Goal: Communication & Community: Participate in discussion

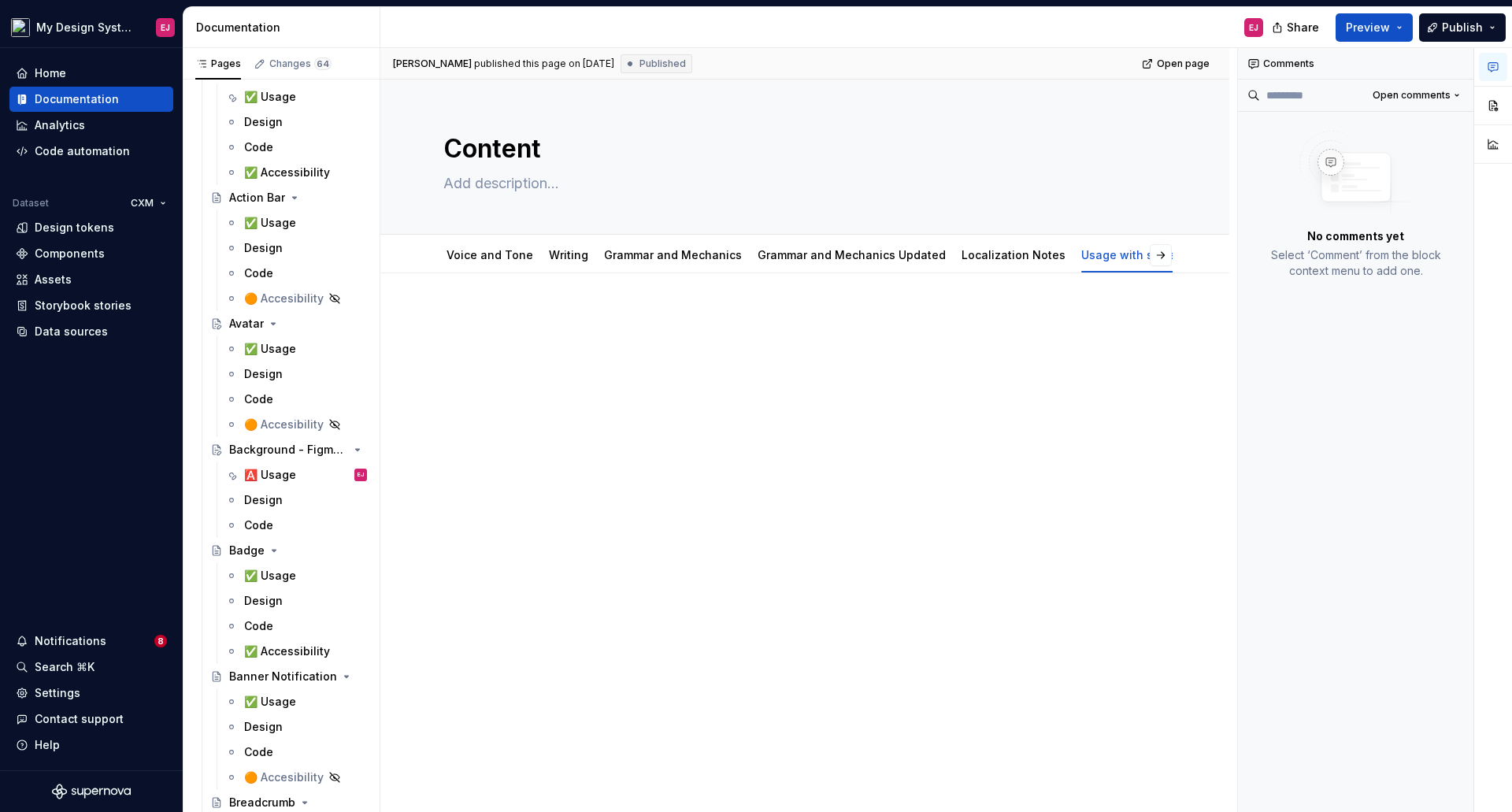
scroll to position [7337, 0]
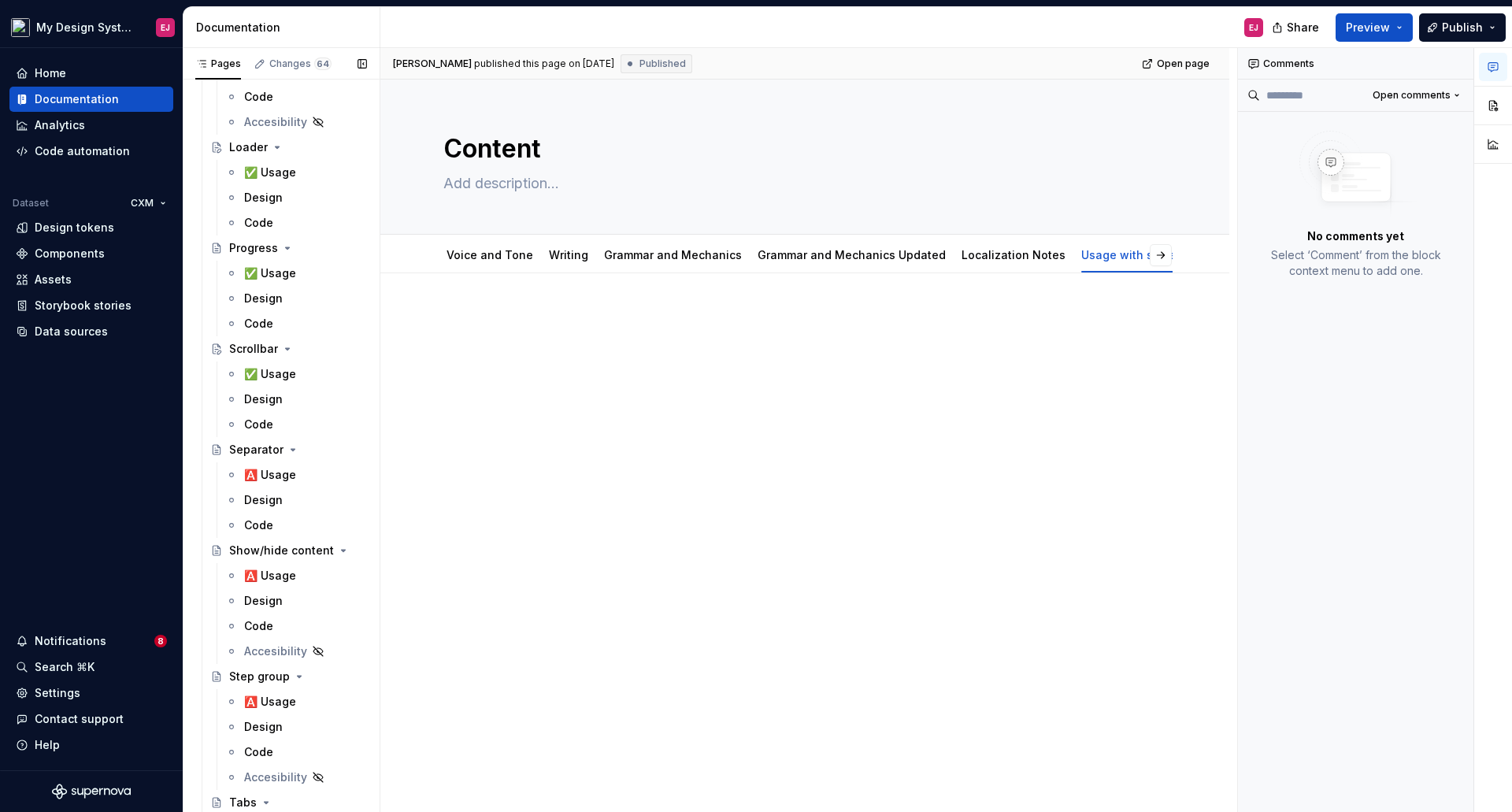
drag, startPoint x: 288, startPoint y: 472, endPoint x: 375, endPoint y: 378, distance: 128.1
drag, startPoint x: 273, startPoint y: 373, endPoint x: 371, endPoint y: 310, distance: 116.5
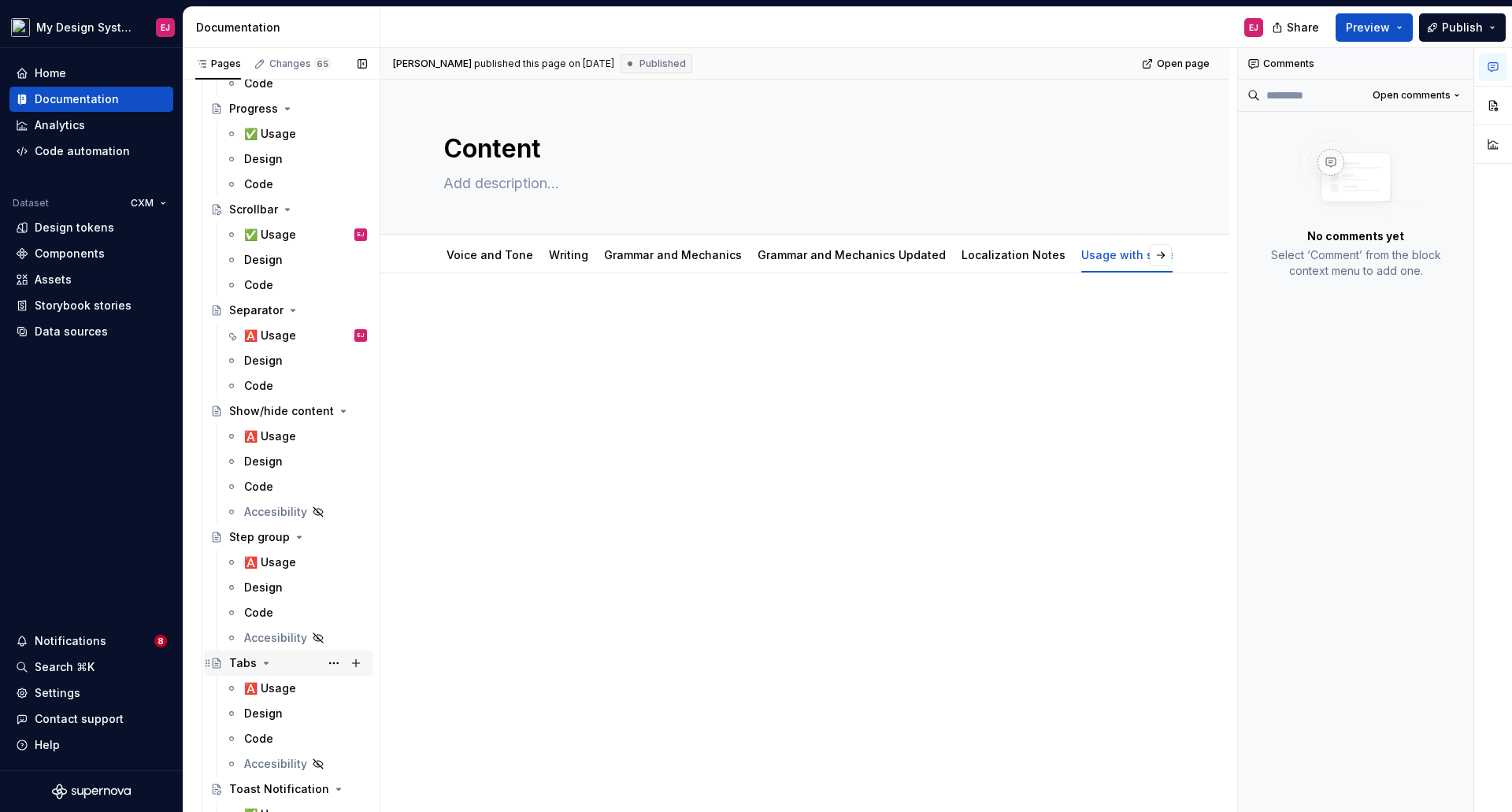
scroll to position [7730, 0]
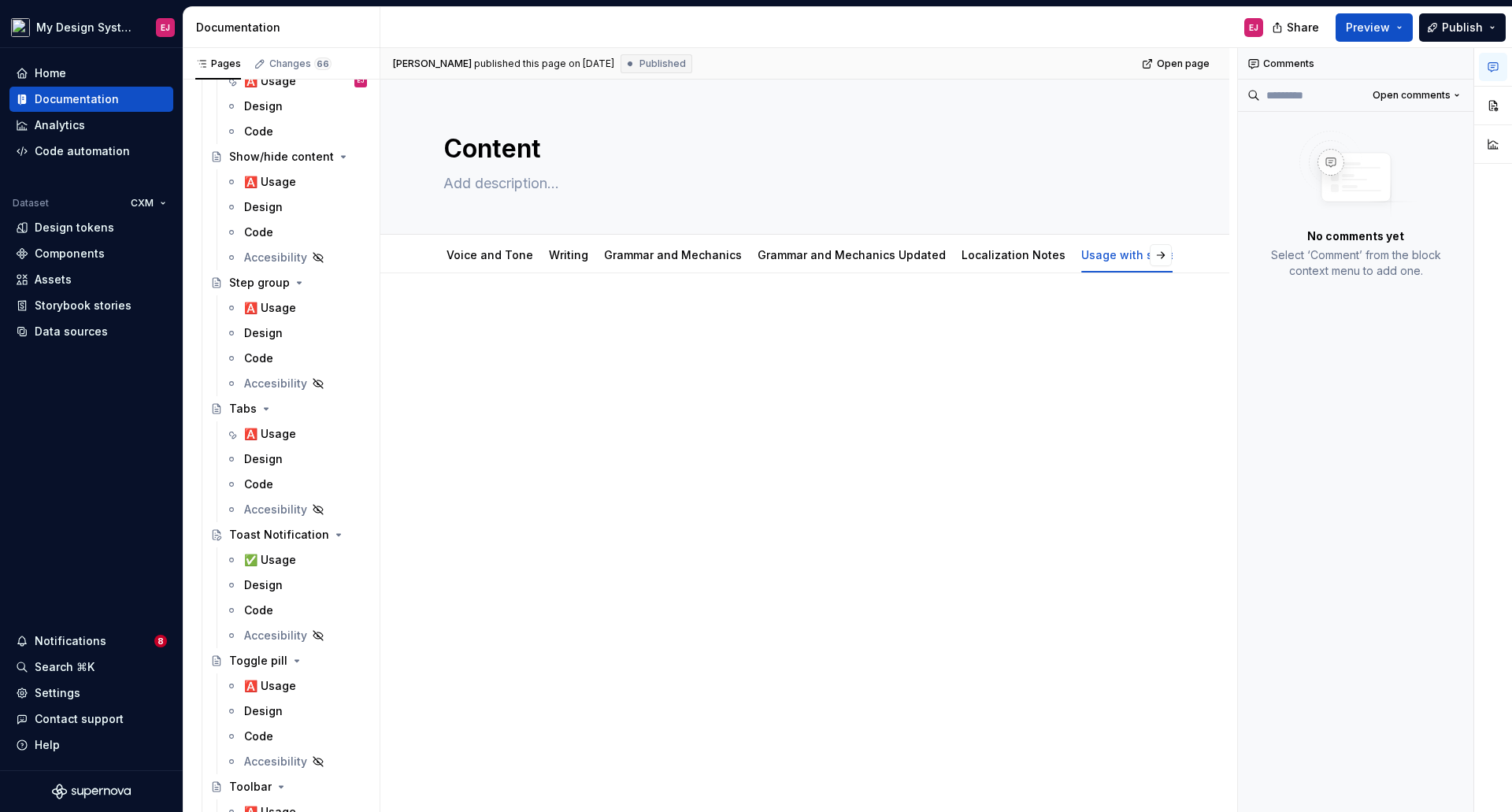
type textarea "*"
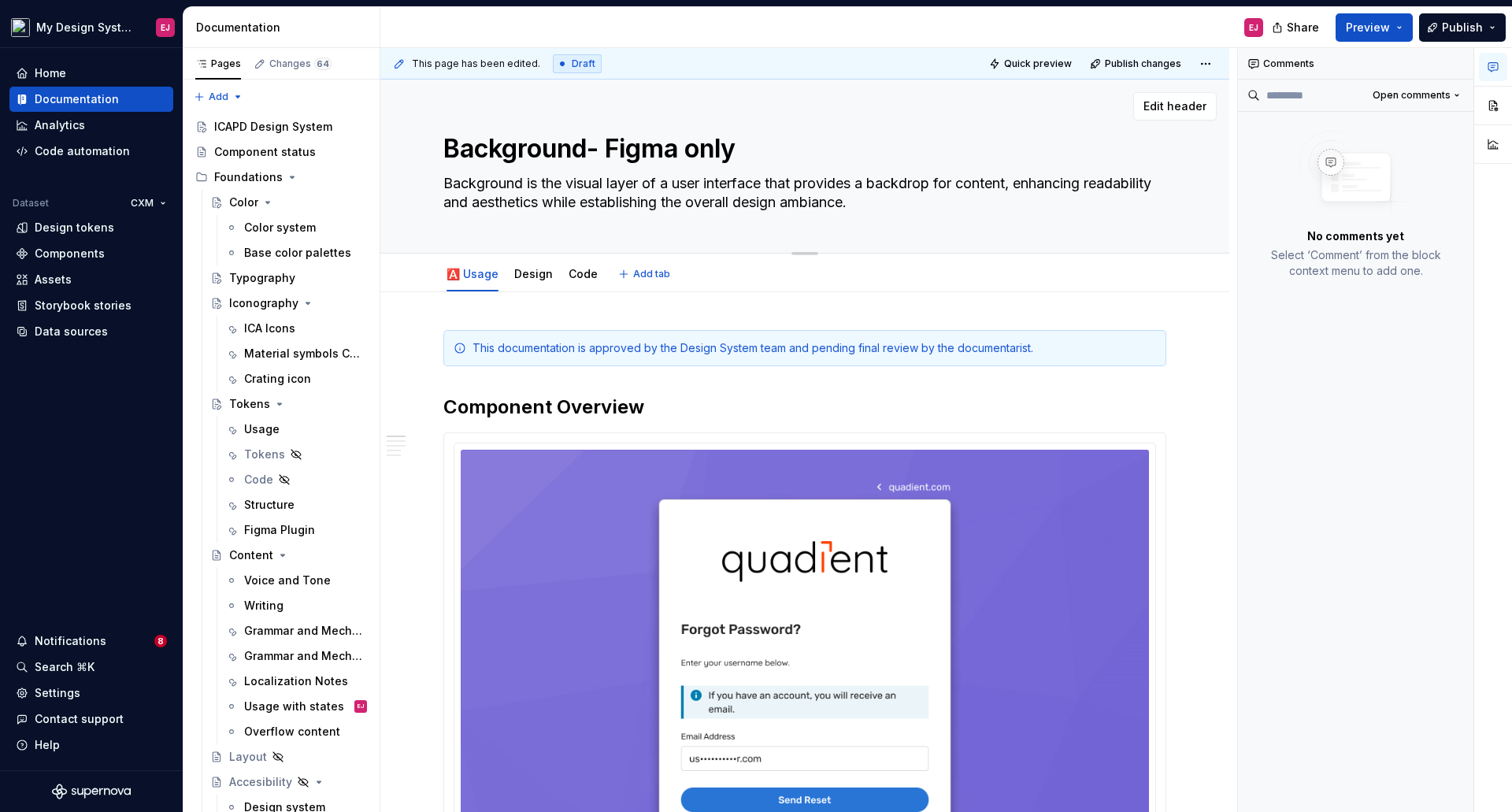
click at [590, 151] on textarea "Background- Figma only" at bounding box center [801, 148] width 723 height 38
click at [594, 145] on textarea "Background- Figma only" at bounding box center [801, 148] width 723 height 38
type textarea "*"
type textarea "Background - Figma only"
click at [708, 145] on textarea "Background - Figma only" at bounding box center [801, 148] width 723 height 38
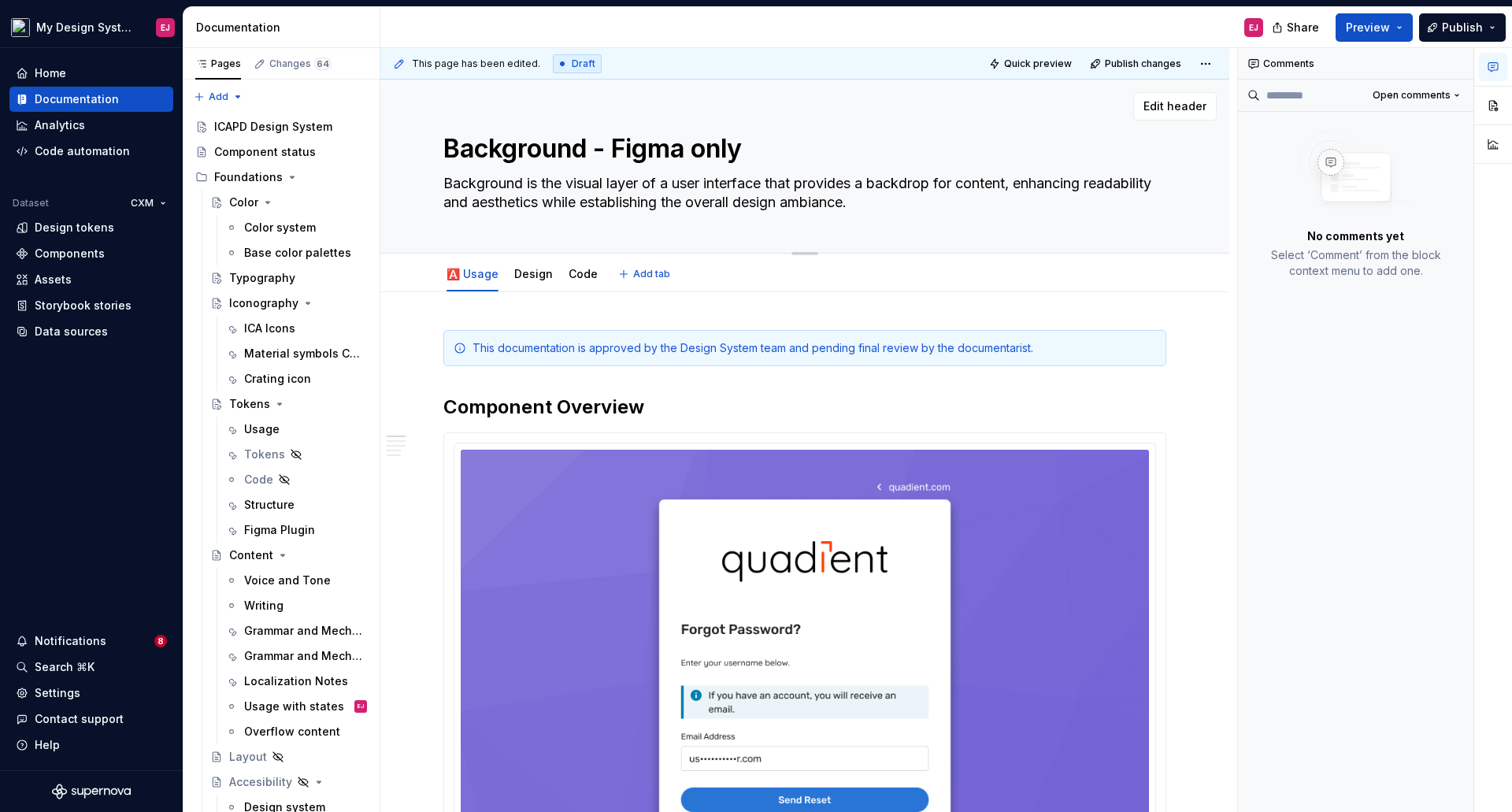
type textarea "*"
type textarea "Background - Figma nly"
type textarea "*"
type textarea "Background - Figma Only"
type textarea "*"
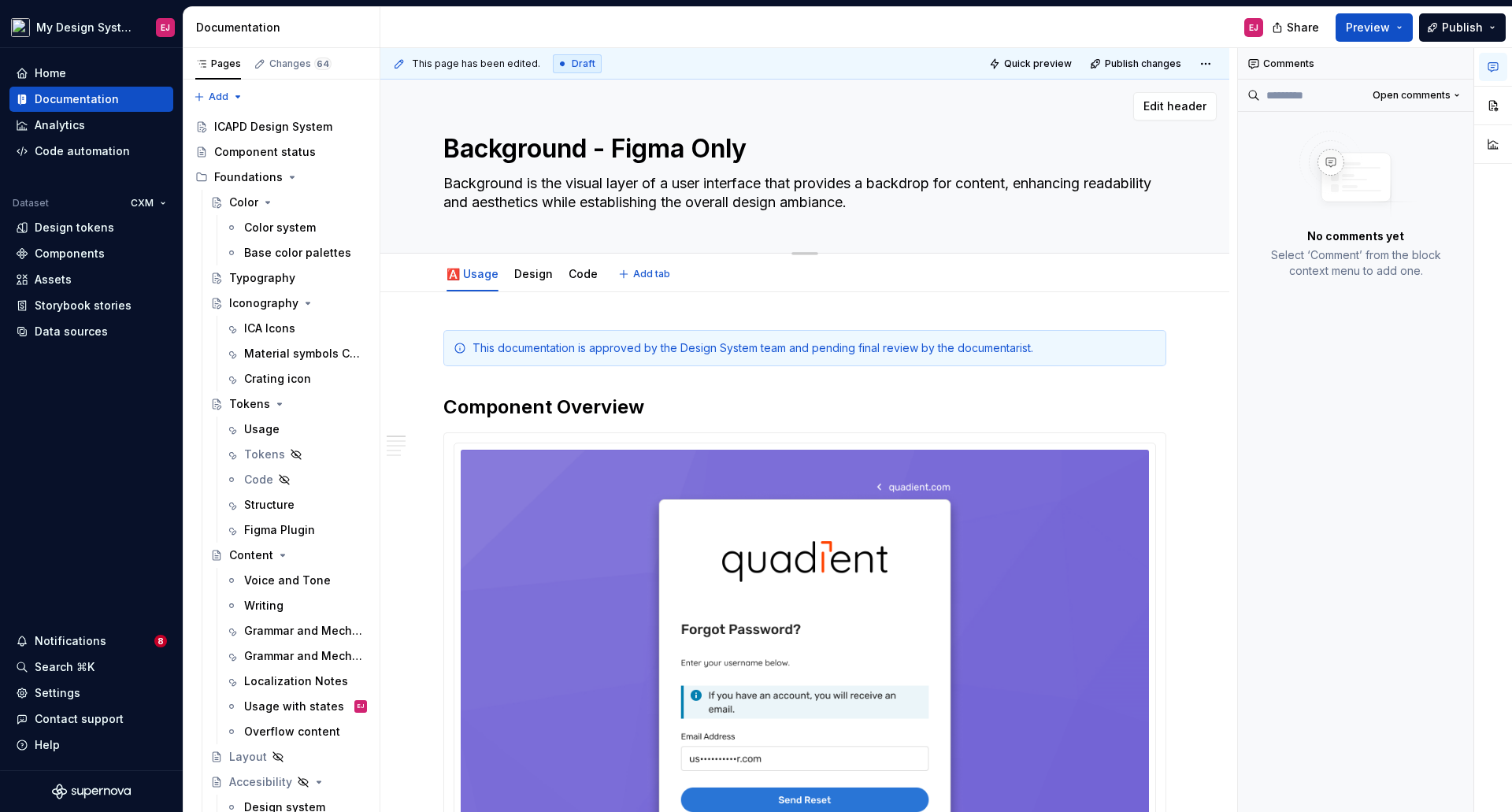
type textarea "Background - Figma Only"
click at [1170, 189] on div "Background - Figma Only Background is the visual layer of a user interface that…" at bounding box center [805, 166] width 849 height 174
click at [1497, 55] on button "button" at bounding box center [1493, 66] width 28 height 28
click at [1154, 185] on textarea "Background is the visual layer of a user interface that provides a backdrop for…" at bounding box center [801, 193] width 723 height 44
click at [1190, 337] on button "button" at bounding box center [1187, 338] width 22 height 22
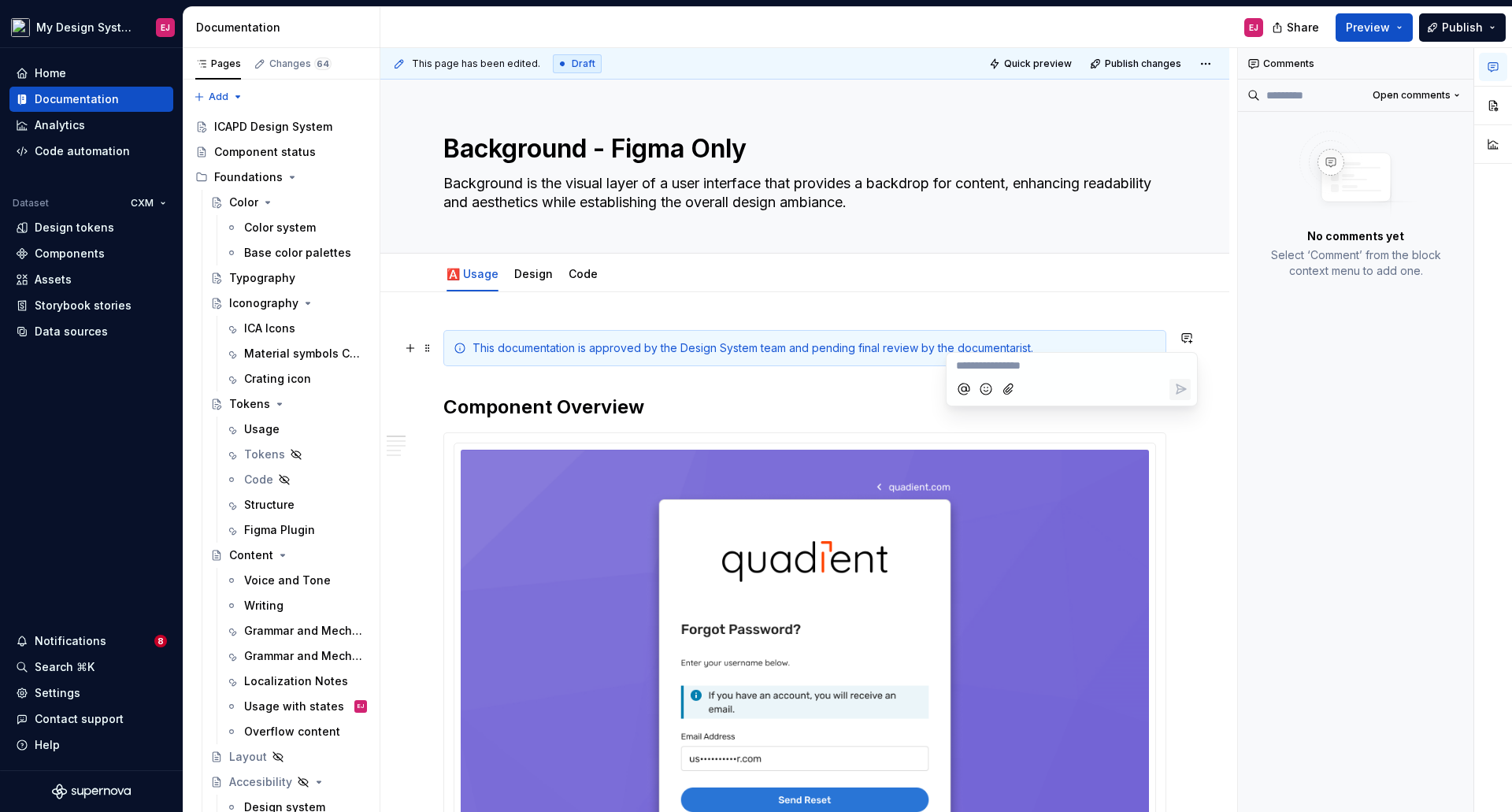
click at [966, 390] on icon "Mention someone" at bounding box center [963, 389] width 11 height 11
click at [995, 302] on span "[PERSON_NAME]" at bounding box center [1010, 300] width 90 height 15
type textarea "*"
click at [1190, 341] on button "button" at bounding box center [1187, 338] width 22 height 22
click at [966, 384] on icon "Mention someone" at bounding box center [964, 389] width 15 height 15
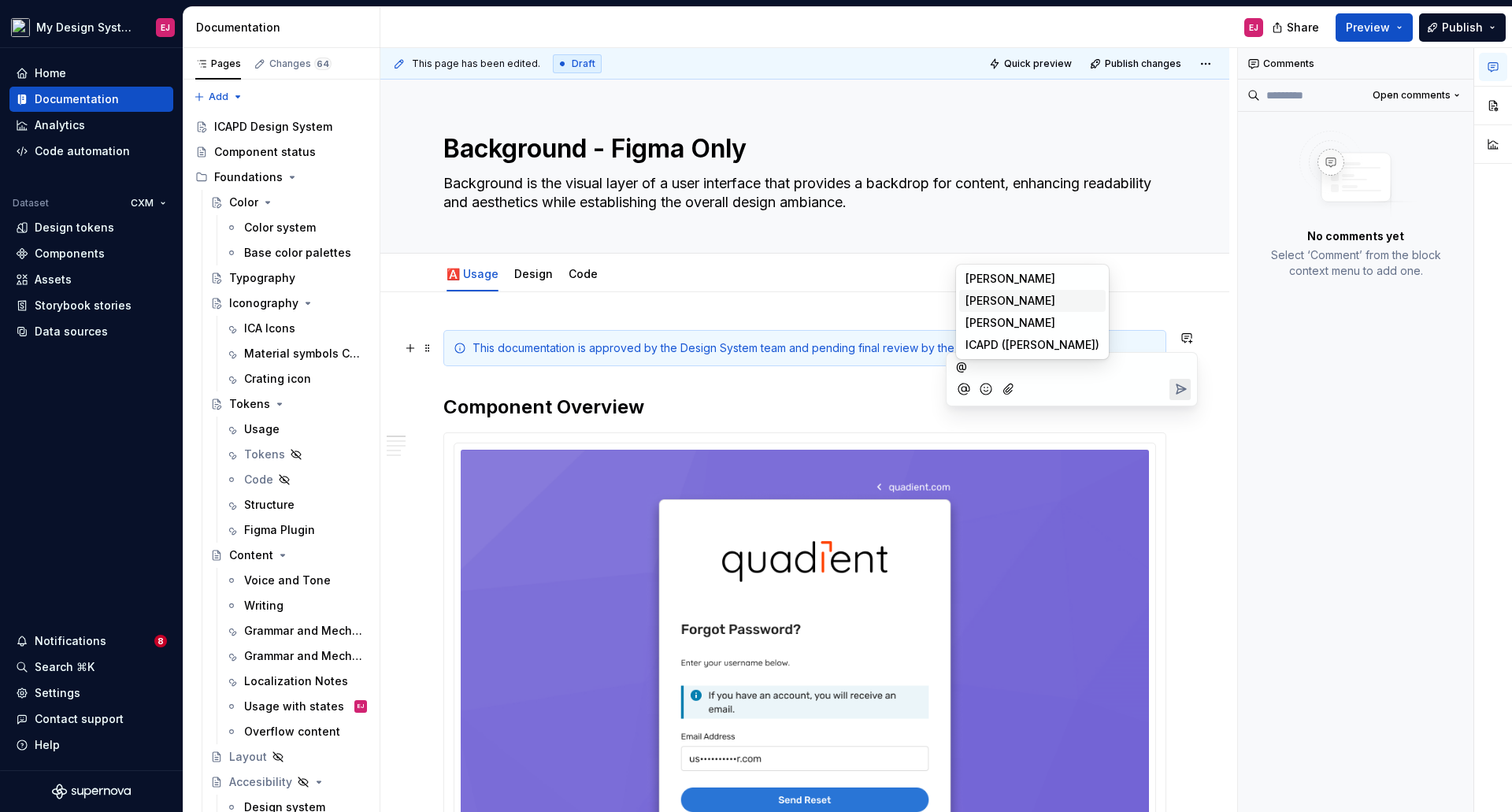
click at [974, 301] on span "[PERSON_NAME]" at bounding box center [1010, 300] width 90 height 15
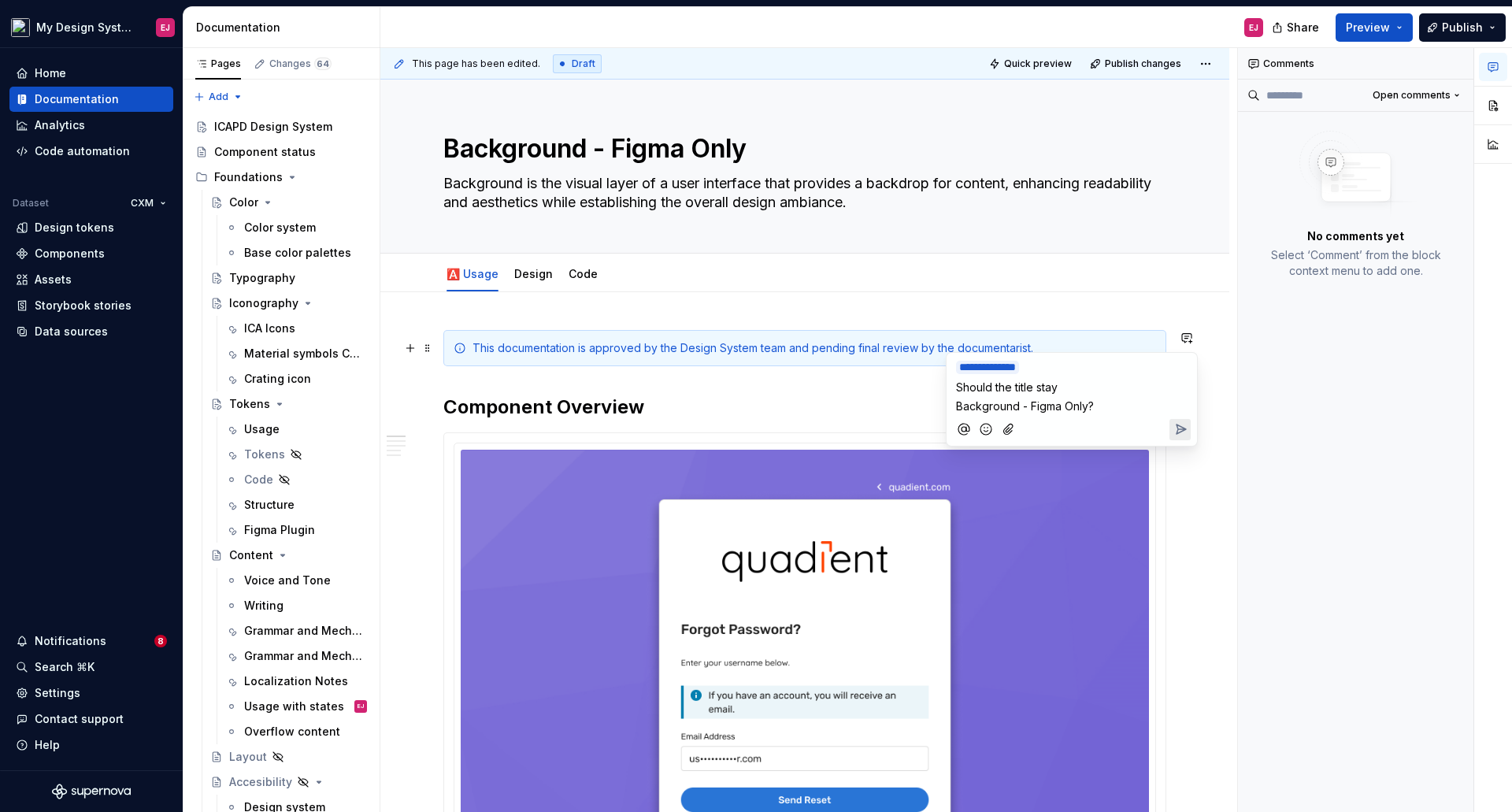
click at [1177, 432] on icon "Send" at bounding box center [1182, 429] width 10 height 10
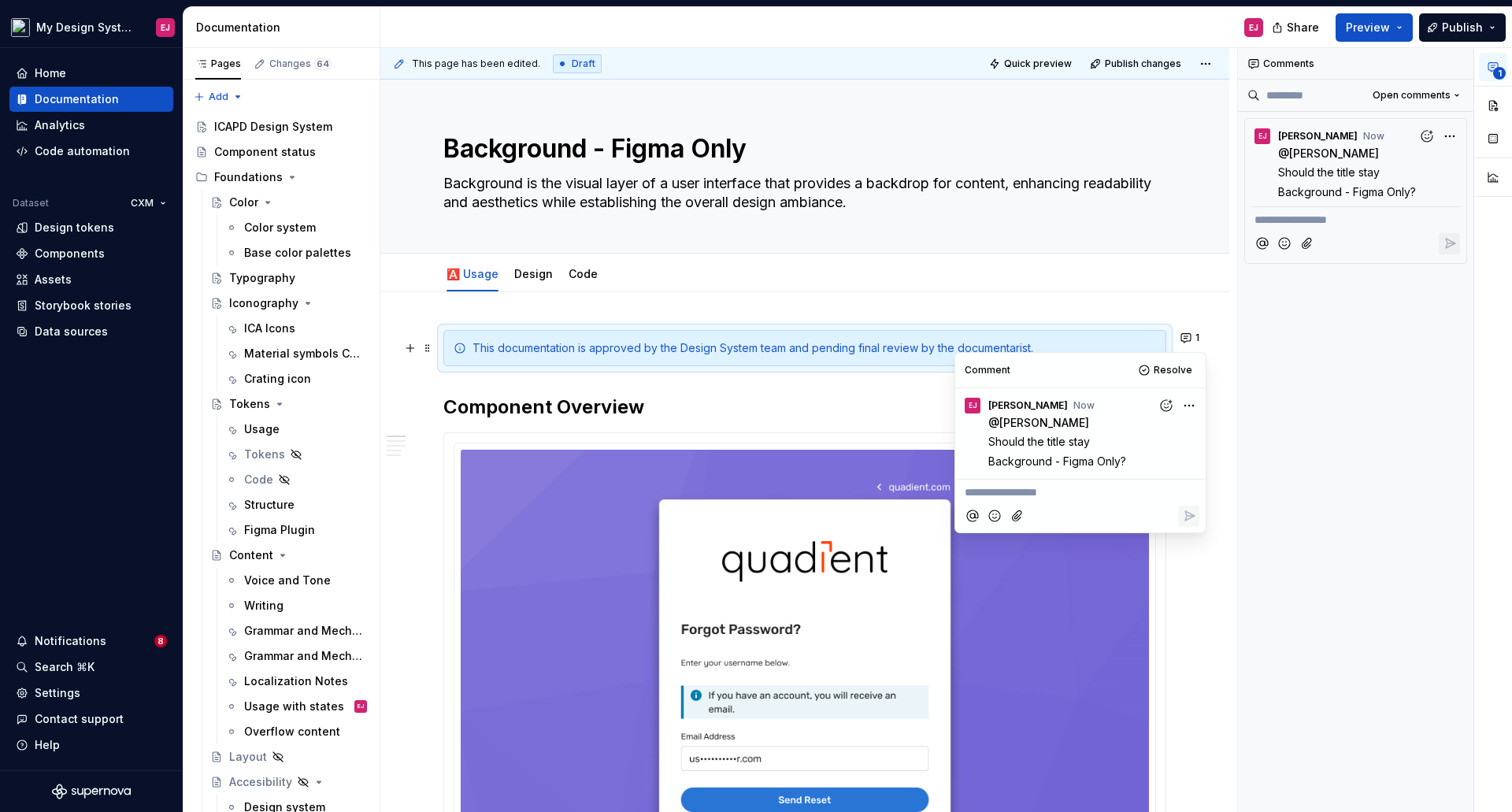
click at [627, 399] on h2 "Component Overview" at bounding box center [805, 407] width 723 height 25
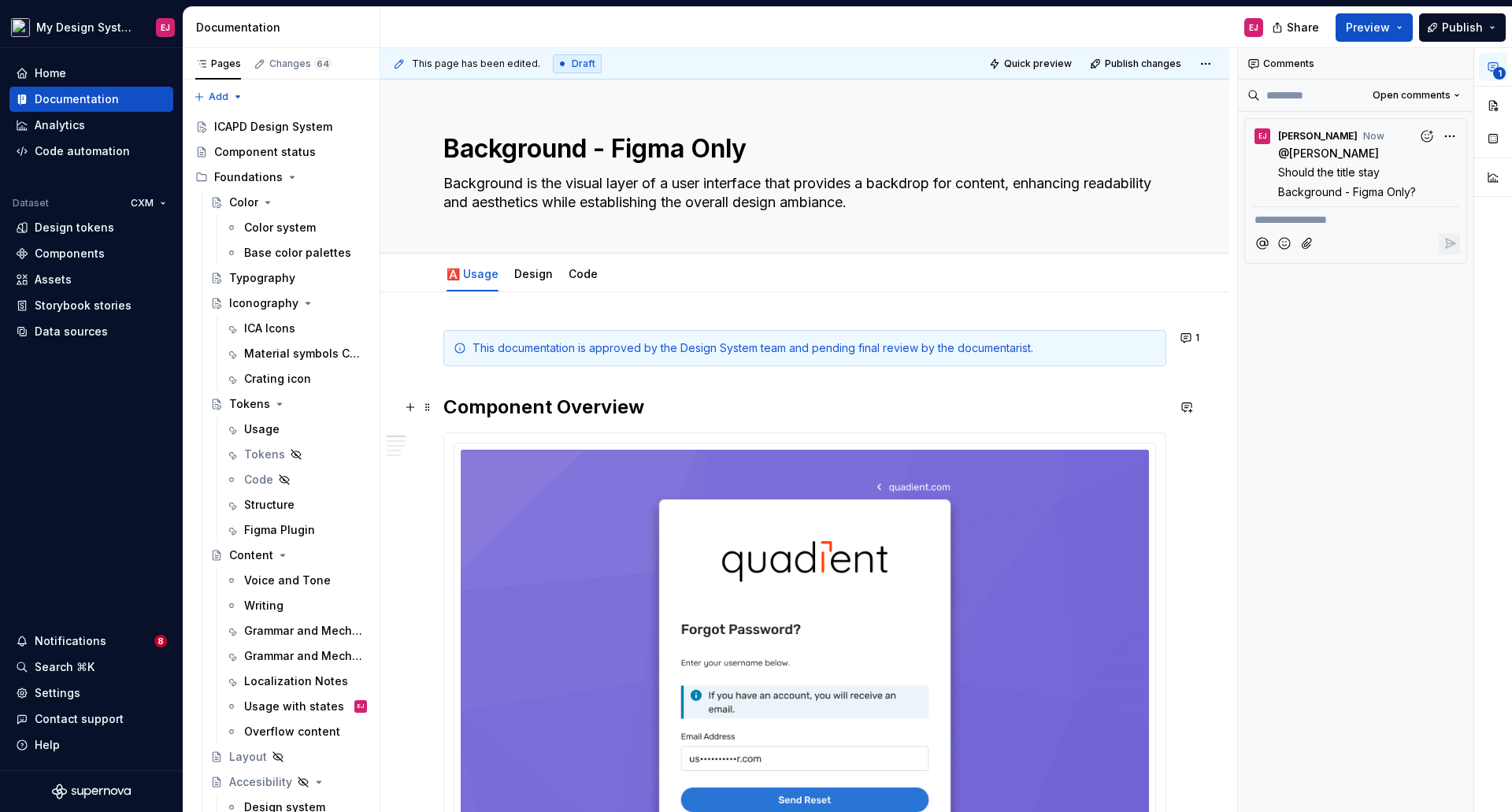
click at [599, 407] on h2 "Component Overview" at bounding box center [805, 407] width 723 height 25
type textarea "*"
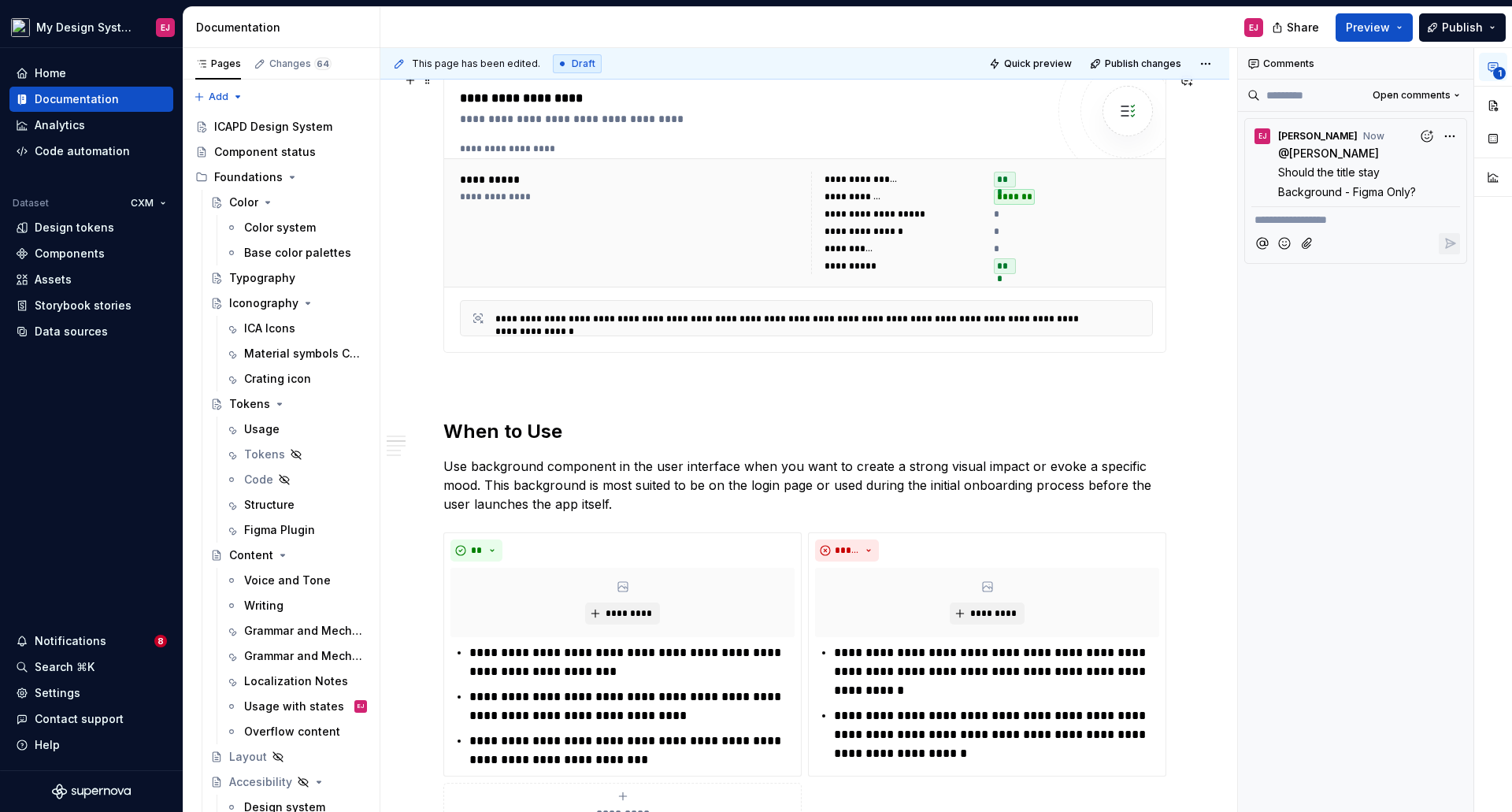
scroll to position [1103, 0]
click at [479, 395] on div "**********" at bounding box center [805, 309] width 723 height 2163
click at [441, 402] on div "**********" at bounding box center [805, 421] width 849 height 2464
click at [1494, 99] on button "button" at bounding box center [1493, 105] width 28 height 28
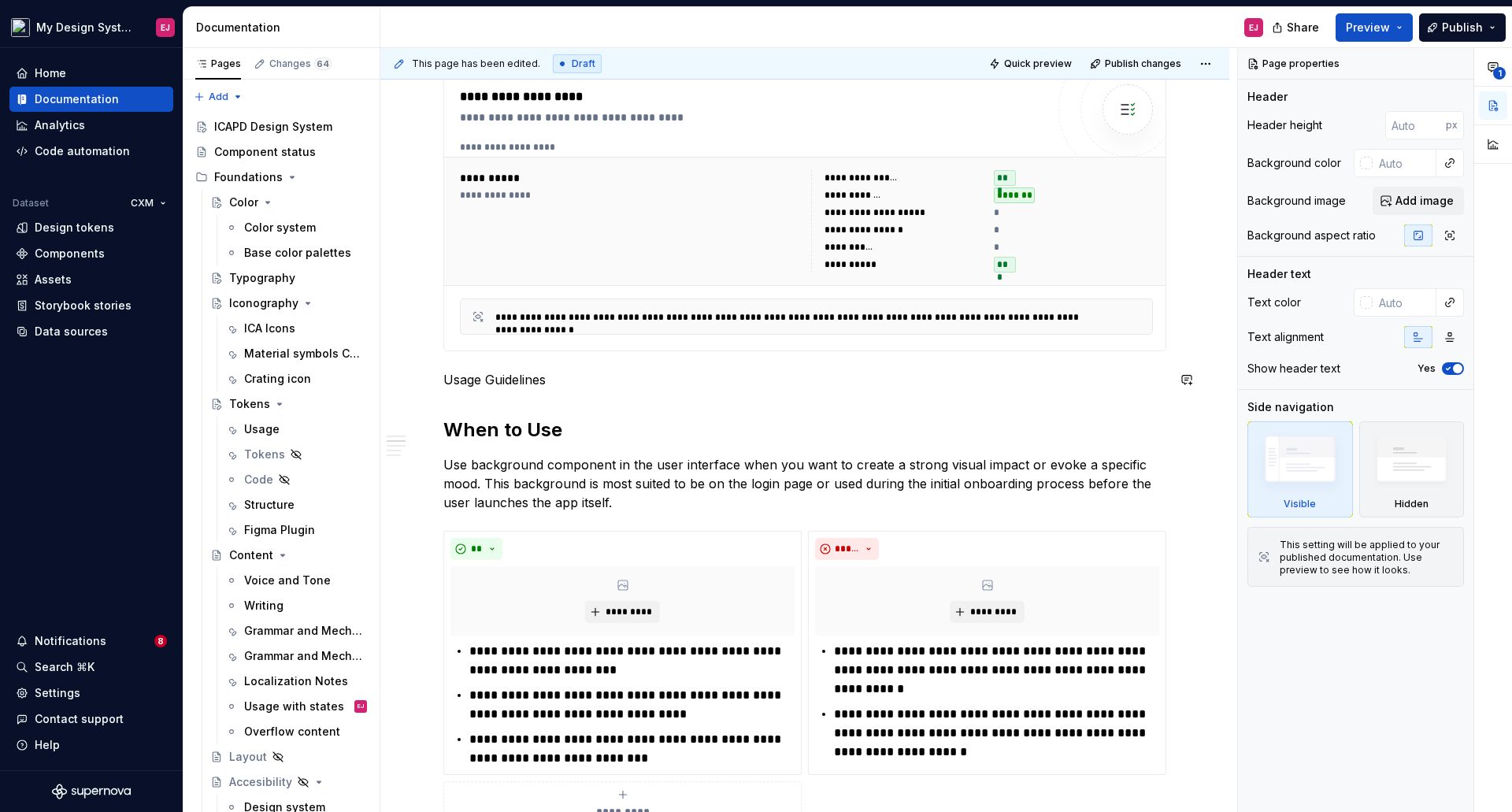
click at [510, 368] on div "**********" at bounding box center [805, 309] width 723 height 2163
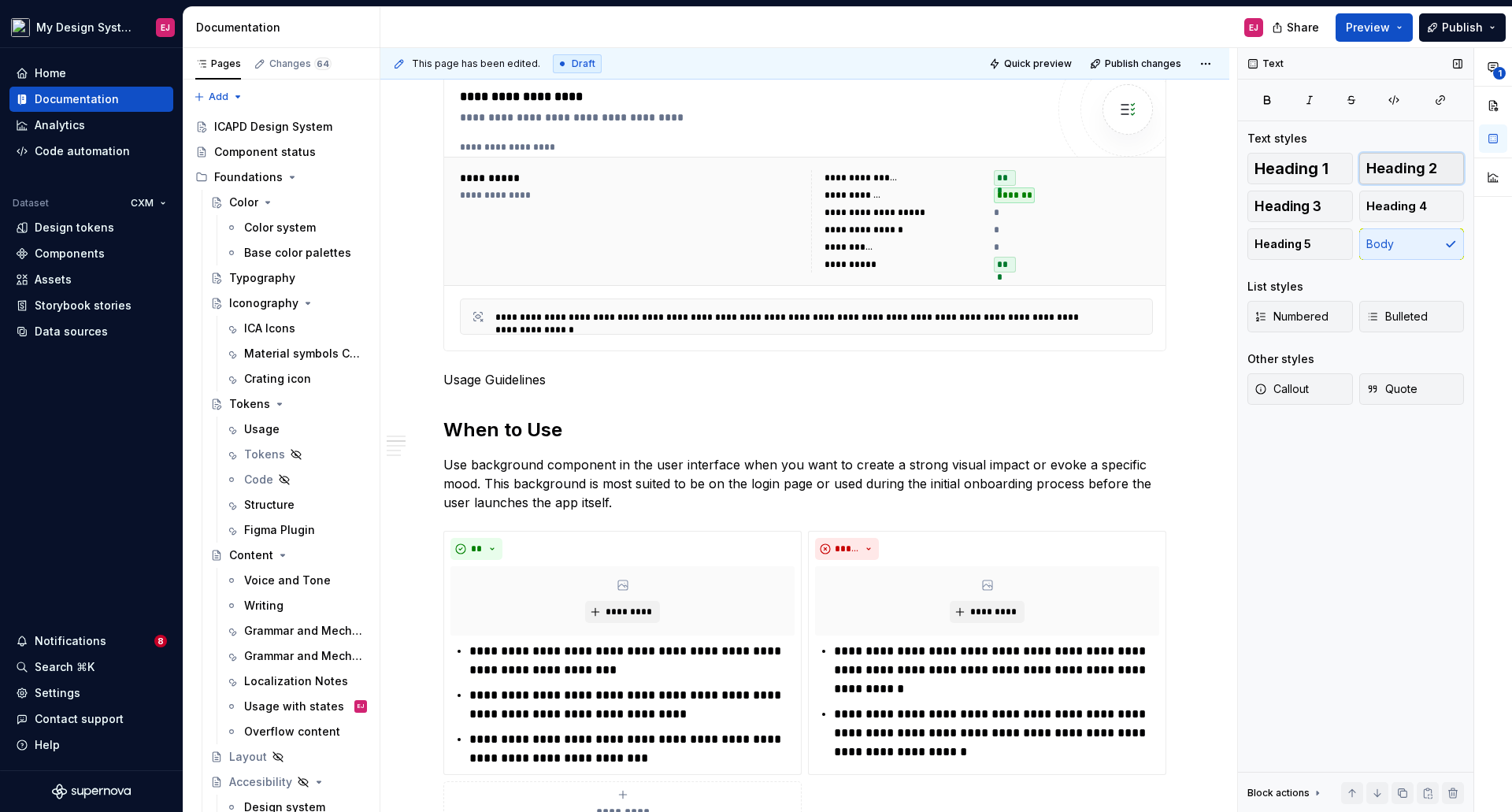
click at [1374, 169] on span "Heading 2" at bounding box center [1402, 168] width 71 height 15
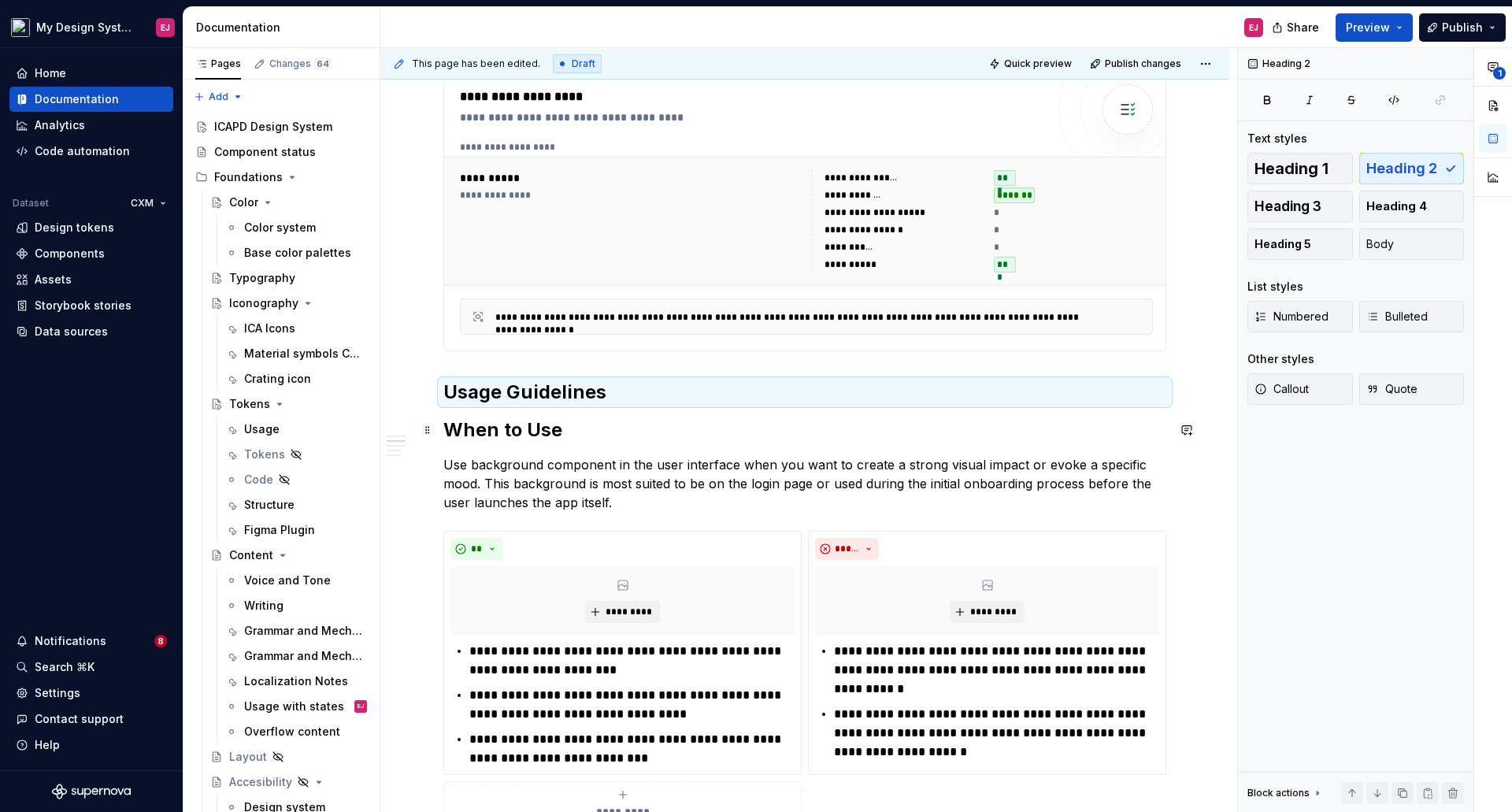
click at [541, 427] on h2 "When to Use" at bounding box center [805, 430] width 723 height 25
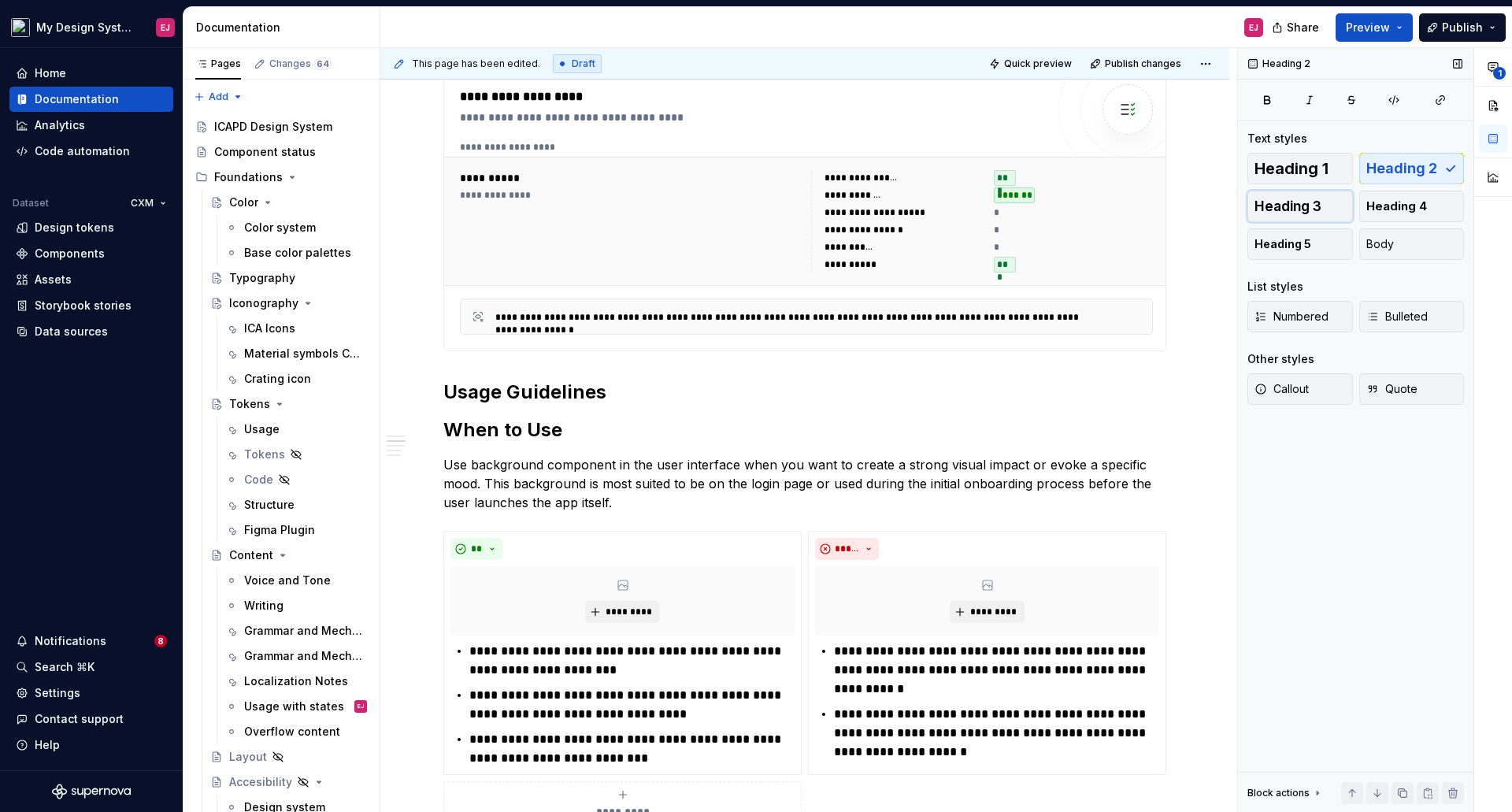
click at [1286, 206] on span "Heading 3" at bounding box center [1289, 206] width 67 height 15
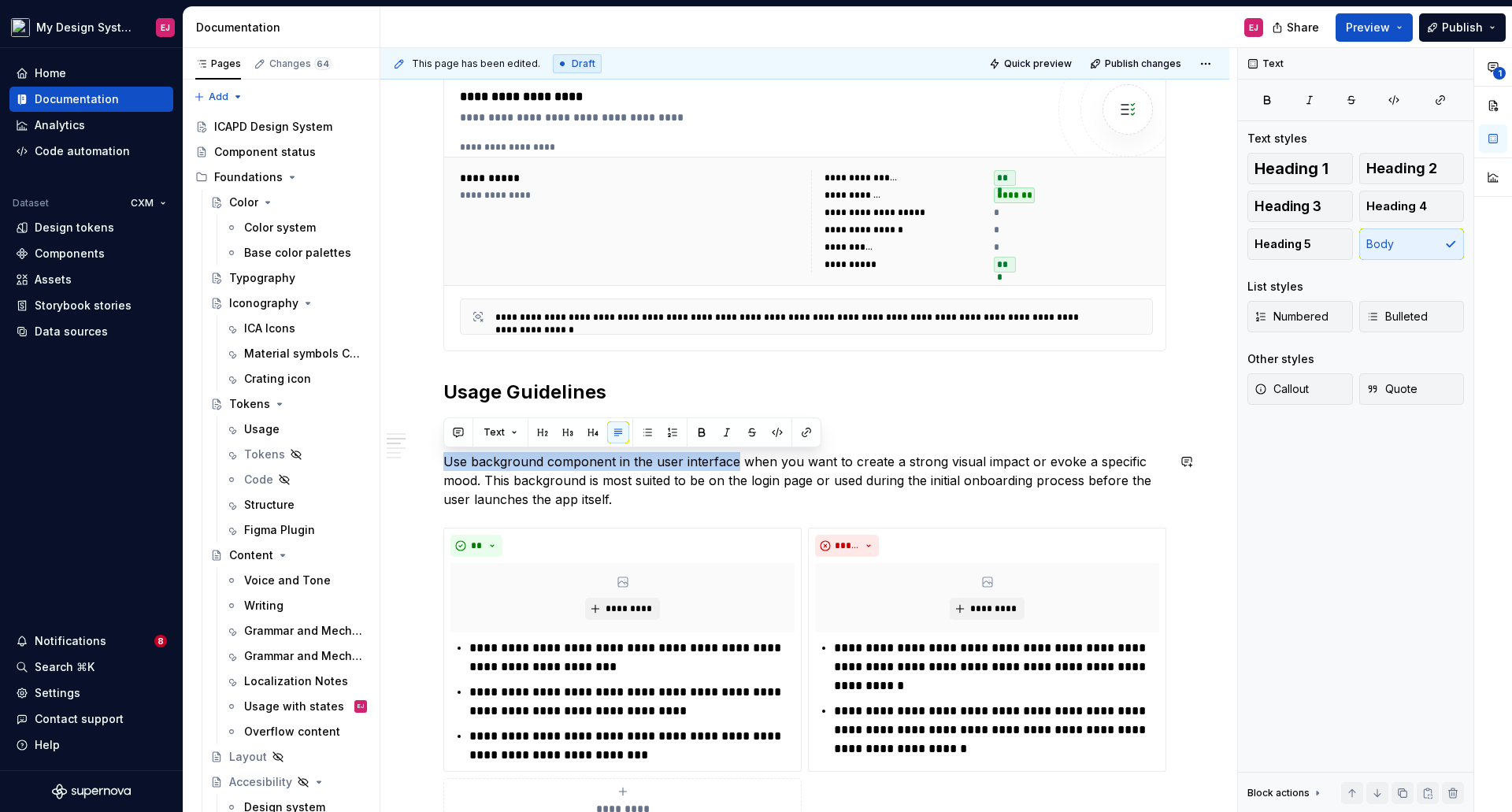
drag, startPoint x: 735, startPoint y: 463, endPoint x: 446, endPoint y: 444, distance: 289.6
click at [446, 444] on div "**********" at bounding box center [805, 307] width 723 height 2160
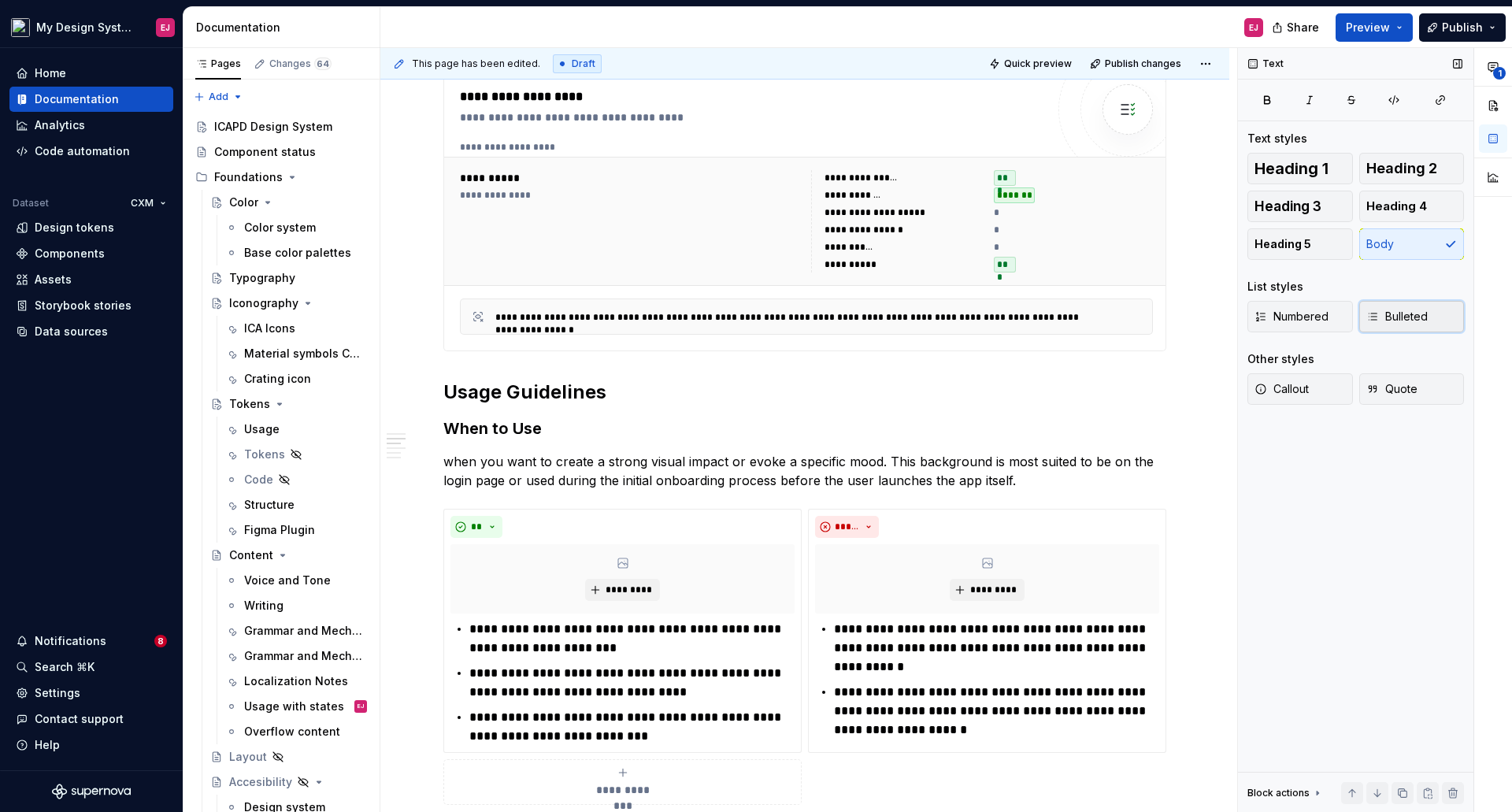
click at [1390, 313] on span "Bulleted" at bounding box center [1397, 317] width 62 height 15
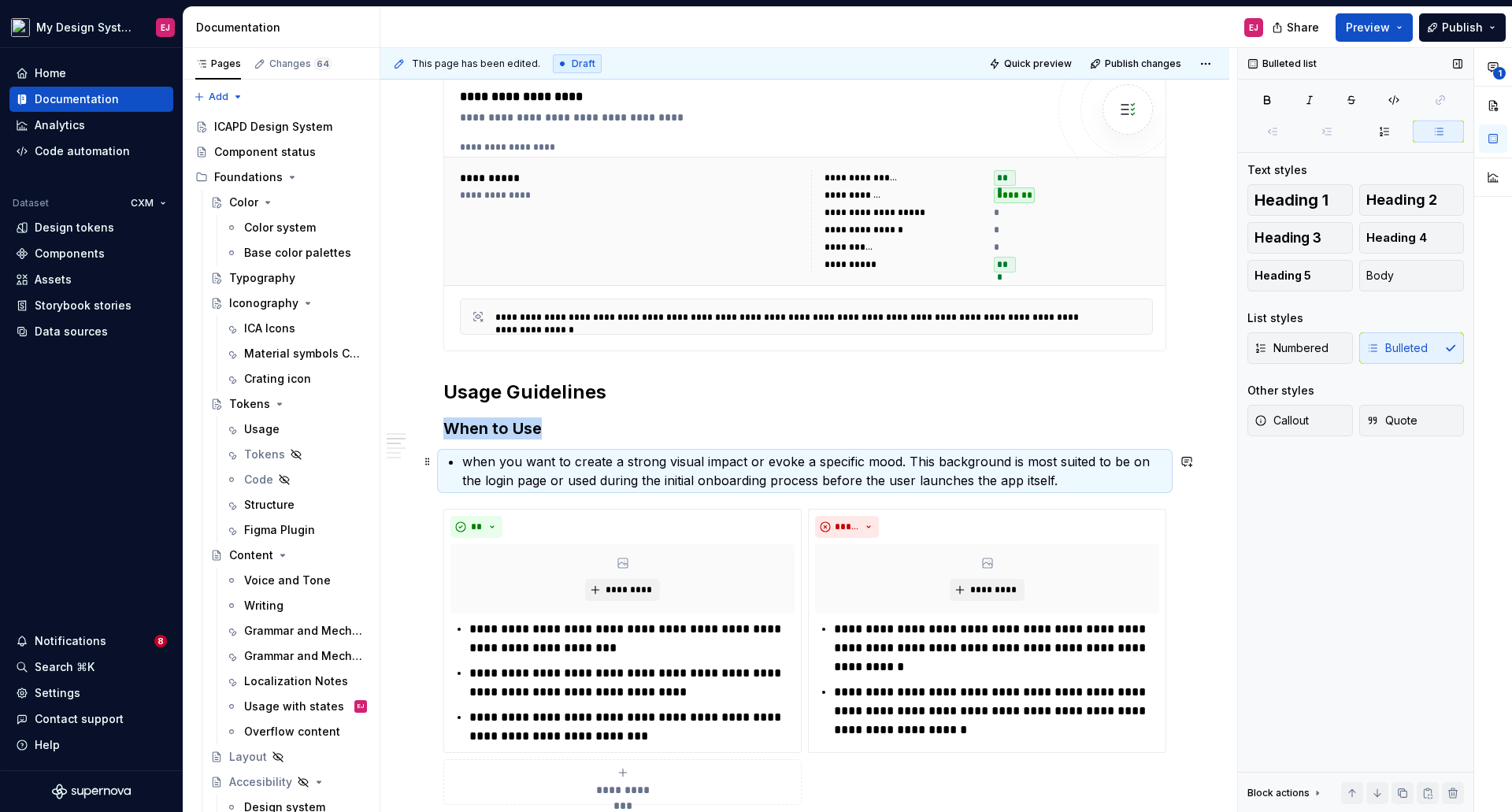
click at [466, 459] on p "when you want to create a strong visual impact or evoke a specific mood. This b…" at bounding box center [814, 470] width 705 height 38
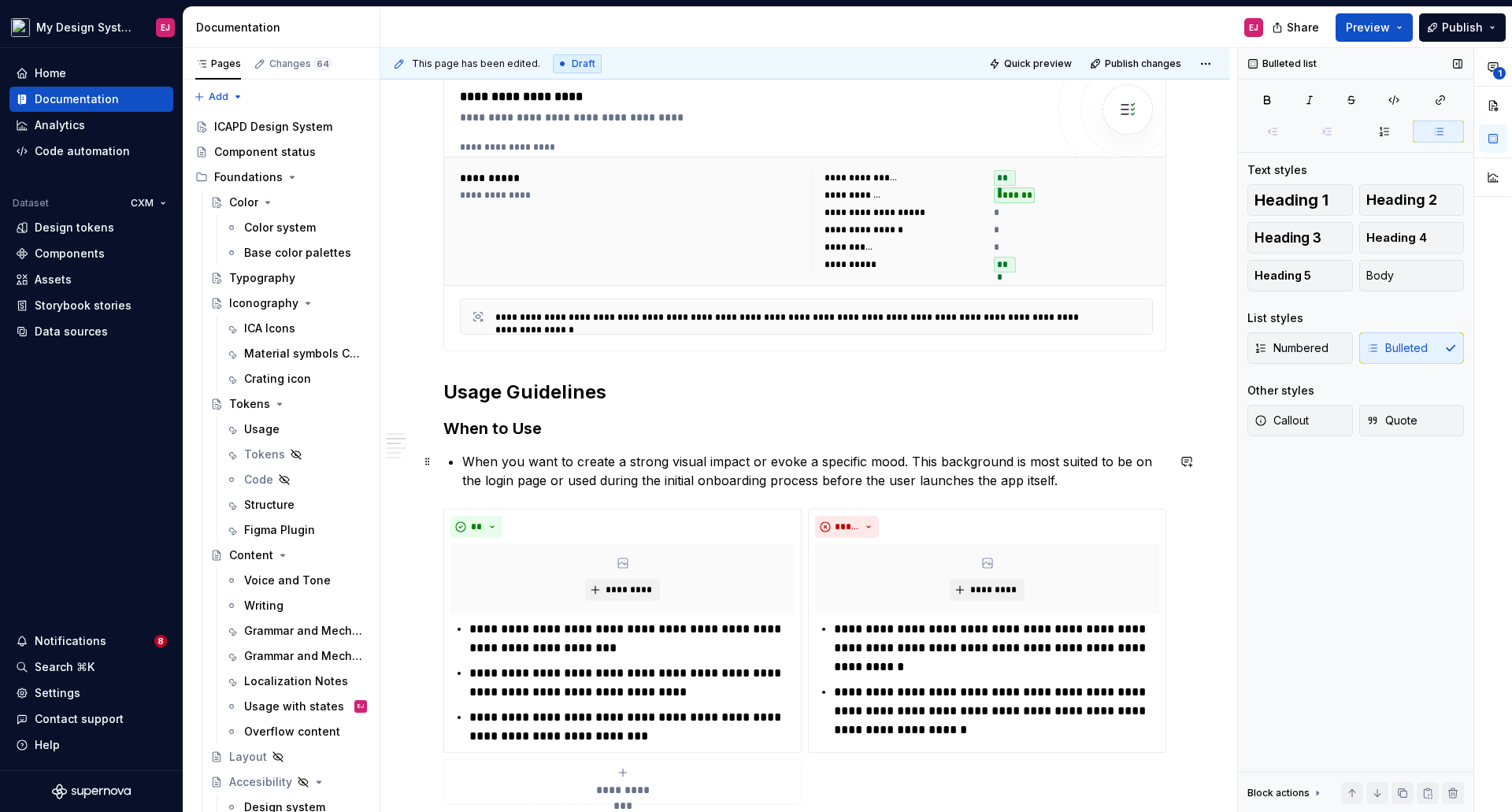
click at [908, 461] on p "When you want to create a strong visual impact or evoke a specific mood. This b…" at bounding box center [814, 470] width 705 height 38
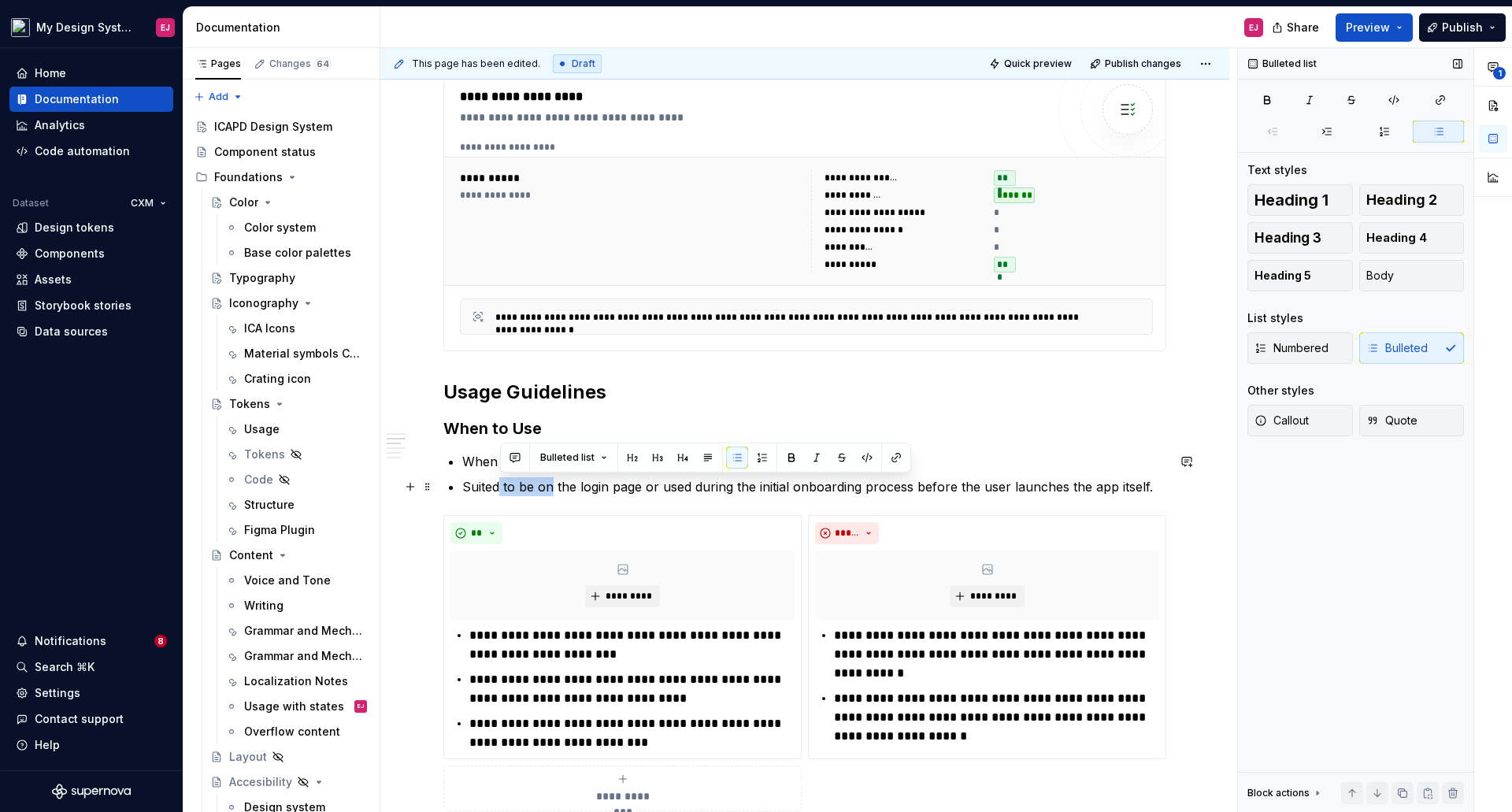
drag, startPoint x: 501, startPoint y: 484, endPoint x: 551, endPoint y: 490, distance: 50.4
click at [551, 490] on p "Suited to be on the login page or used during the initial onboarding process be…" at bounding box center [814, 487] width 705 height 19
click at [620, 488] on p "Suited for login pages or used during the initial onboarding process before the…" at bounding box center [814, 487] width 705 height 19
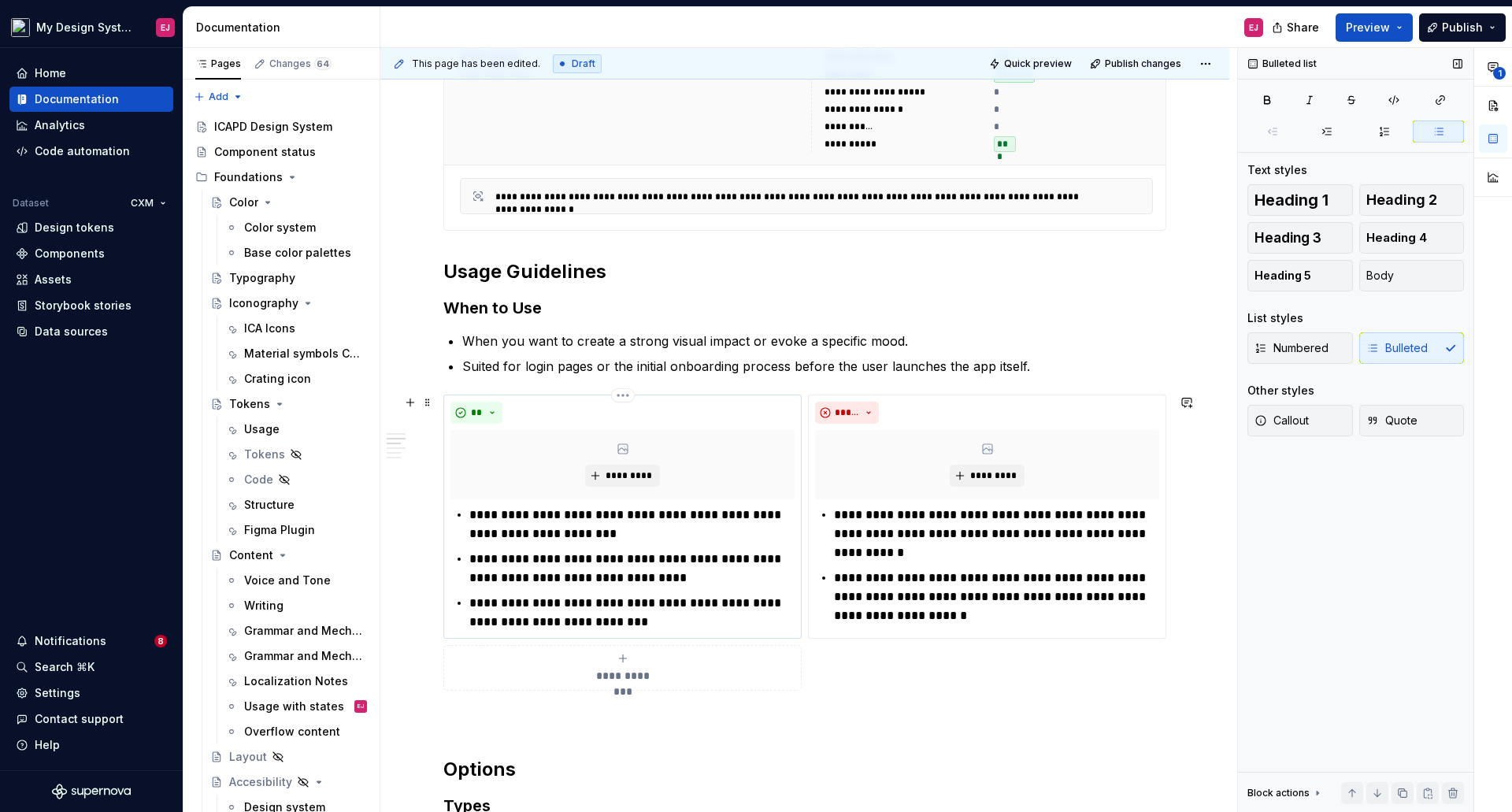
scroll to position [1259, 0]
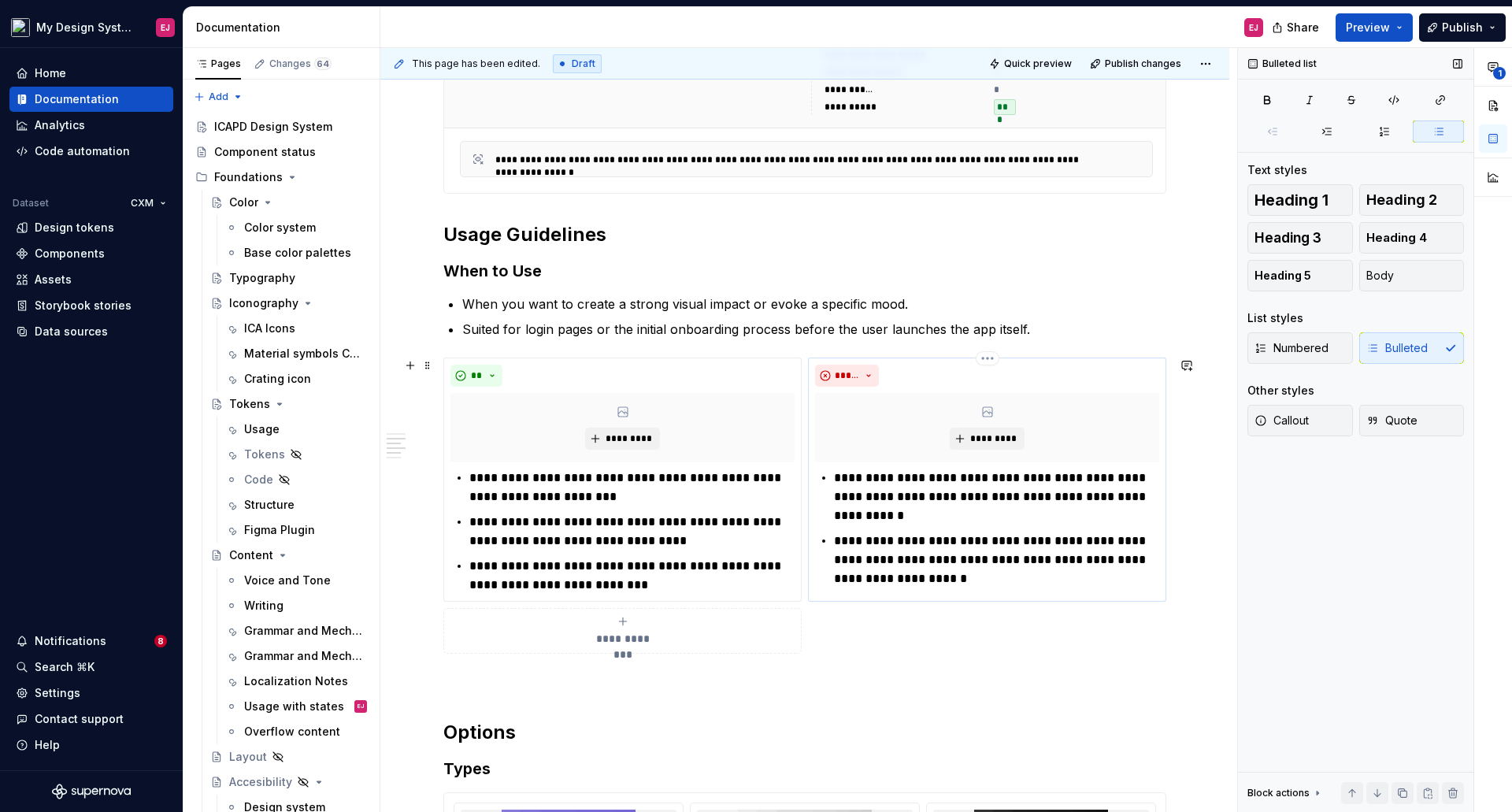
click at [850, 481] on p "**********" at bounding box center [997, 496] width 325 height 57
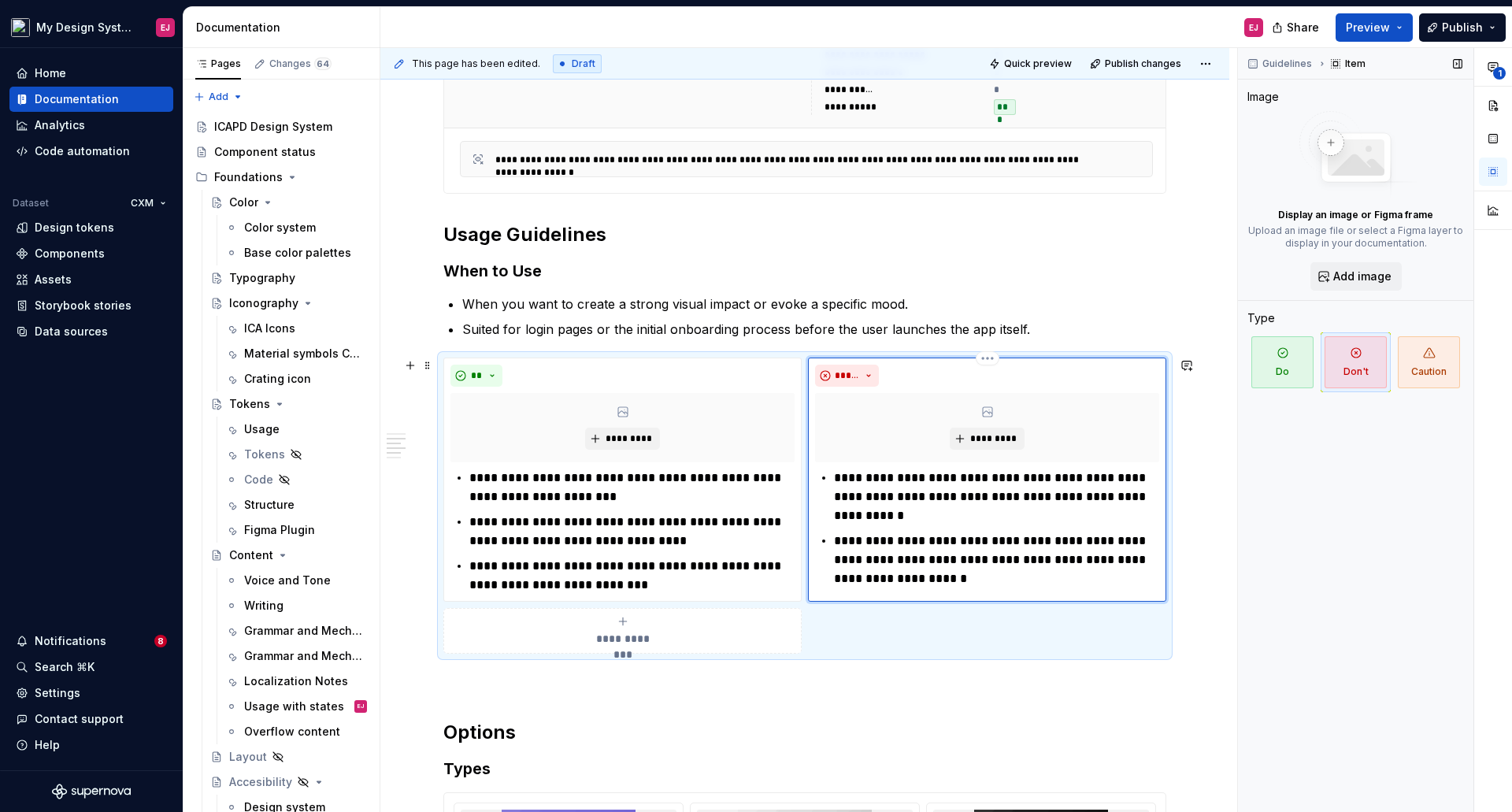
type textarea "*"
click at [957, 474] on p "**********" at bounding box center [997, 496] width 325 height 57
click at [851, 519] on p "**********" at bounding box center [997, 541] width 325 height 57
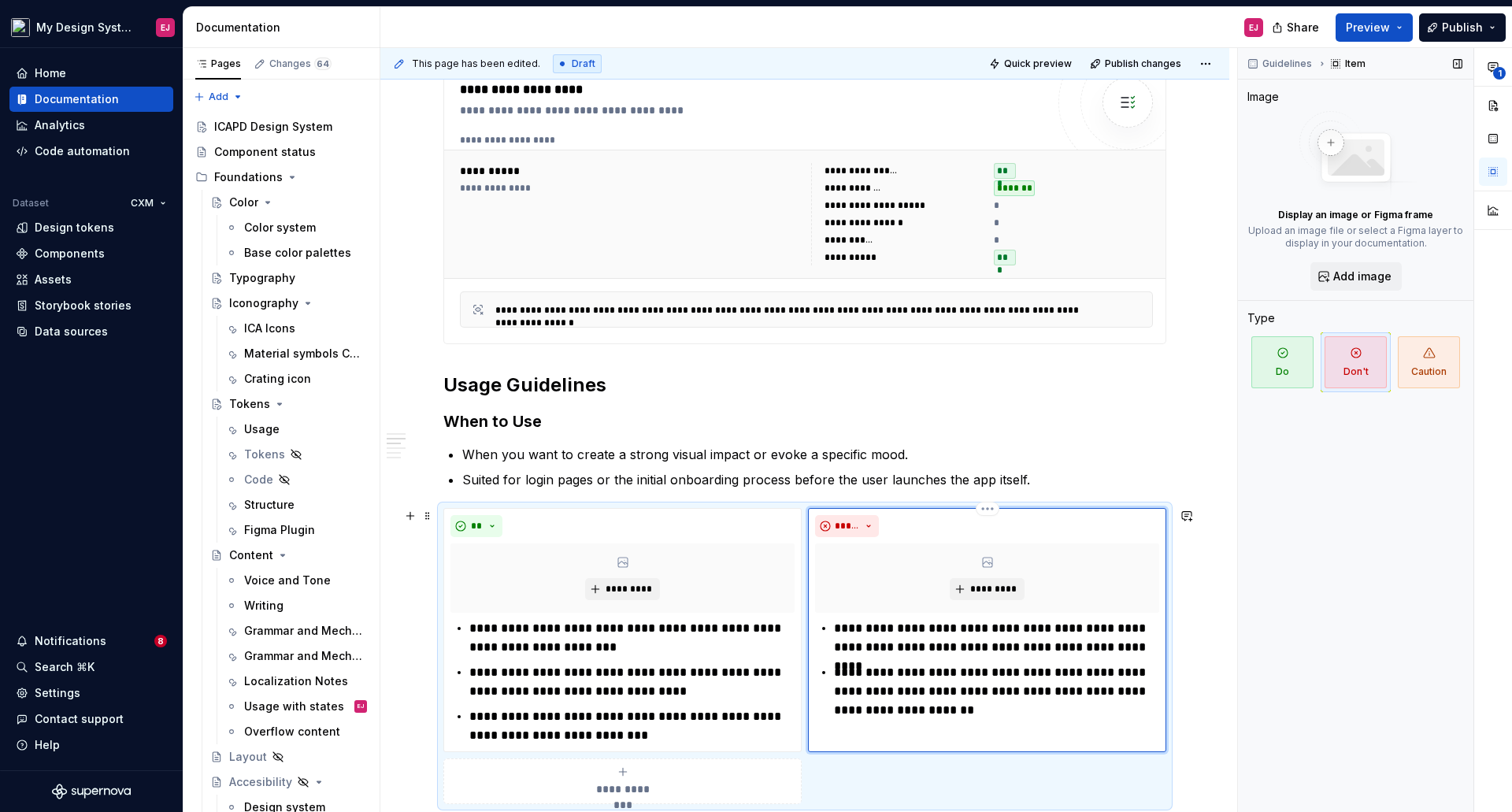
scroll to position [1103, 0]
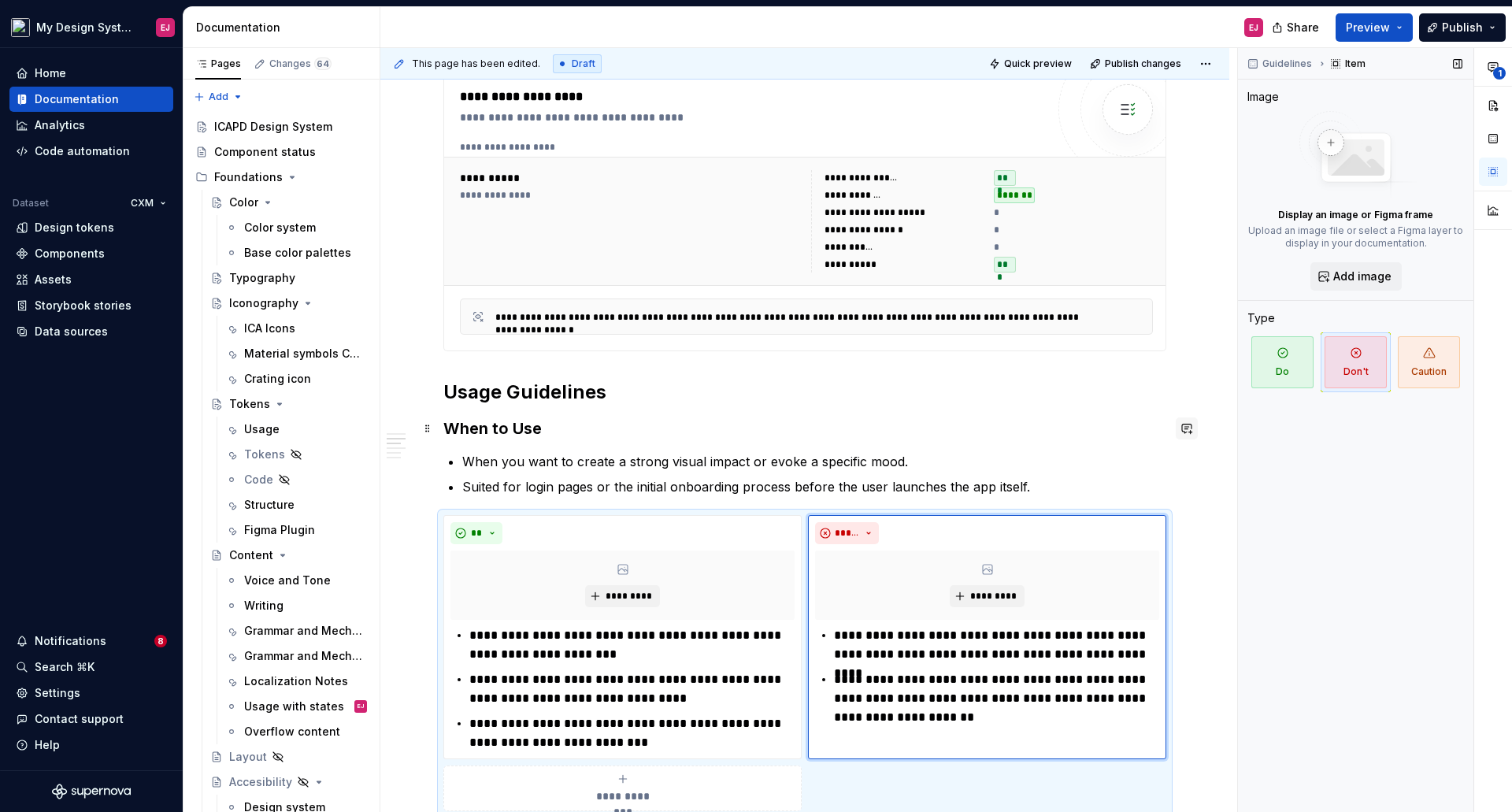
click at [1194, 430] on button "button" at bounding box center [1187, 428] width 22 height 22
click at [960, 479] on icon "Mention someone" at bounding box center [964, 479] width 15 height 15
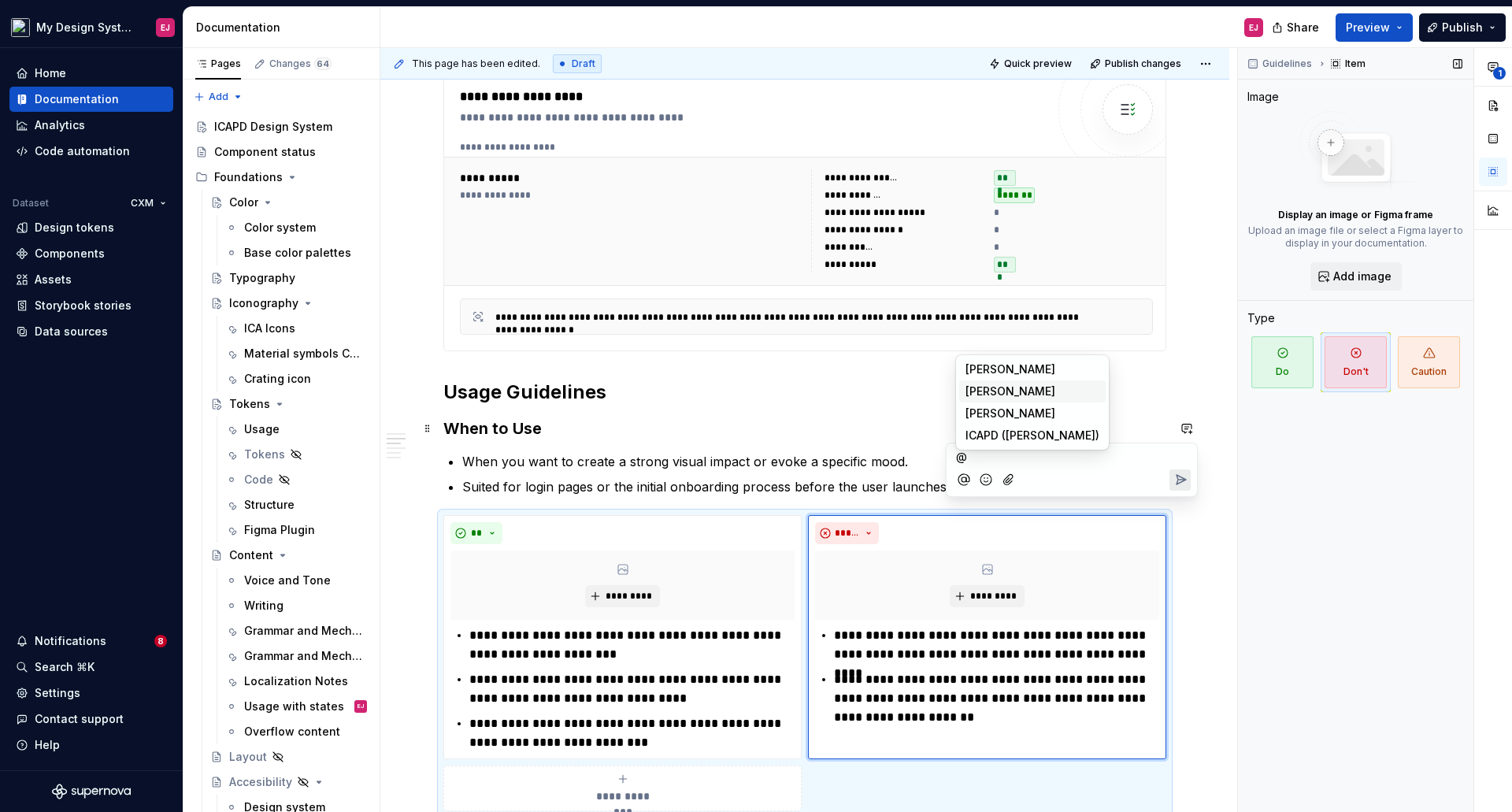
click at [994, 385] on span "[PERSON_NAME]" at bounding box center [1010, 392] width 90 height 15
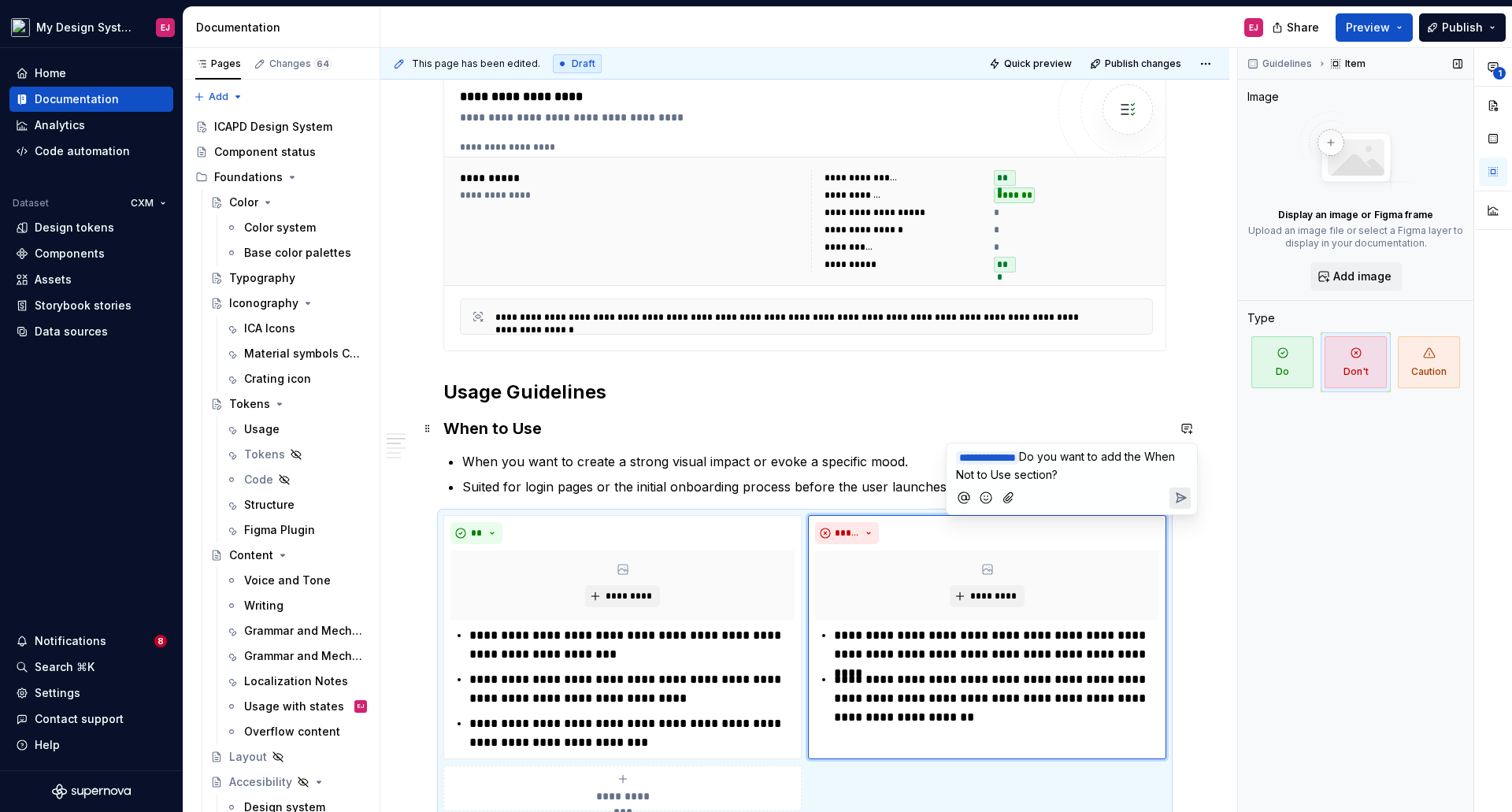
click at [1184, 498] on icon "Send" at bounding box center [1181, 497] width 15 height 15
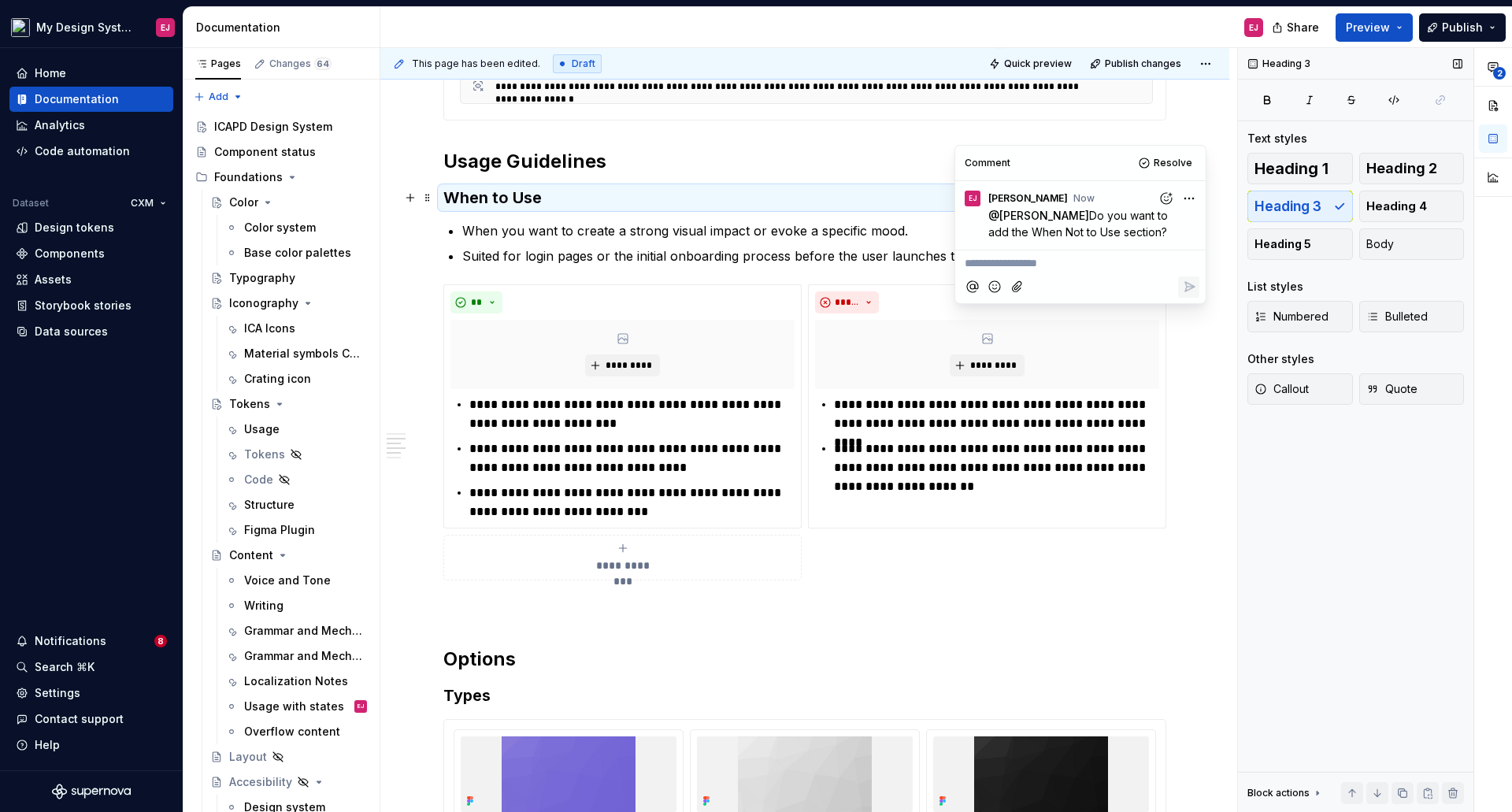
scroll to position [1575, 0]
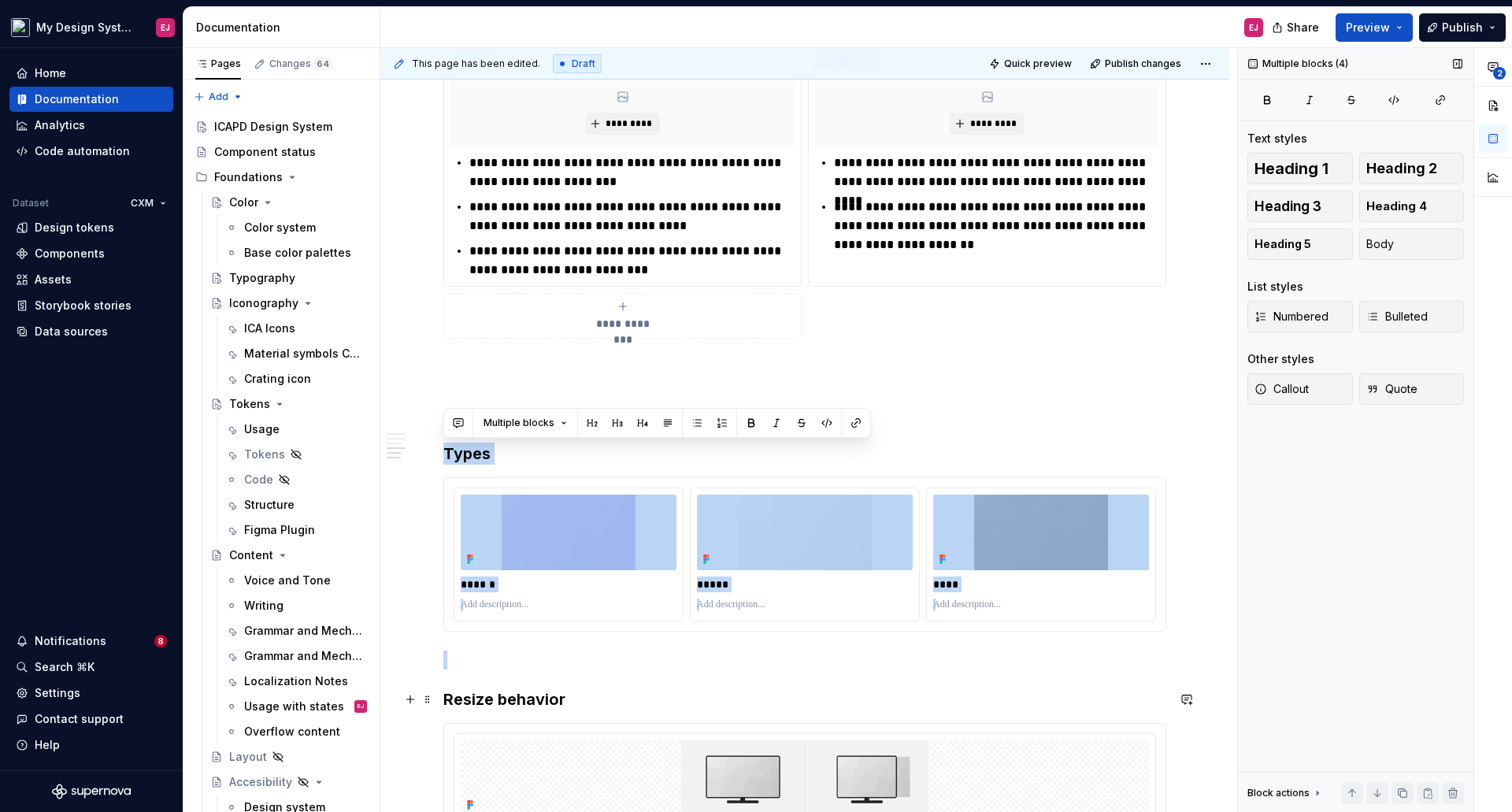
drag, startPoint x: 446, startPoint y: 453, endPoint x: 447, endPoint y: 689, distance: 236.0
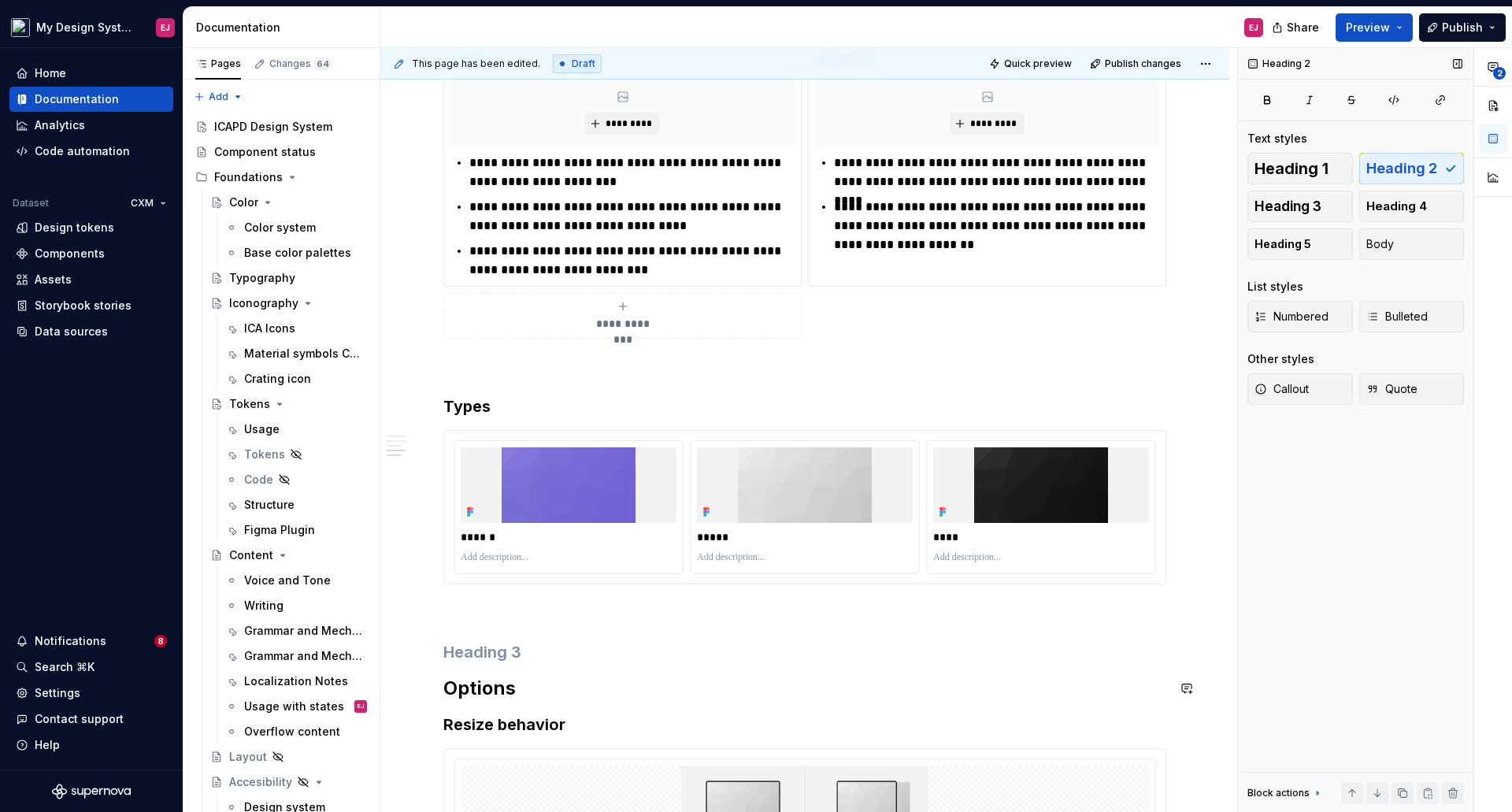
type textarea "*"
click at [460, 404] on h3 "Types" at bounding box center [805, 406] width 723 height 22
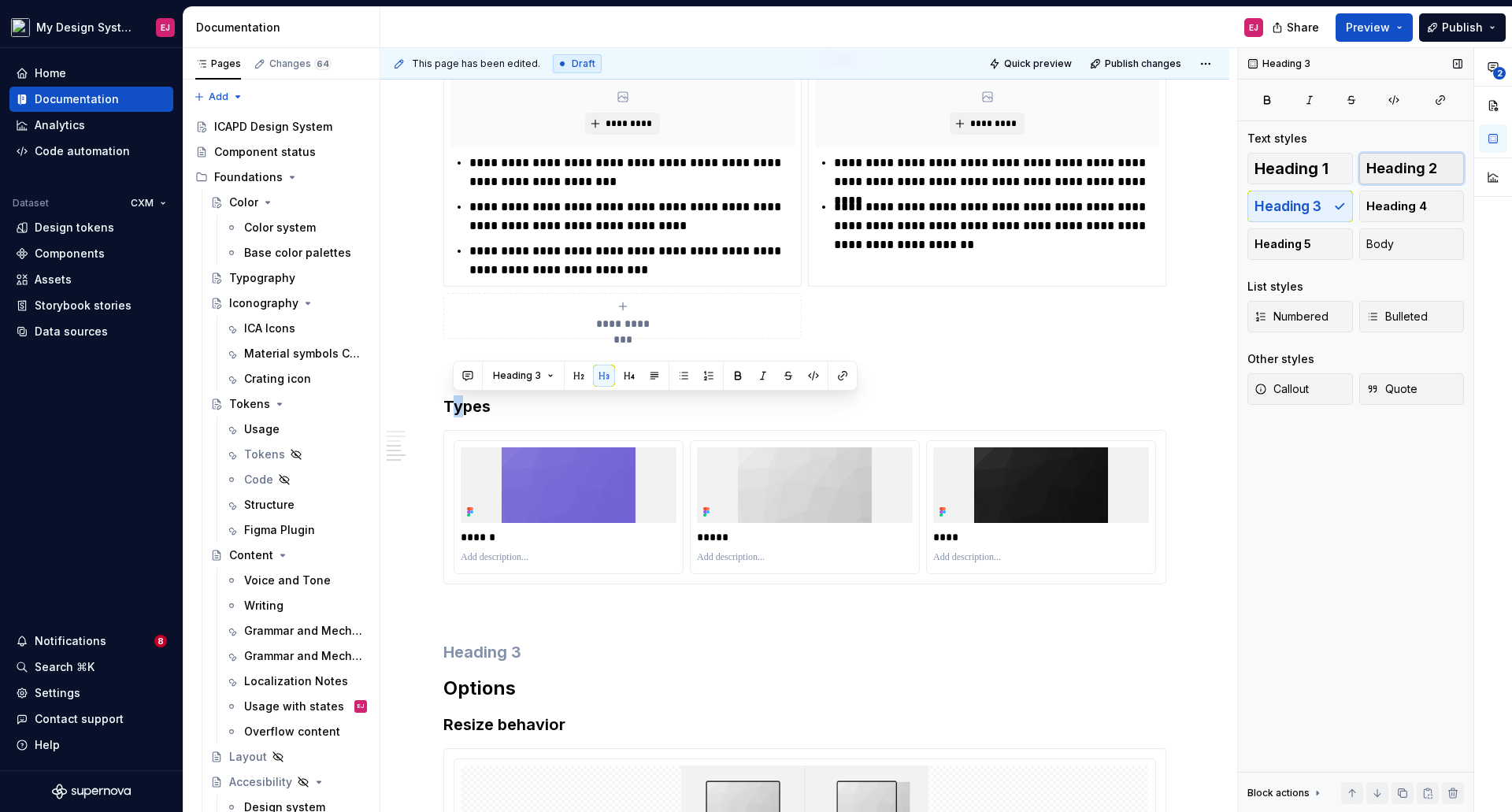
click at [1385, 167] on span "Heading 2" at bounding box center [1402, 168] width 71 height 15
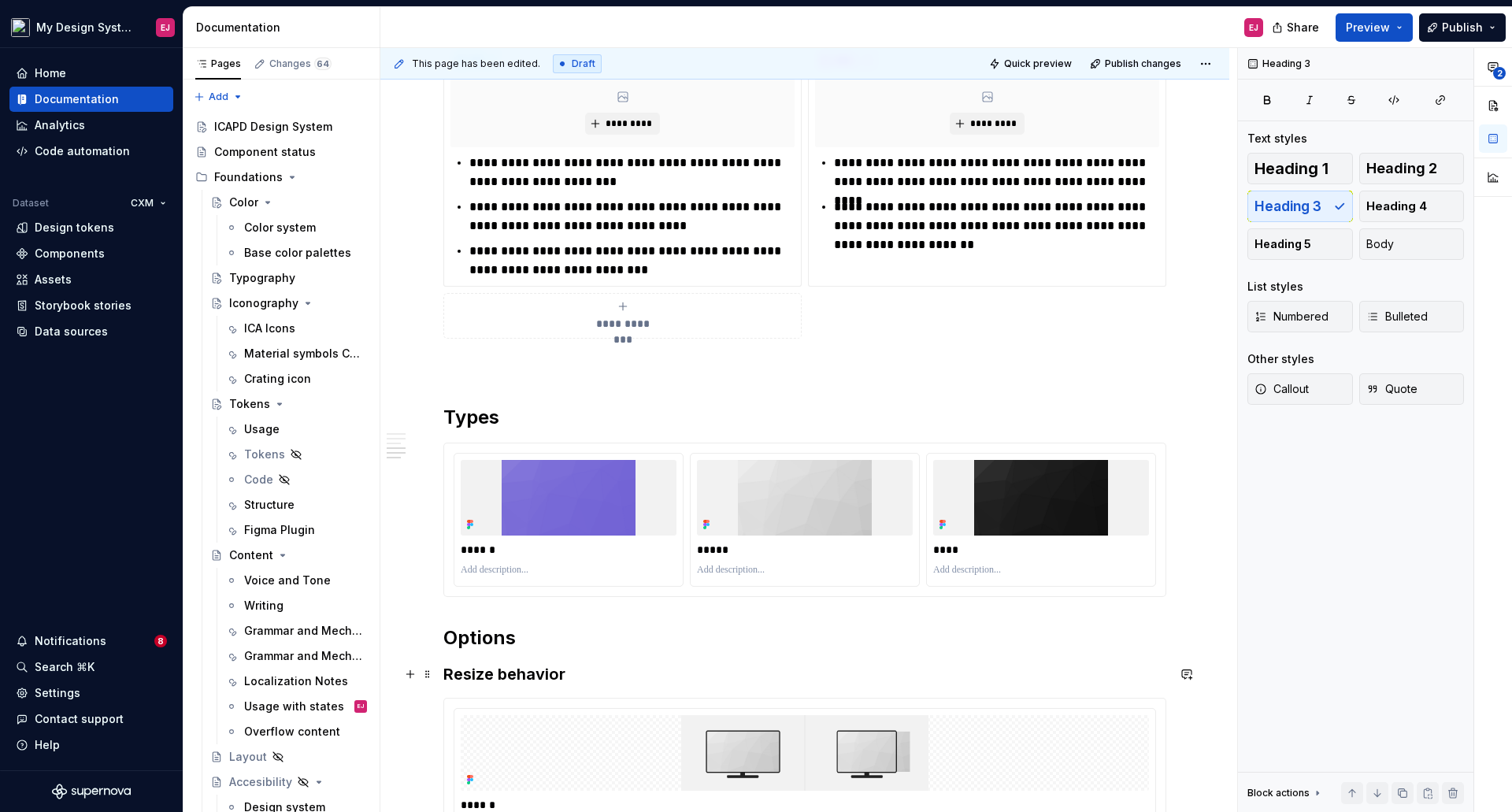
click at [505, 675] on h3 "Resize behavior" at bounding box center [805, 673] width 723 height 22
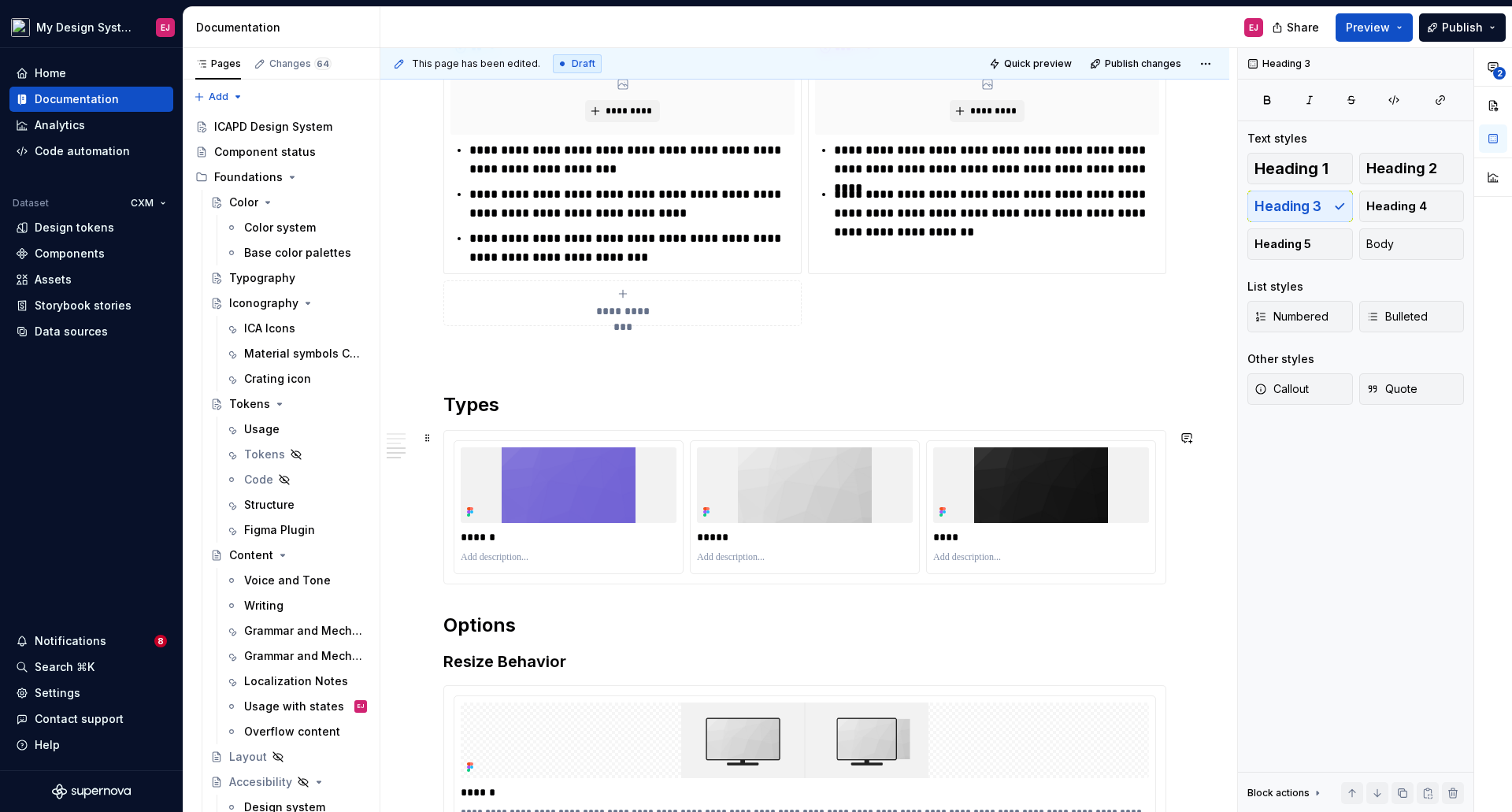
scroll to position [1902, 0]
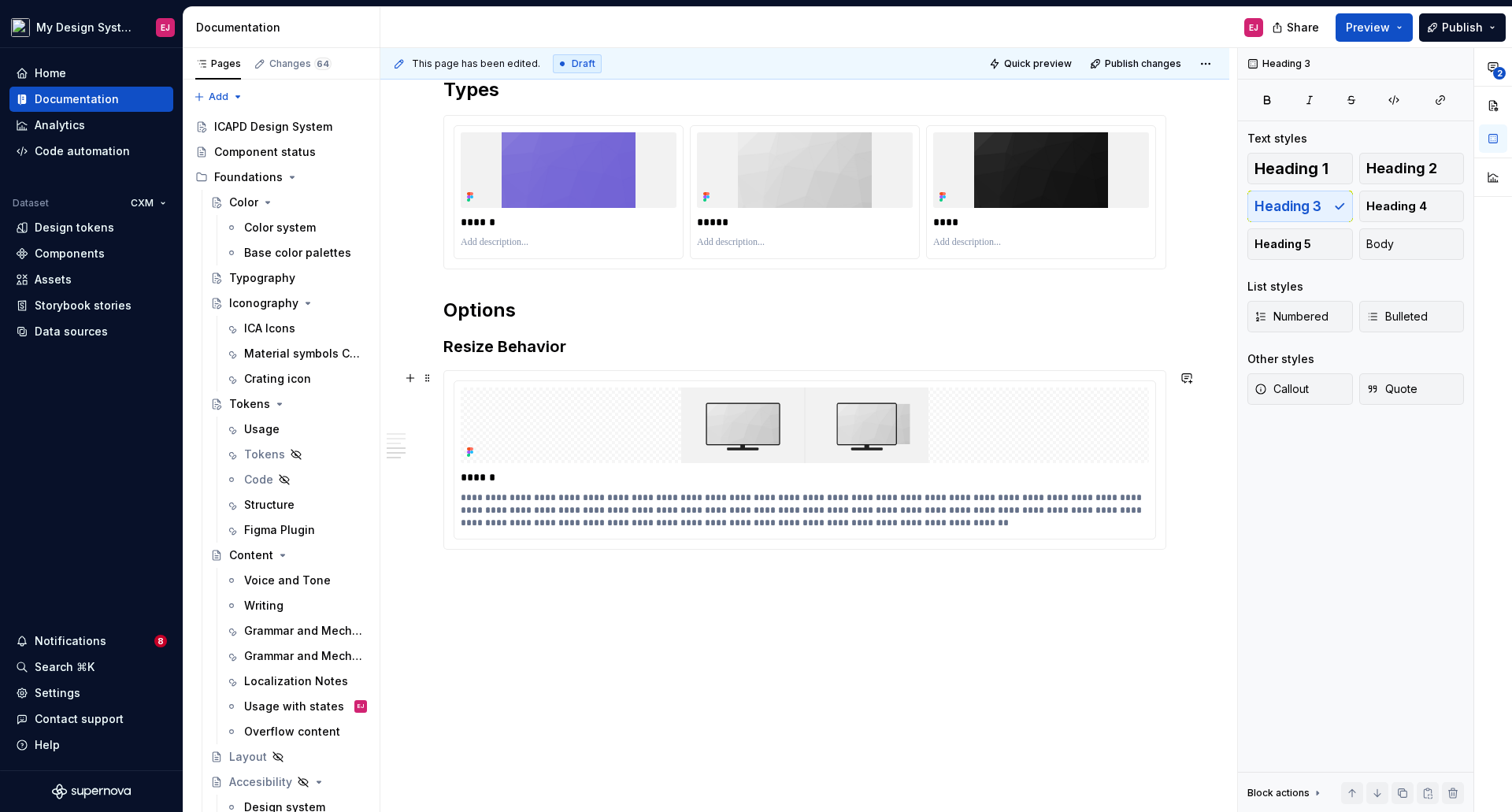
drag, startPoint x: 1188, startPoint y: 384, endPoint x: 1203, endPoint y: 385, distance: 15.0
click at [1190, 384] on button "button" at bounding box center [1187, 377] width 22 height 22
click at [968, 427] on icon "Mention someone" at bounding box center [964, 429] width 15 height 15
click at [997, 337] on span "[PERSON_NAME]" at bounding box center [1010, 341] width 90 height 15
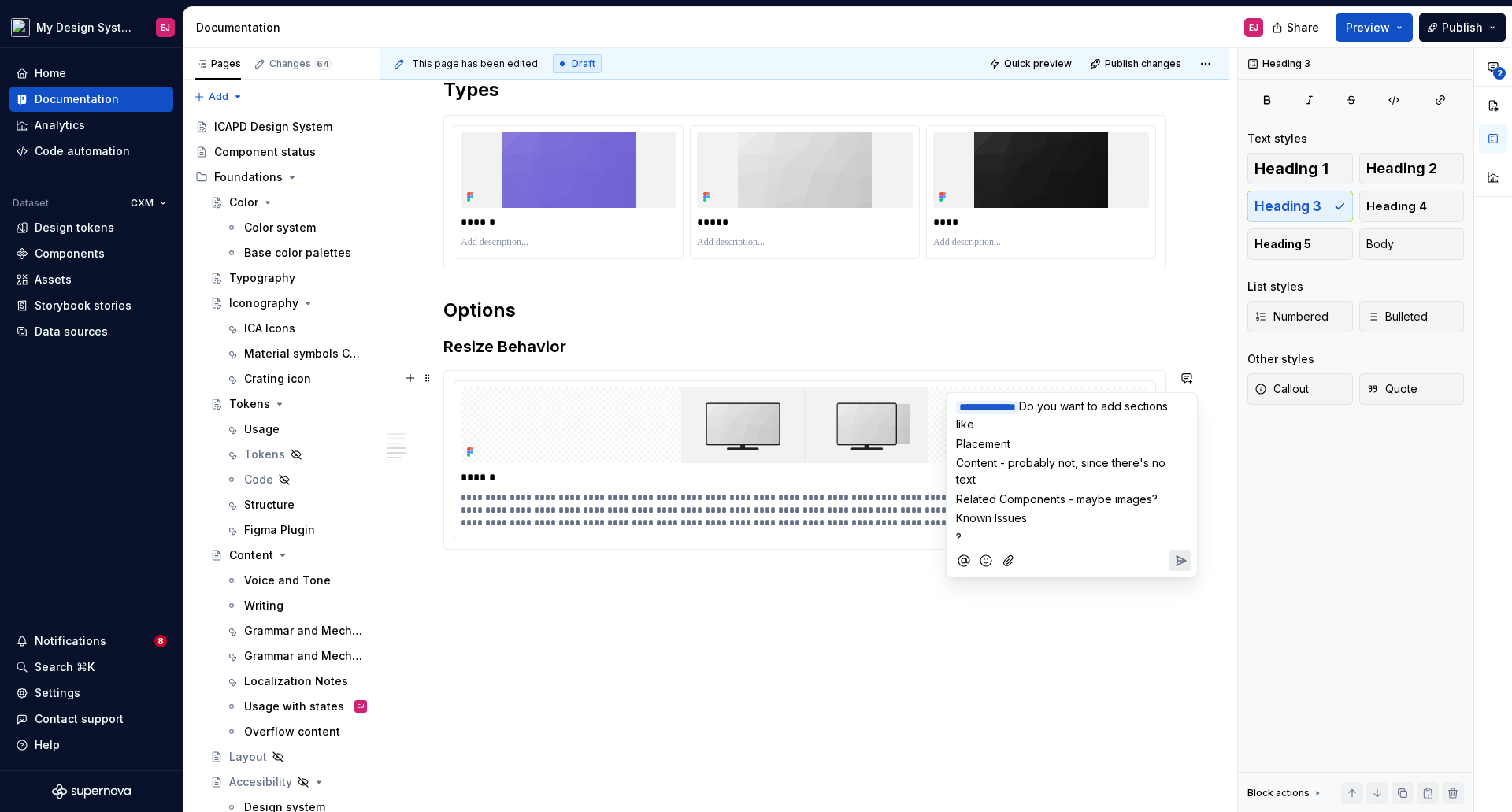
click at [1025, 422] on p "**********" at bounding box center [1072, 415] width 232 height 35
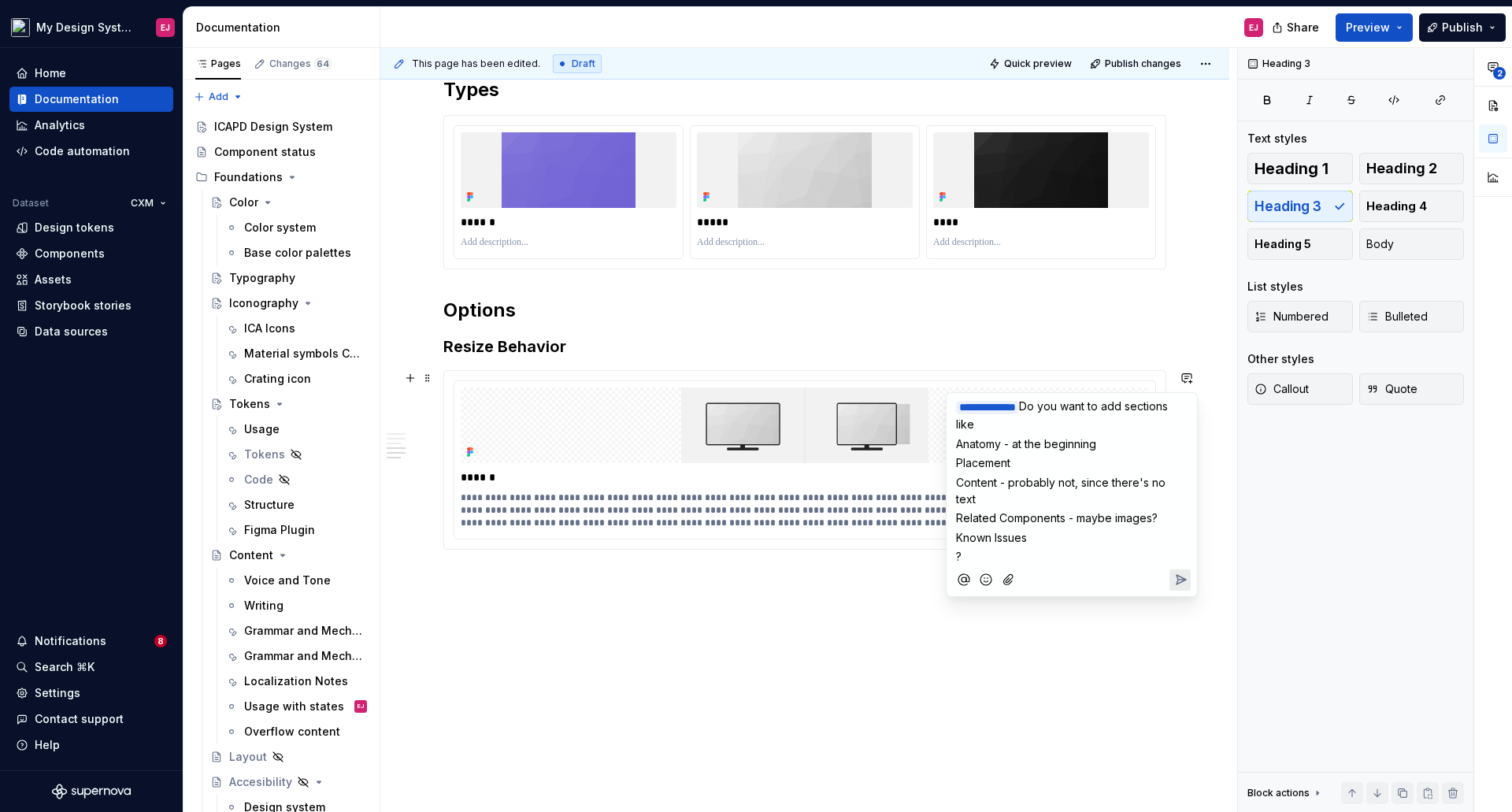
click at [1179, 574] on icon "Send" at bounding box center [1182, 579] width 10 height 10
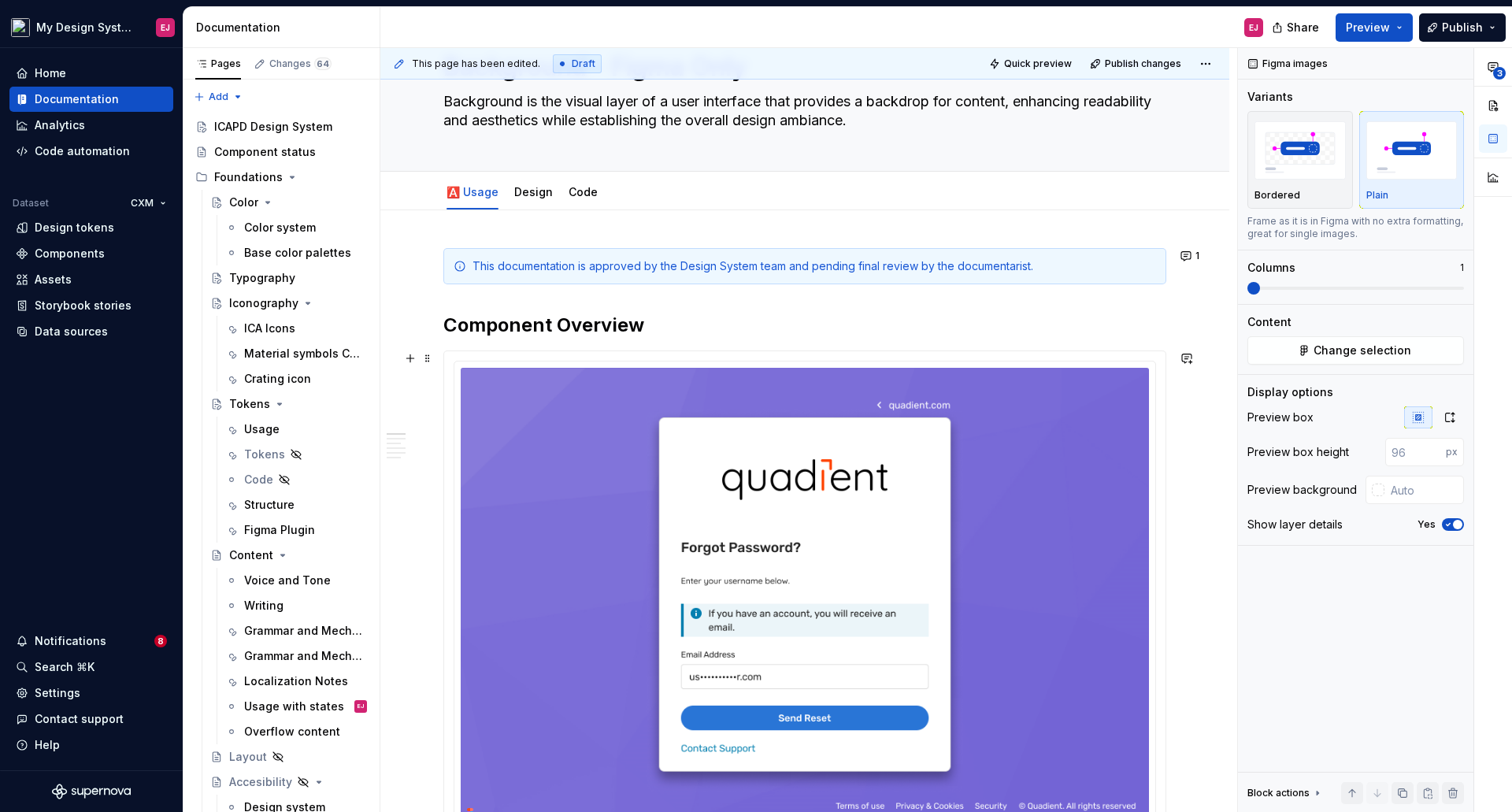
scroll to position [79, 0]
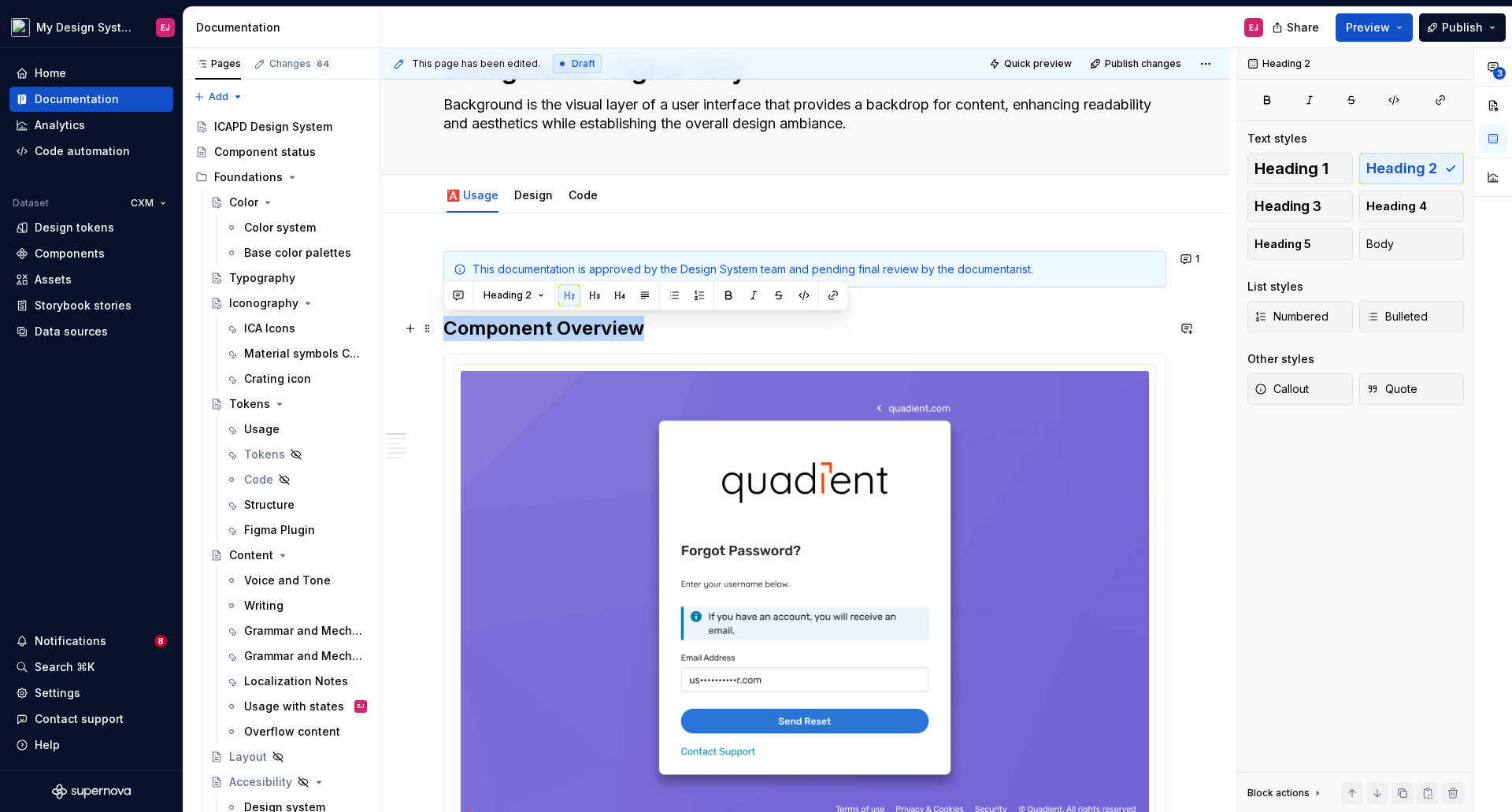
drag, startPoint x: 648, startPoint y: 332, endPoint x: 448, endPoint y: 327, distance: 200.1
click at [448, 327] on h2 "Component Overview" at bounding box center [805, 328] width 723 height 25
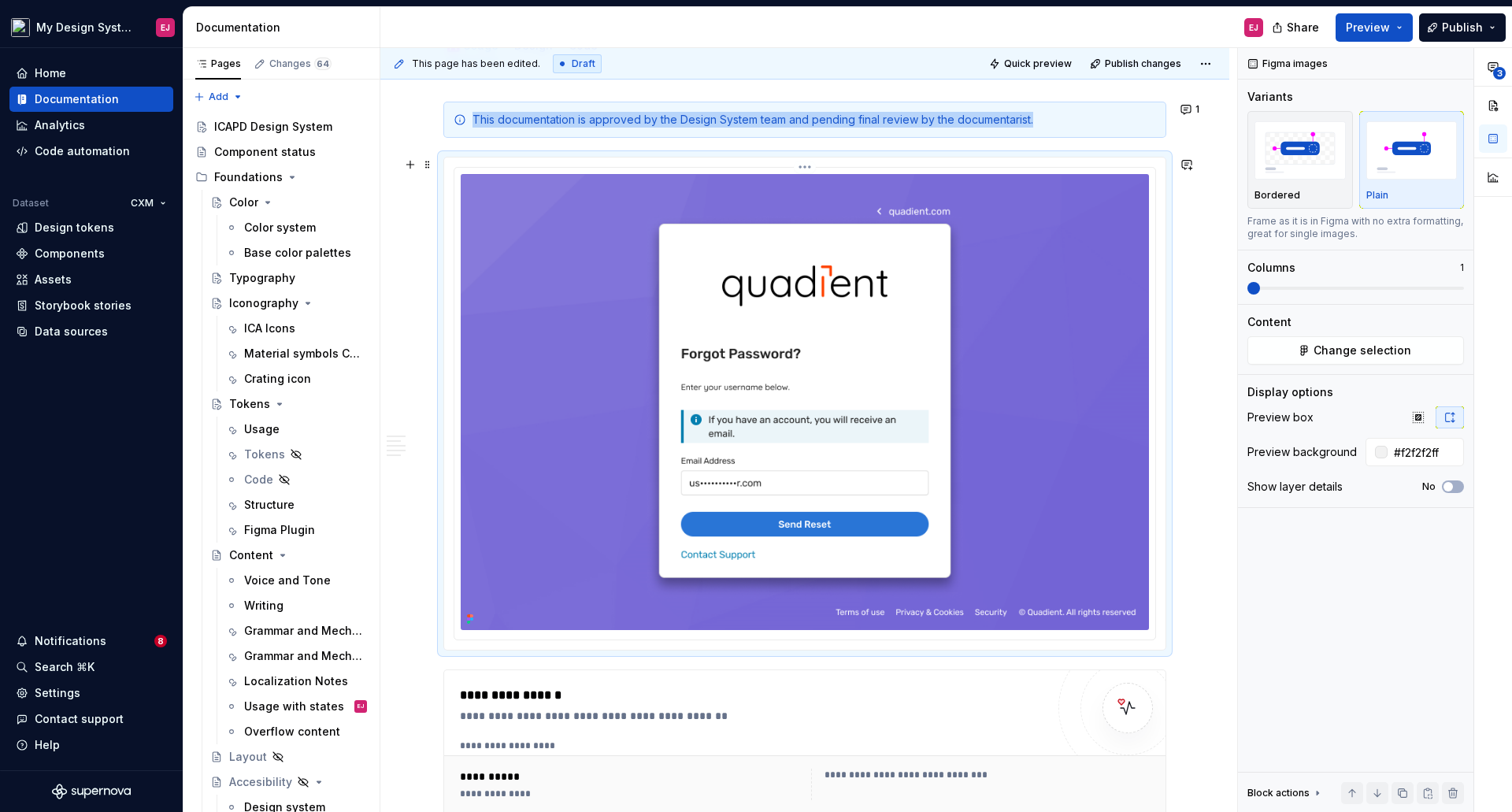
scroll to position [472, 0]
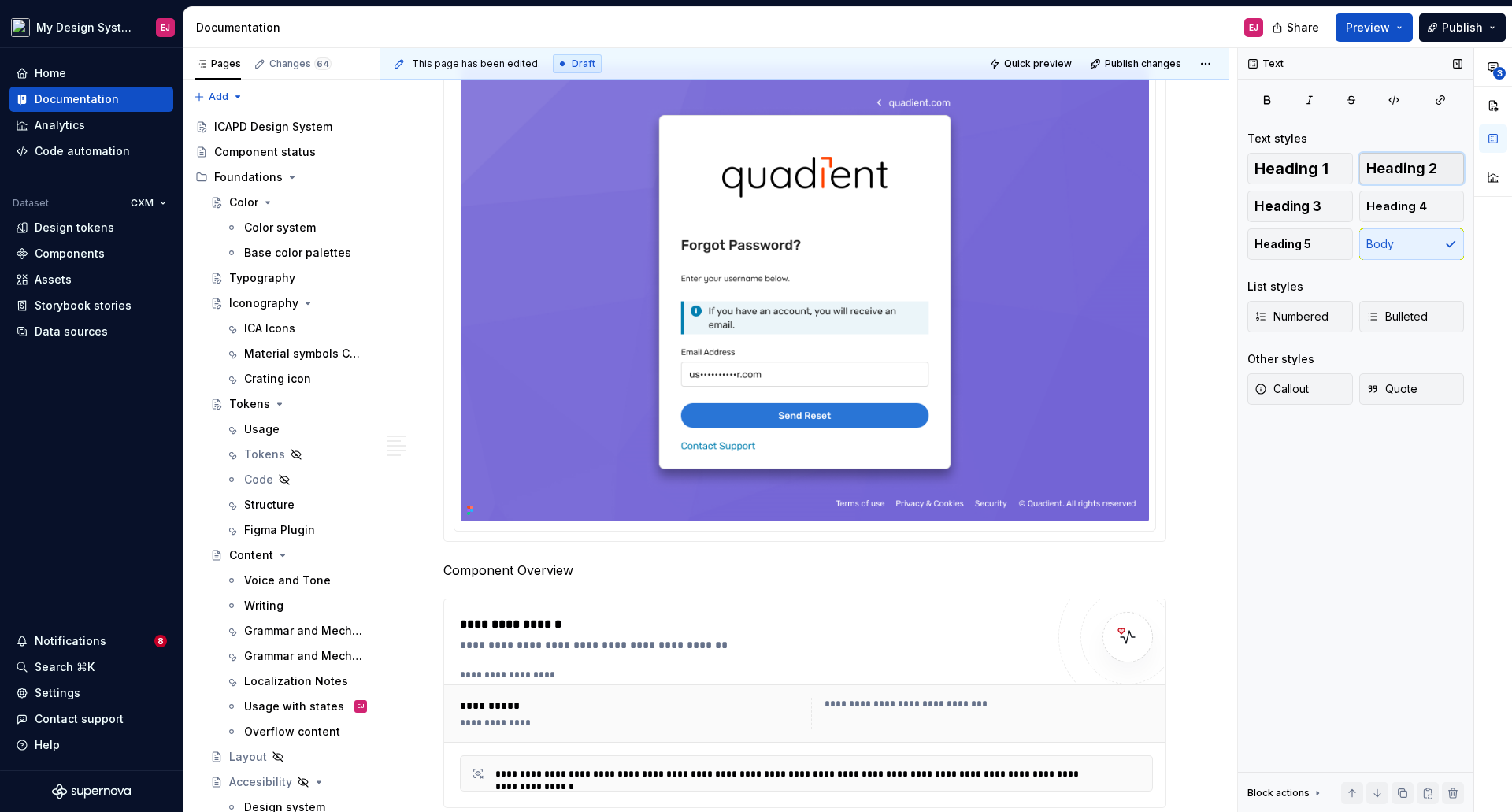
click at [1415, 171] on span "Heading 2" at bounding box center [1402, 168] width 71 height 15
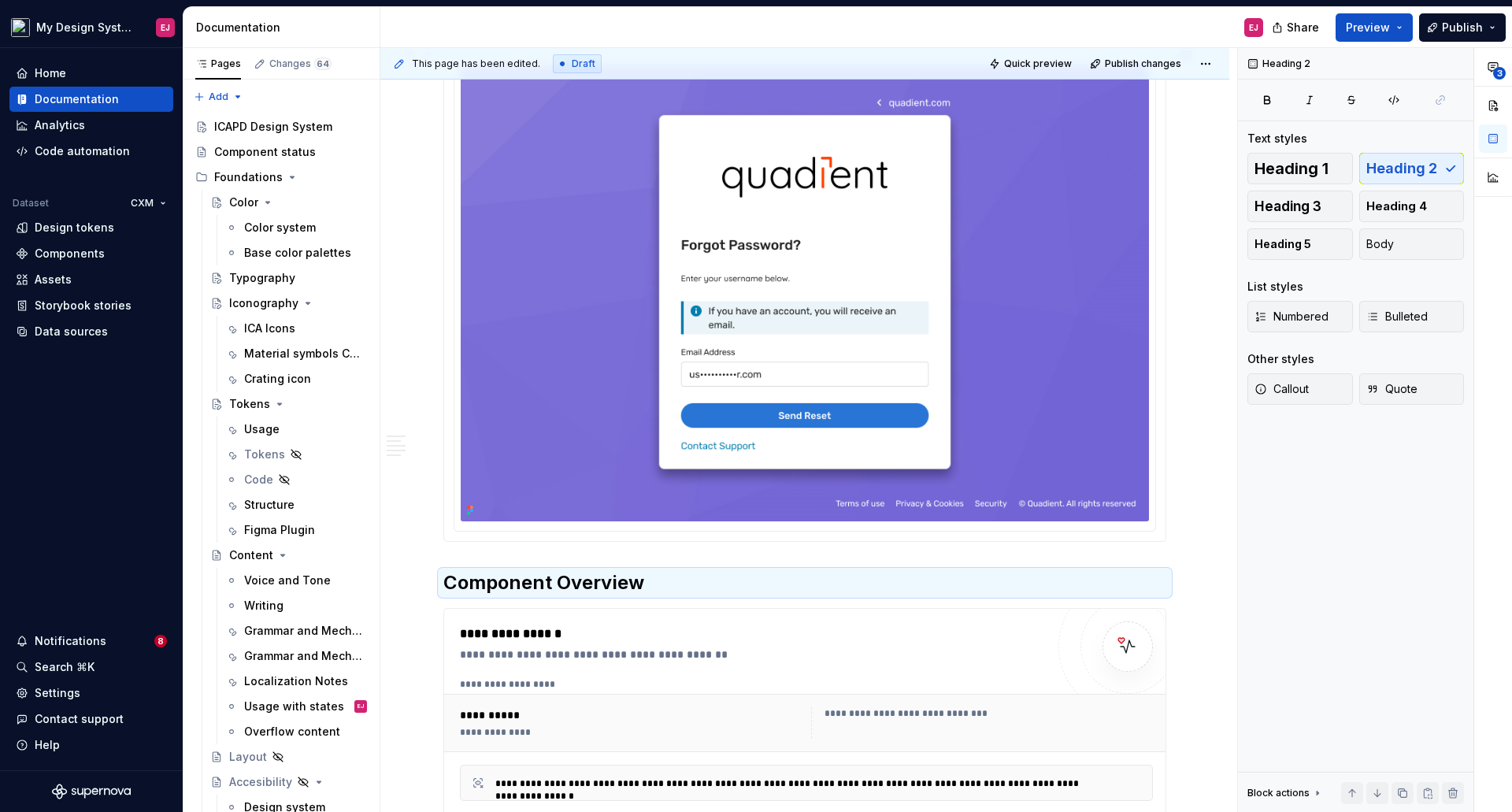
click at [1166, 484] on div at bounding box center [805, 294] width 723 height 494
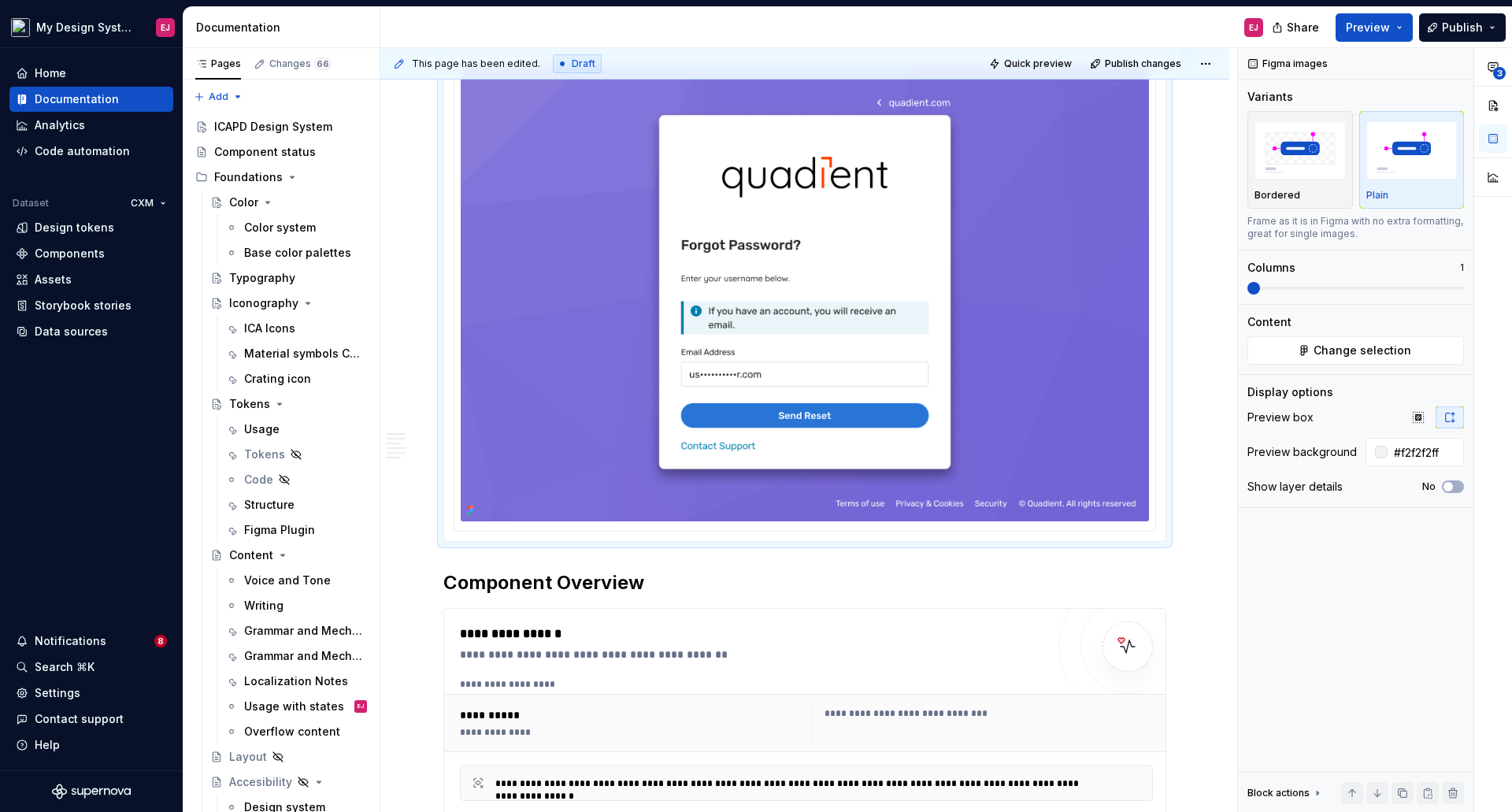
type textarea "*"
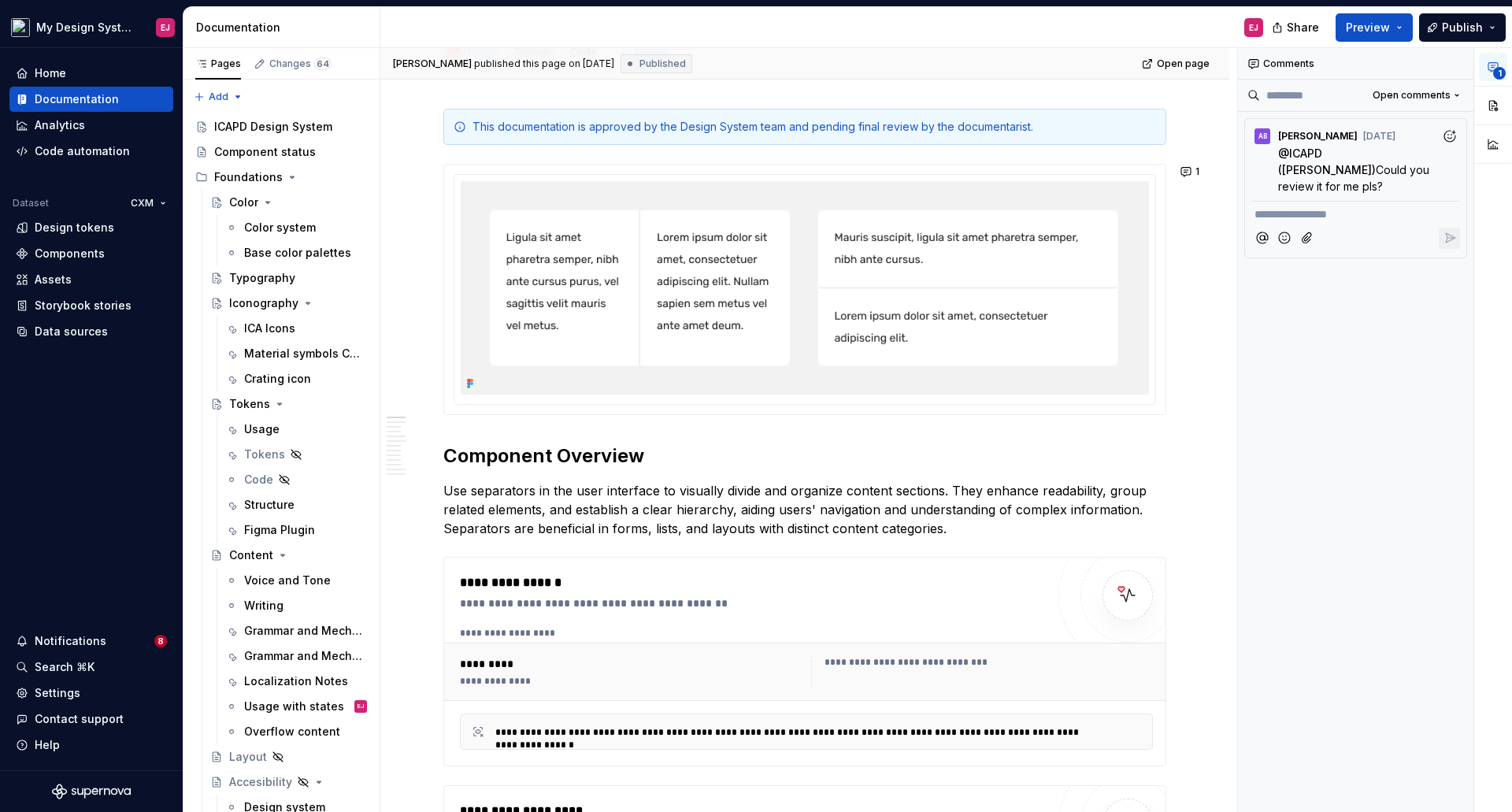
scroll to position [237, 0]
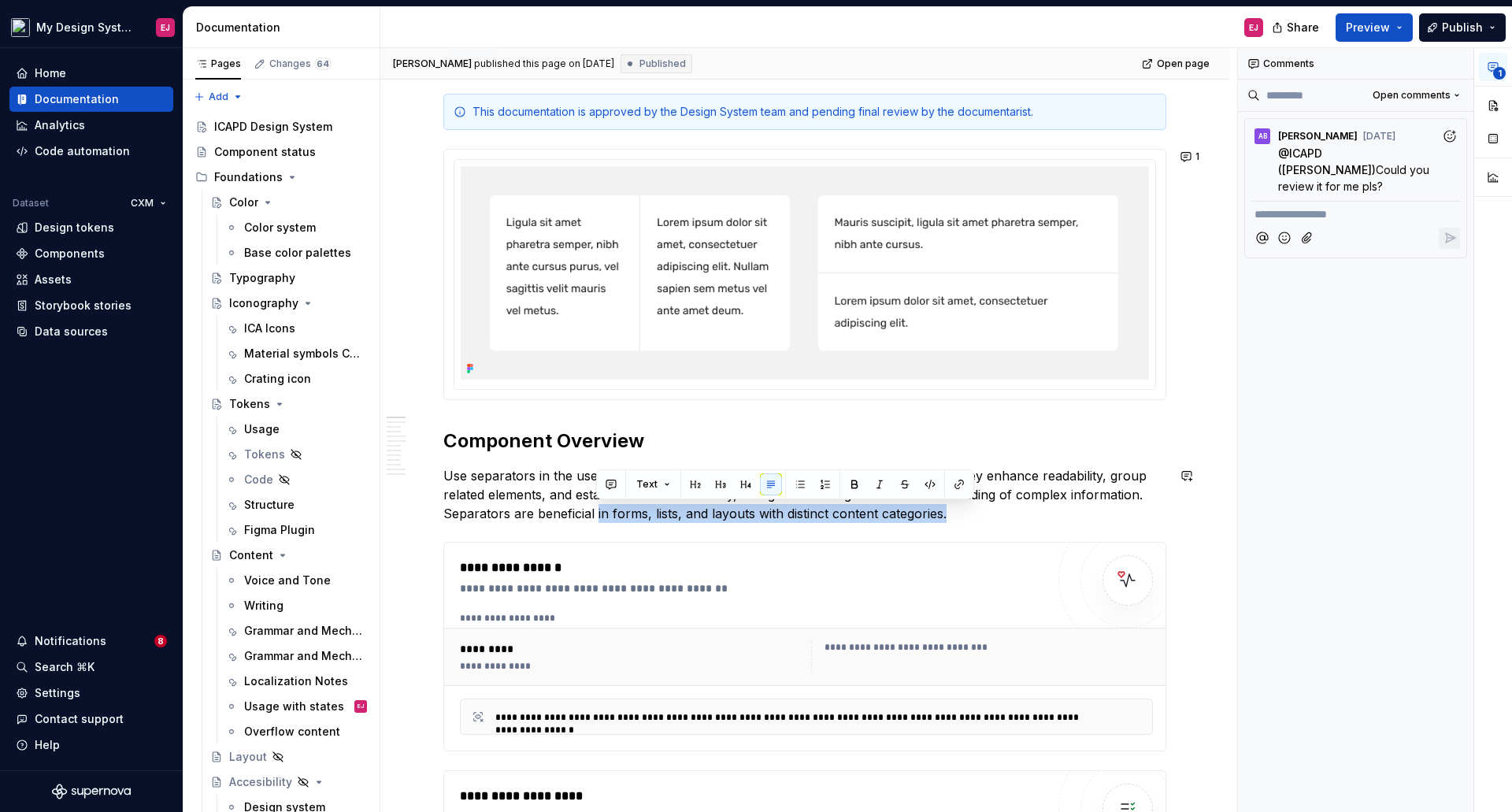
drag, startPoint x: 595, startPoint y: 514, endPoint x: 861, endPoint y: 524, distance: 266.2
copy p "in forms, lists, and layouts with distinct content categories."
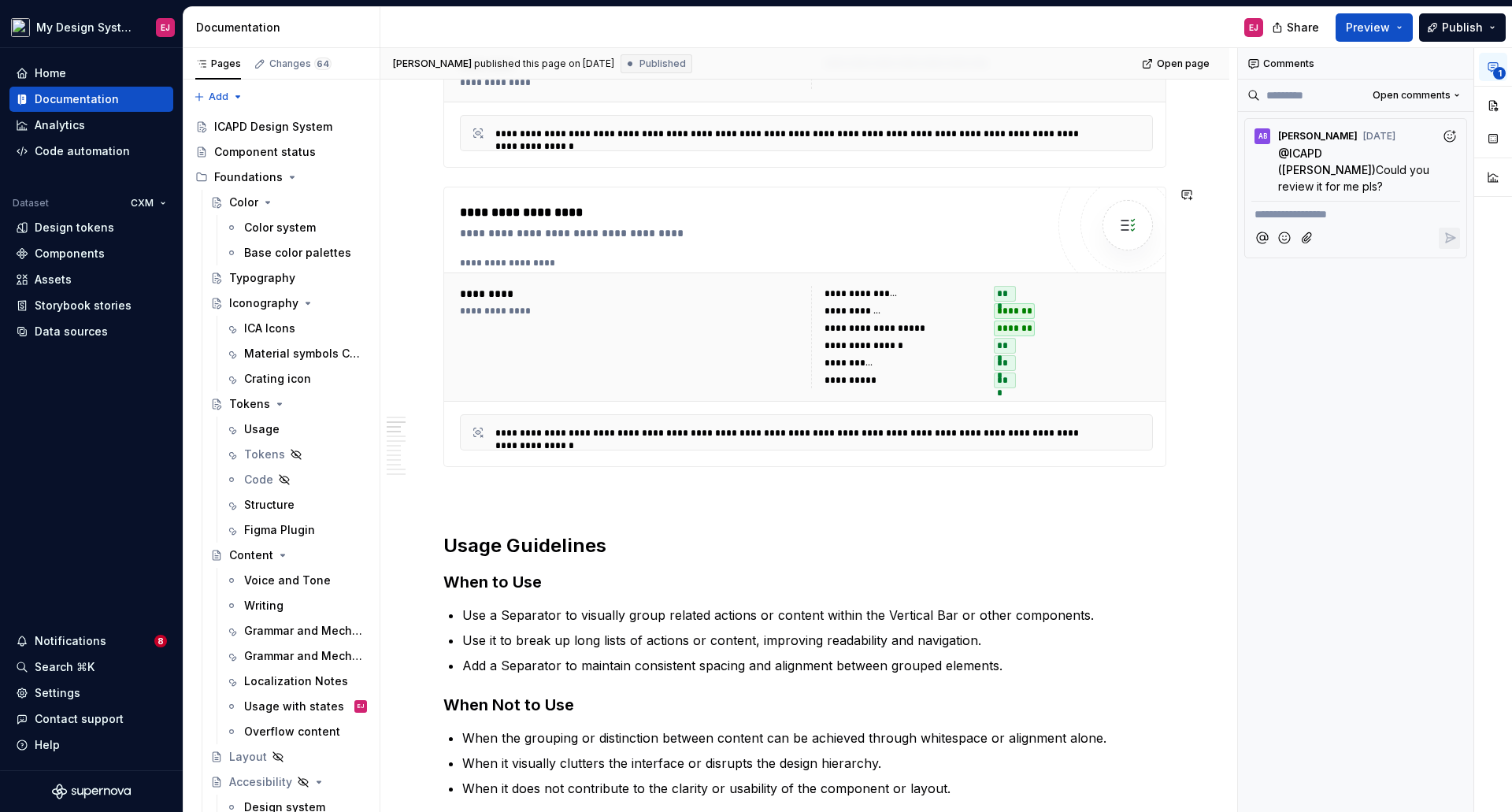
scroll to position [866, 0]
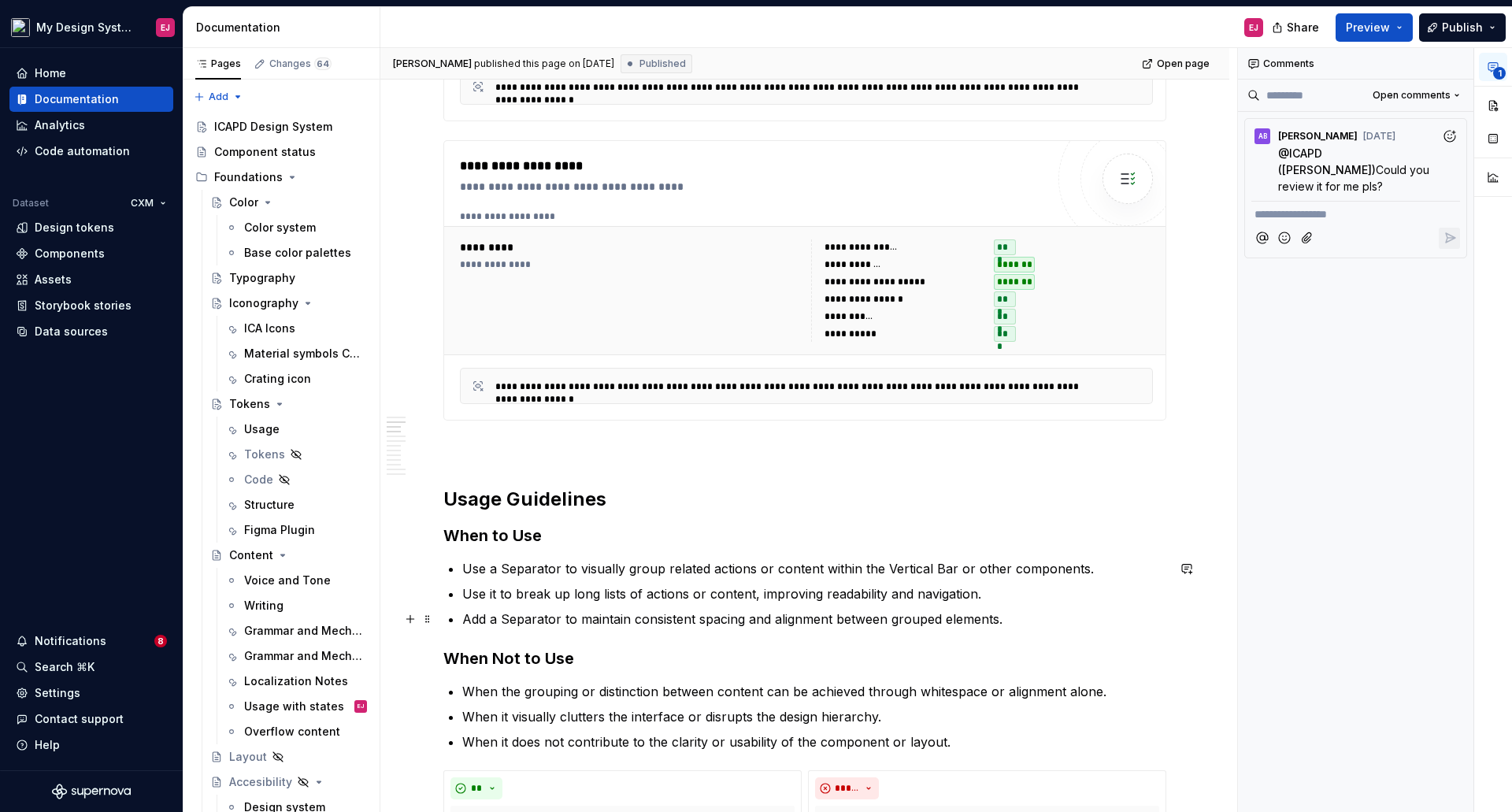
click at [1003, 622] on p "Add a Separator to maintain consistent spacing and alignment between grouped el…" at bounding box center [814, 619] width 705 height 19
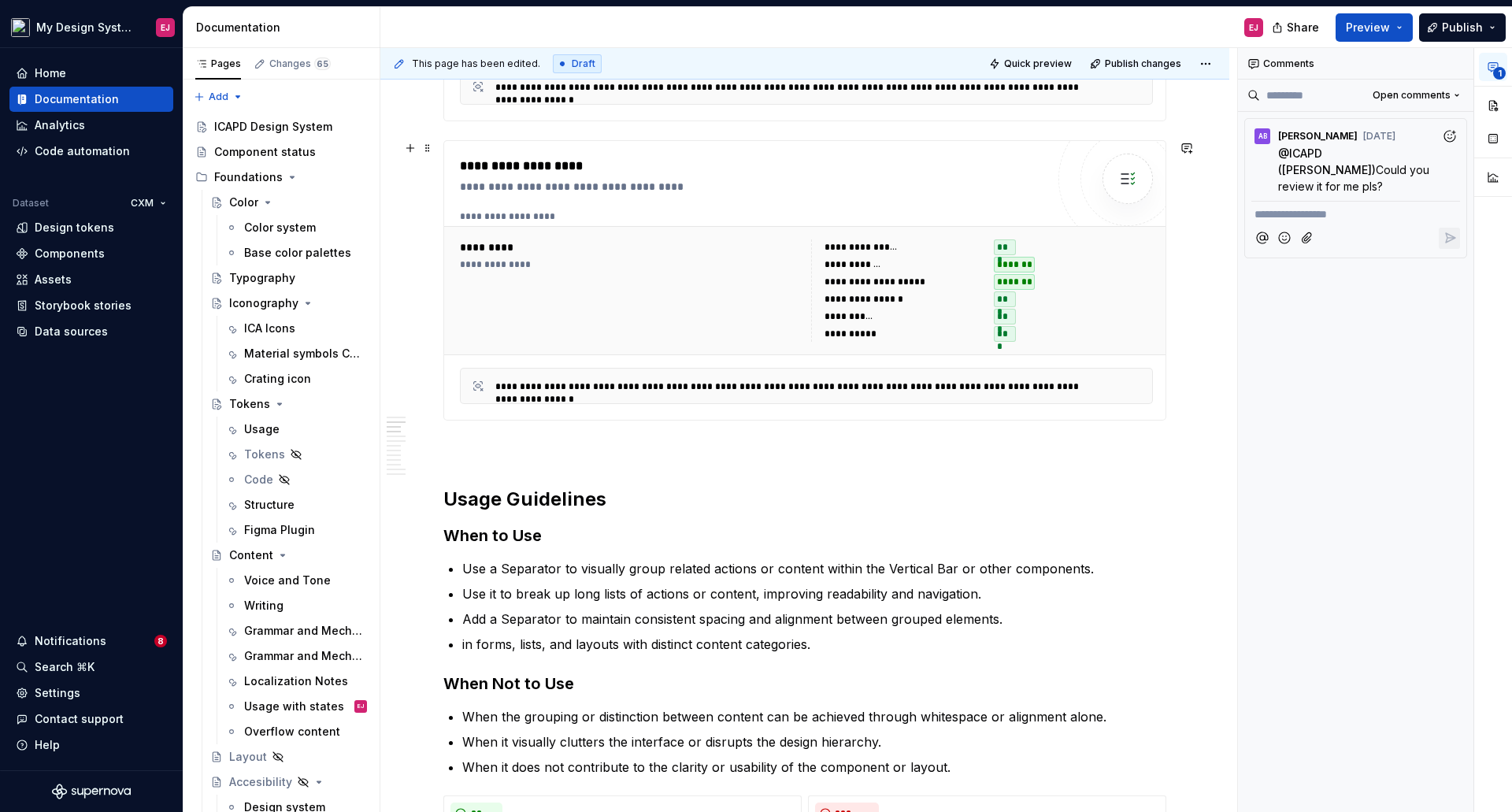
scroll to position [472, 0]
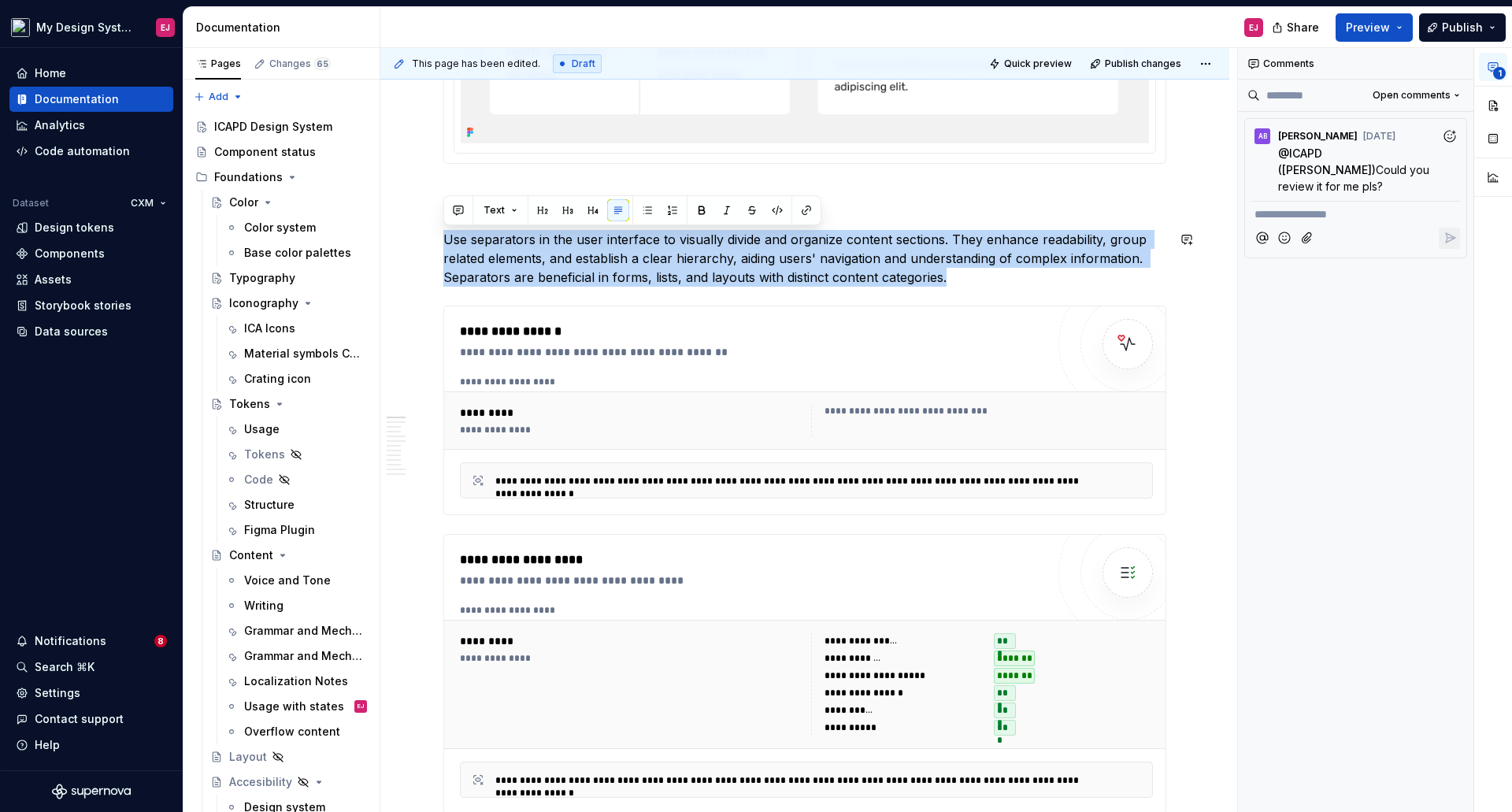
drag, startPoint x: 978, startPoint y: 284, endPoint x: 419, endPoint y: 226, distance: 562.0
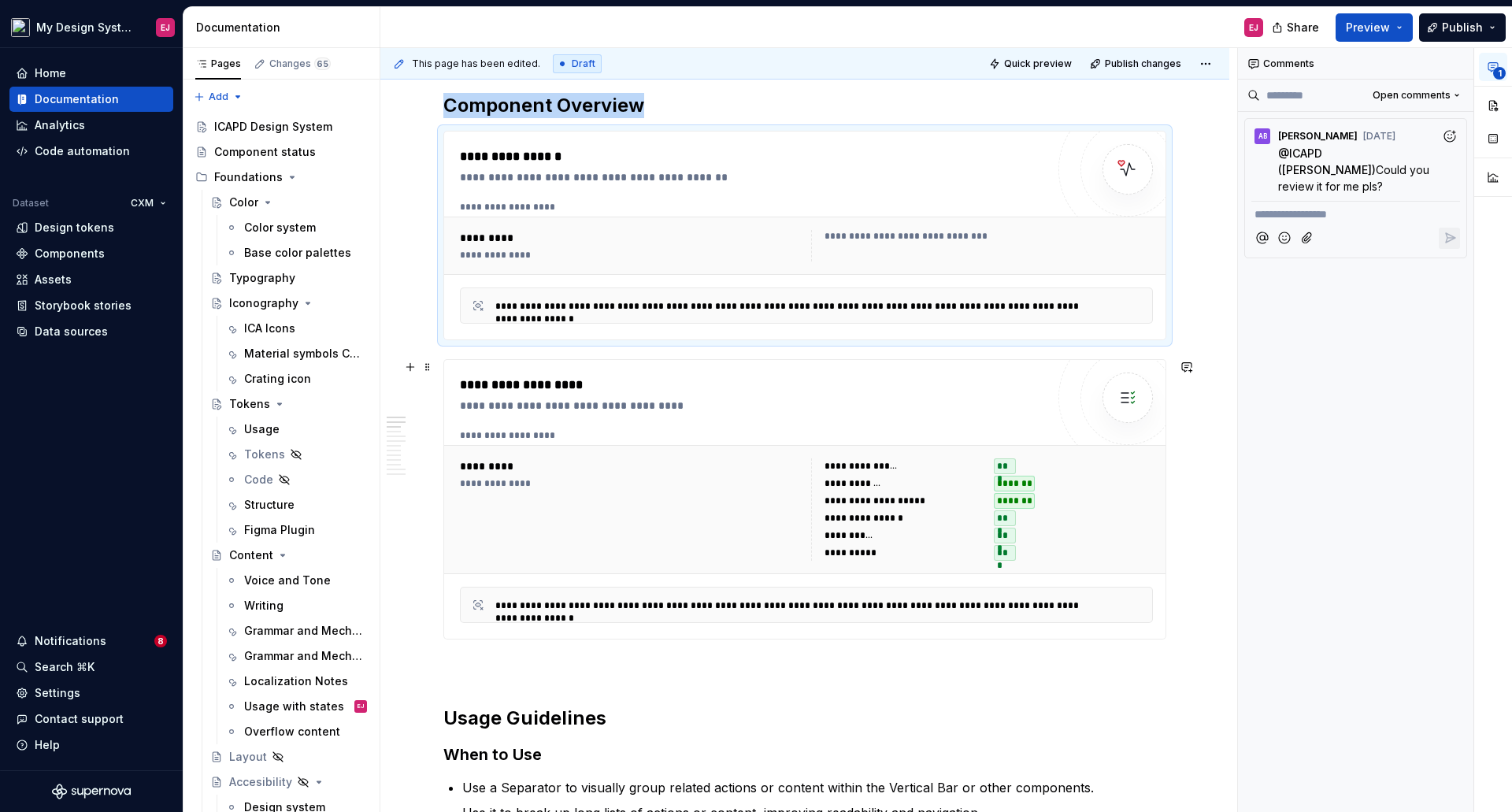
scroll to position [787, 0]
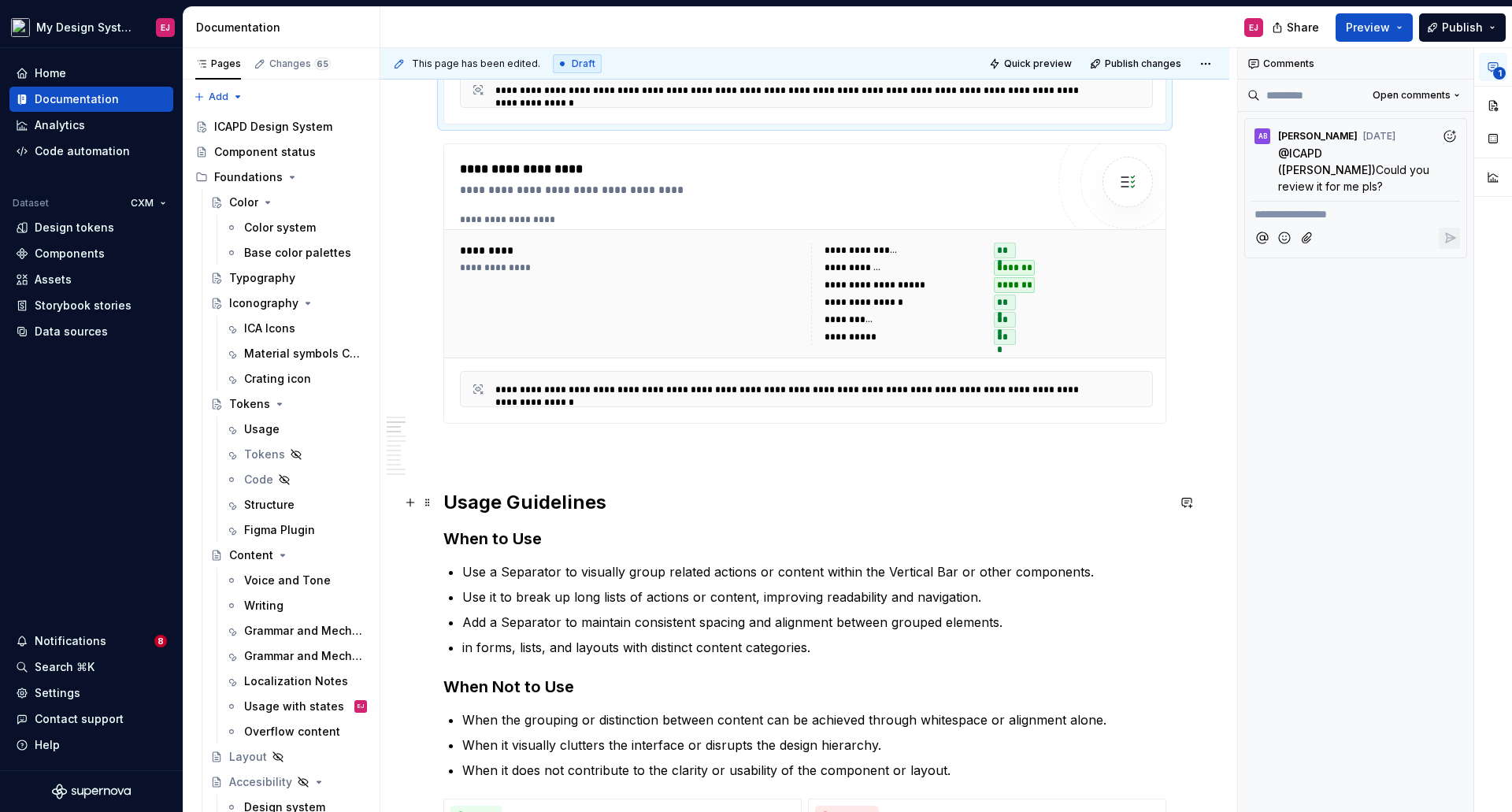
click at [561, 506] on h2 "Usage Guidelines" at bounding box center [805, 502] width 723 height 25
click at [1491, 105] on button "button" at bounding box center [1493, 105] width 28 height 28
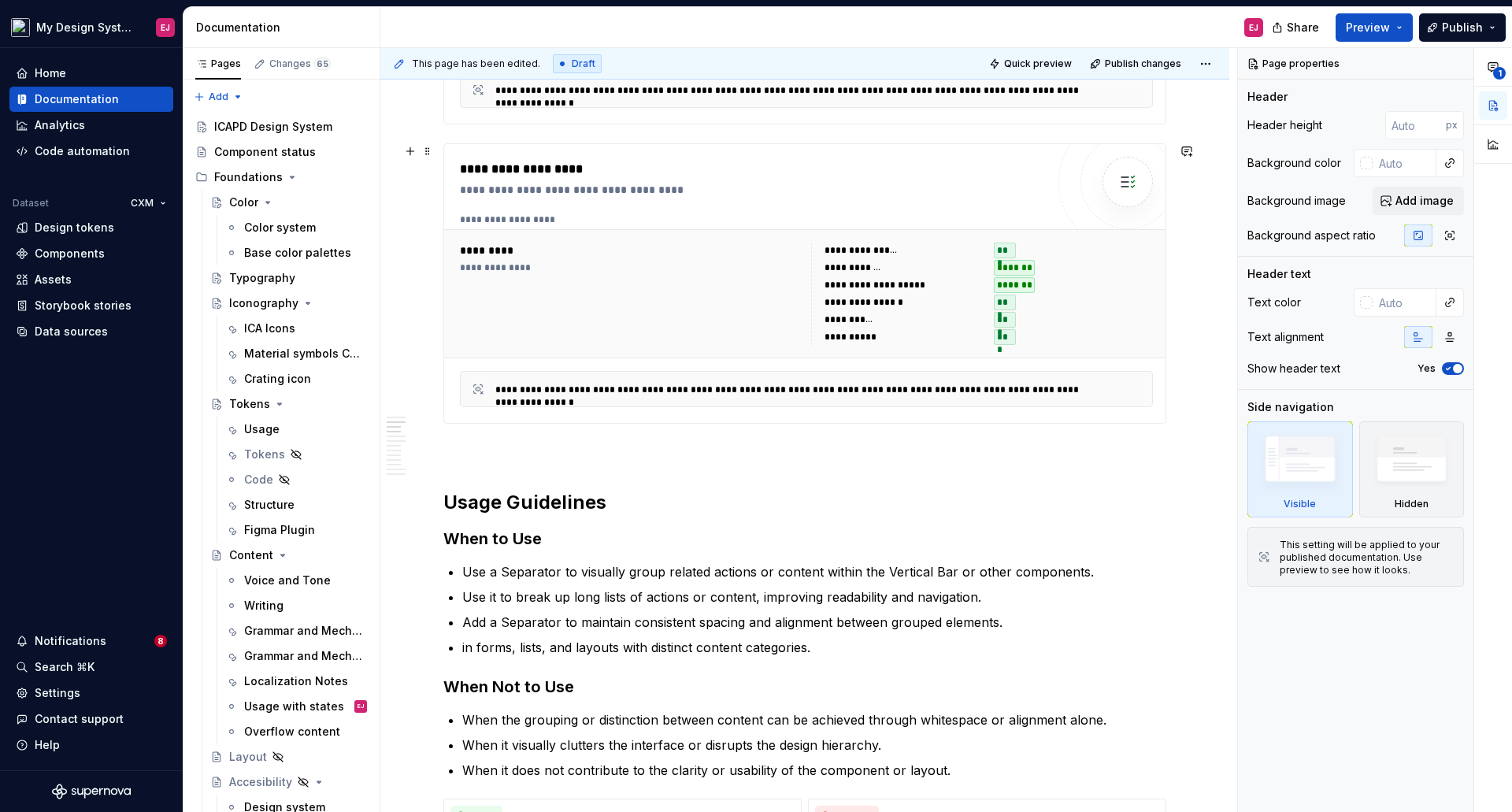
type textarea "*"
click at [552, 505] on h2 "Usage Guidelines" at bounding box center [805, 502] width 723 height 25
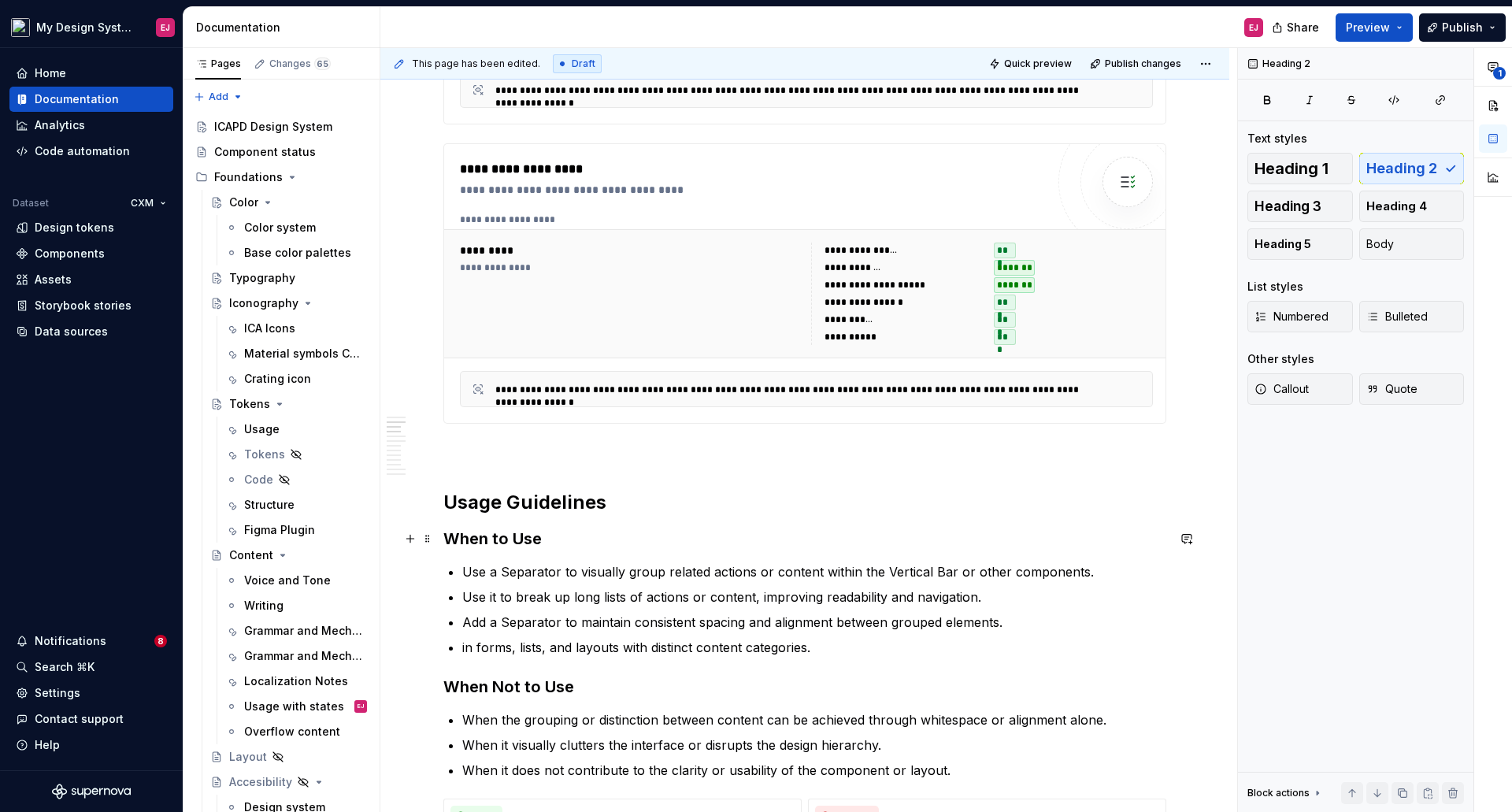
click at [512, 532] on h3 "When to Use" at bounding box center [805, 538] width 723 height 22
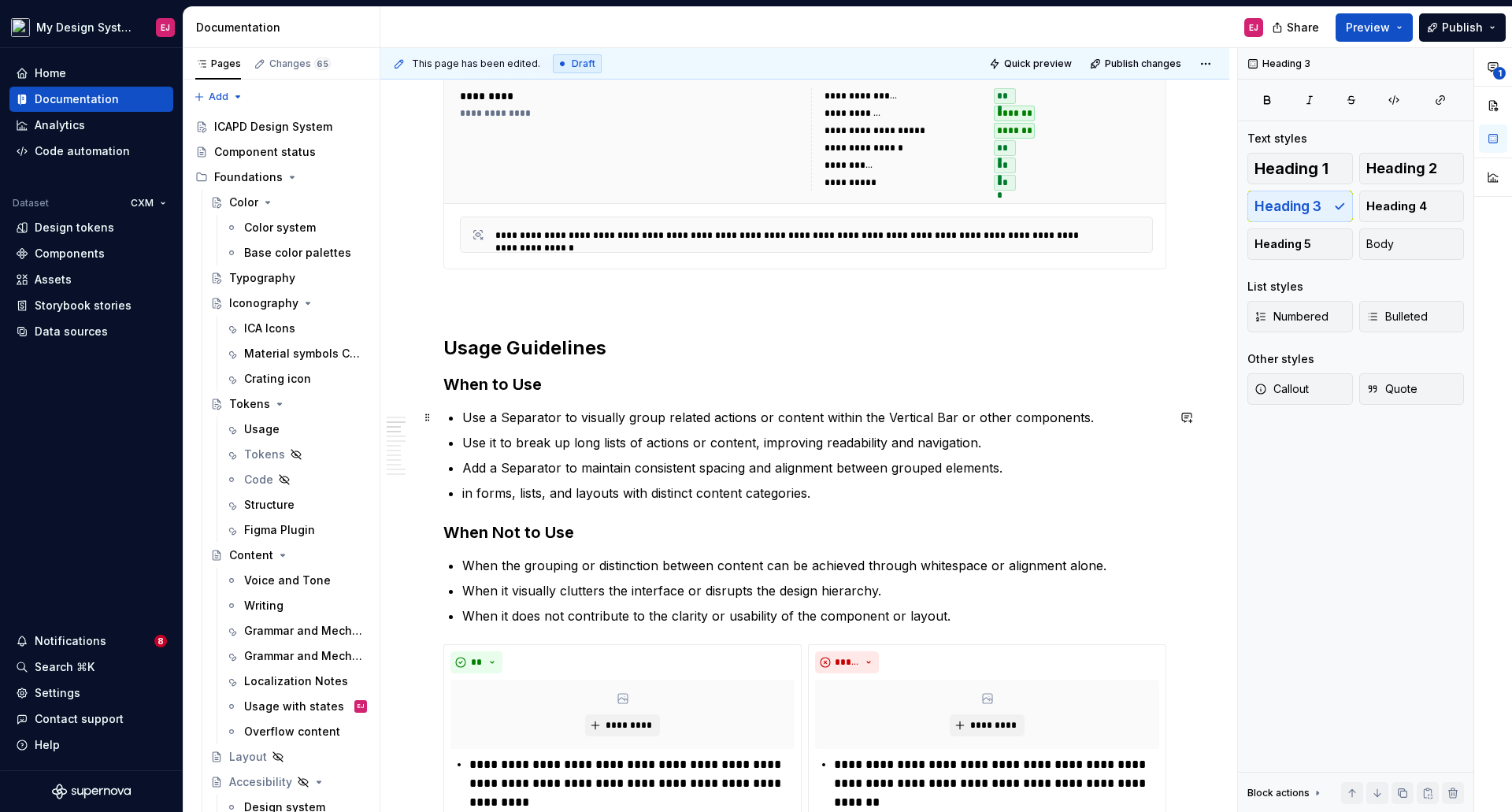
scroll to position [945, 0]
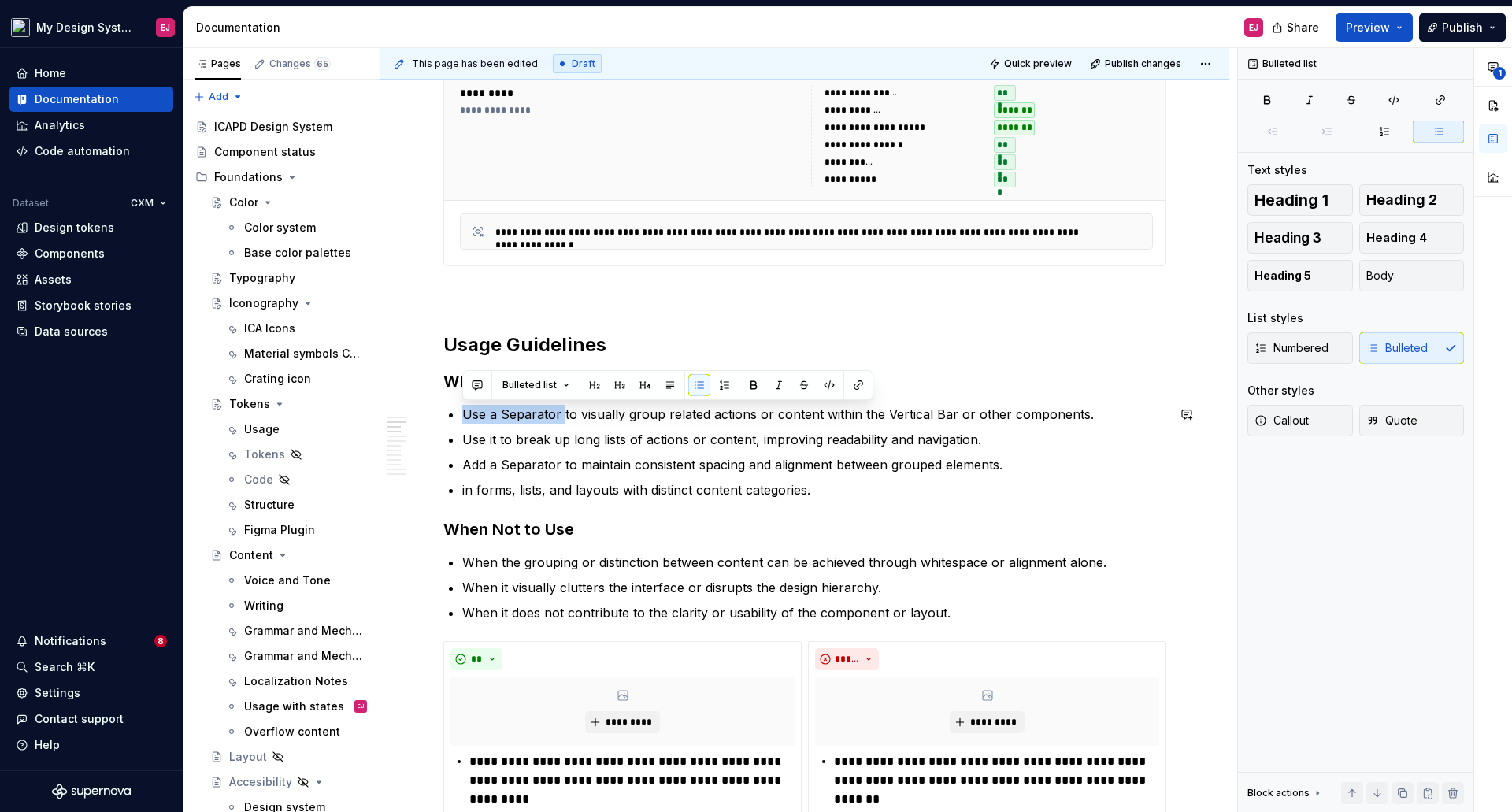
drag, startPoint x: 562, startPoint y: 414, endPoint x: 478, endPoint y: 401, distance: 85.0
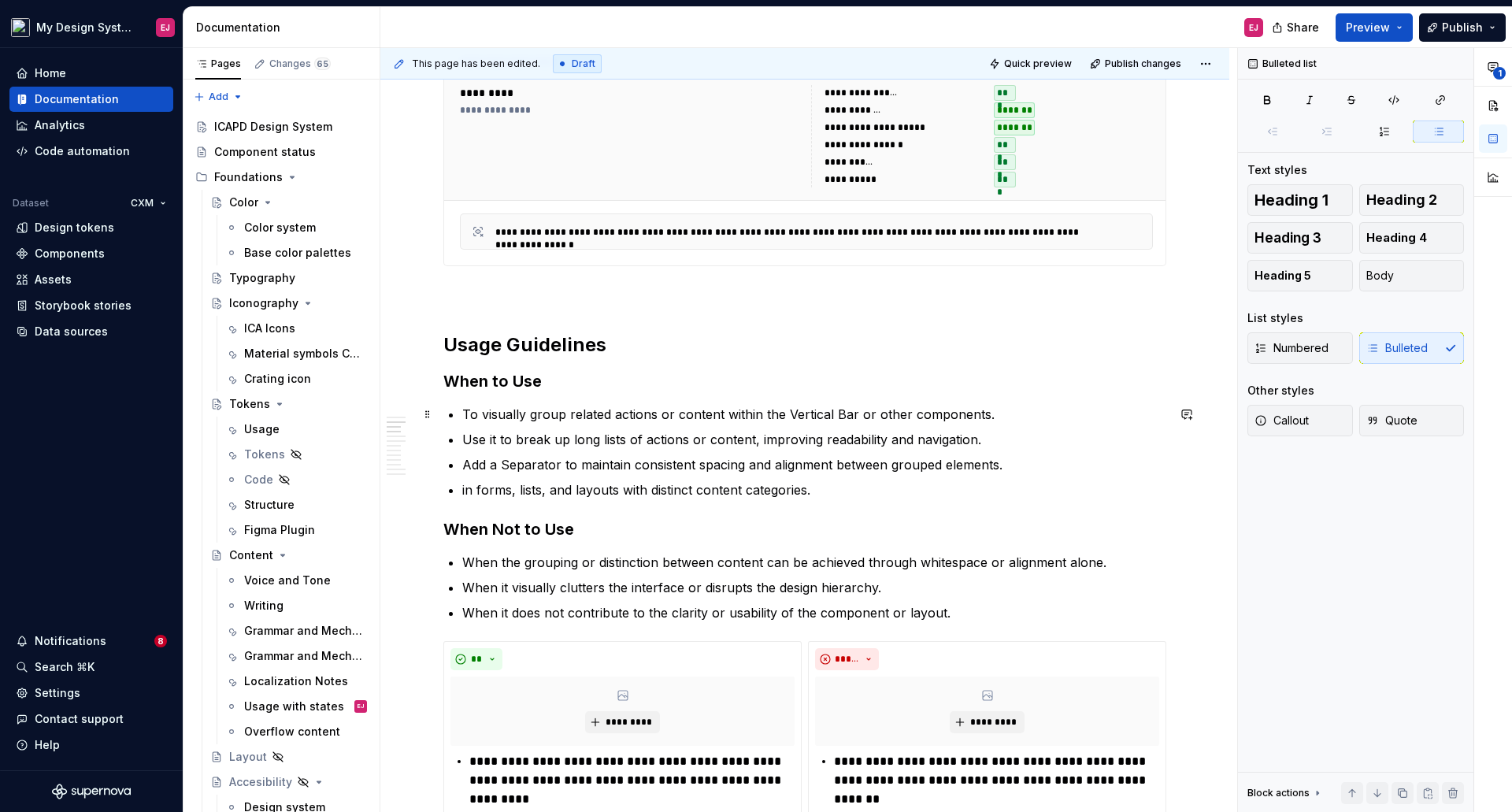
click at [790, 414] on p "To visually group related actions or content within the Vertical Bar or other c…" at bounding box center [814, 415] width 705 height 19
drag, startPoint x: 500, startPoint y: 440, endPoint x: 465, endPoint y: 434, distance: 35.5
click at [465, 434] on p "Use it to break up long lists of actions or content, improving readability and …" at bounding box center [814, 440] width 705 height 19
drag, startPoint x: 561, startPoint y: 465, endPoint x: 464, endPoint y: 465, distance: 97.0
click at [463, 465] on p "Add a Separator to maintain consistent spacing and alignment between grouped el…" at bounding box center [814, 465] width 705 height 19
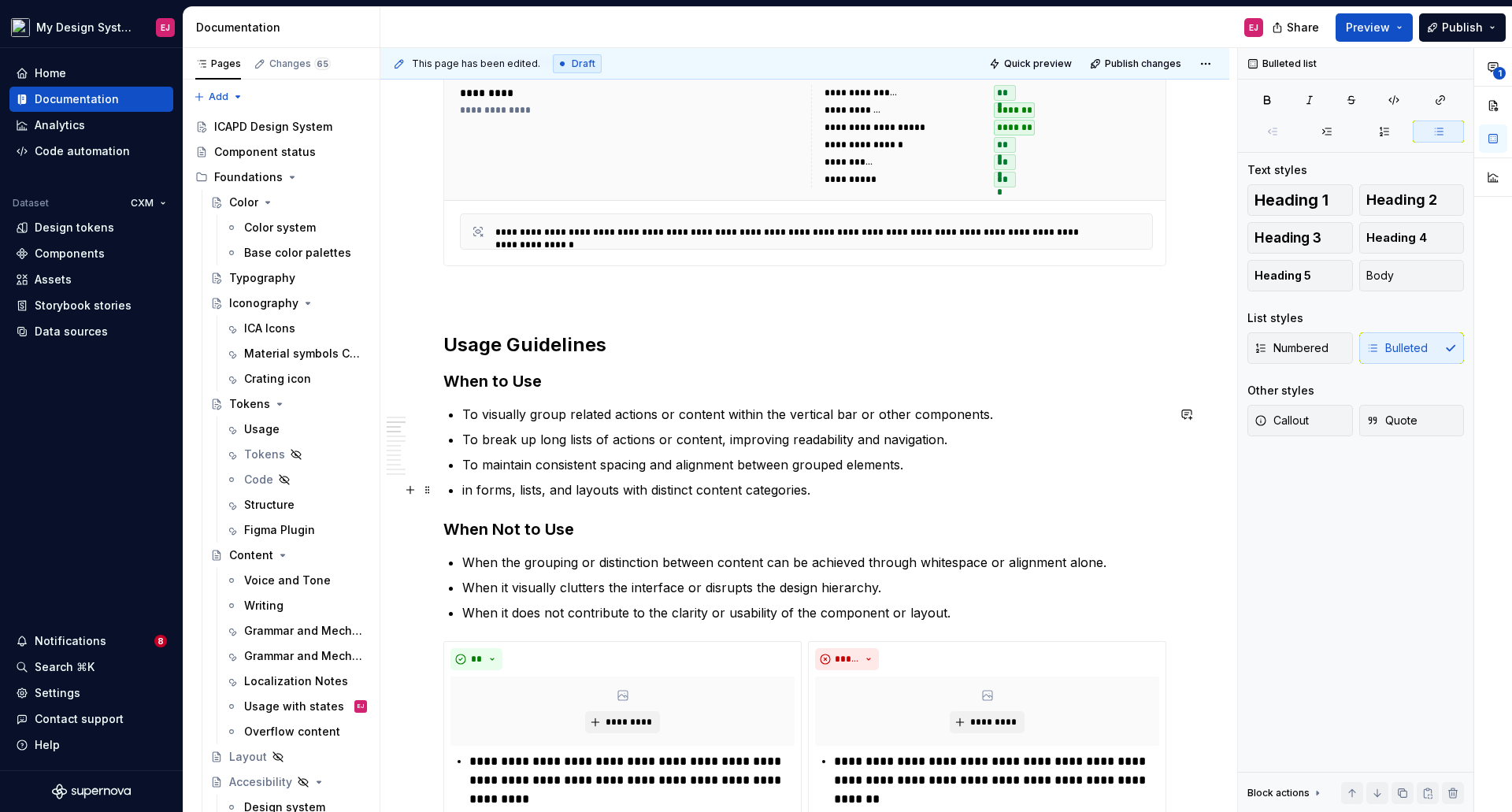
click at [470, 488] on p "in forms, lists, and layouts with distinct content categories." at bounding box center [814, 490] width 705 height 19
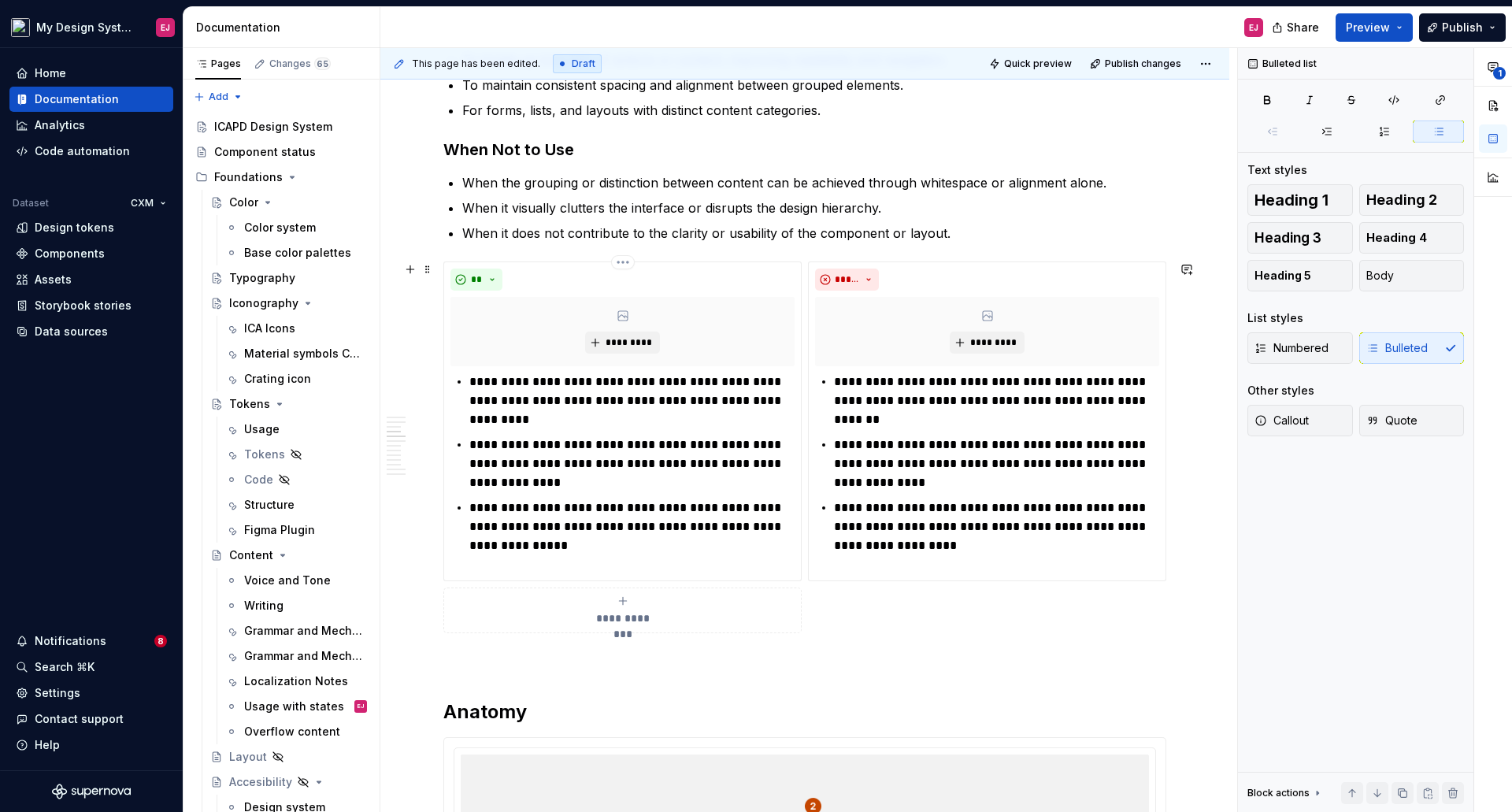
scroll to position [1338, 0]
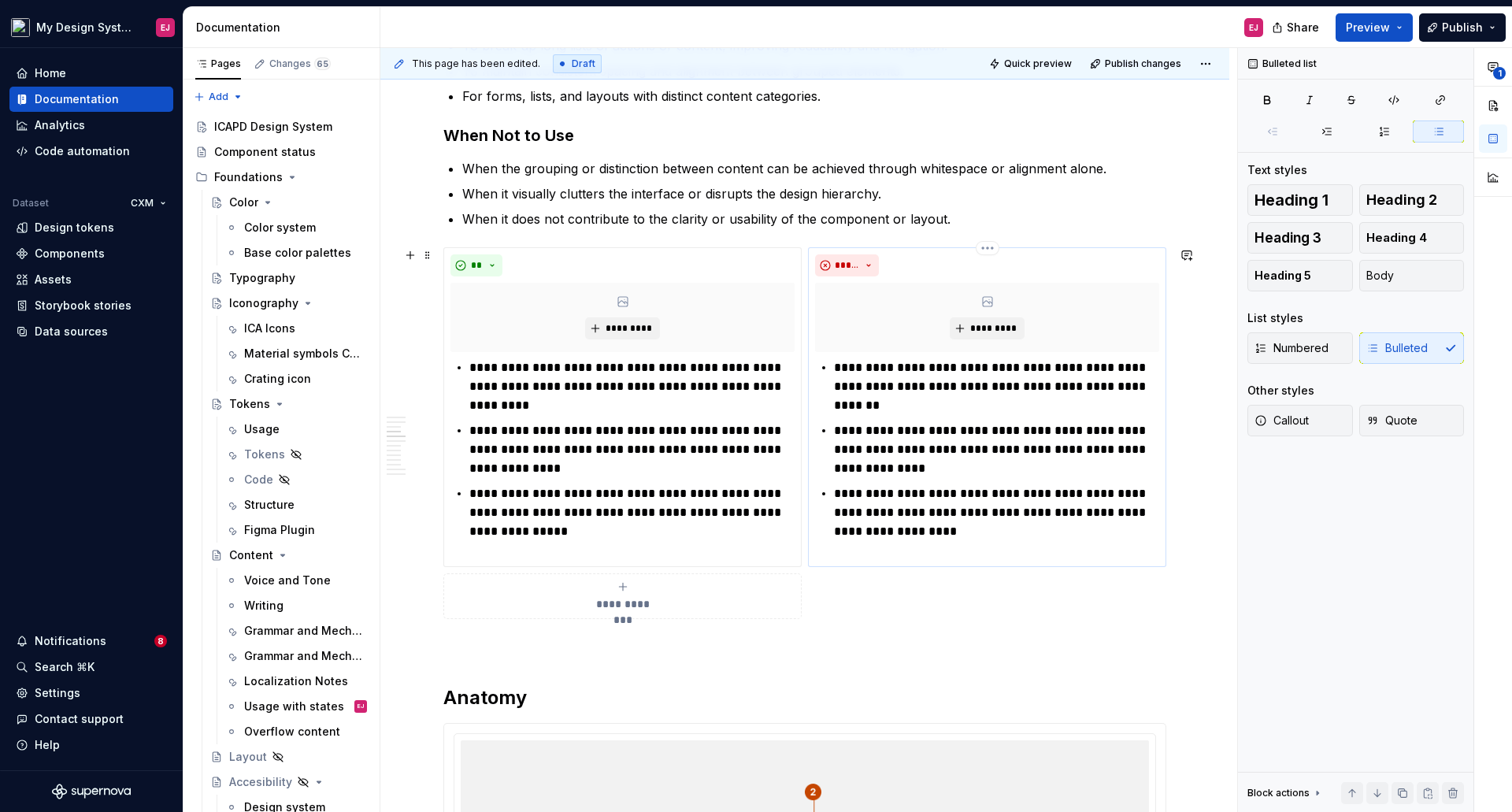
click at [846, 367] on p "**********" at bounding box center [997, 386] width 325 height 57
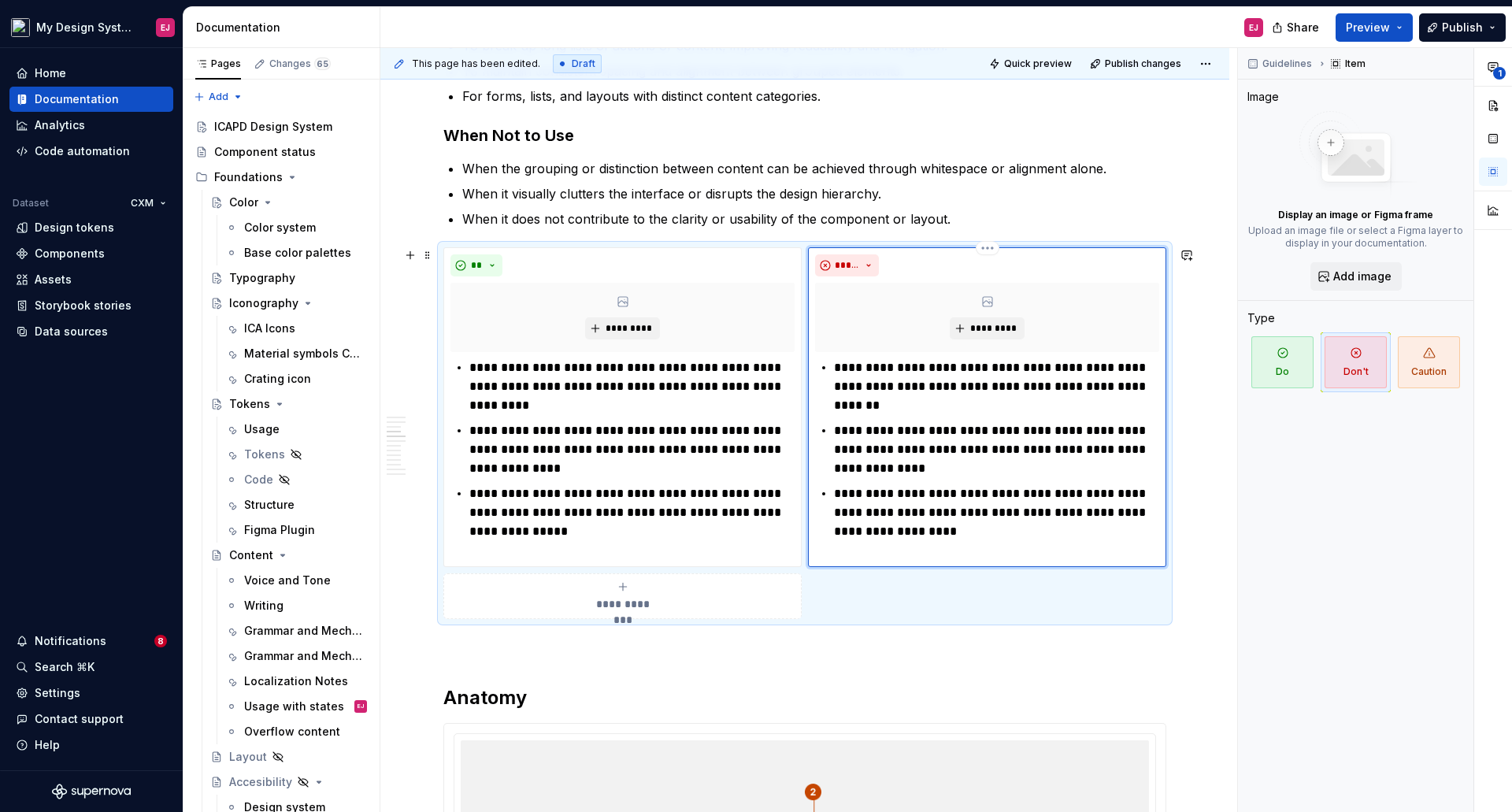
type textarea "*"
click at [848, 427] on p "**********" at bounding box center [997, 449] width 325 height 57
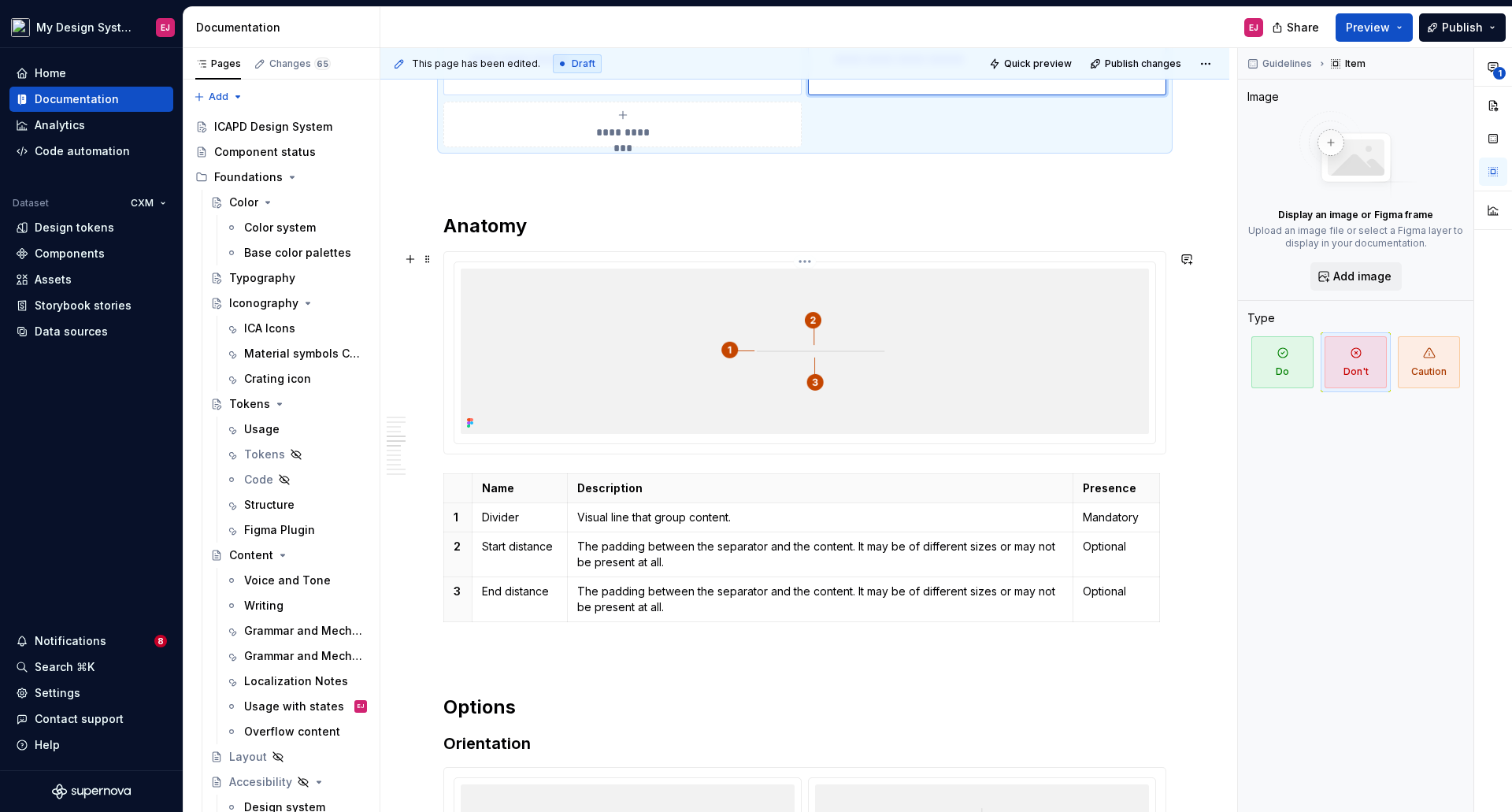
scroll to position [1811, 0]
click at [512, 221] on h2 "Anatomy" at bounding box center [805, 225] width 723 height 25
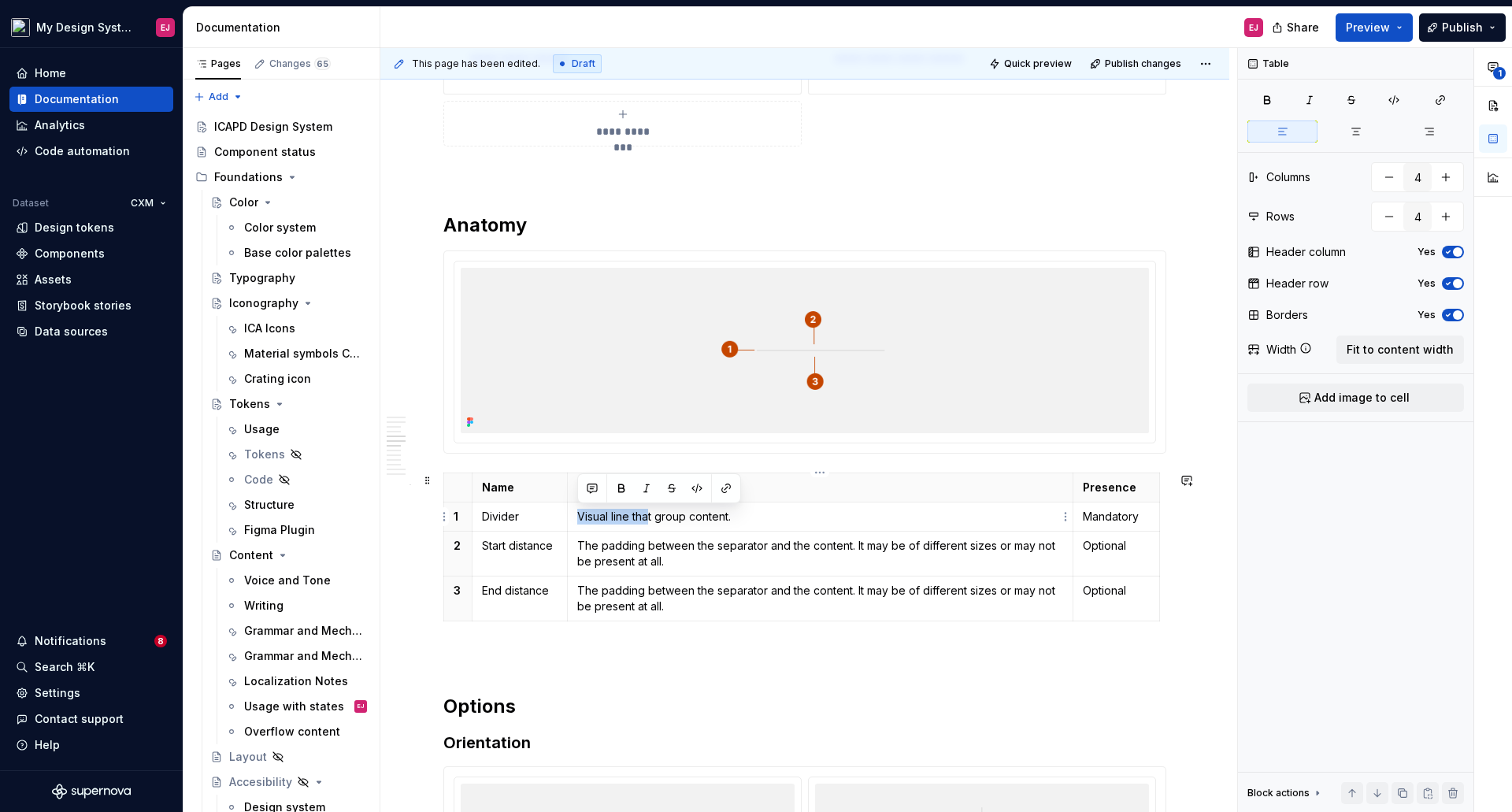
drag, startPoint x: 651, startPoint y: 516, endPoint x: 575, endPoint y: 519, distance: 76.1
click at [575, 519] on td "Visual line that group content." at bounding box center [820, 516] width 506 height 29
drag, startPoint x: 583, startPoint y: 541, endPoint x: 583, endPoint y: 557, distance: 16.0
click at [583, 544] on p "The padding between the separator and the content. It may be of different sizes…" at bounding box center [821, 553] width 487 height 32
drag, startPoint x: 577, startPoint y: 585, endPoint x: 588, endPoint y: 586, distance: 11.0
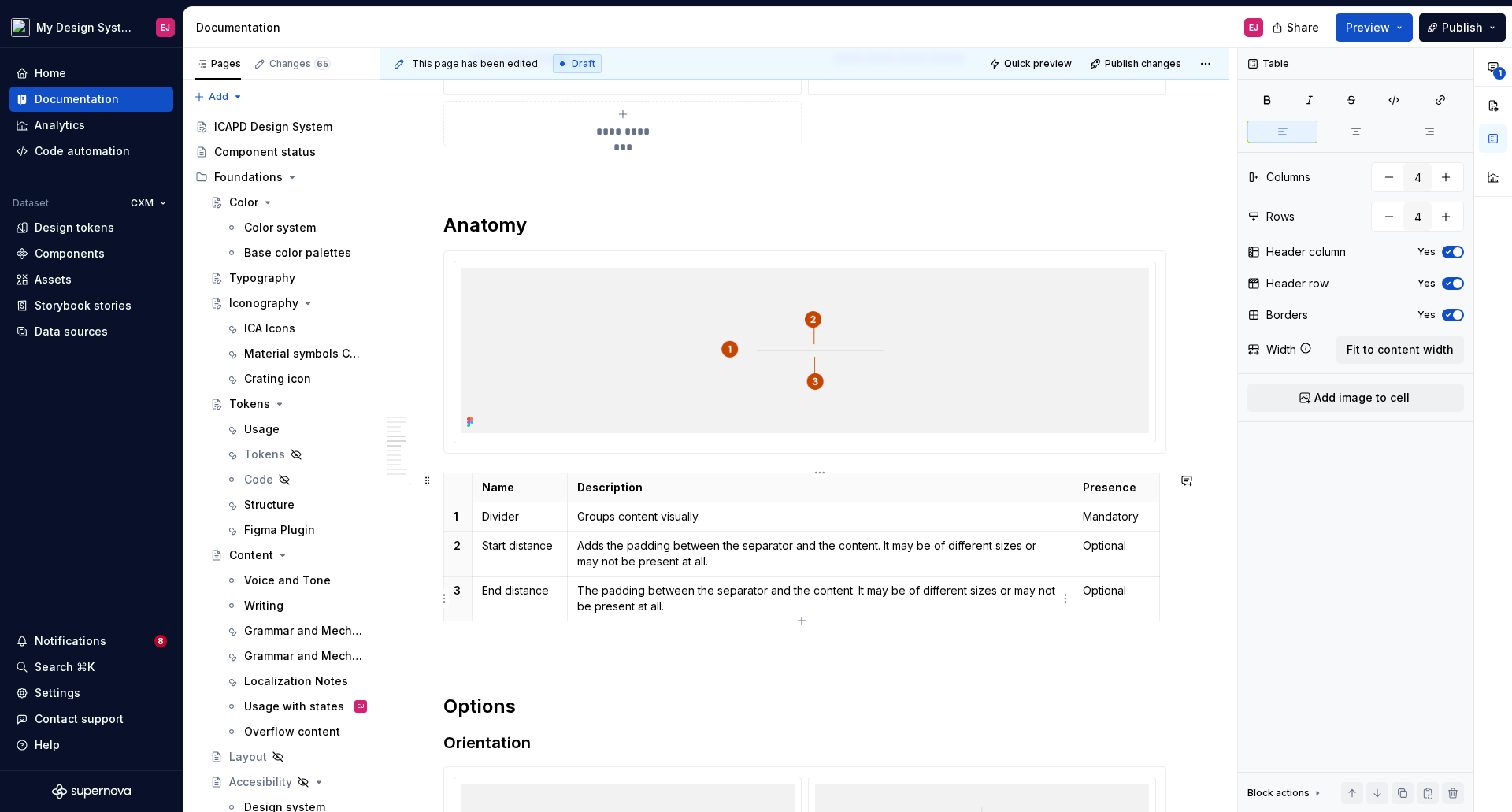
click at [579, 586] on p "The padding between the separator and the content. It may be of different sizes…" at bounding box center [821, 598] width 487 height 32
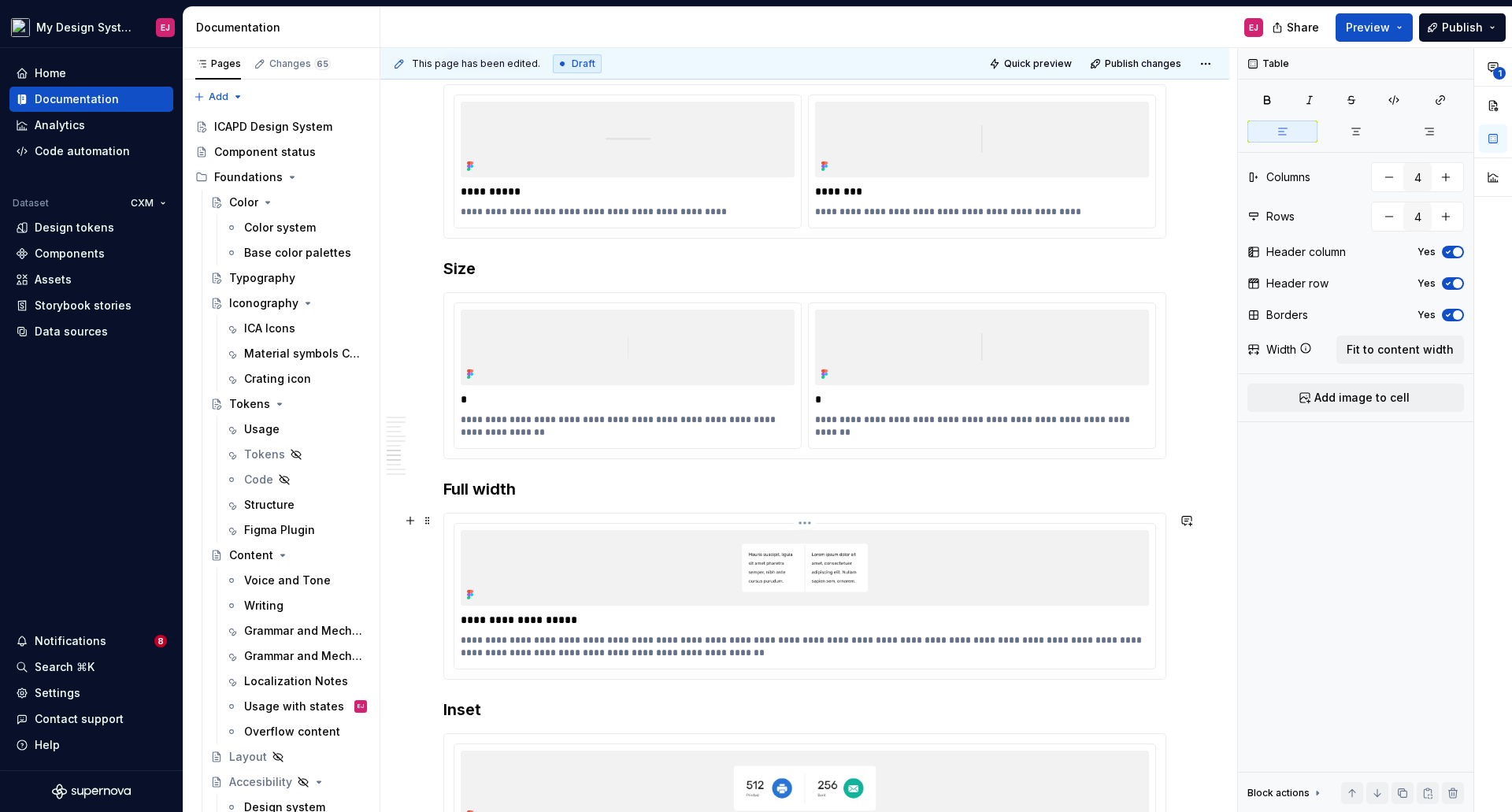
scroll to position [2520, 0]
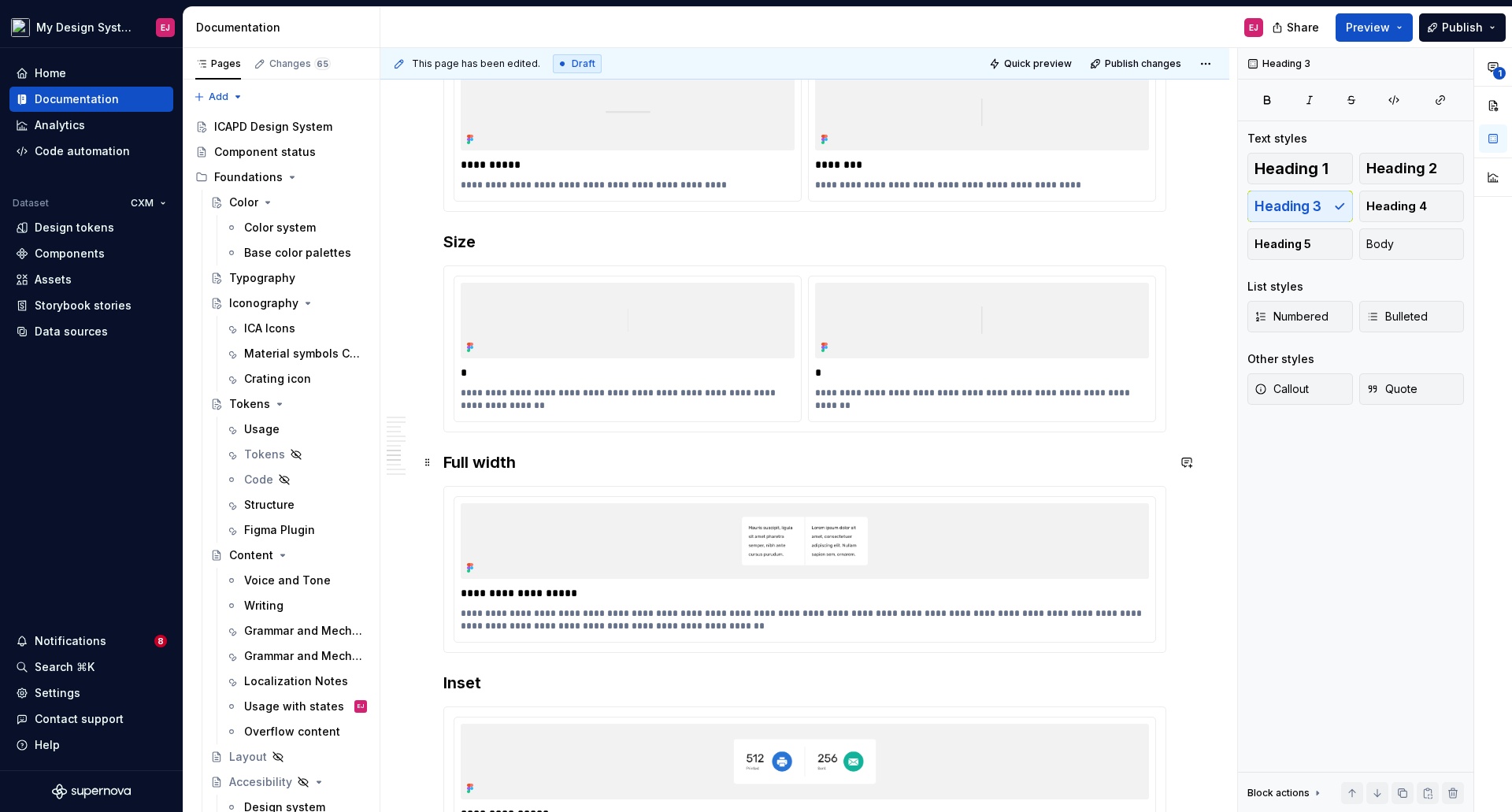
click at [461, 459] on h3 "Full width" at bounding box center [805, 462] width 723 height 22
click at [649, 611] on p "**********" at bounding box center [805, 620] width 688 height 25
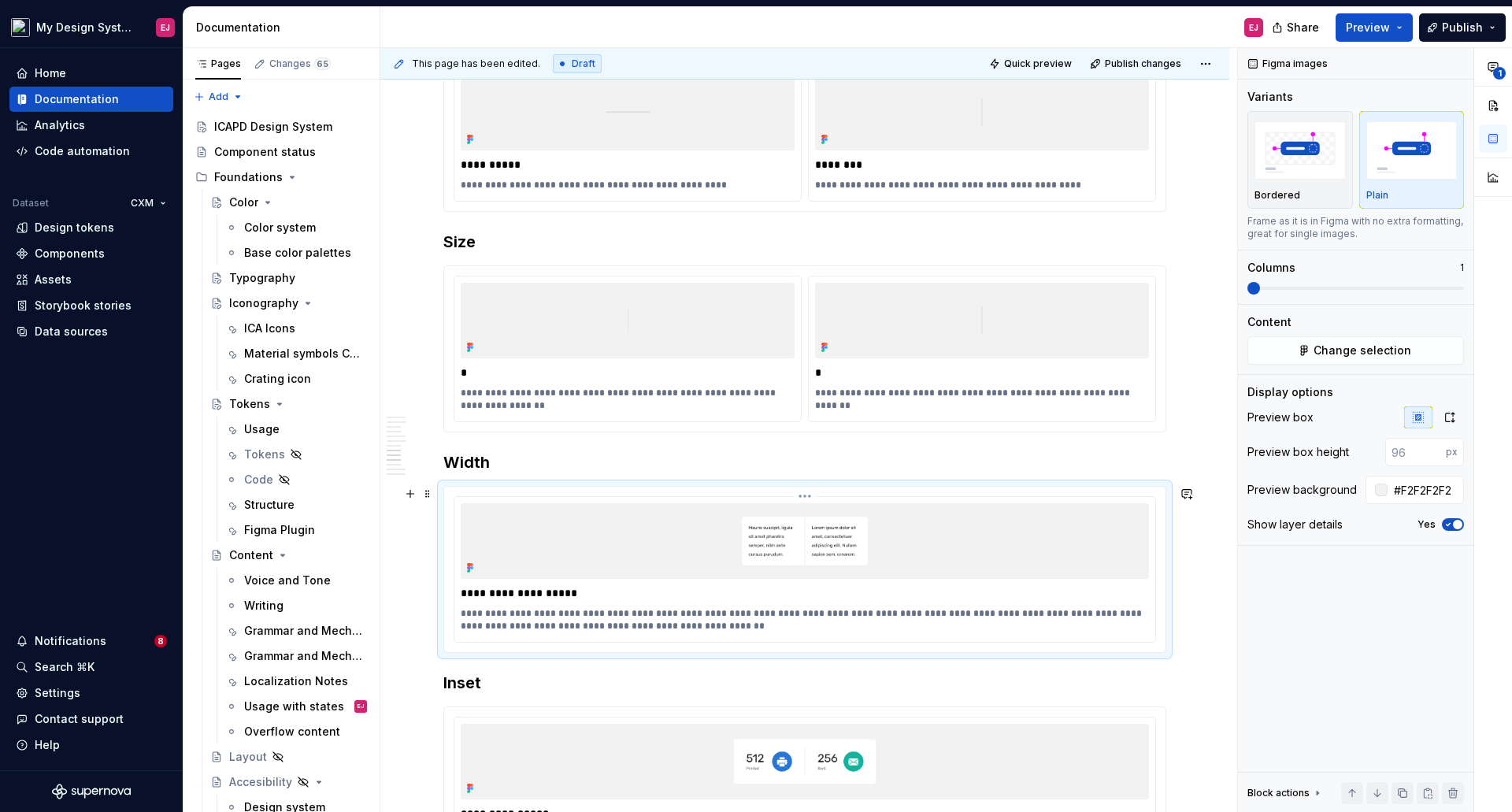
type textarea "*"
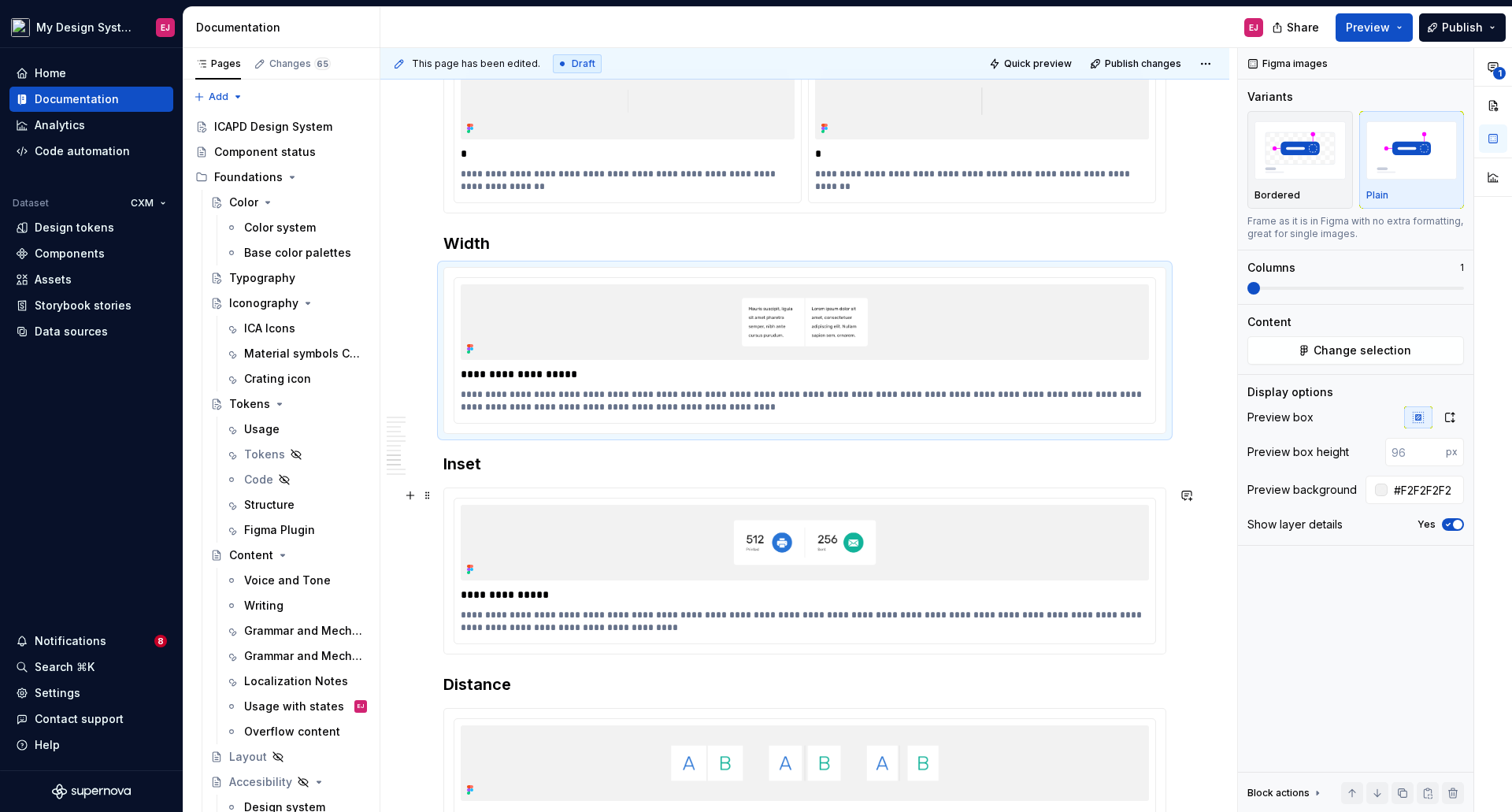
scroll to position [2834, 0]
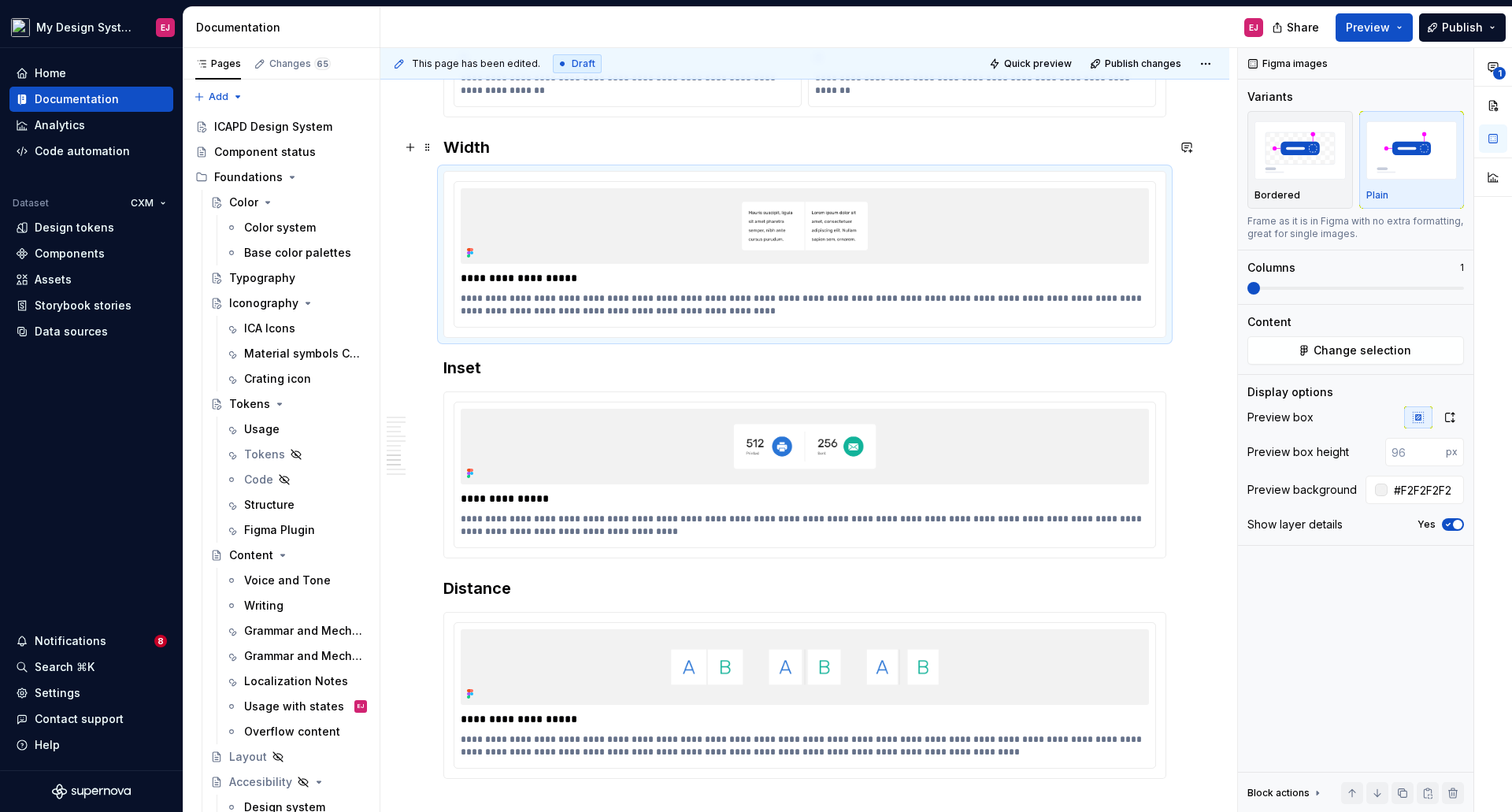
click at [444, 145] on h3 "Width" at bounding box center [805, 147] width 723 height 22
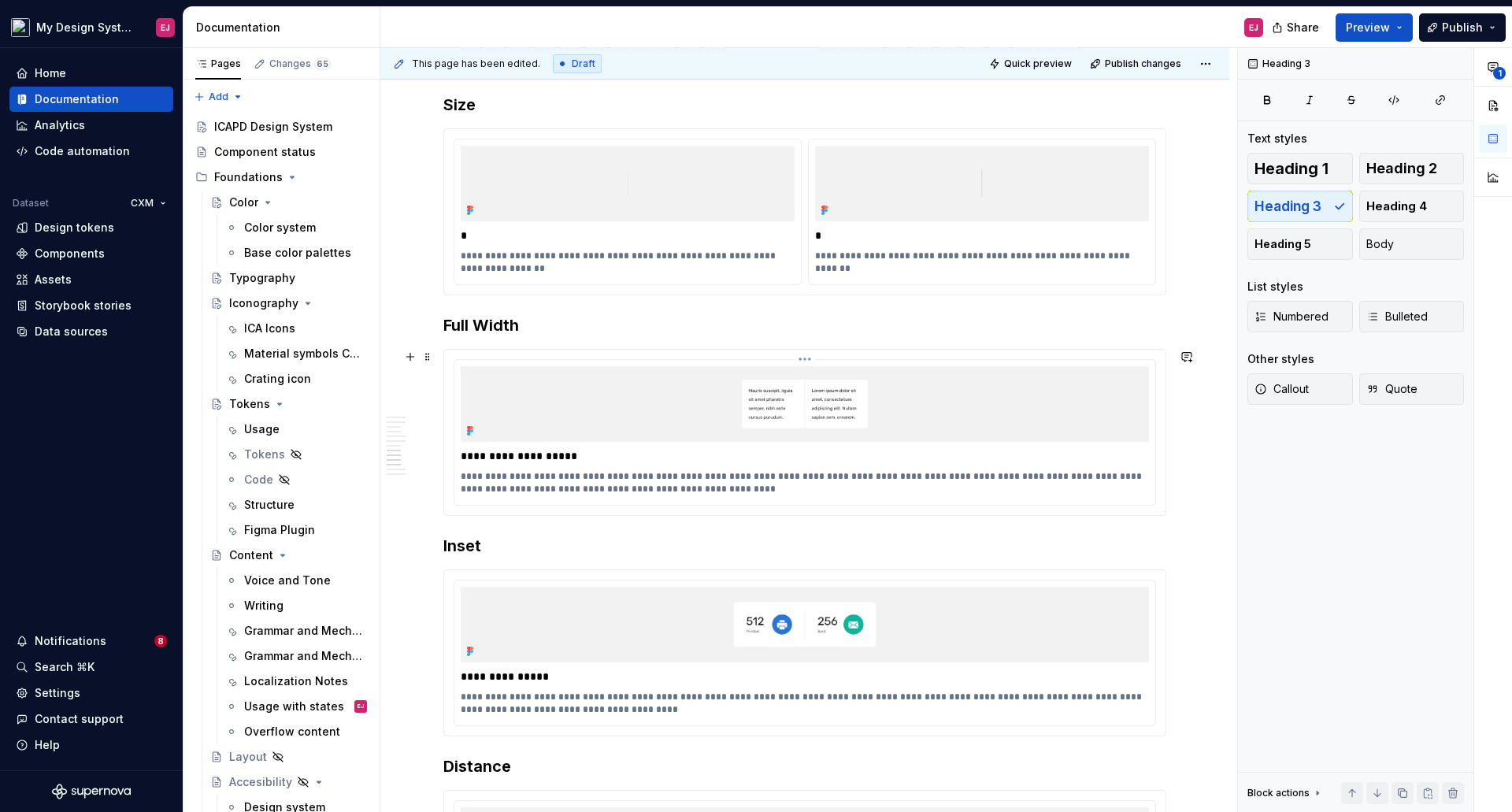
scroll to position [2677, 0]
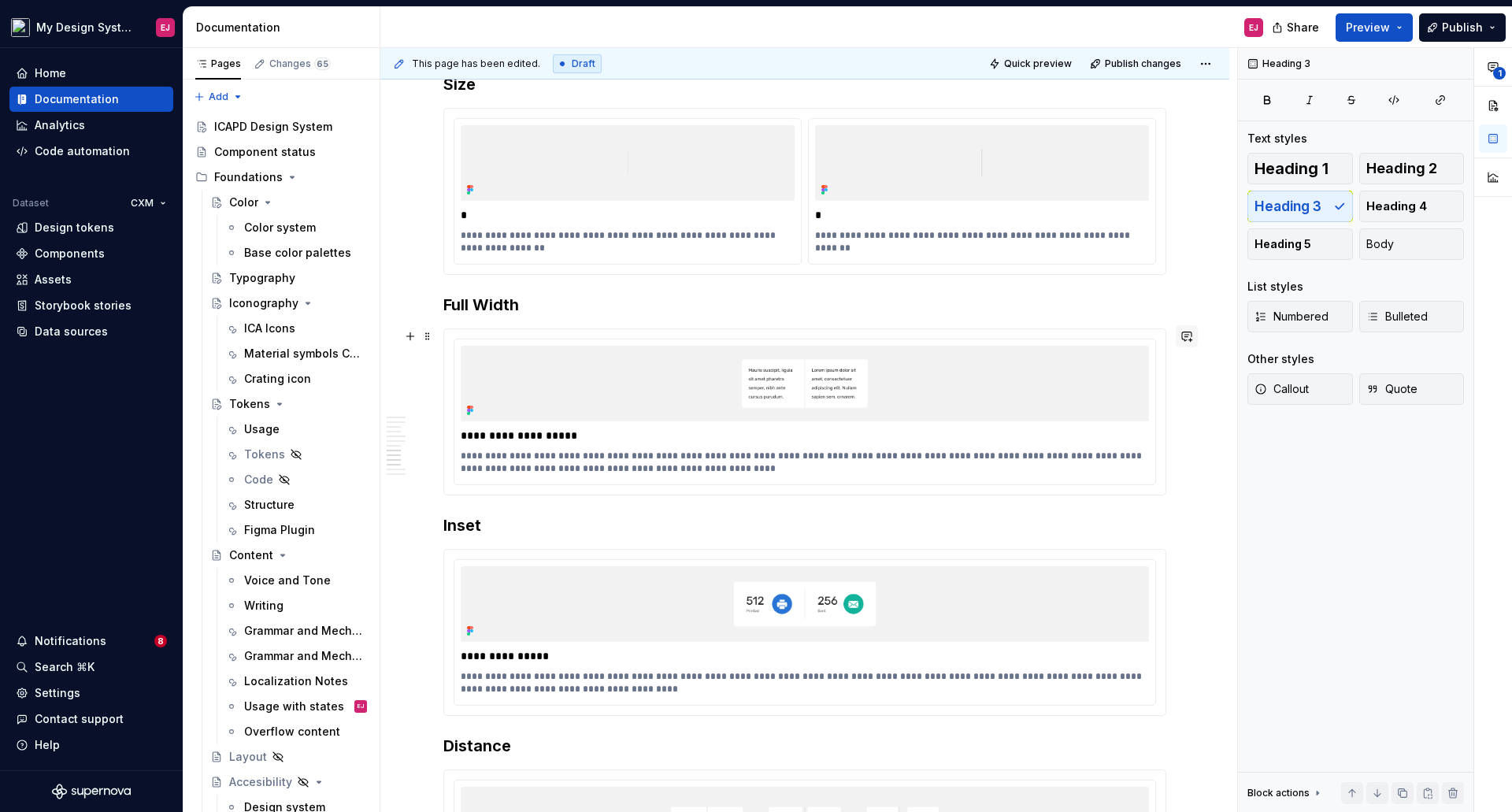
click at [1191, 336] on button "button" at bounding box center [1187, 336] width 22 height 22
click at [966, 387] on icon "Mention someone" at bounding box center [963, 387] width 11 height 11
type textarea "*"
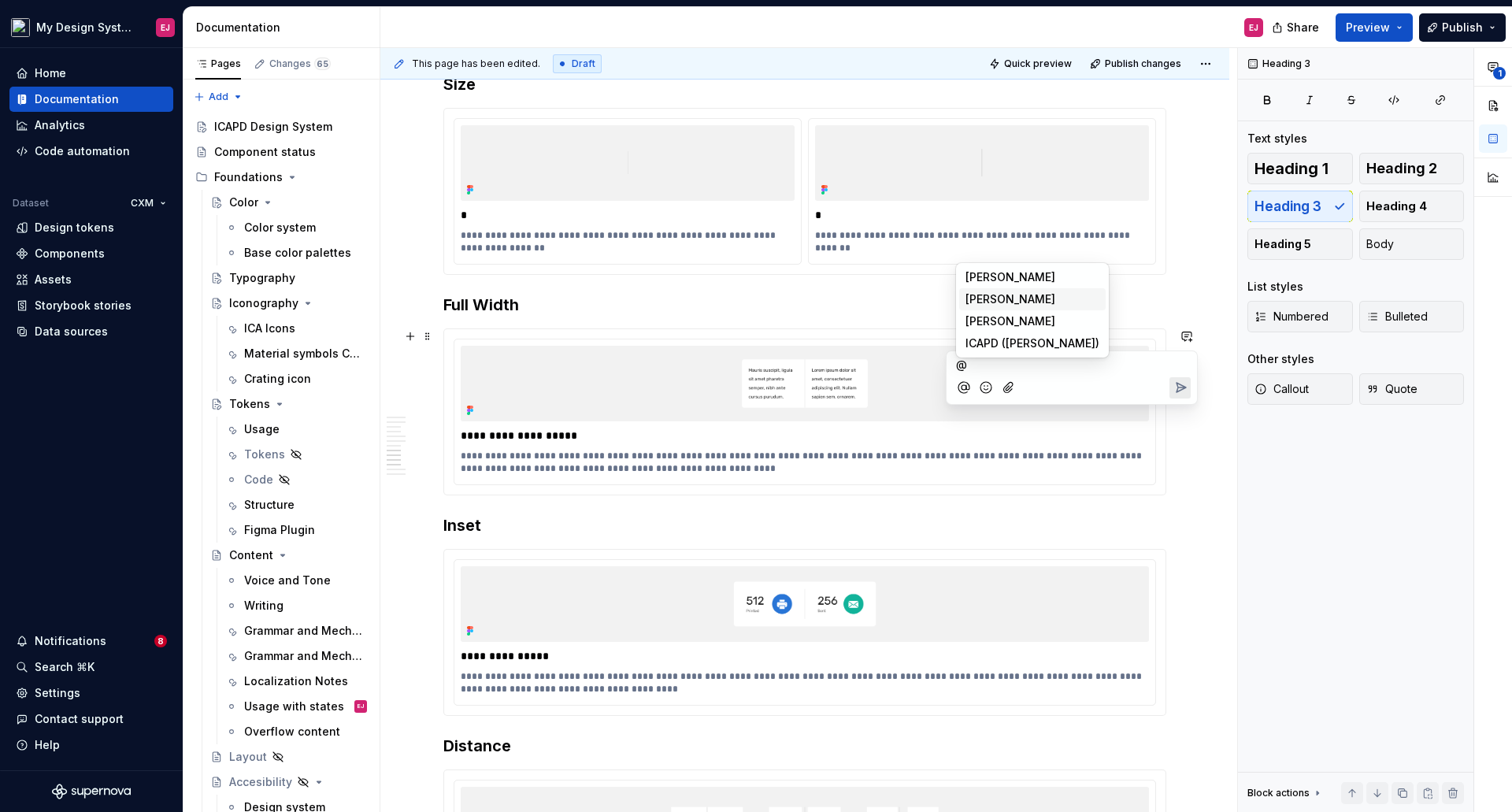
click at [996, 297] on span "[PERSON_NAME]" at bounding box center [1010, 299] width 90 height 15
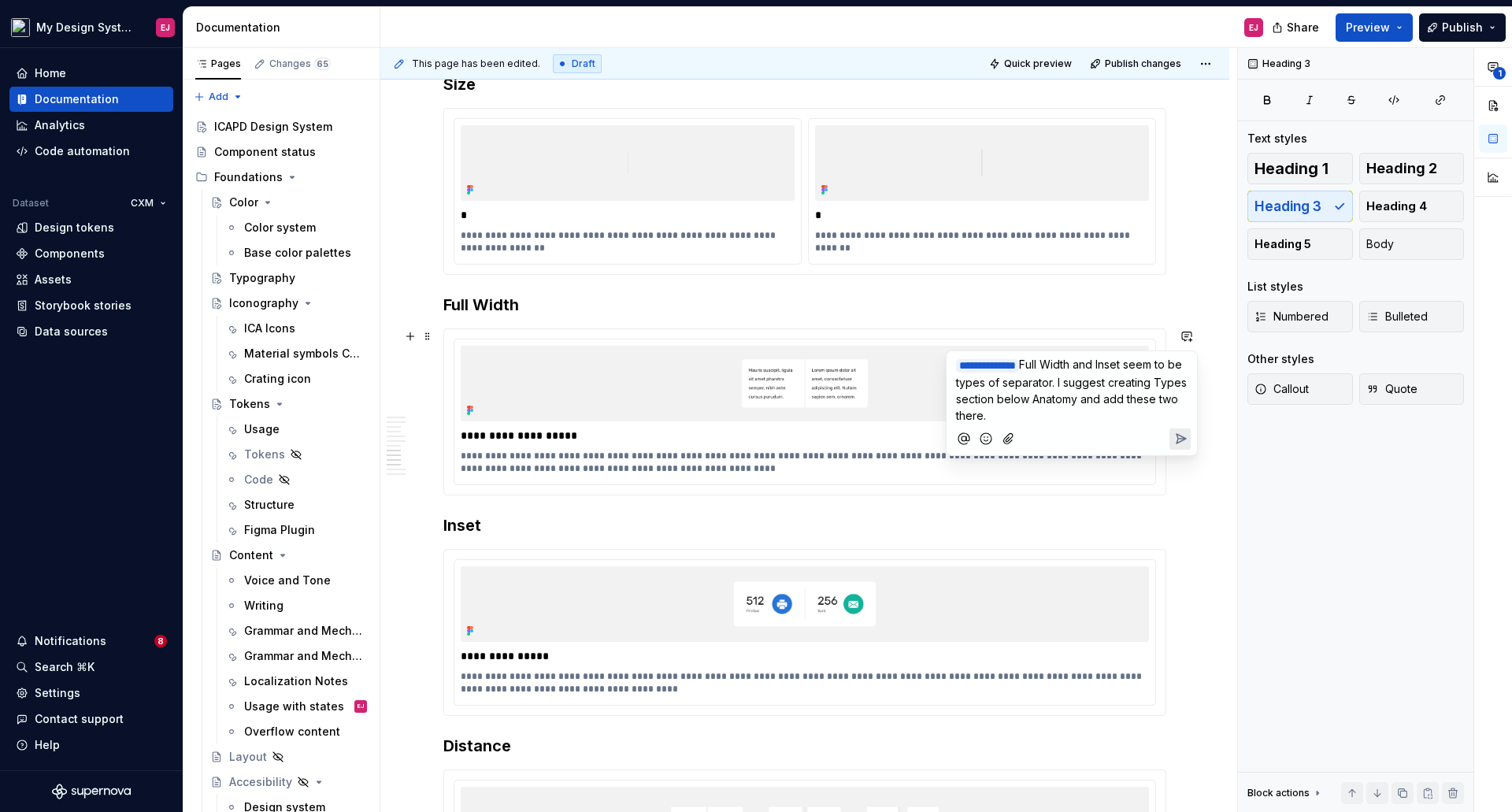
click at [991, 435] on icon "Add emoji" at bounding box center [986, 438] width 11 height 11
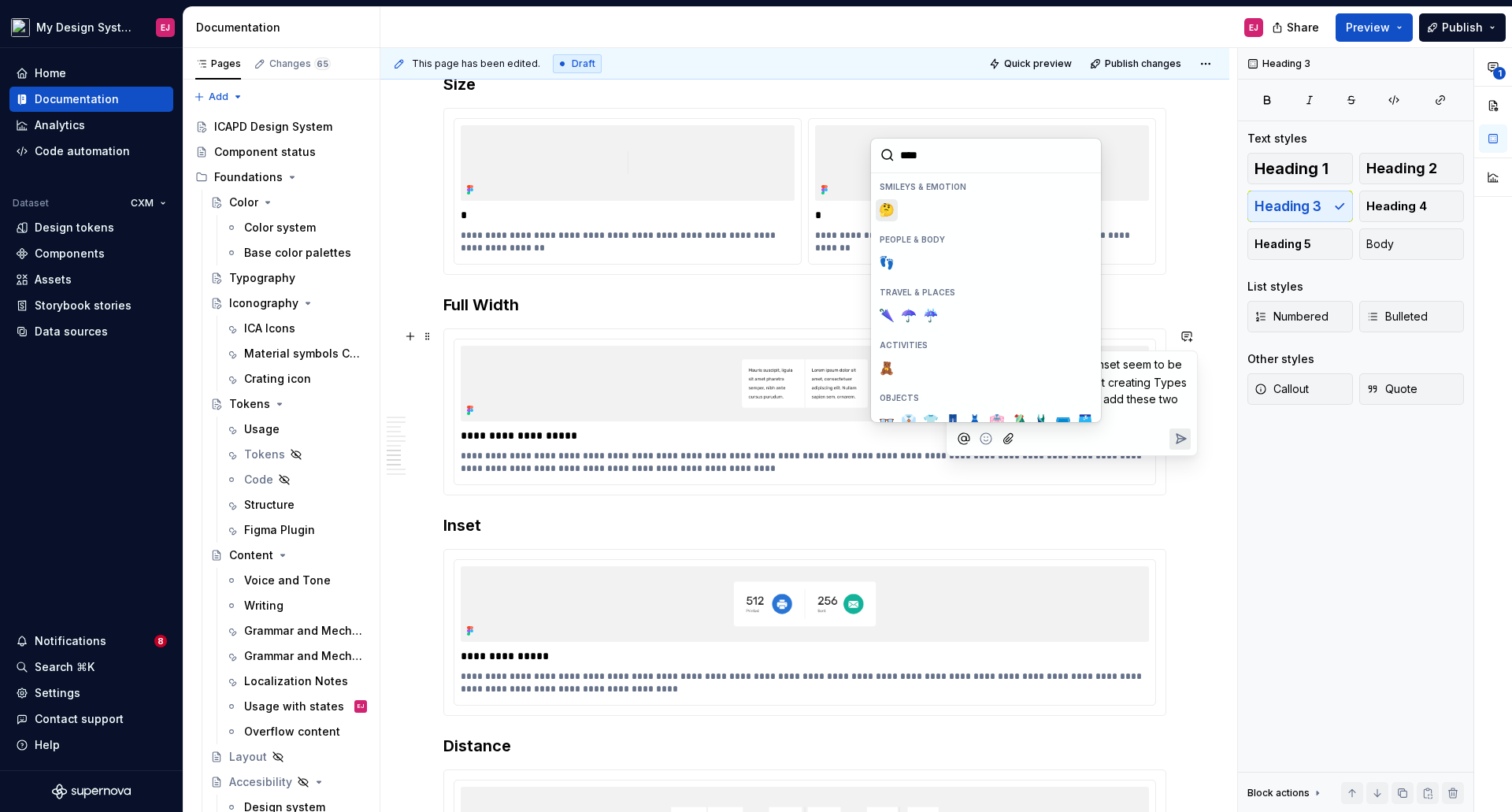
click at [888, 213] on span "🤔" at bounding box center [886, 210] width 13 height 15
type input "****"
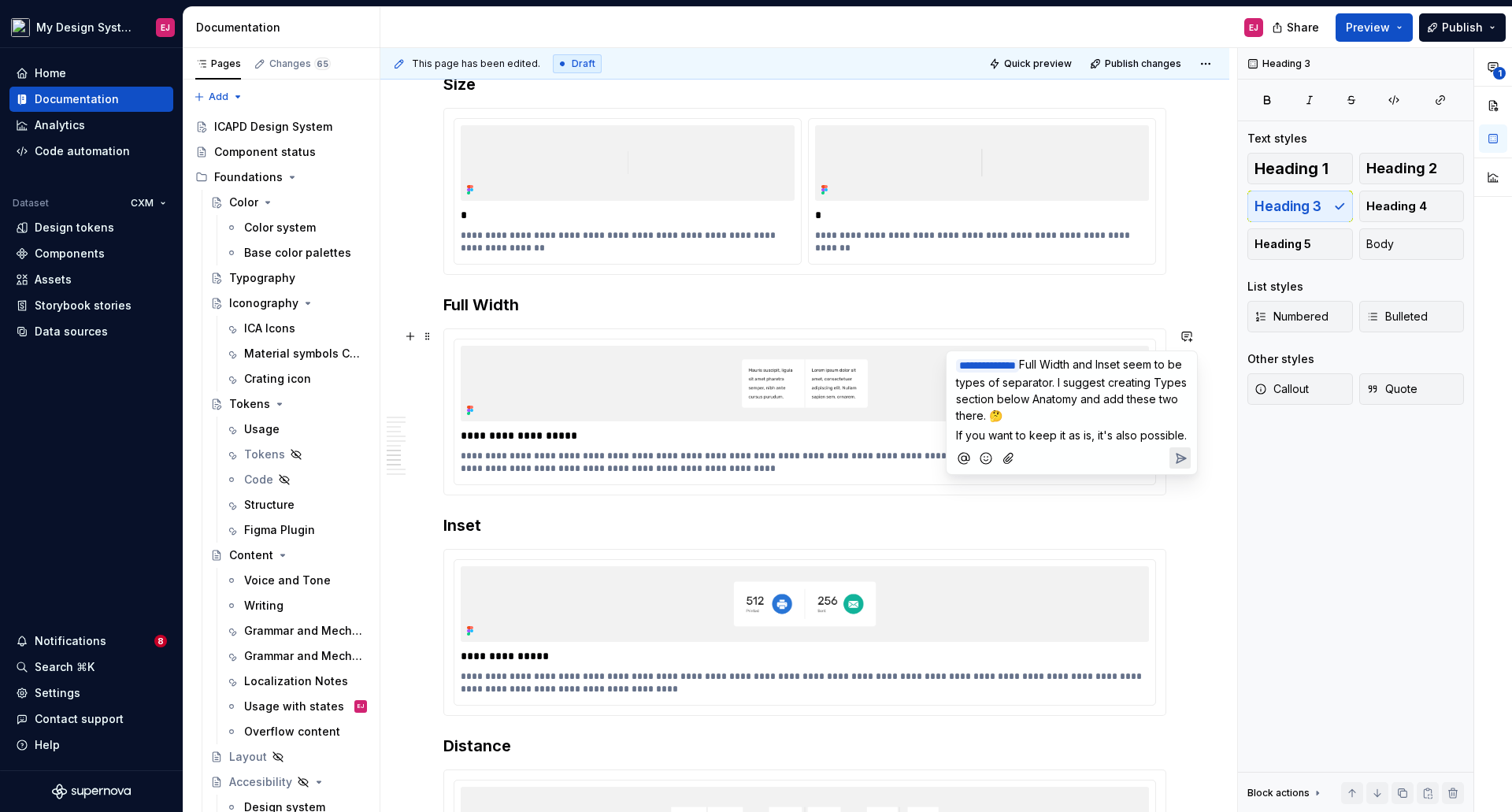
click at [1181, 459] on icon "Send" at bounding box center [1182, 458] width 10 height 10
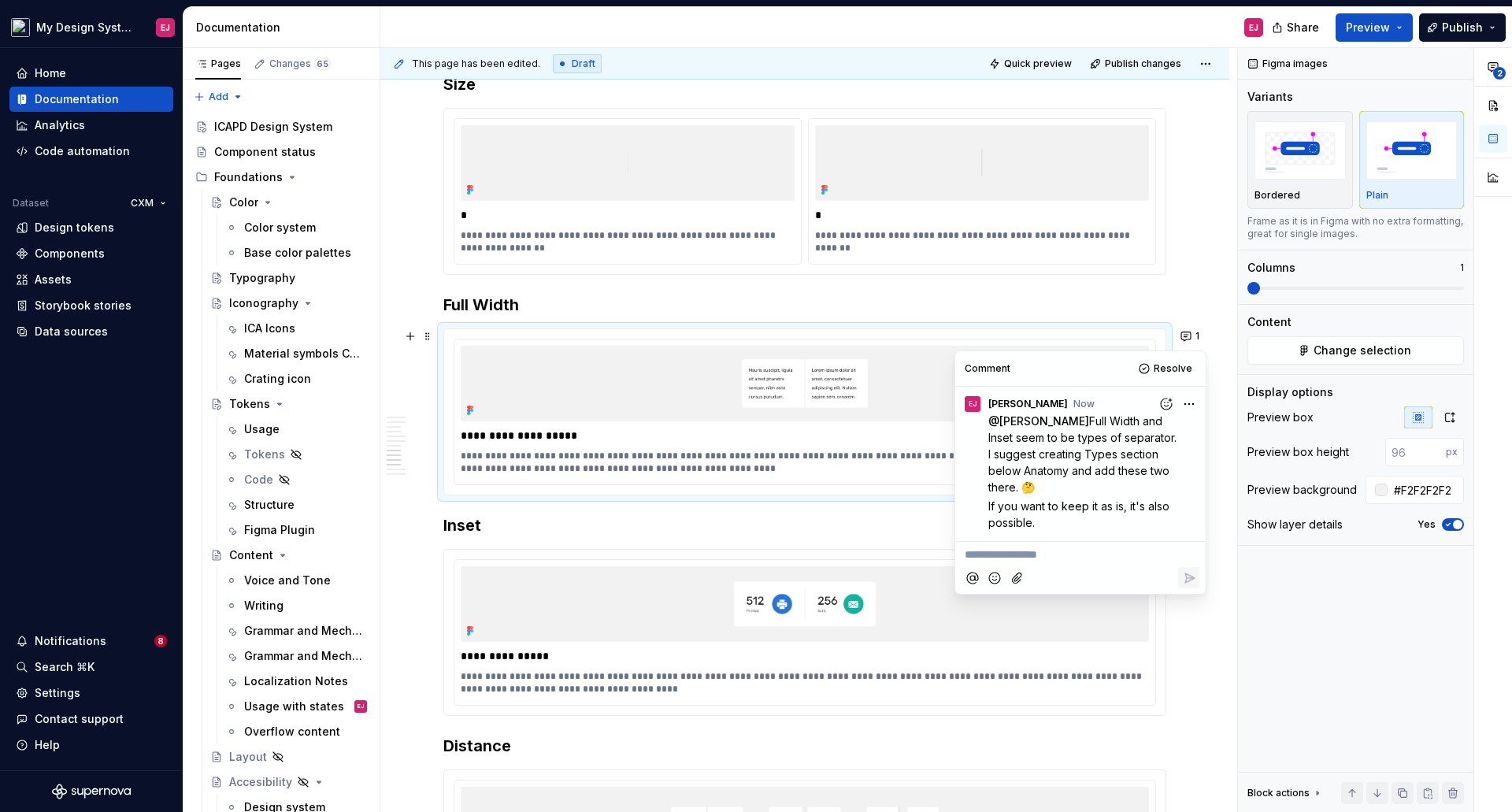
type textarea "*"
click at [850, 518] on h3 "Inset" at bounding box center [805, 524] width 723 height 22
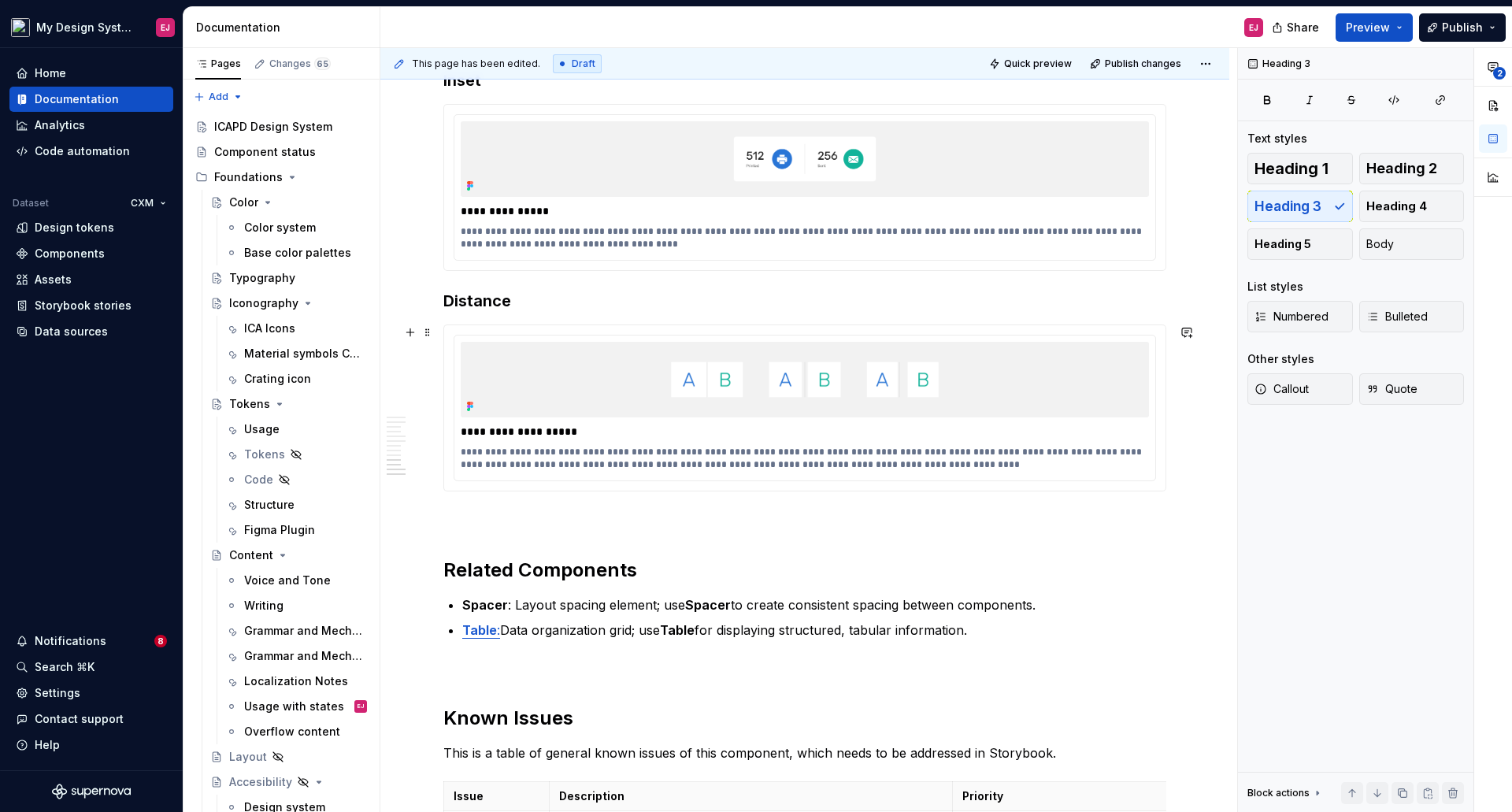
scroll to position [3149, 0]
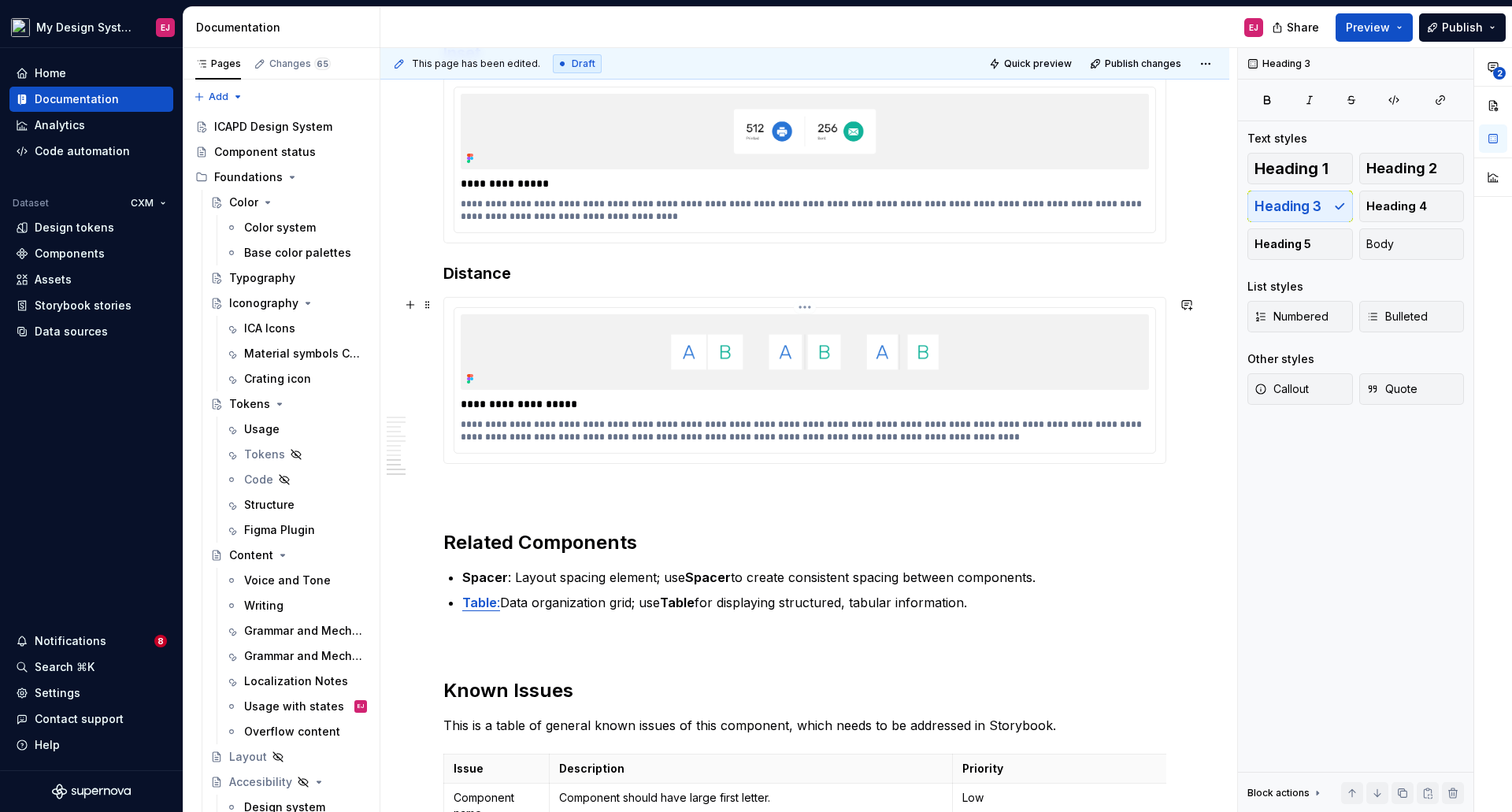
click at [501, 404] on p "**********" at bounding box center [805, 404] width 688 height 15
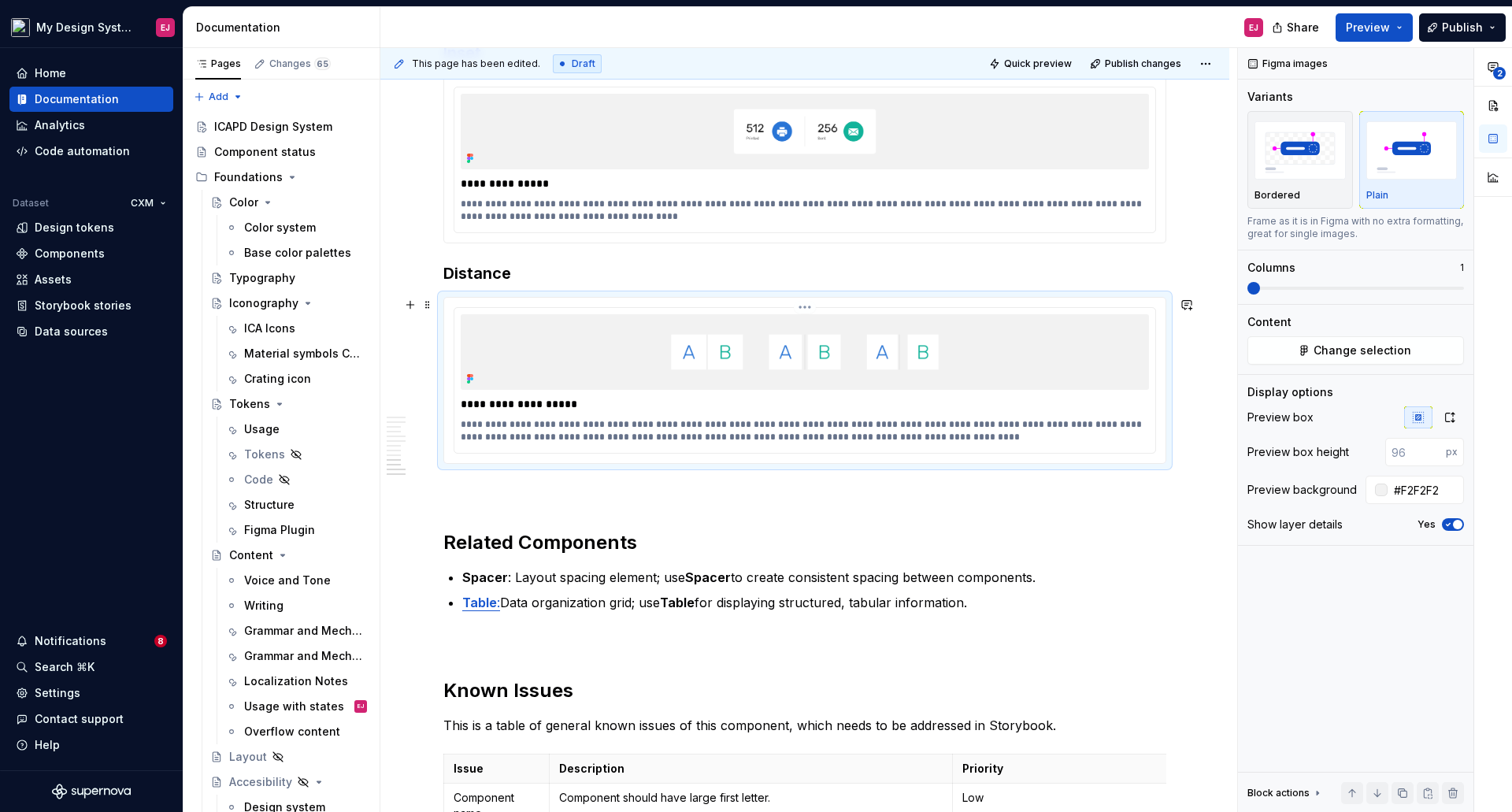
click at [805, 427] on p "**********" at bounding box center [805, 431] width 688 height 25
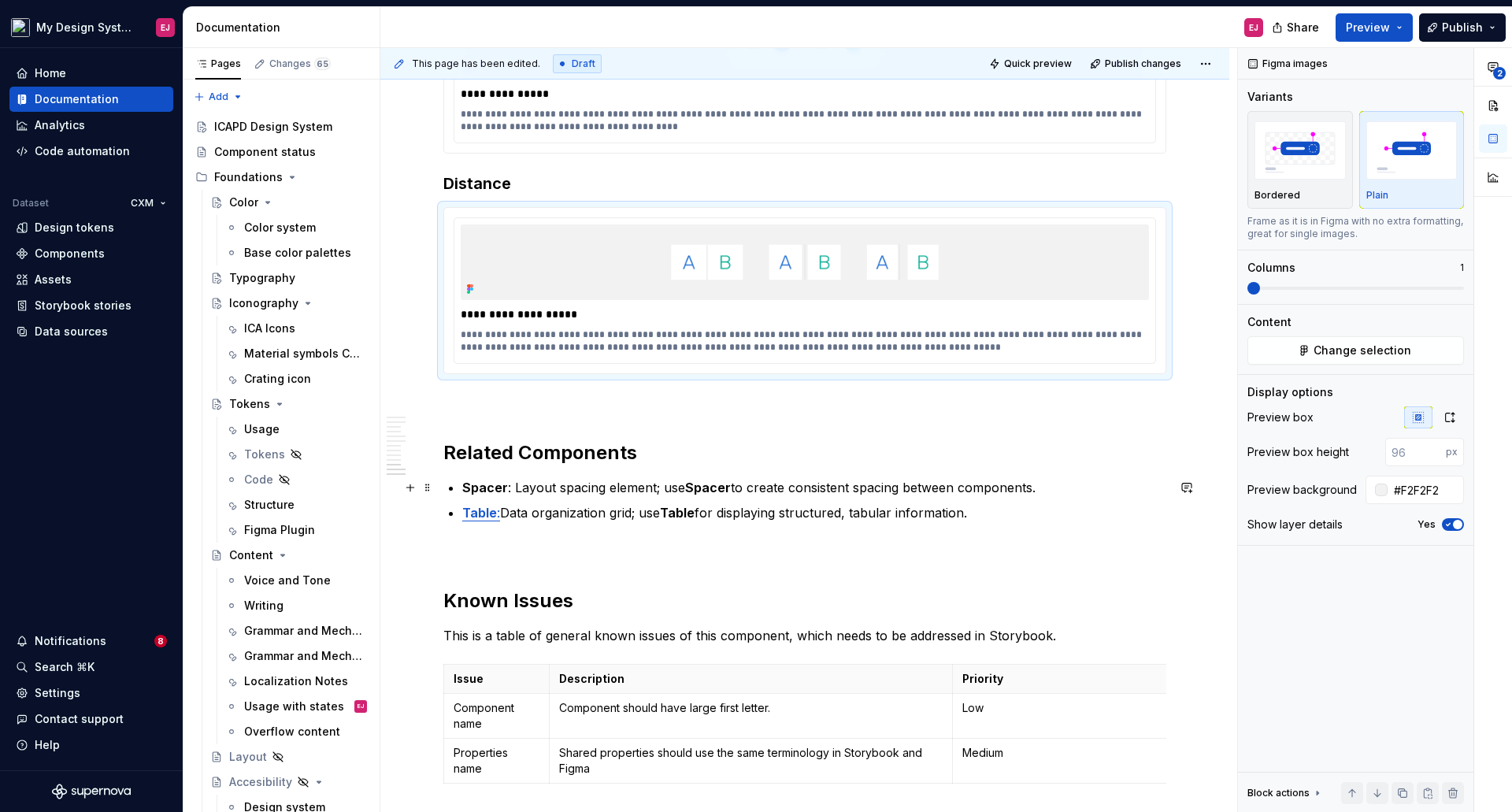
scroll to position [3307, 0]
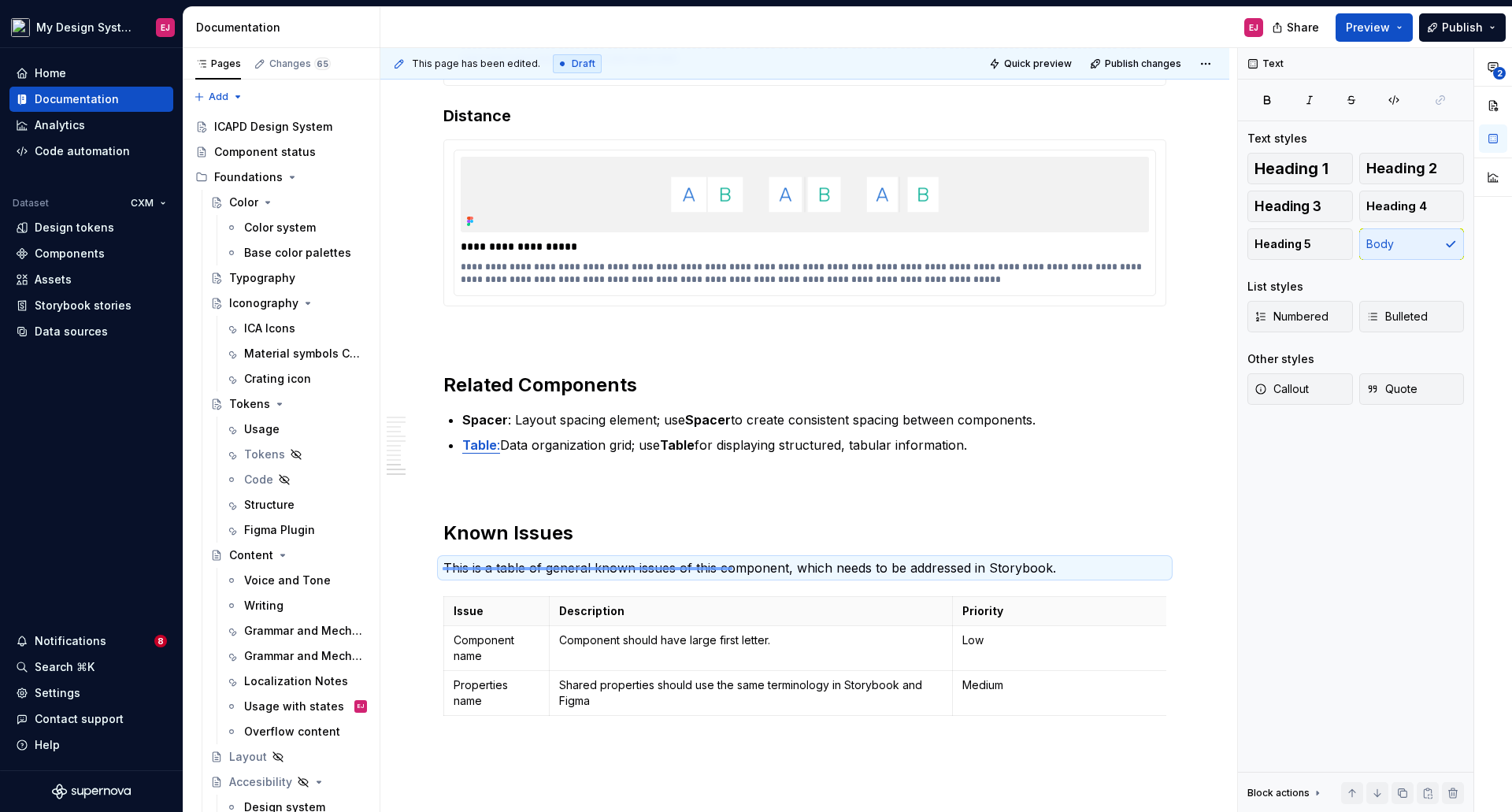
drag, startPoint x: 443, startPoint y: 568, endPoint x: 874, endPoint y: 554, distance: 431.2
click at [849, 560] on div "**********" at bounding box center [808, 430] width 857 height 765
click at [984, 563] on p "This is a table of general known issues of this component, which needs to be ad…" at bounding box center [805, 568] width 723 height 19
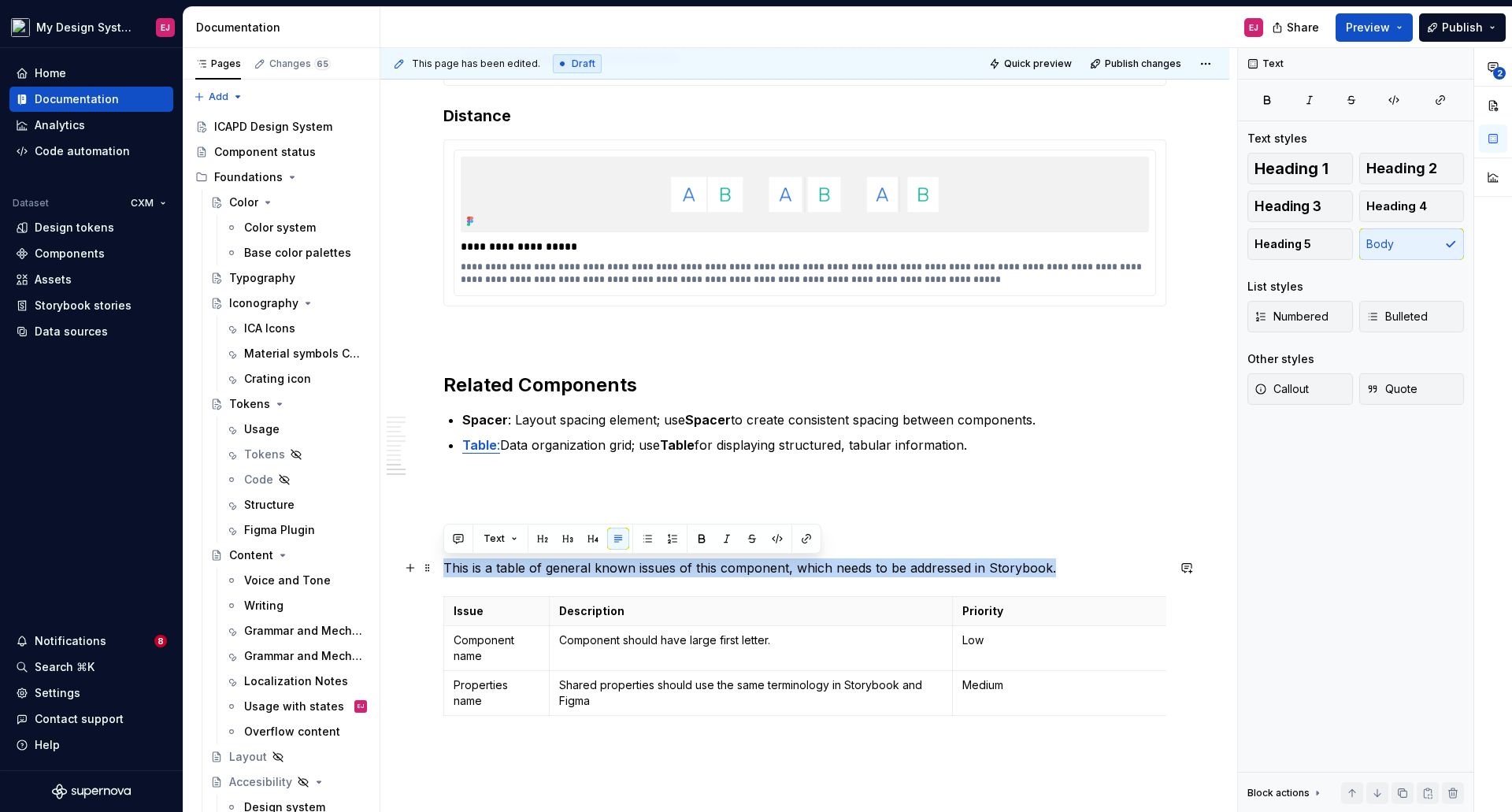
drag, startPoint x: 1054, startPoint y: 568, endPoint x: 448, endPoint y: 563, distance: 606.0
click at [448, 563] on p "This is a table of general known issues of this component, which needs to be ad…" at bounding box center [805, 568] width 723 height 19
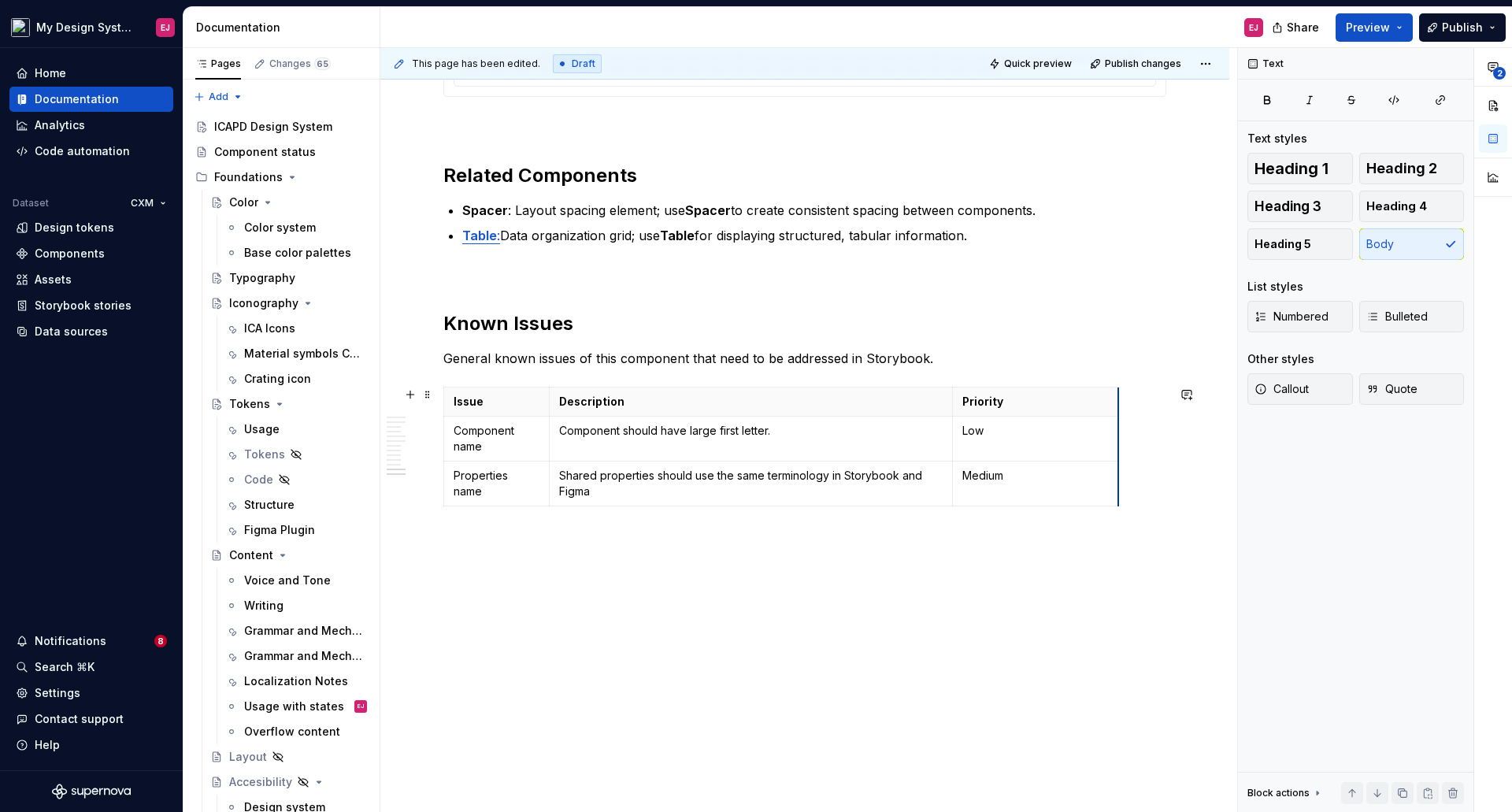
scroll to position [3516, 0]
drag, startPoint x: 1165, startPoint y: 419, endPoint x: 977, endPoint y: 419, distance: 188.0
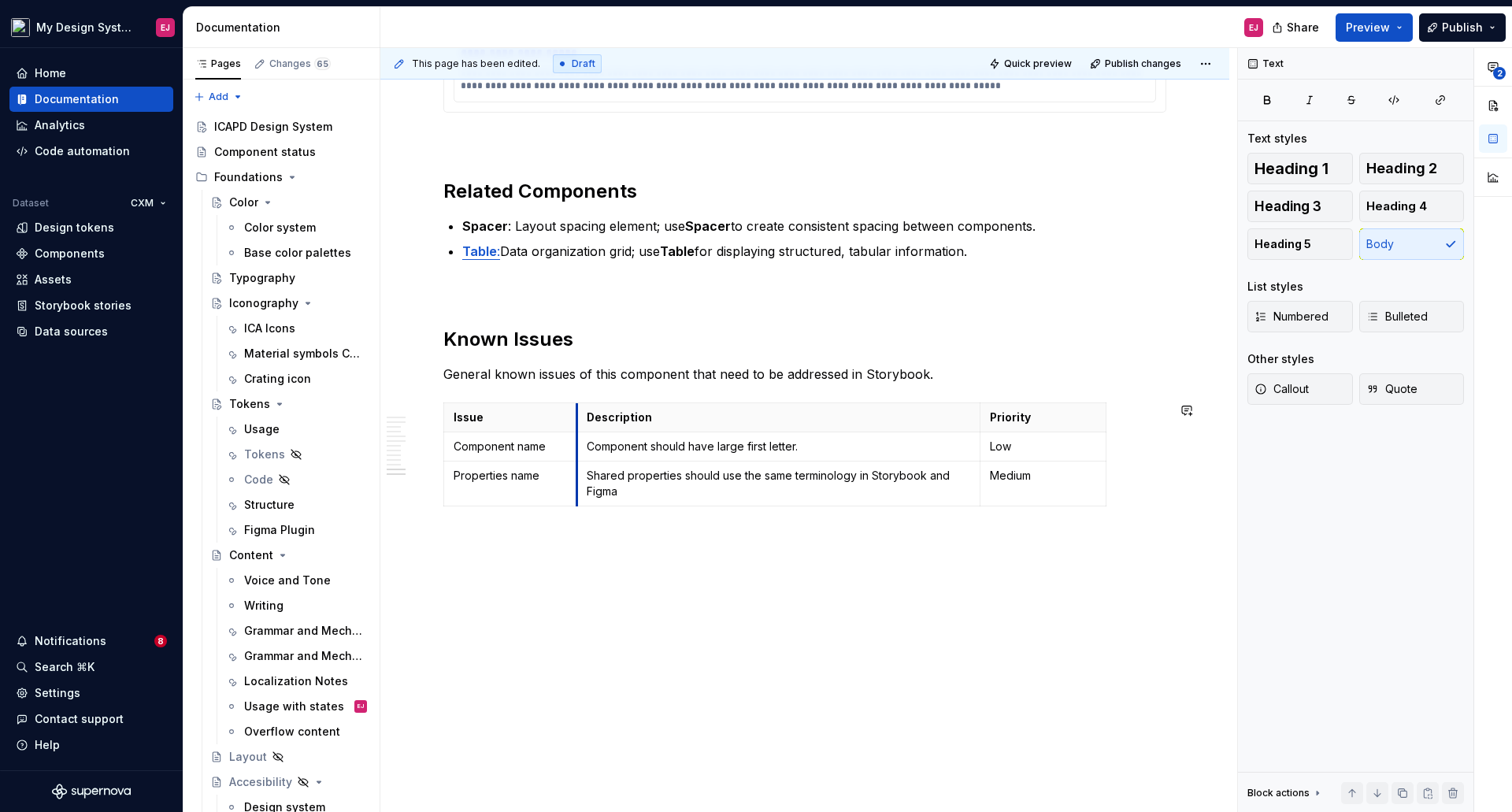
drag, startPoint x: 547, startPoint y: 393, endPoint x: 575, endPoint y: 401, distance: 29.1
click at [719, 445] on p "Component should have large first letter." at bounding box center [779, 446] width 384 height 15
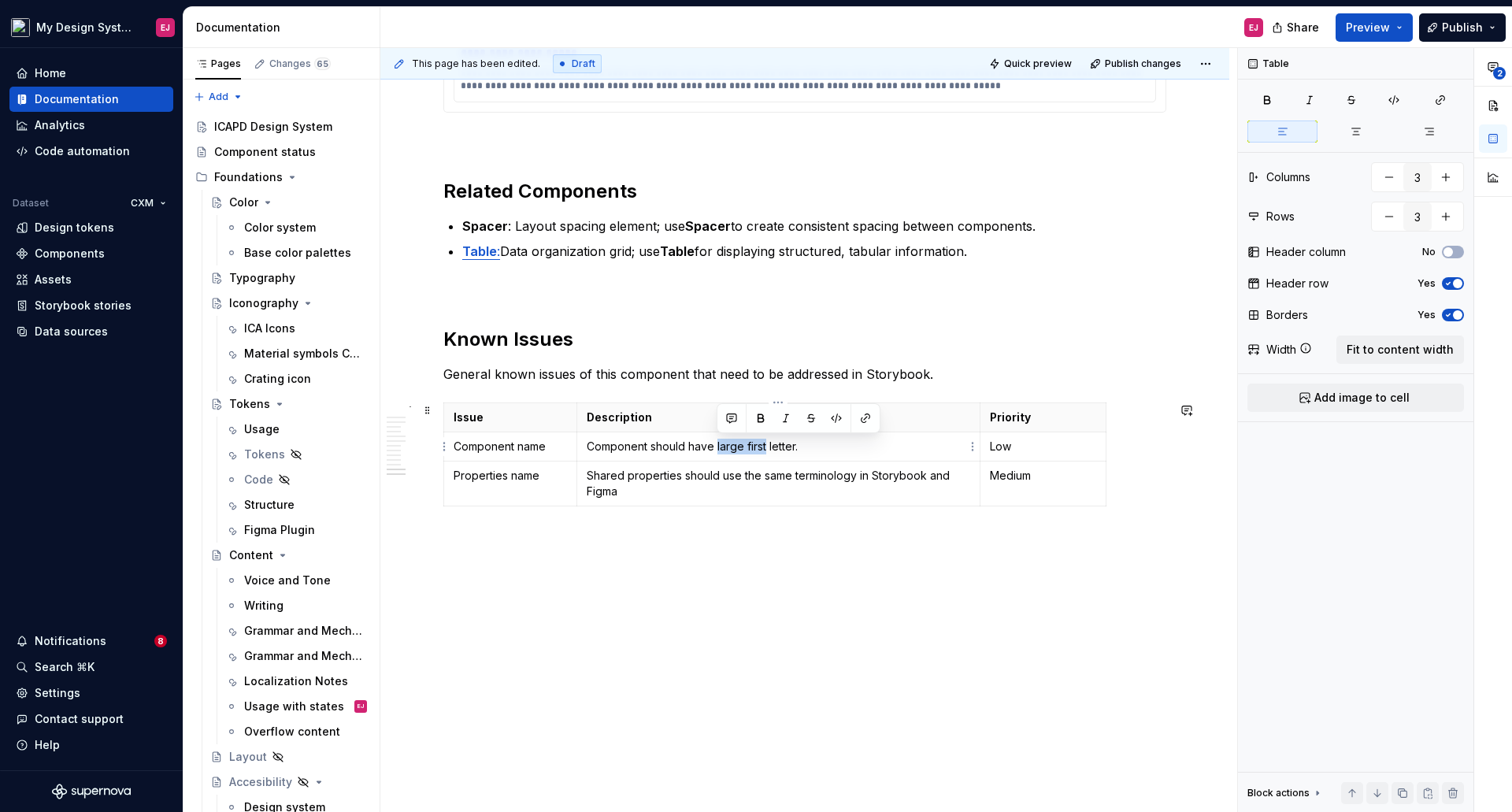
drag, startPoint x: 715, startPoint y: 447, endPoint x: 790, endPoint y: 448, distance: 75.0
click at [765, 447] on p "Component should have large first letter." at bounding box center [779, 446] width 384 height 15
click at [733, 485] on p "Shared properties should use the same terminology in Storybook and Figma" at bounding box center [779, 483] width 384 height 32
drag, startPoint x: 1104, startPoint y: 417, endPoint x: 1051, endPoint y: 414, distance: 53.1
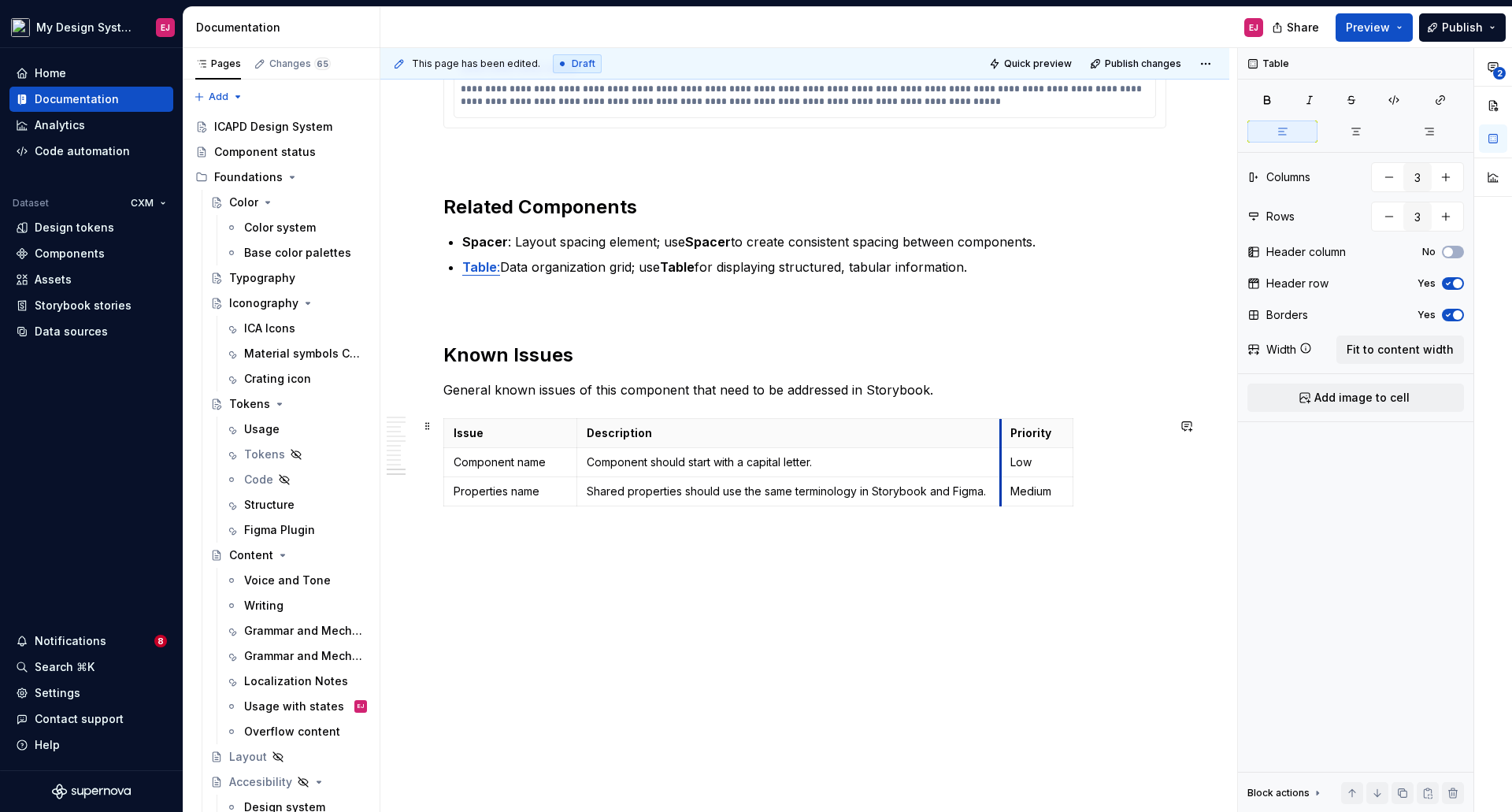
drag, startPoint x: 979, startPoint y: 415, endPoint x: 1000, endPoint y: 419, distance: 21.4
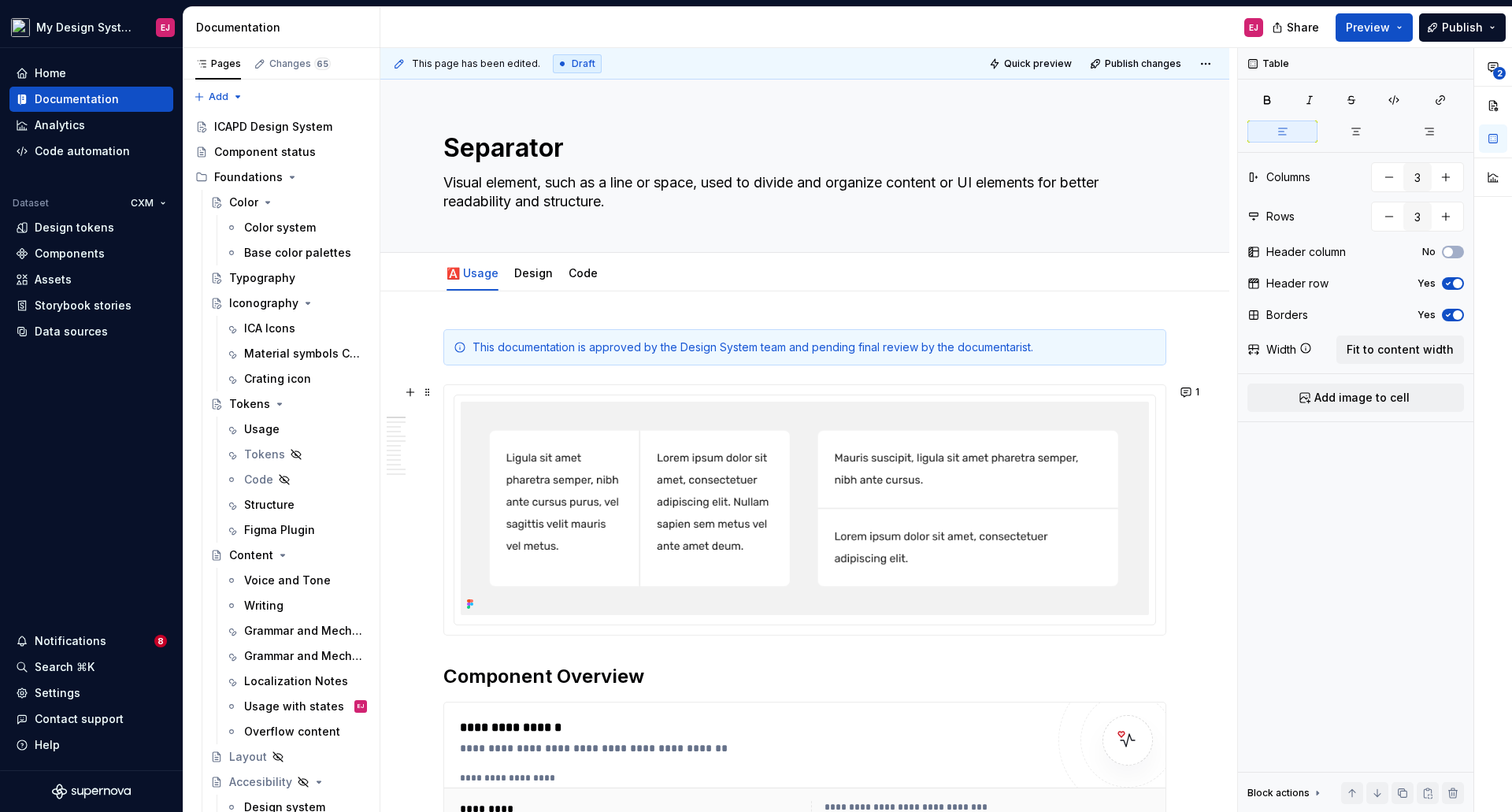
scroll to position [0, 0]
click at [583, 154] on textarea "Separator" at bounding box center [801, 148] width 723 height 38
type textarea "*"
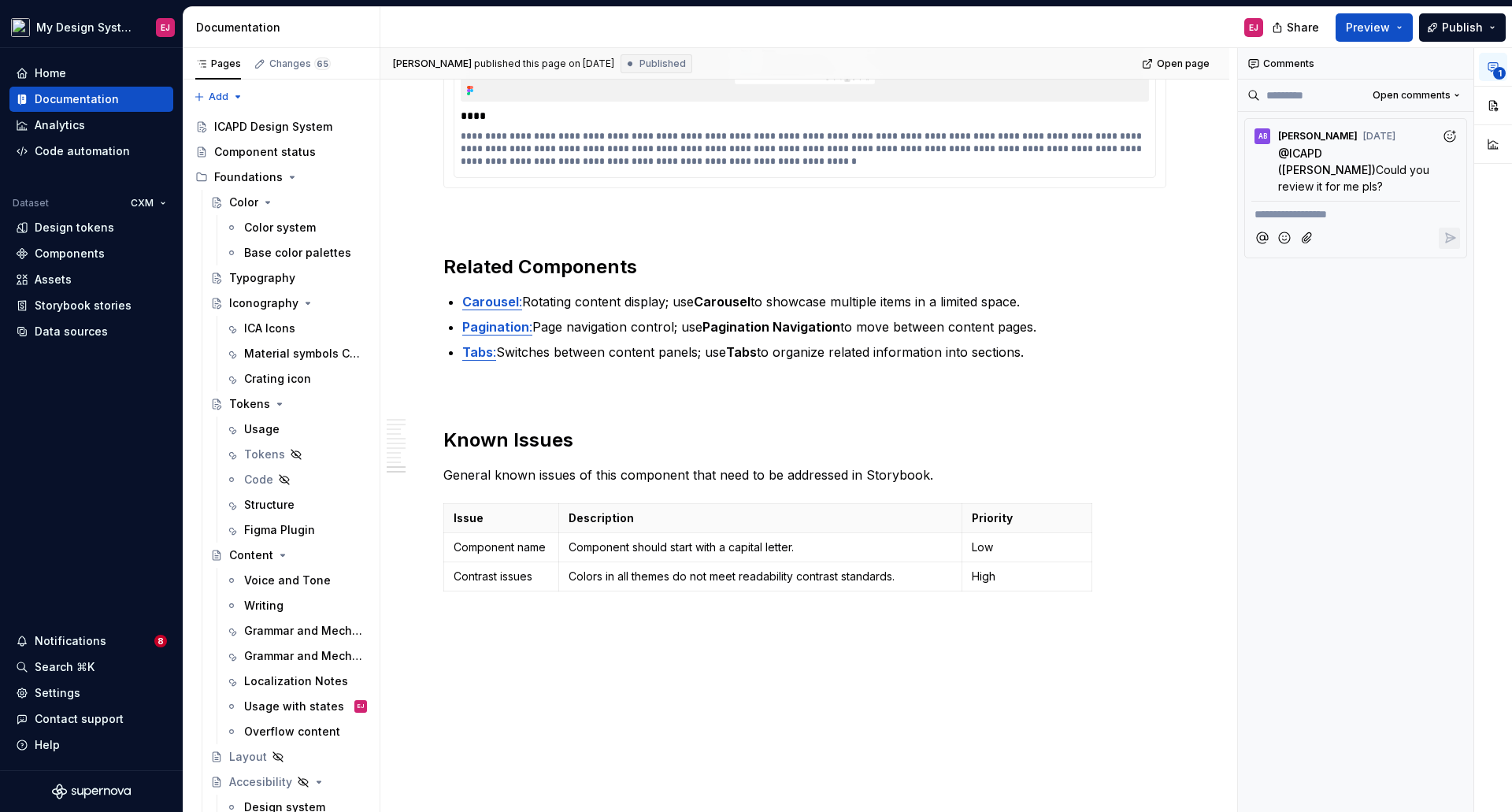
scroll to position [3201, 0]
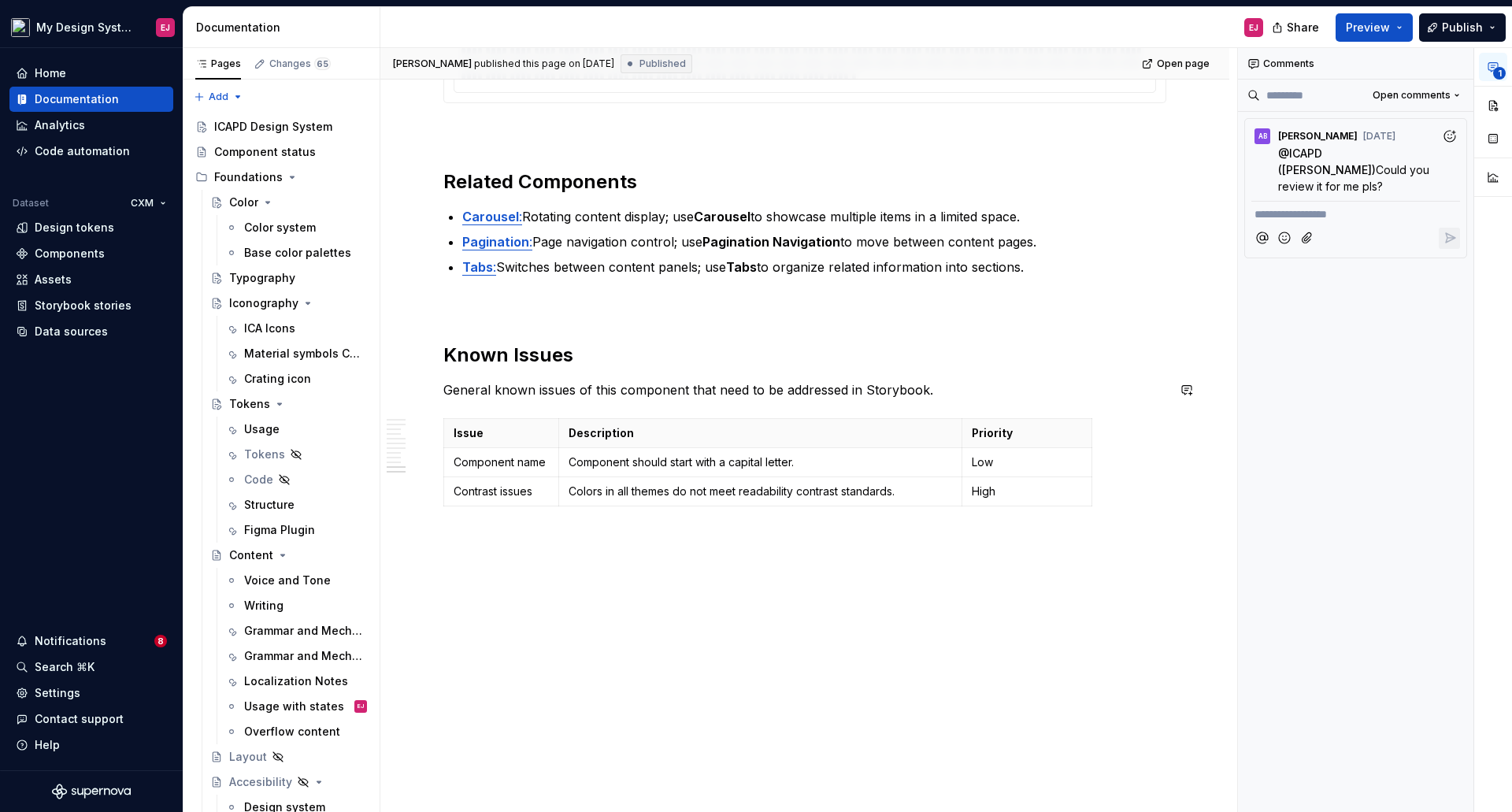
drag, startPoint x: 934, startPoint y: 391, endPoint x: 442, endPoint y: 400, distance: 492.1
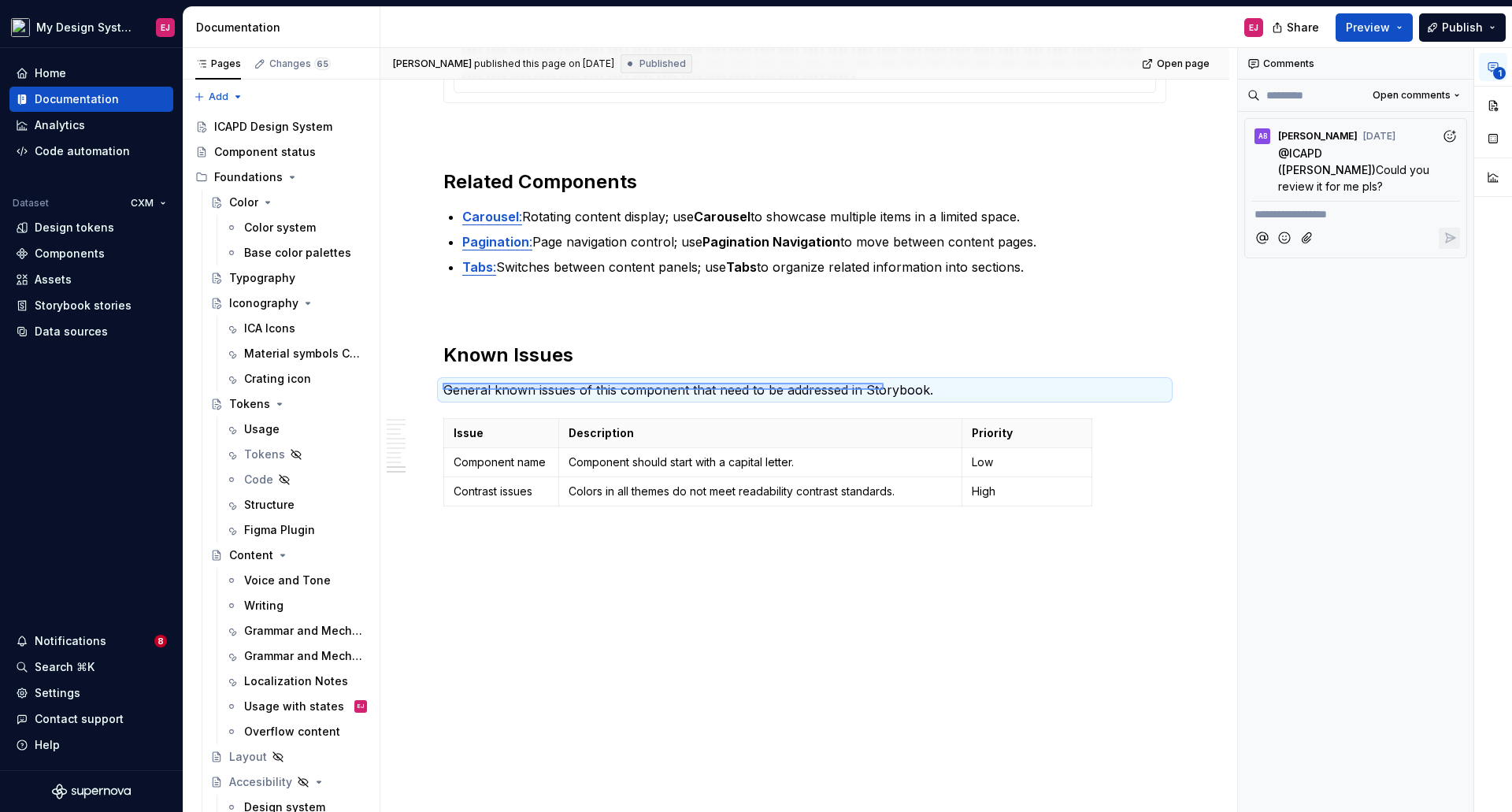
drag, startPoint x: 618, startPoint y: 391, endPoint x: 938, endPoint y: 388, distance: 320.0
click at [937, 390] on div "**********" at bounding box center [808, 430] width 857 height 765
click at [938, 387] on p "General known issues of this component that need to be addressed in Storybook." at bounding box center [805, 390] width 723 height 19
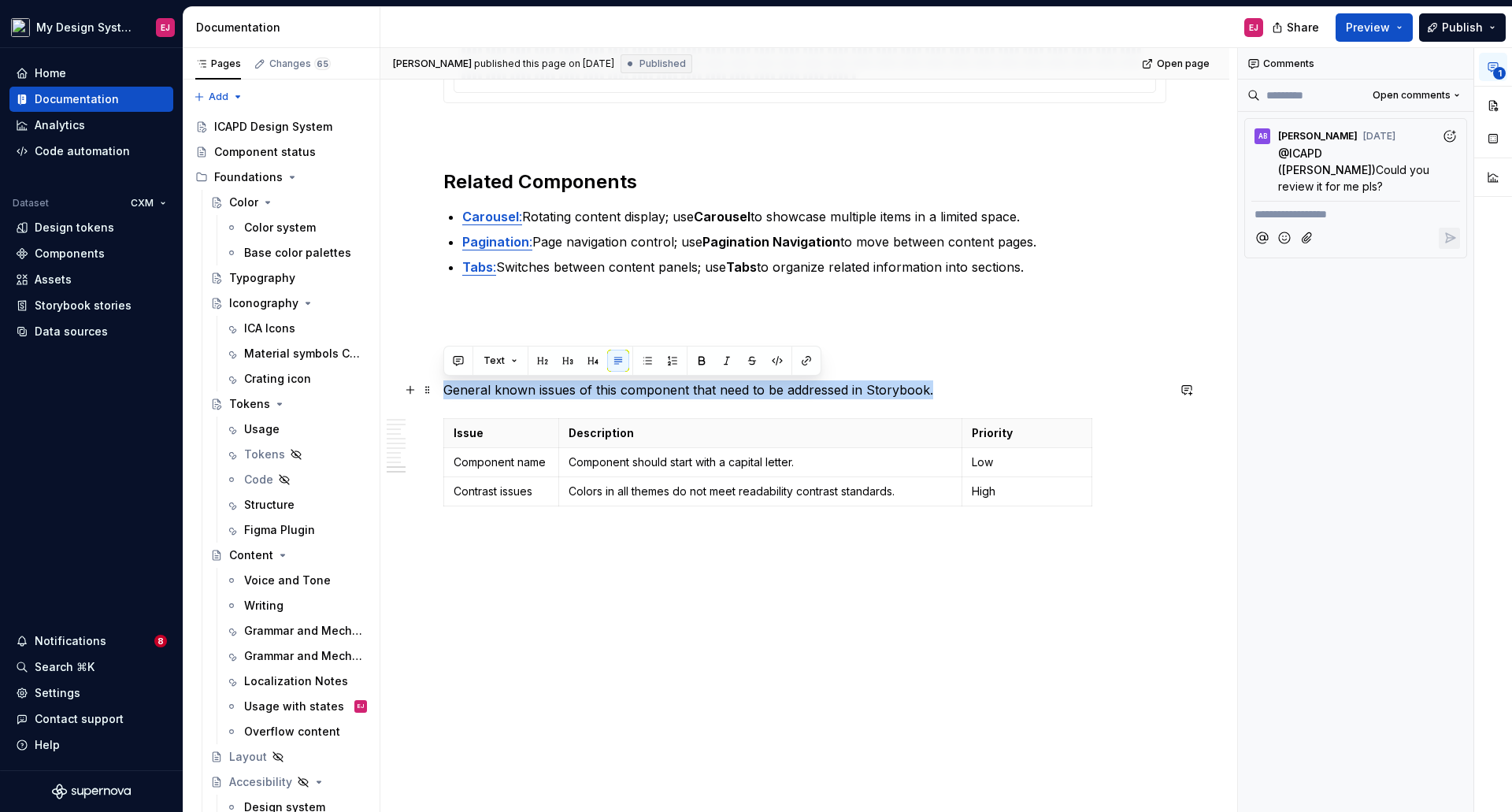
drag, startPoint x: 933, startPoint y: 389, endPoint x: 443, endPoint y: 391, distance: 490.0
copy p "General known issues of this component that need to be addressed in Storybook."
type textarea "*"
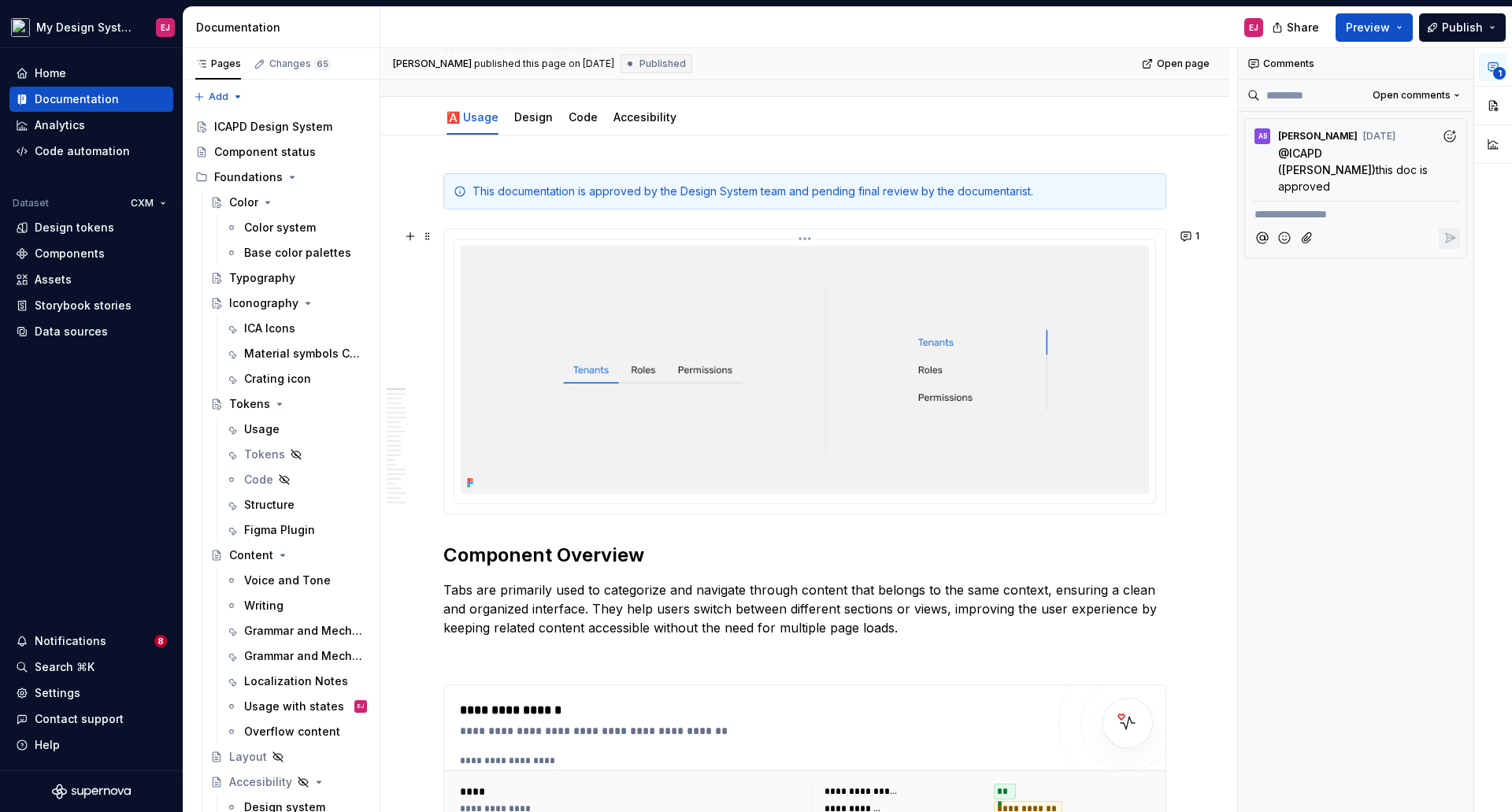
scroll to position [158, 0]
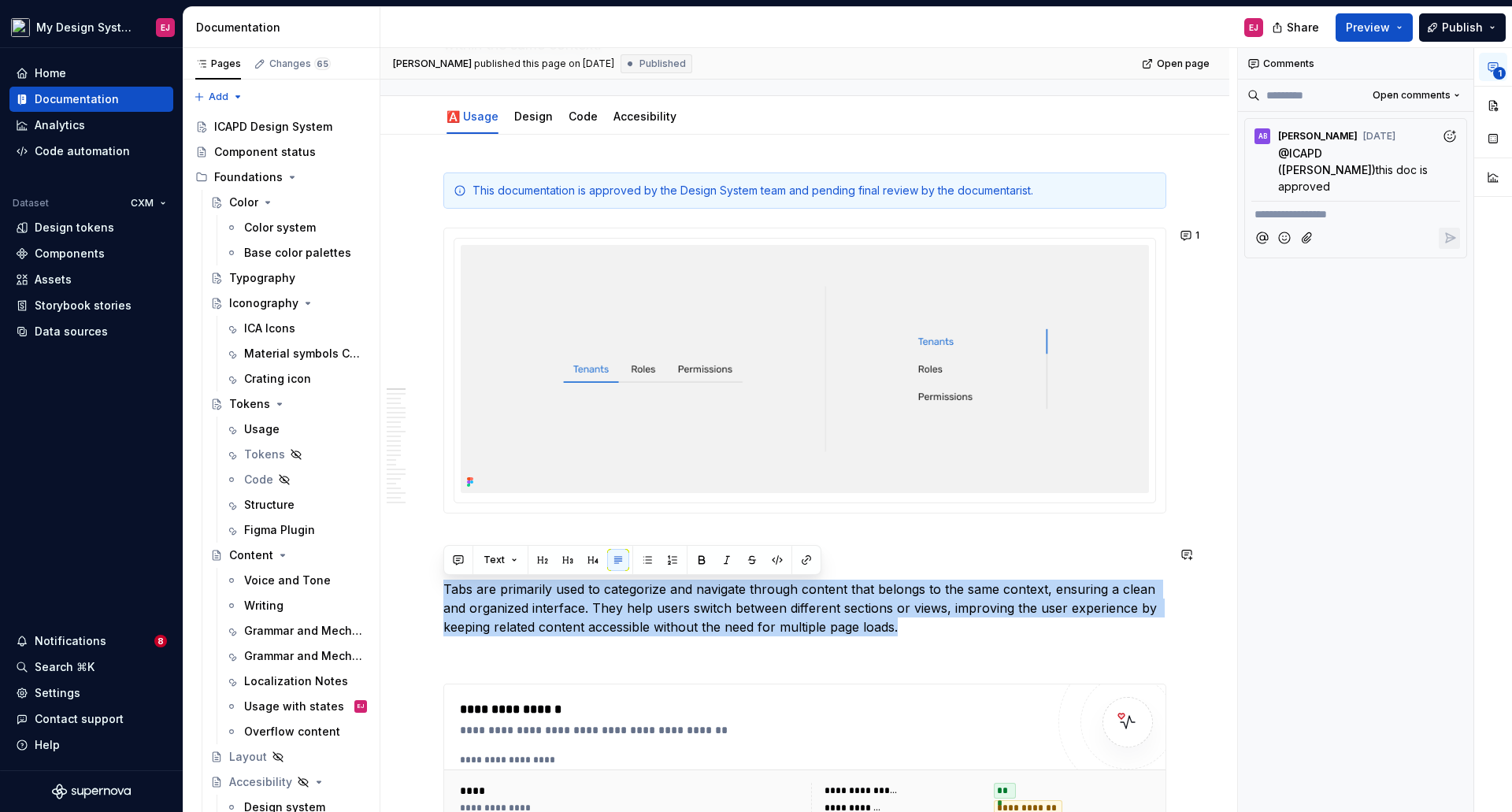
drag, startPoint x: 908, startPoint y: 625, endPoint x: 435, endPoint y: 574, distance: 475.7
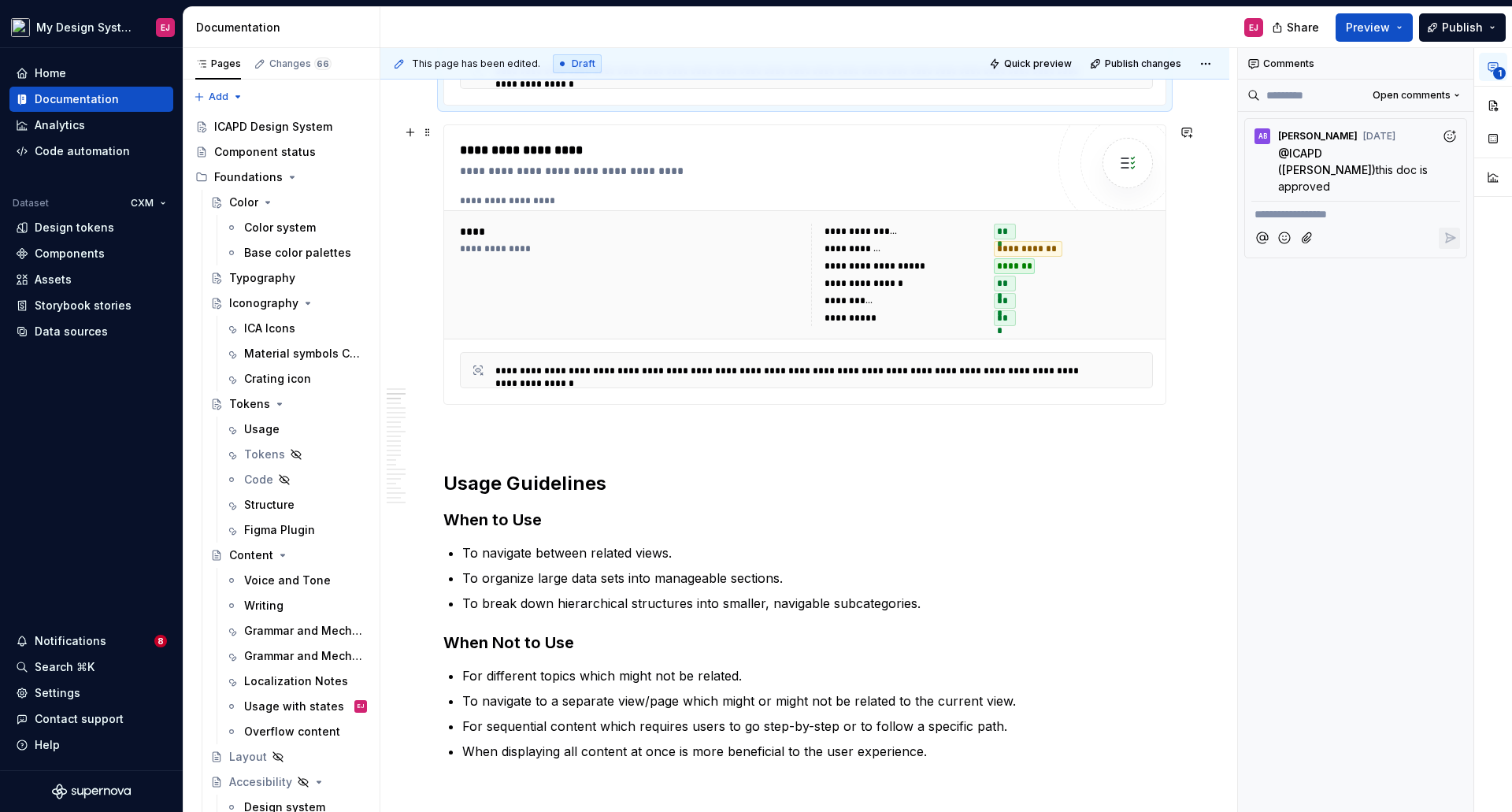
scroll to position [913, 0]
click at [592, 477] on h2 "Usage Guidelines" at bounding box center [805, 482] width 723 height 25
click at [498, 522] on h3 "When to Use" at bounding box center [805, 518] width 723 height 22
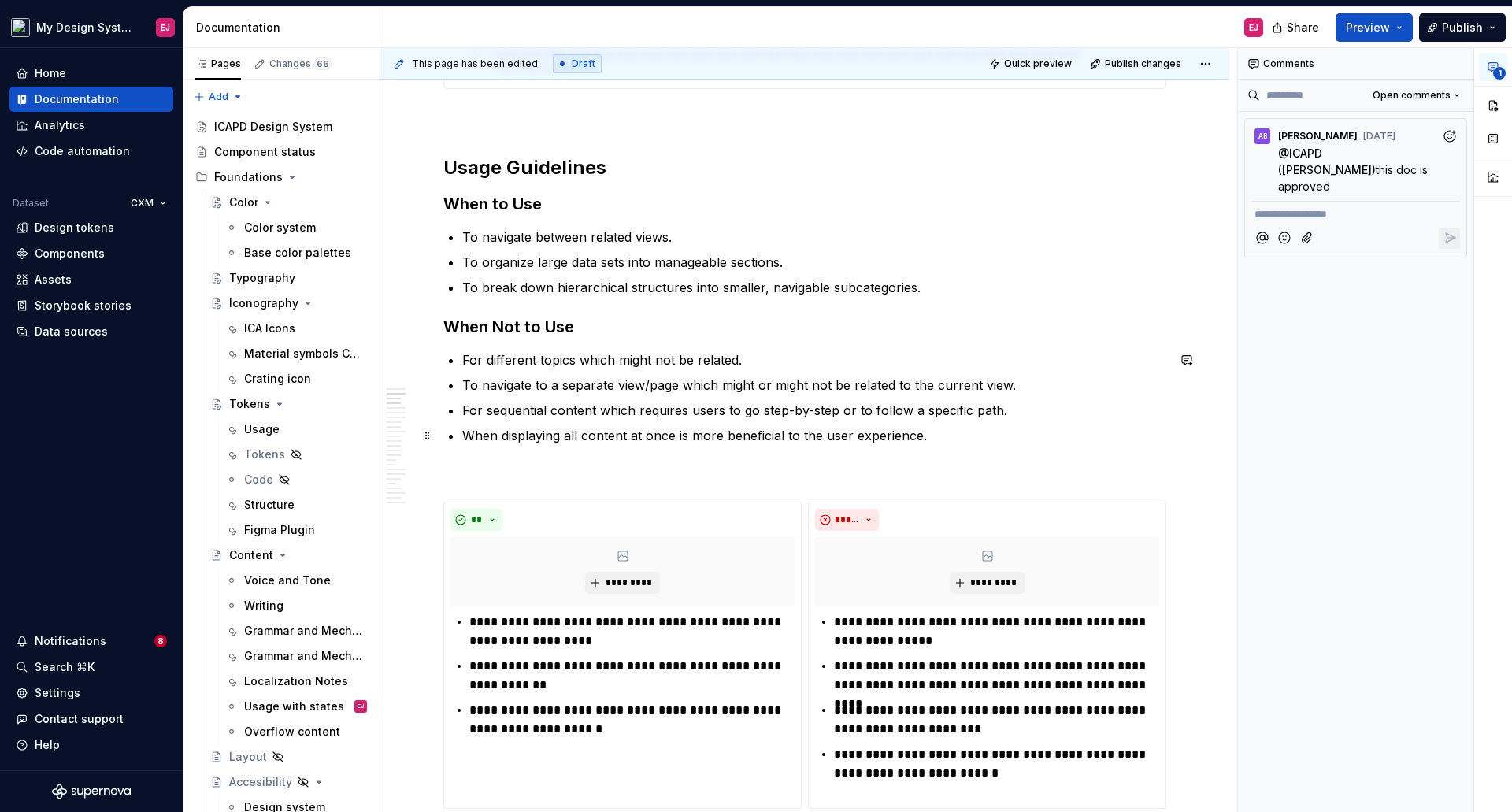
scroll to position [1229, 0]
type textarea "*"
click at [761, 382] on p "To navigate to a separate view/page which might or might not be related to the …" at bounding box center [814, 385] width 705 height 19
click at [762, 379] on p "To navigate to a separate view/page which might or might not be related to the …" at bounding box center [814, 385] width 705 height 19
click at [764, 381] on p "To navigate to a separate view/page which might or might not be related to the …" at bounding box center [814, 385] width 705 height 19
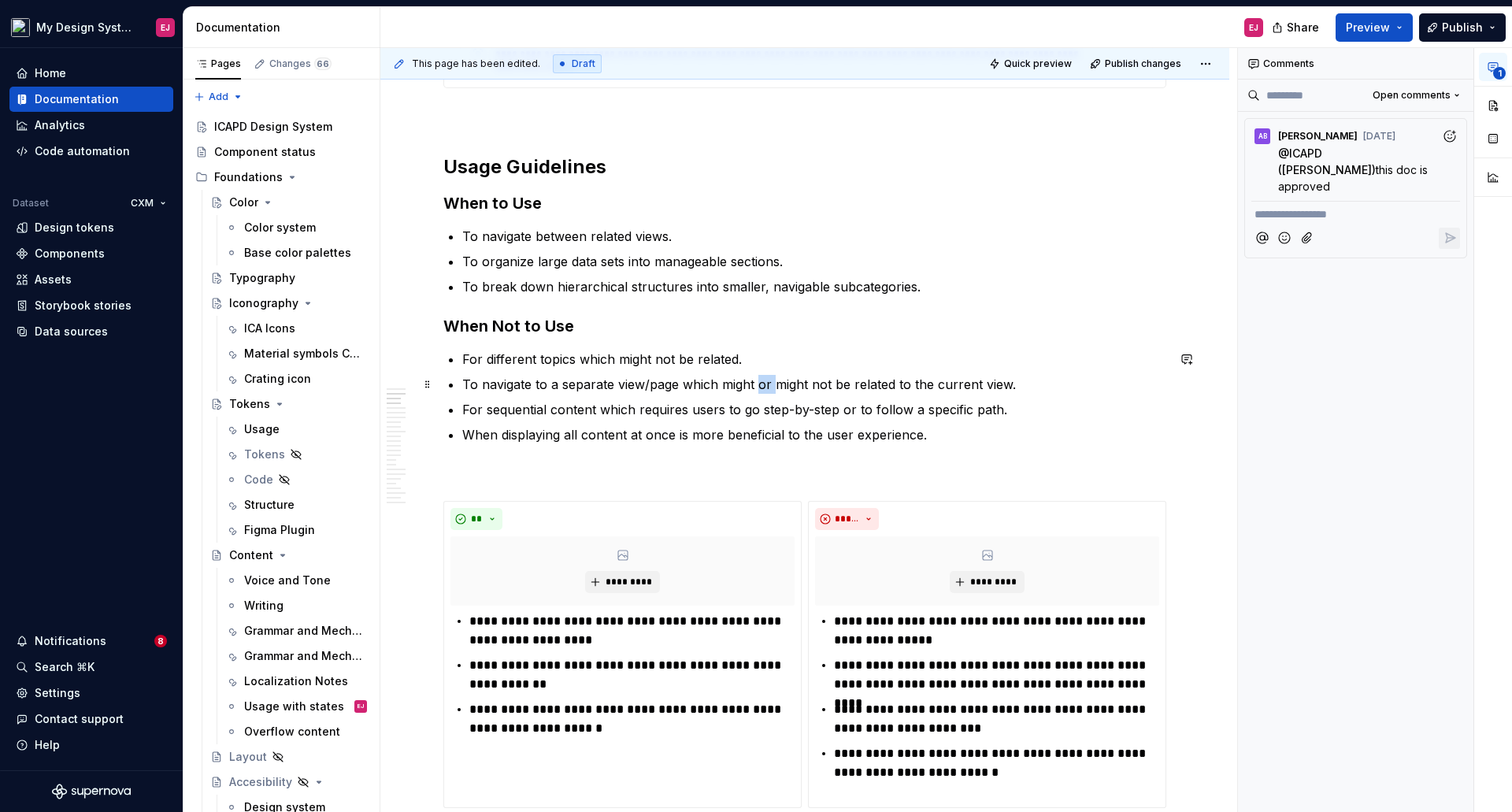
click at [764, 381] on p "To navigate to a separate view/page which might or might not be related to the …" at bounding box center [814, 385] width 705 height 19
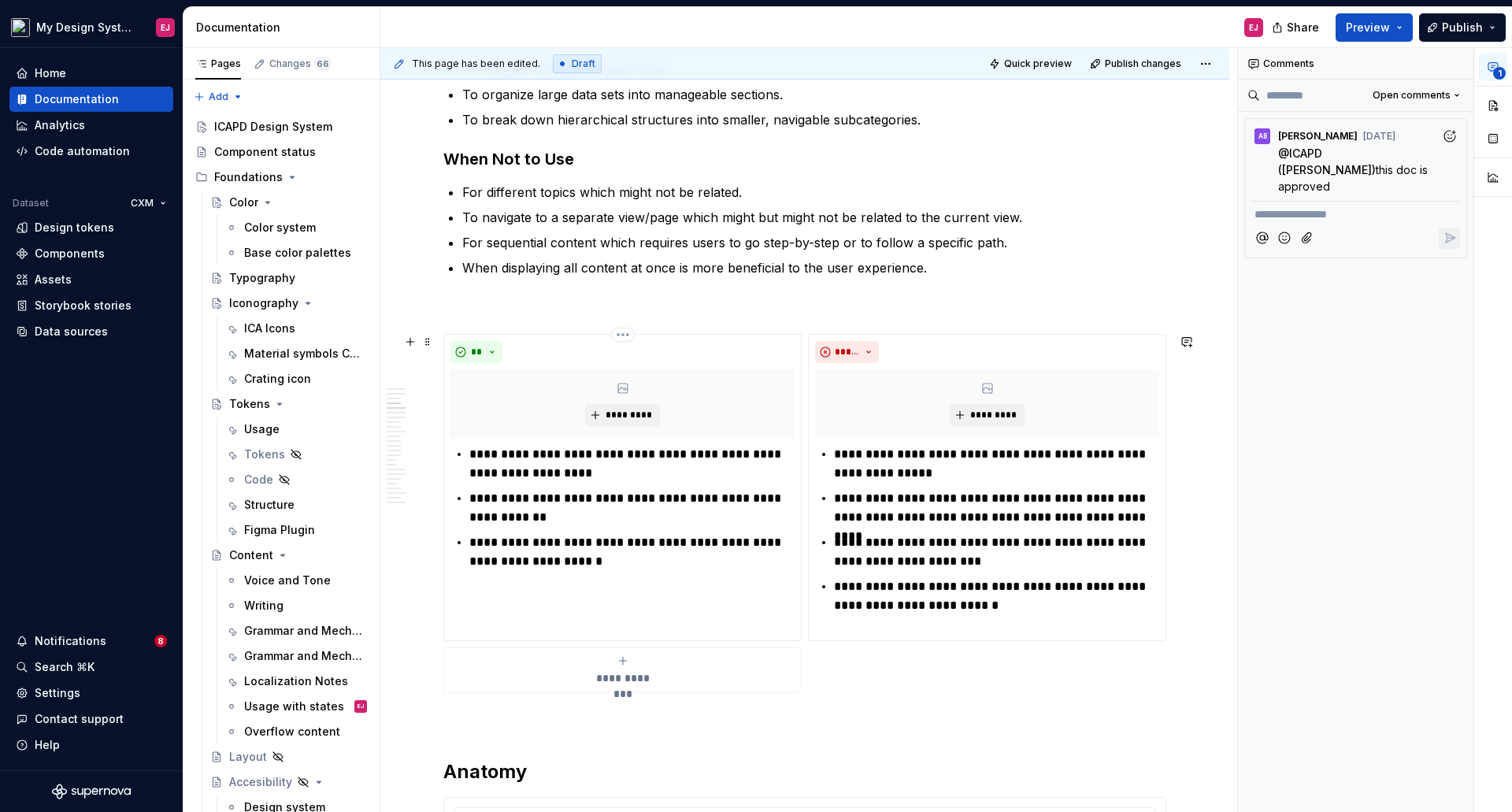
scroll to position [1543, 0]
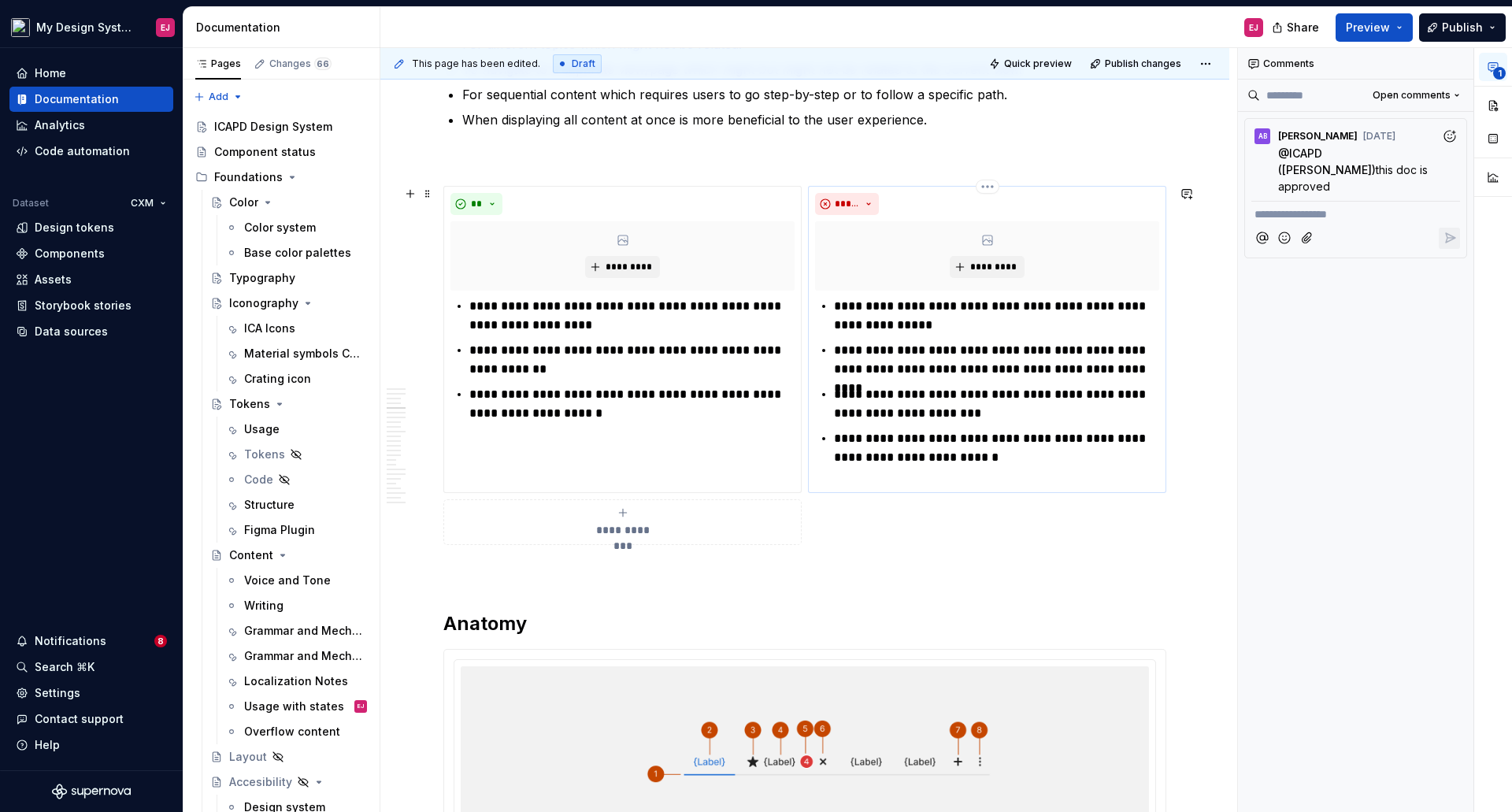
click at [848, 307] on p "**********" at bounding box center [997, 316] width 325 height 38
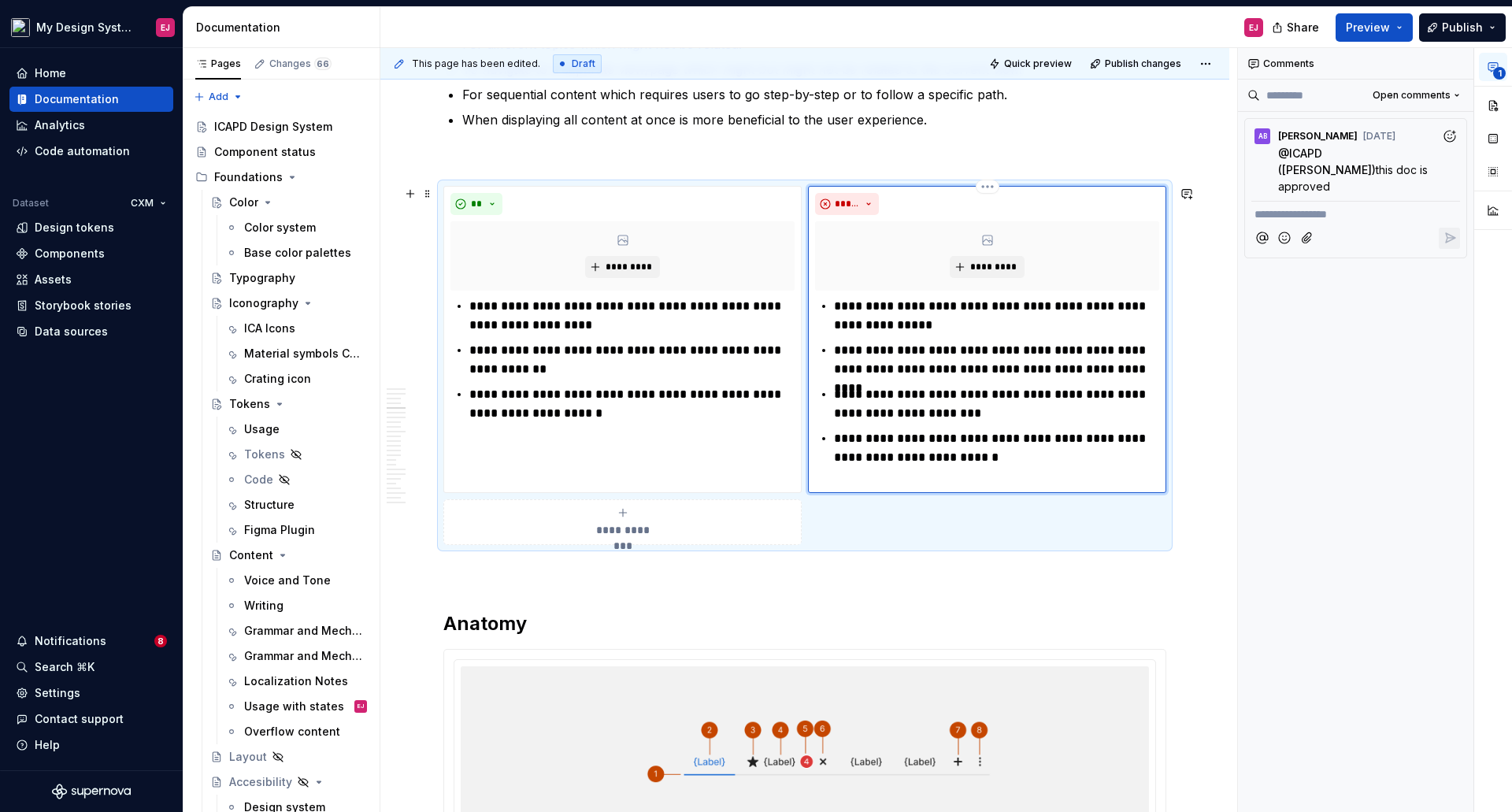
type textarea "*"
click at [848, 393] on p "**********" at bounding box center [997, 403] width 325 height 38
click at [849, 438] on p "**********" at bounding box center [997, 457] width 325 height 57
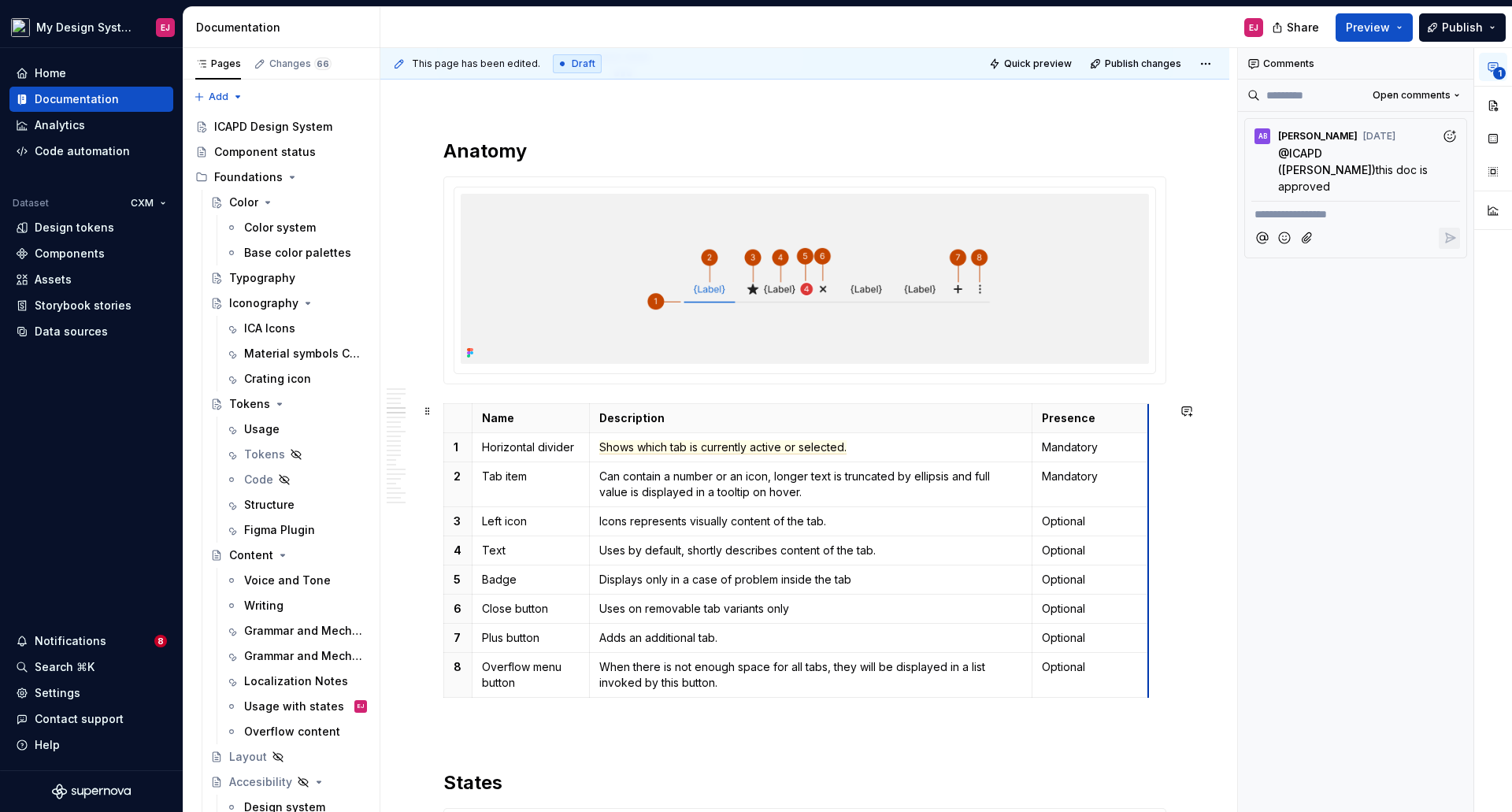
scroll to position [0, 0]
drag, startPoint x: 1164, startPoint y: 413, endPoint x: 1110, endPoint y: 412, distance: 54.0
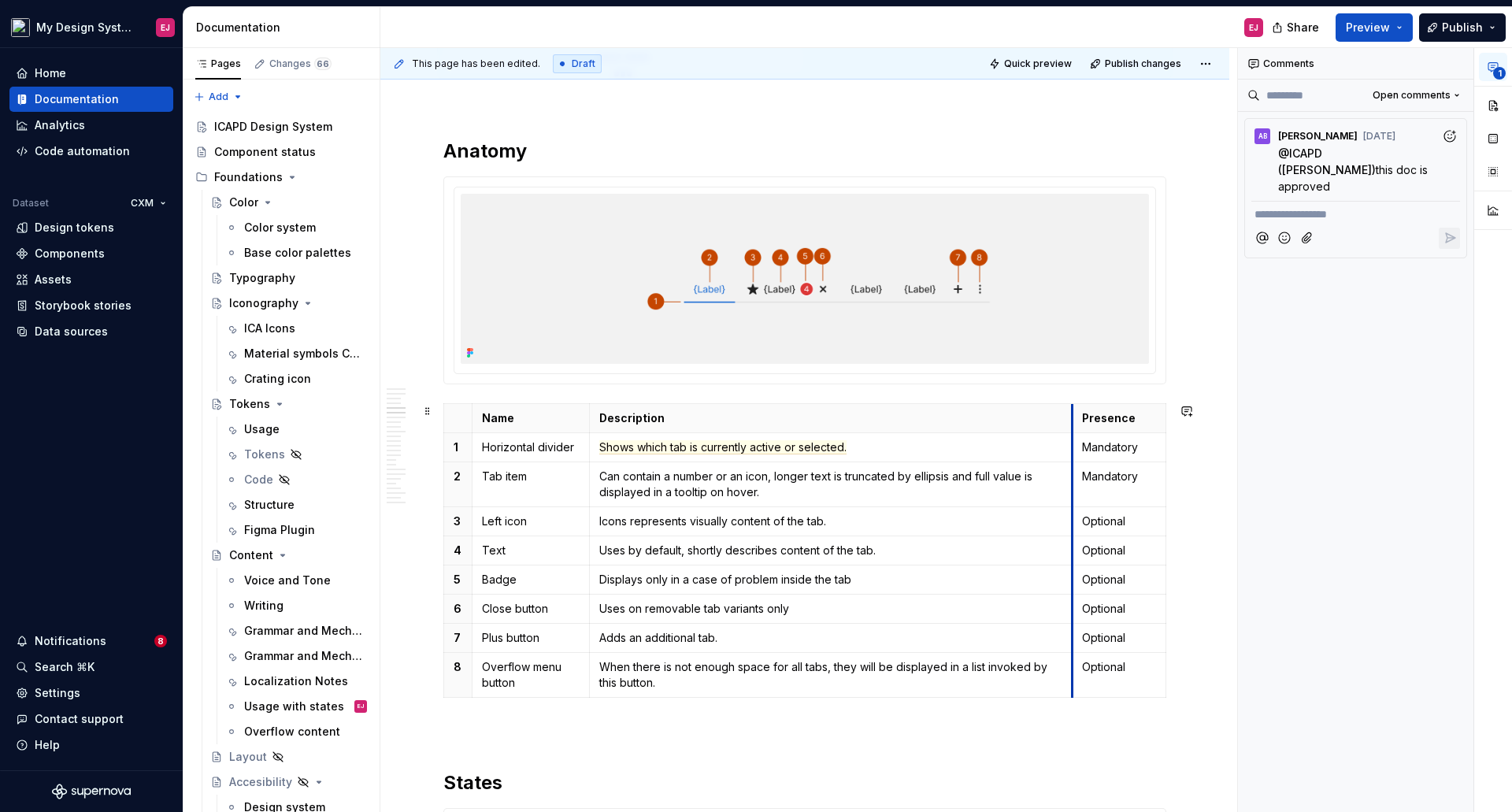
drag, startPoint x: 1030, startPoint y: 408, endPoint x: 1070, endPoint y: 422, distance: 42.4
click at [616, 440] on span "Shows which tab is currently active or selected." at bounding box center [723, 446] width 247 height 14
click at [865, 445] on p "Shows which tab is currently active or selected." at bounding box center [831, 447] width 463 height 15
click at [837, 472] on p "Can contain a number or an icon, longer text is truncated by ellipsis and full …" at bounding box center [831, 484] width 463 height 32
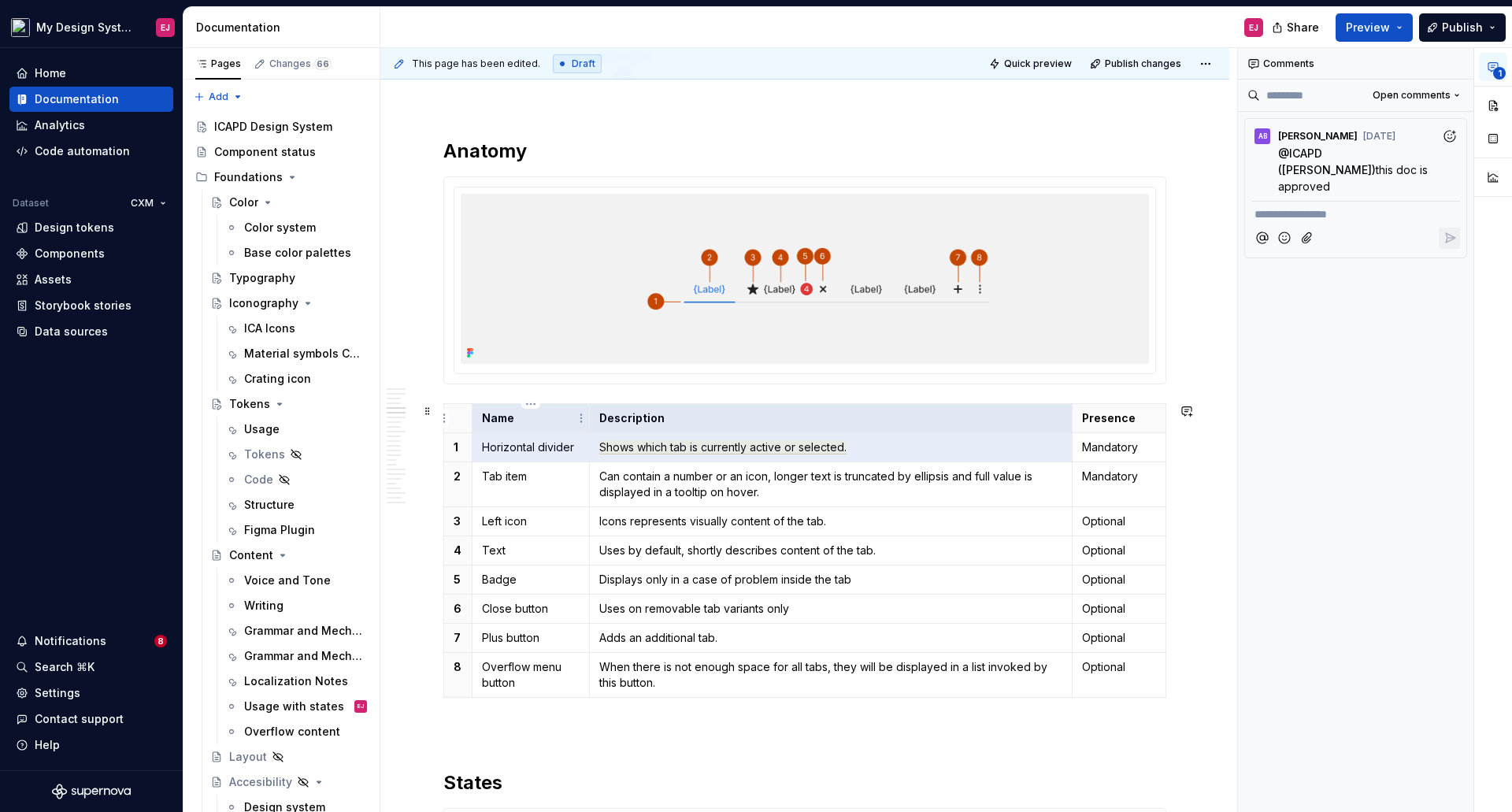
drag, startPoint x: 853, startPoint y: 446, endPoint x: 565, endPoint y: 431, distance: 288.4
click at [565, 431] on tbody "Name Description Presence 1 Horizontal divider Shows which tab is currently act…" at bounding box center [806, 550] width 722 height 293
click at [831, 450] on span "Shows which tab is currently active or selected." at bounding box center [723, 446] width 247 height 14
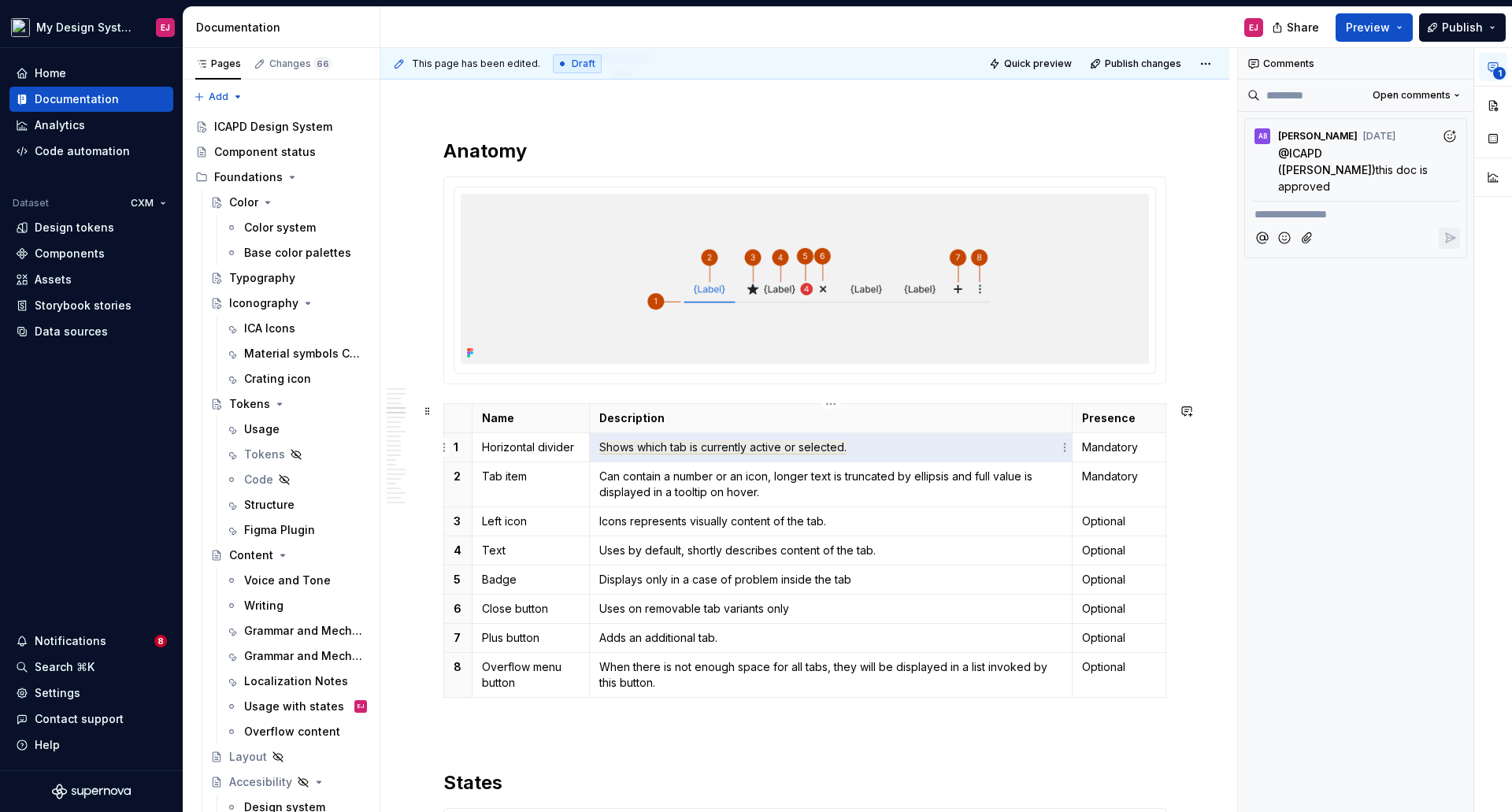
drag, startPoint x: 870, startPoint y: 446, endPoint x: 599, endPoint y: 450, distance: 271.0
click at [600, 450] on p "Shows which tab is currently active or selected." at bounding box center [831, 447] width 463 height 15
drag, startPoint x: 842, startPoint y: 450, endPoint x: 853, endPoint y: 447, distance: 11.4
click at [843, 450] on span "Shows which tab is currently active or selected." at bounding box center [723, 446] width 247 height 14
drag, startPoint x: 859, startPoint y: 447, endPoint x: 602, endPoint y: 452, distance: 257.0
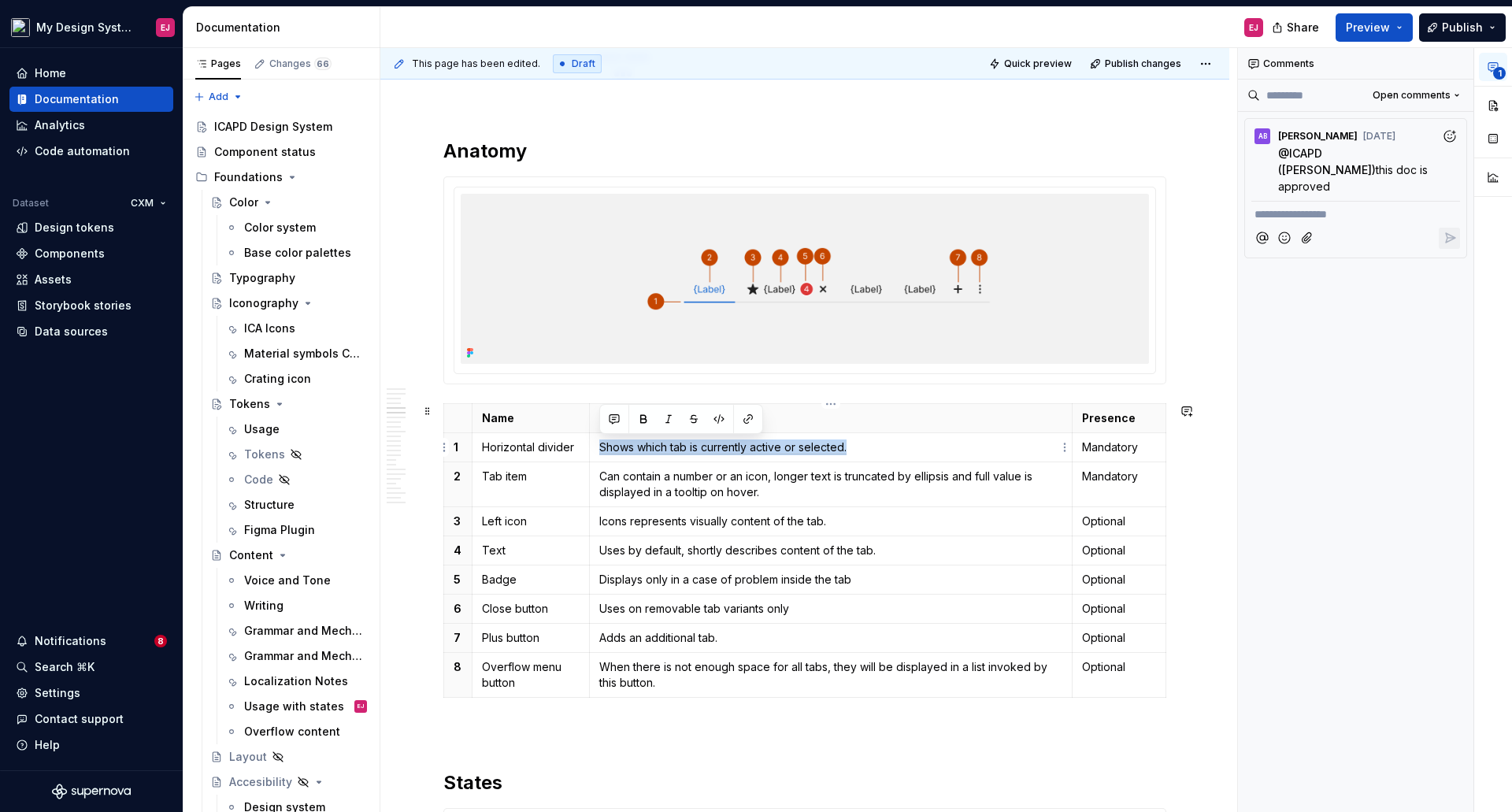
click at [602, 452] on p "Shows which tab is currently active or selected." at bounding box center [831, 447] width 463 height 15
click at [646, 416] on button "button" at bounding box center [643, 419] width 22 height 22
click at [649, 419] on button "button" at bounding box center [643, 419] width 22 height 22
click at [875, 444] on p "Shows which tab is currently active or selected." at bounding box center [831, 447] width 463 height 15
drag, startPoint x: 865, startPoint y: 454, endPoint x: 601, endPoint y: 459, distance: 264.0
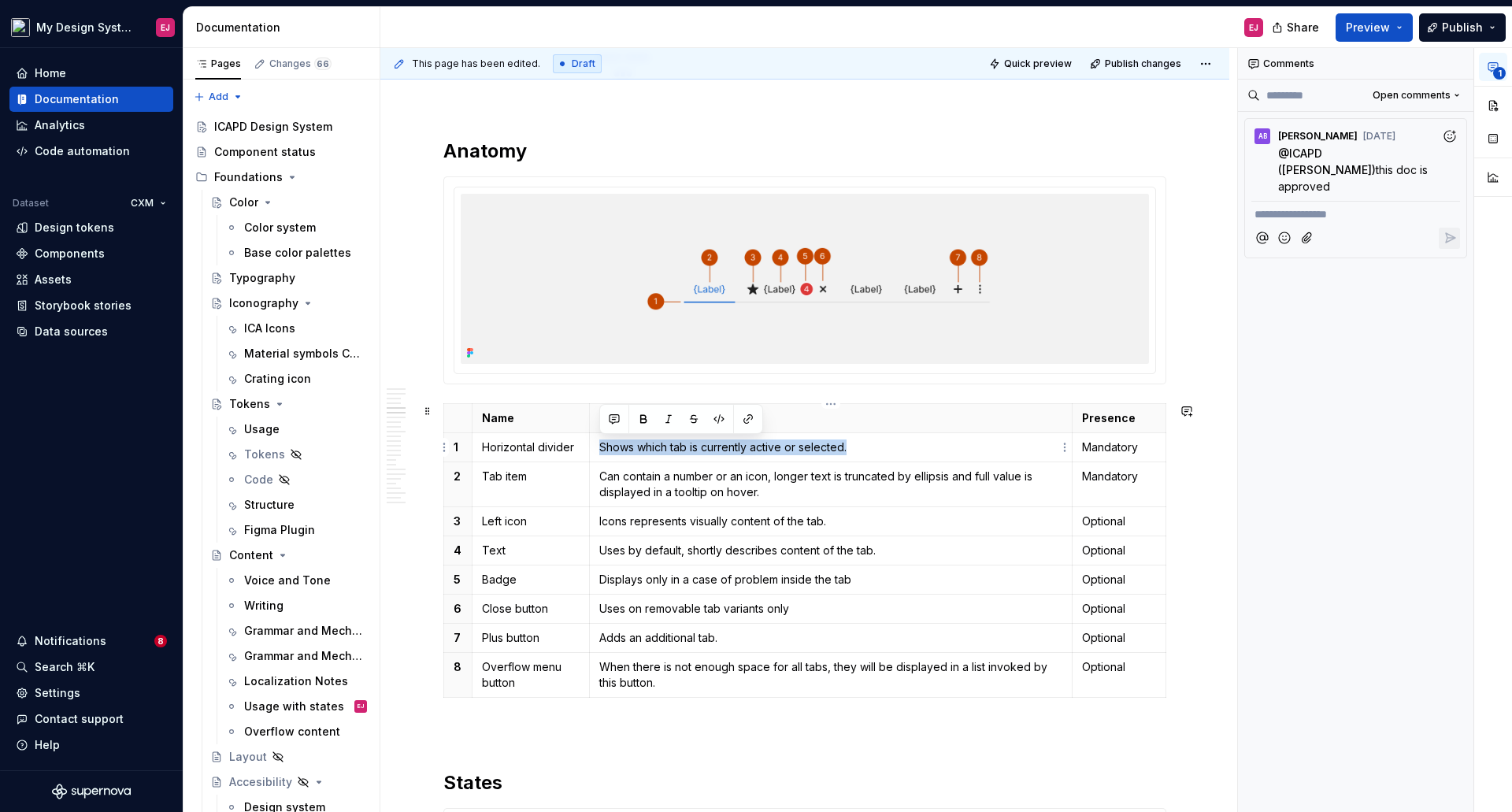
click at [601, 458] on td "Shows which tab is currently active or selected." at bounding box center [831, 447] width 483 height 29
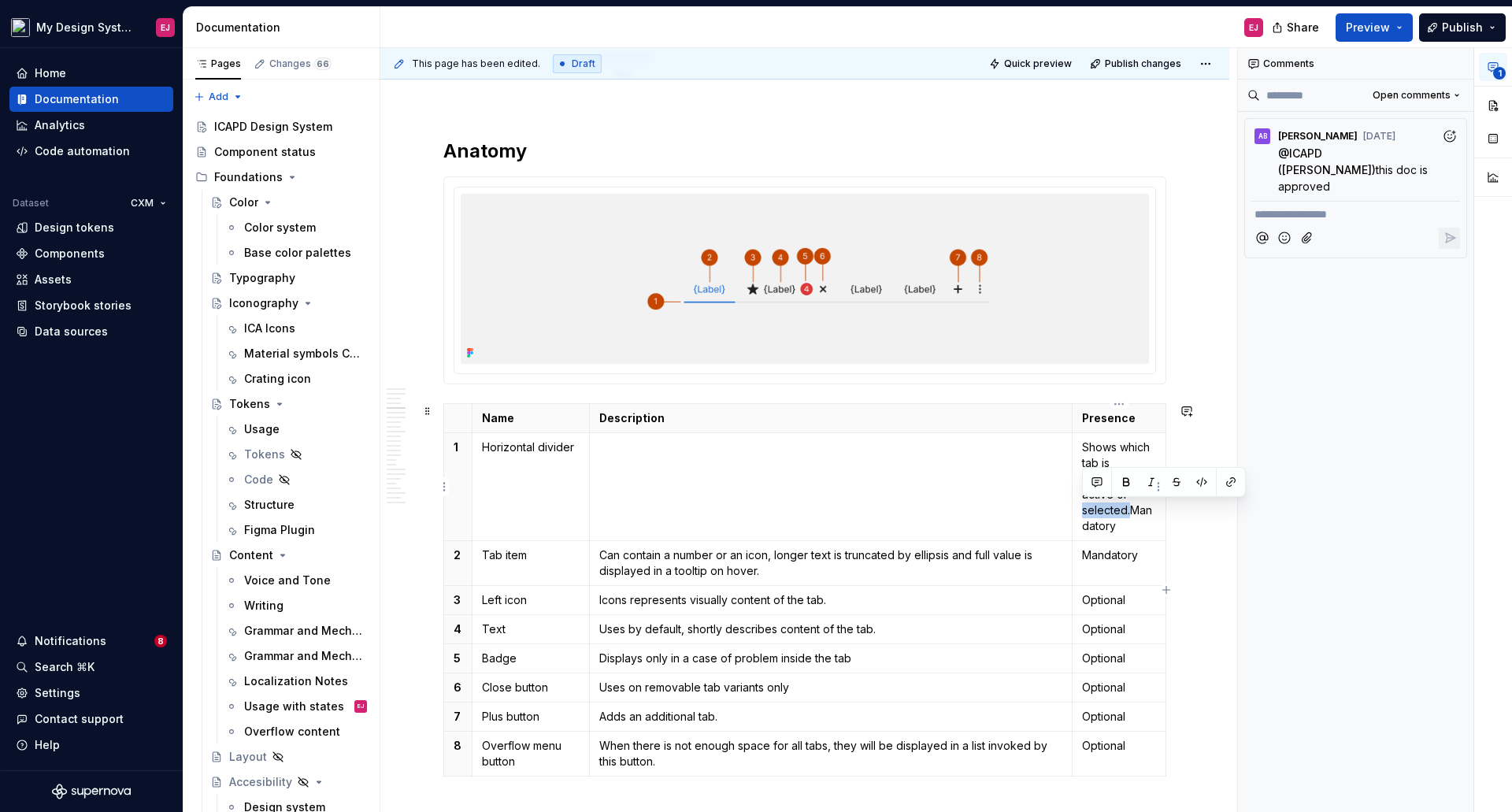
click at [1114, 440] on p "Shows which tab is currently active or selected.Mandatory" at bounding box center [1118, 487] width 74 height 94
drag, startPoint x: 1129, startPoint y: 514, endPoint x: 1090, endPoint y: 443, distance: 81.0
click at [1090, 443] on p "Shows which tab is currently active or selected.Mandatory" at bounding box center [1118, 487] width 74 height 94
click at [1088, 444] on p "Shows which tab is currently active or selected.Mandatory" at bounding box center [1118, 487] width 74 height 94
drag, startPoint x: 1082, startPoint y: 448, endPoint x: 1129, endPoint y: 510, distance: 77.8
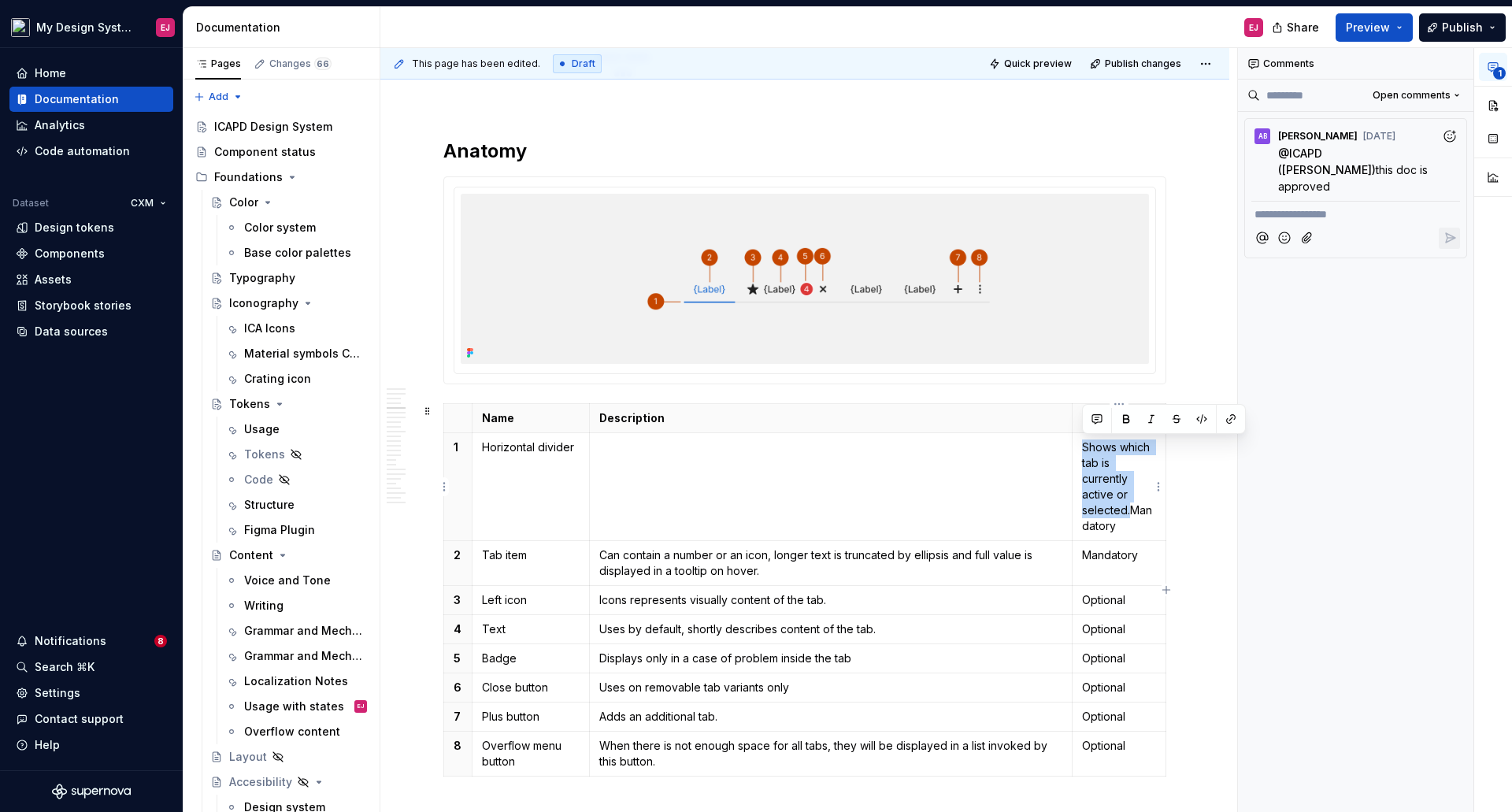
click at [1129, 510] on p "Shows which tab is currently active or selected.Mandatory" at bounding box center [1118, 487] width 74 height 94
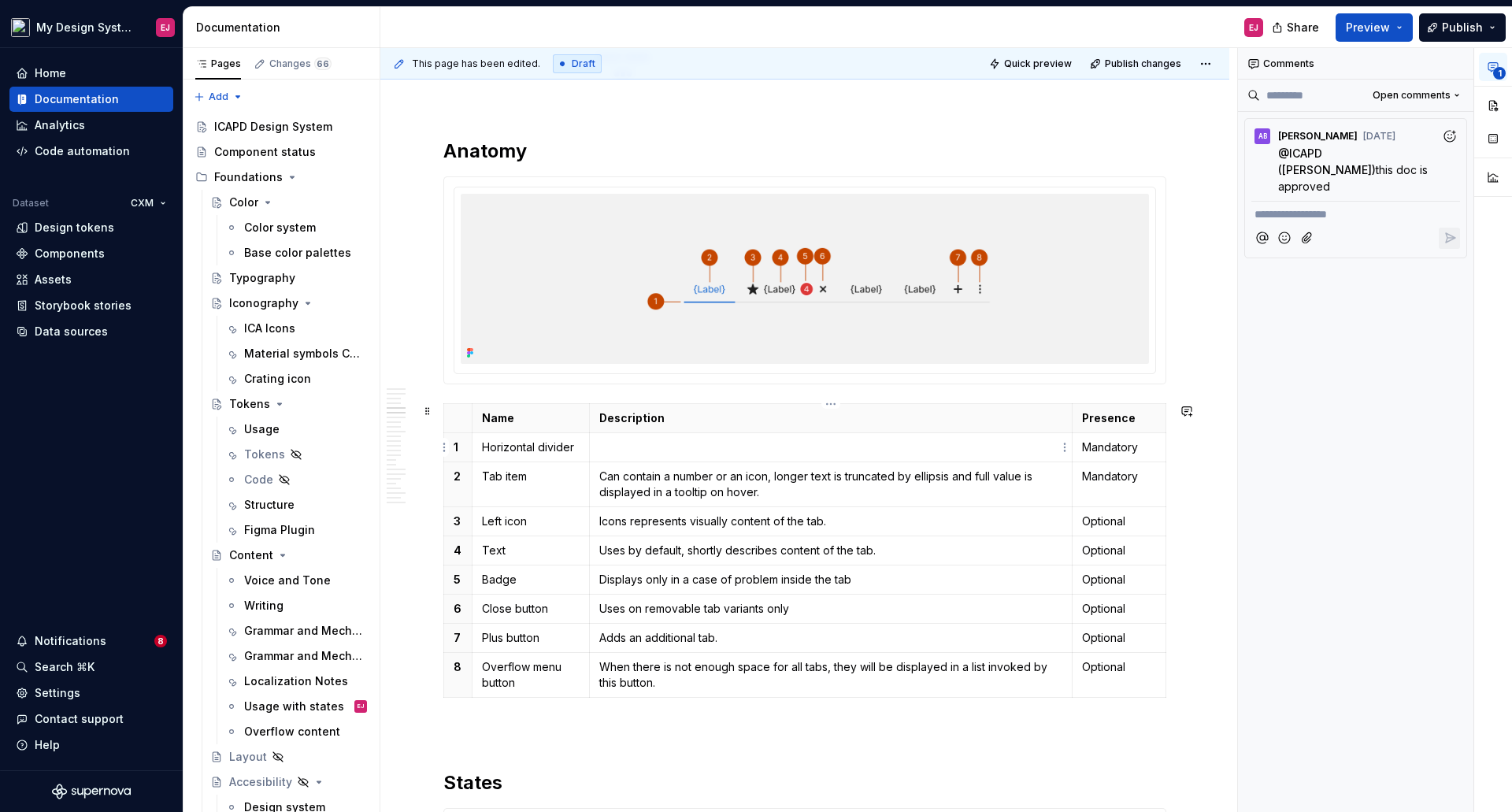
click at [631, 444] on p at bounding box center [831, 447] width 463 height 15
click at [655, 494] on p "Can contain a number or an icon, longer text is truncated by ellipsis and full …" at bounding box center [831, 484] width 463 height 32
drag, startPoint x: 622, startPoint y: 476, endPoint x: 693, endPoint y: 500, distance: 74.9
click at [625, 478] on p "Can contain a number or an icon, longer text is truncated by ellipsis and full …" at bounding box center [831, 484] width 463 height 32
click at [608, 522] on p "Icons represents visually content of the tab." at bounding box center [831, 521] width 463 height 15
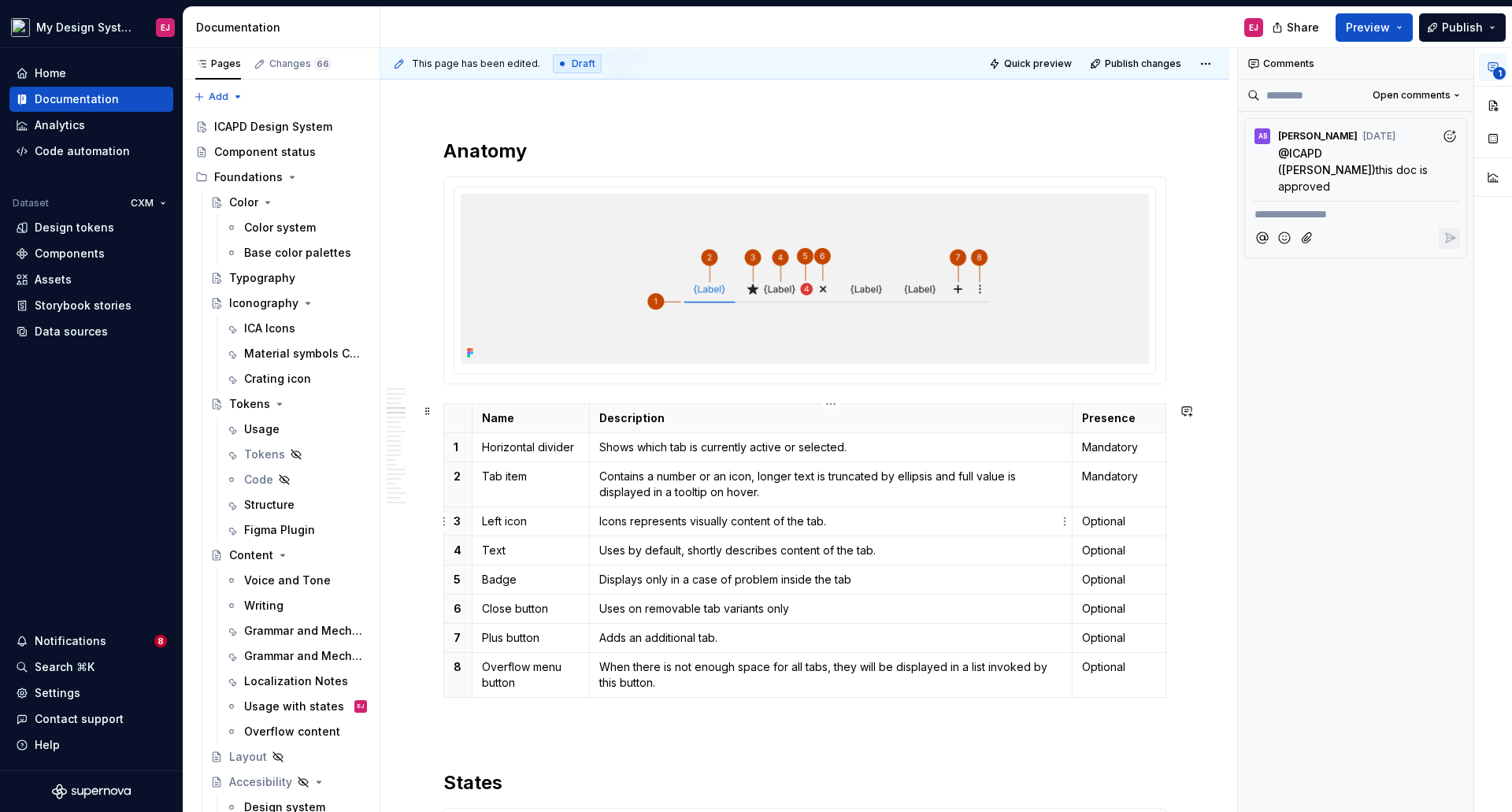
click at [608, 520] on p "Icons represents visually content of the tab." at bounding box center [831, 521] width 463 height 15
click at [609, 520] on p "Icons represents visually content of the tab." at bounding box center [831, 521] width 463 height 15
drag, startPoint x: 689, startPoint y: 553, endPoint x: 674, endPoint y: 553, distance: 15.0
click at [674, 553] on p "Uses by default, shortly describes content of the tab." at bounding box center [831, 550] width 463 height 15
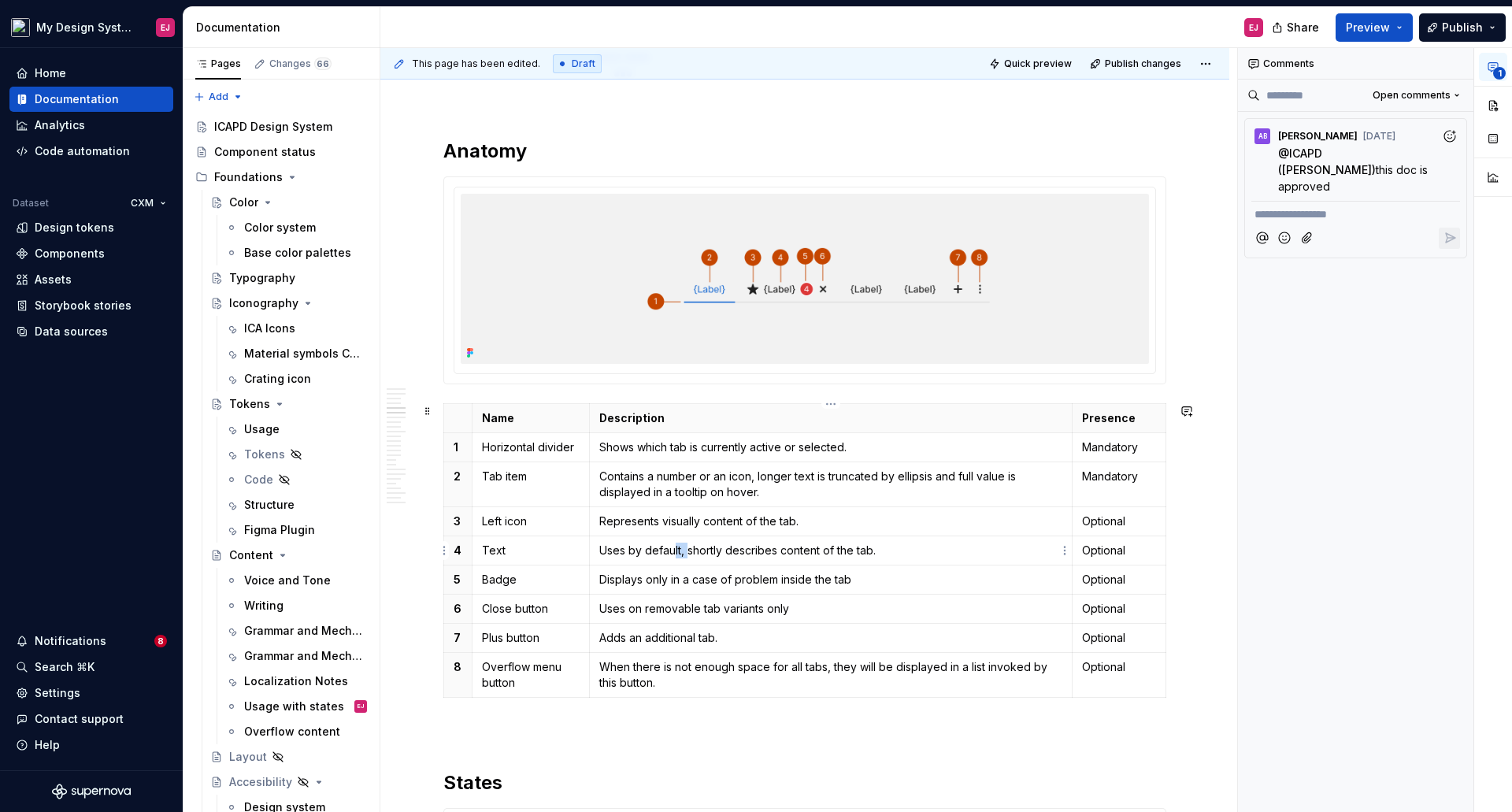
click at [720, 557] on p "Uses by default, shortly describes content of the tab." at bounding box center [831, 550] width 463 height 15
click at [725, 549] on p "Uses by default, shortly describes content of the tab." at bounding box center [831, 550] width 463 height 15
drag, startPoint x: 722, startPoint y: 551, endPoint x: 599, endPoint y: 558, distance: 123.2
click at [600, 558] on p "Uses by default, shortly describes content of the tab." at bounding box center [831, 550] width 463 height 15
click at [693, 583] on p "Displays only in a case of problem inside the tab" at bounding box center [831, 579] width 463 height 15
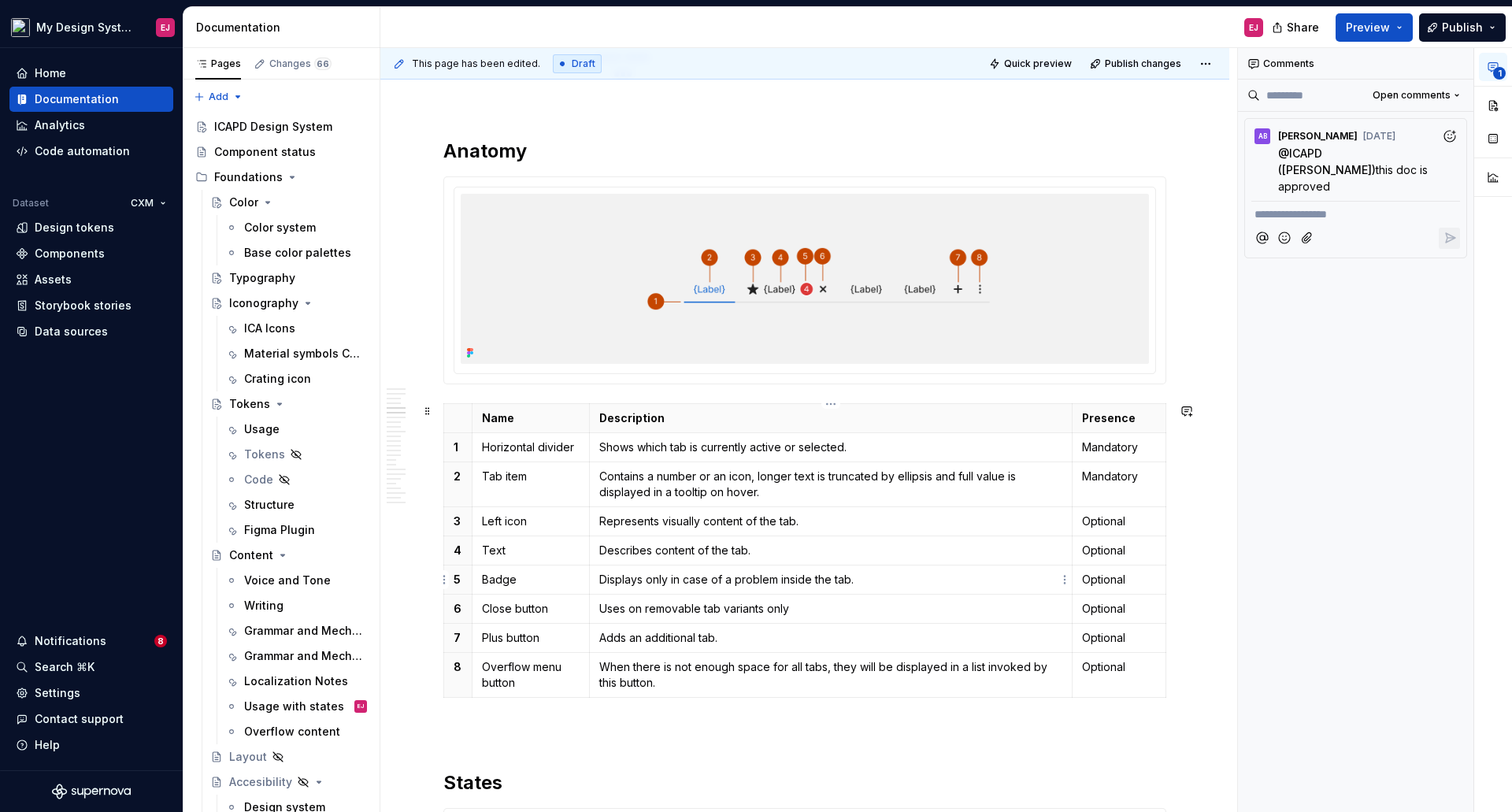
click at [781, 577] on p "Displays only in case of a problem inside the tab." at bounding box center [831, 579] width 463 height 15
click at [762, 578] on p "Displays only in case of a problem inside the tab." at bounding box center [831, 579] width 463 height 15
click at [761, 580] on p "Displays only in case of a problem inside the tab." at bounding box center [831, 579] width 463 height 15
click at [608, 609] on p "Uses on removable tab variants only" at bounding box center [831, 608] width 463 height 15
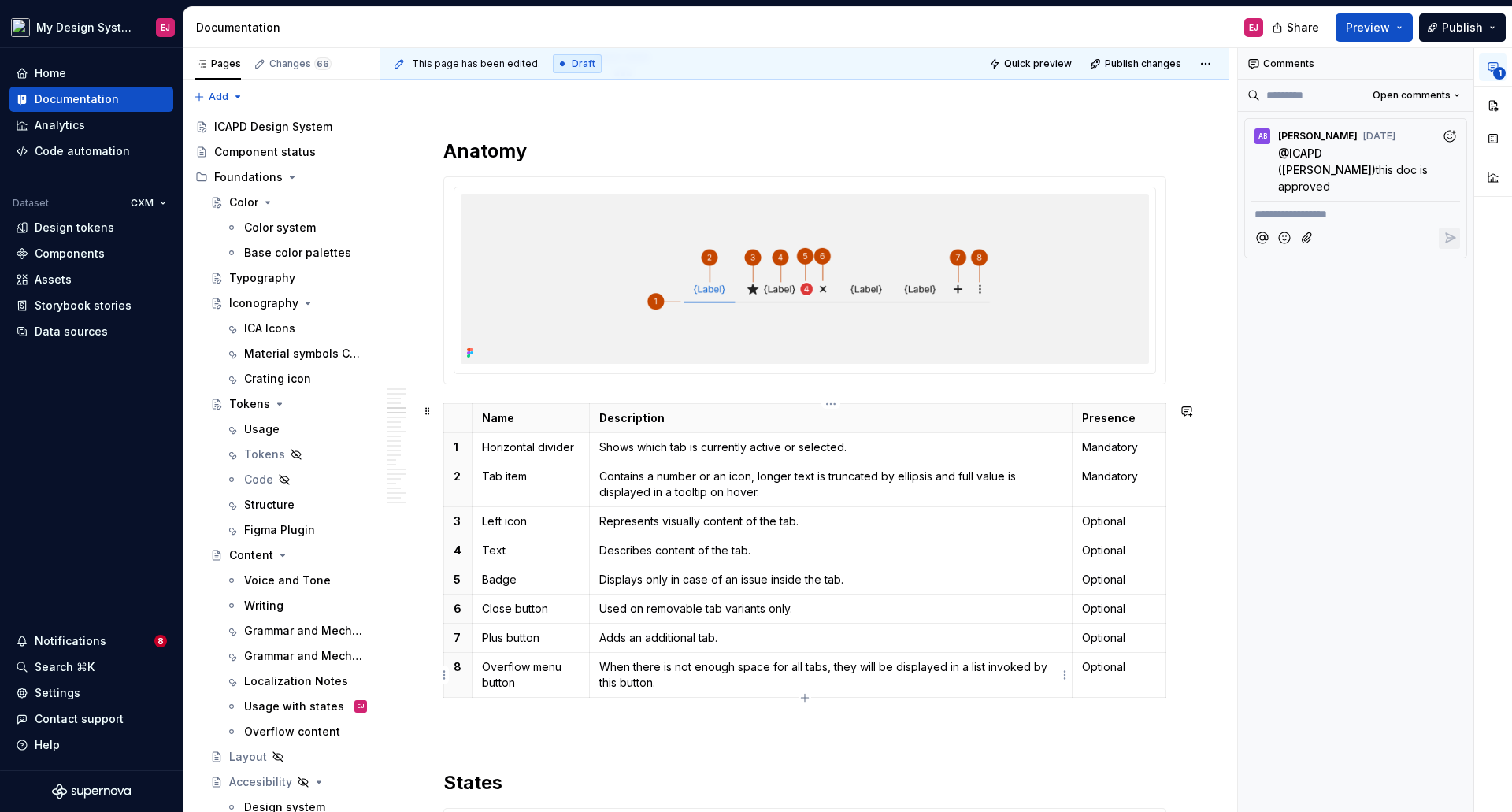
drag, startPoint x: 600, startPoint y: 670, endPoint x: 612, endPoint y: 693, distance: 25.9
click at [601, 670] on p "When there is not enough space for all tabs, they will be displayed in a list i…" at bounding box center [831, 674] width 463 height 32
drag, startPoint x: 1021, startPoint y: 666, endPoint x: 1038, endPoint y: 687, distance: 27.0
click at [1039, 686] on p "Invokes a list of tabs, used for cases when there is not enough space for all t…" at bounding box center [831, 674] width 463 height 32
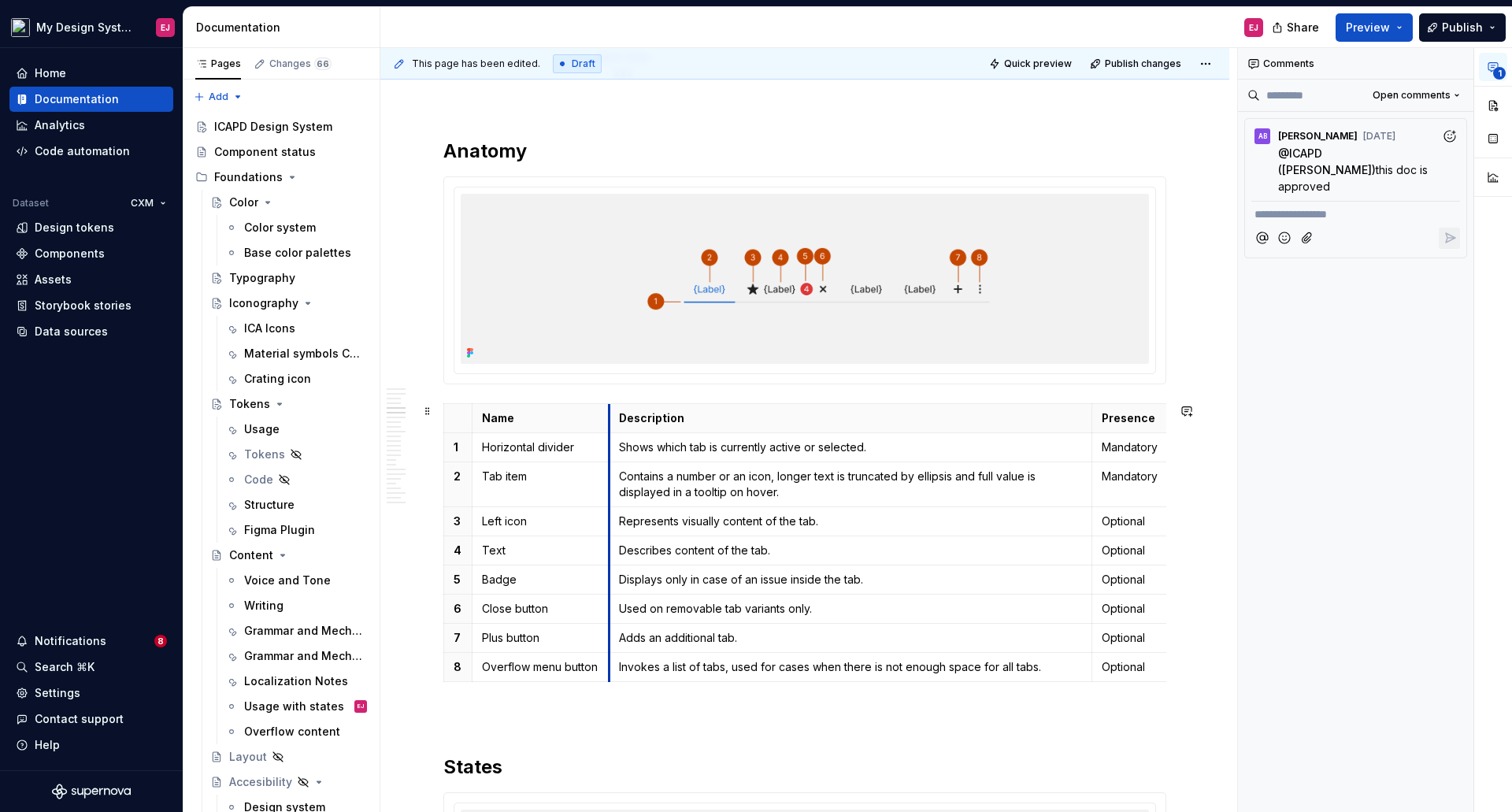
drag, startPoint x: 588, startPoint y: 416, endPoint x: 607, endPoint y: 422, distance: 19.9
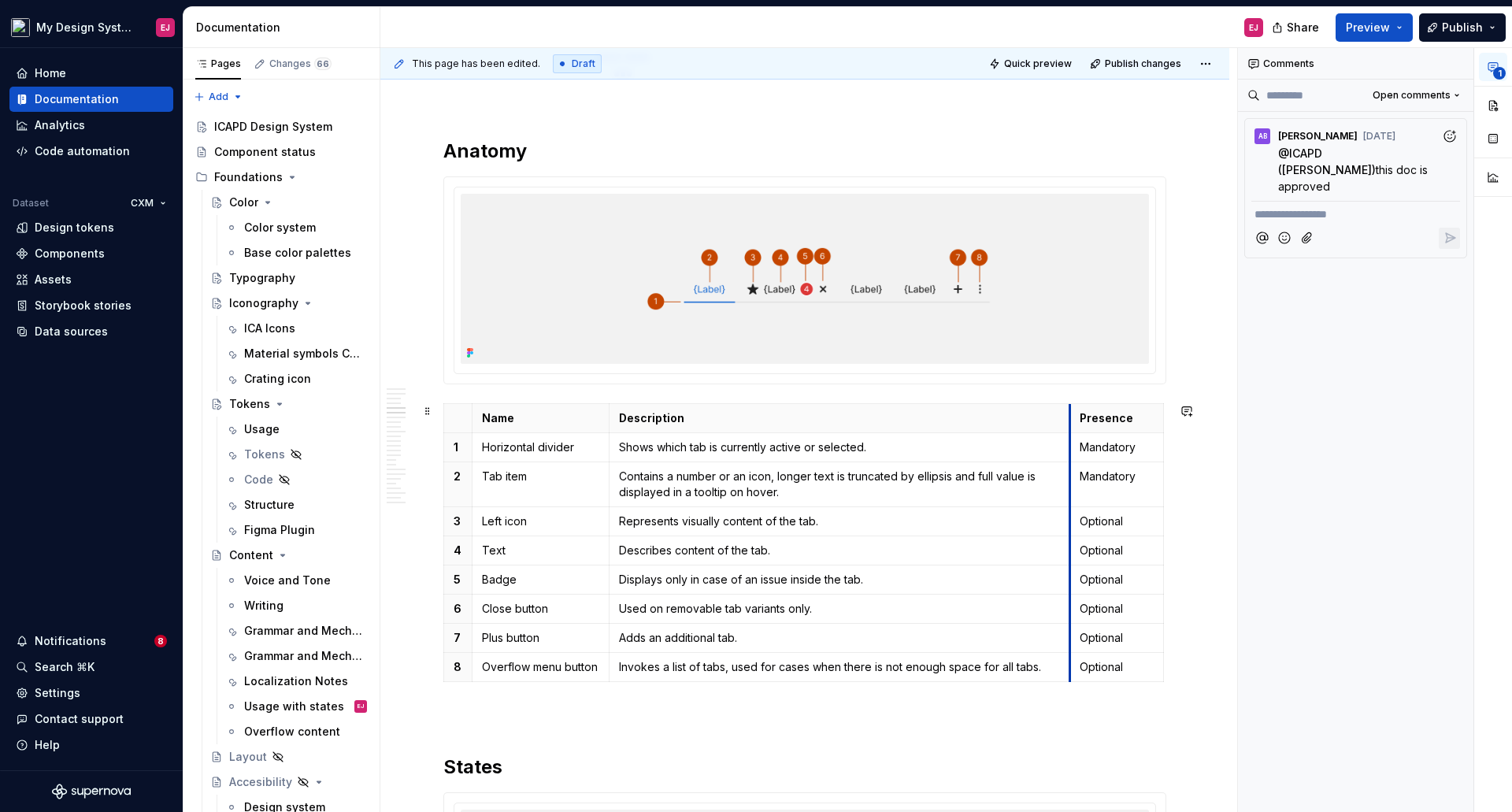
drag, startPoint x: 1090, startPoint y: 414, endPoint x: 1068, endPoint y: 422, distance: 23.4
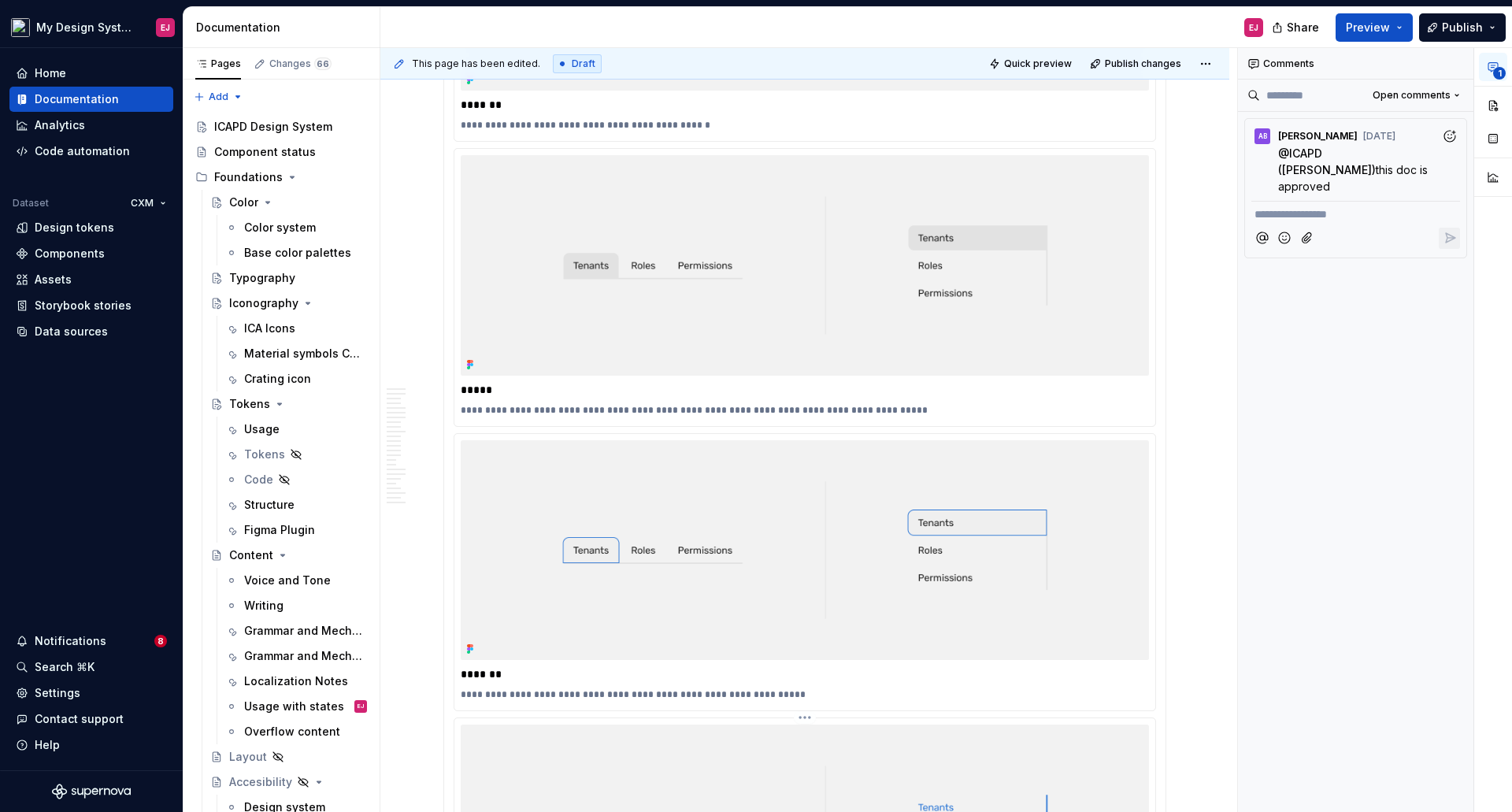
scroll to position [2960, 0]
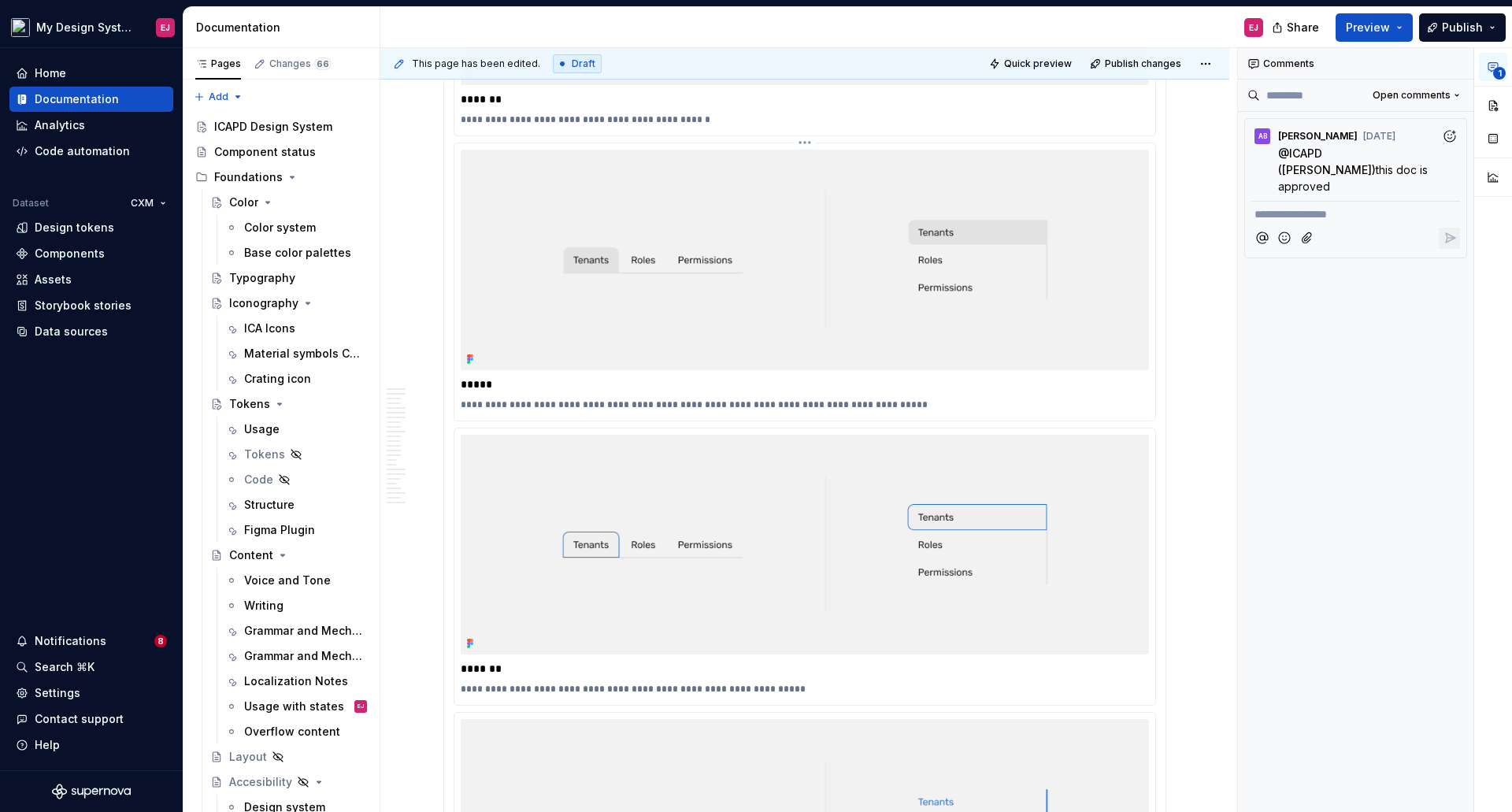
click at [502, 405] on p "**********" at bounding box center [805, 404] width 688 height 13
type textarea "*"
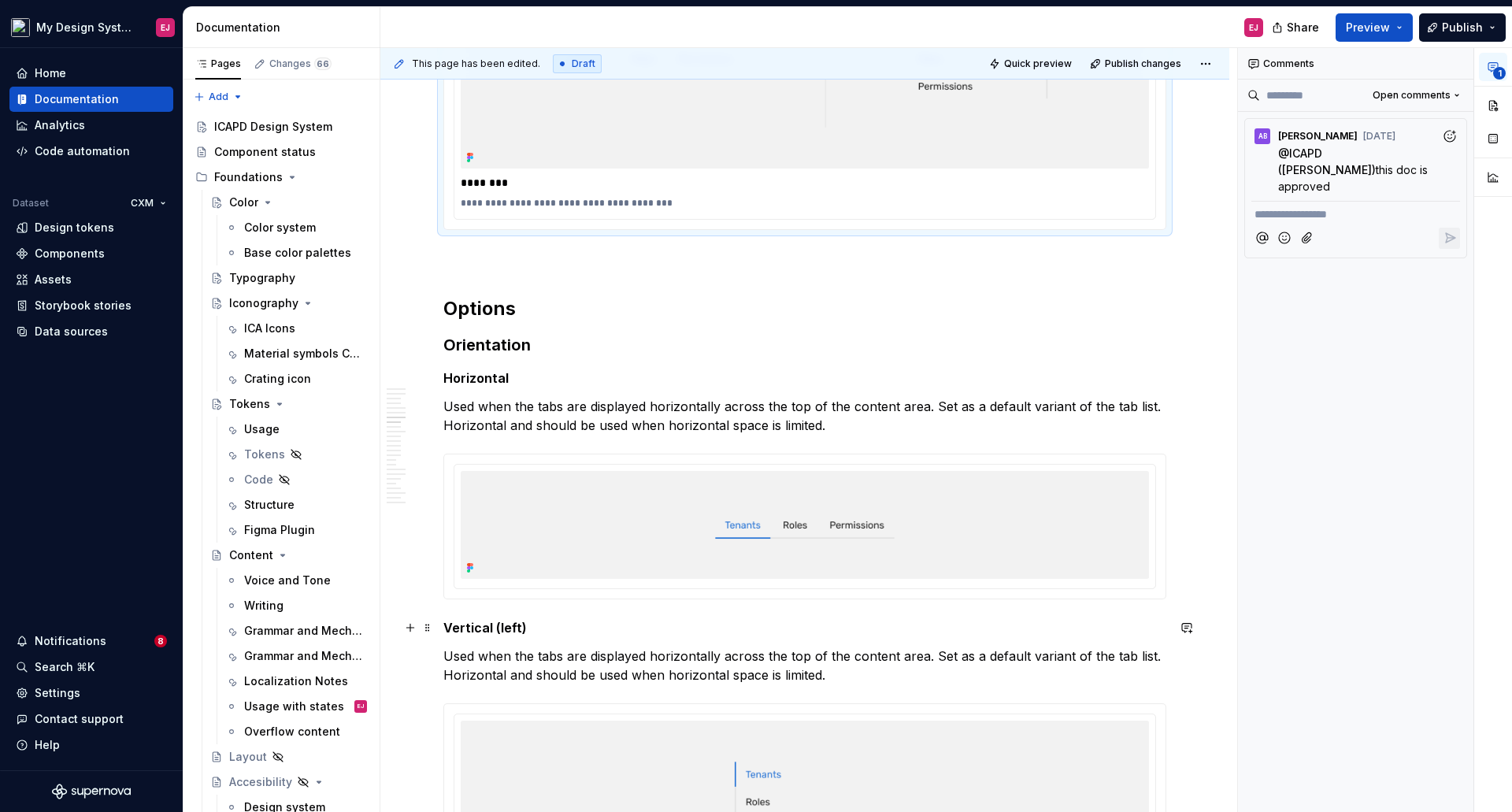
scroll to position [4299, 0]
drag, startPoint x: 533, startPoint y: 430, endPoint x: 431, endPoint y: 431, distance: 102.0
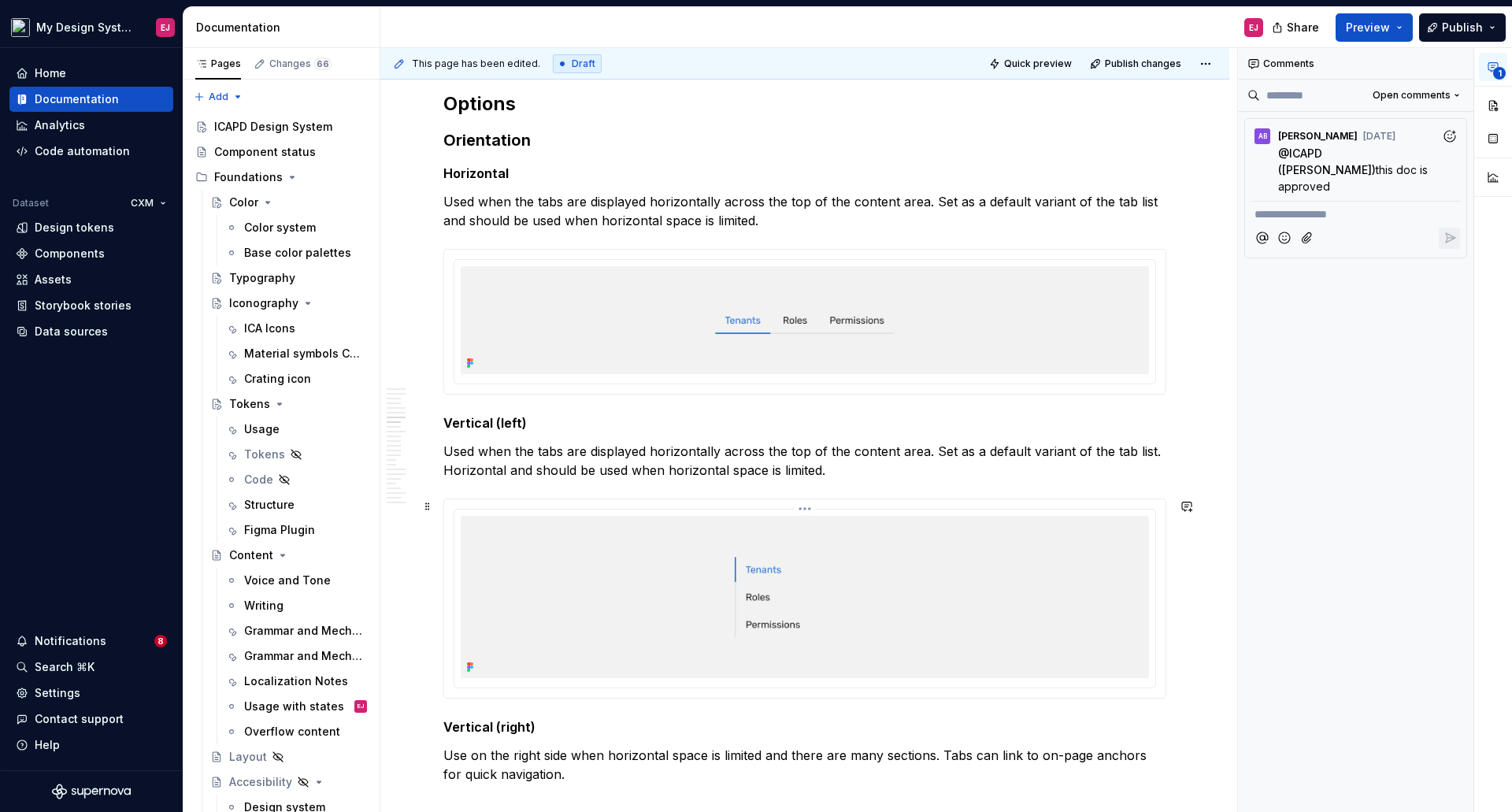
scroll to position [4535, 0]
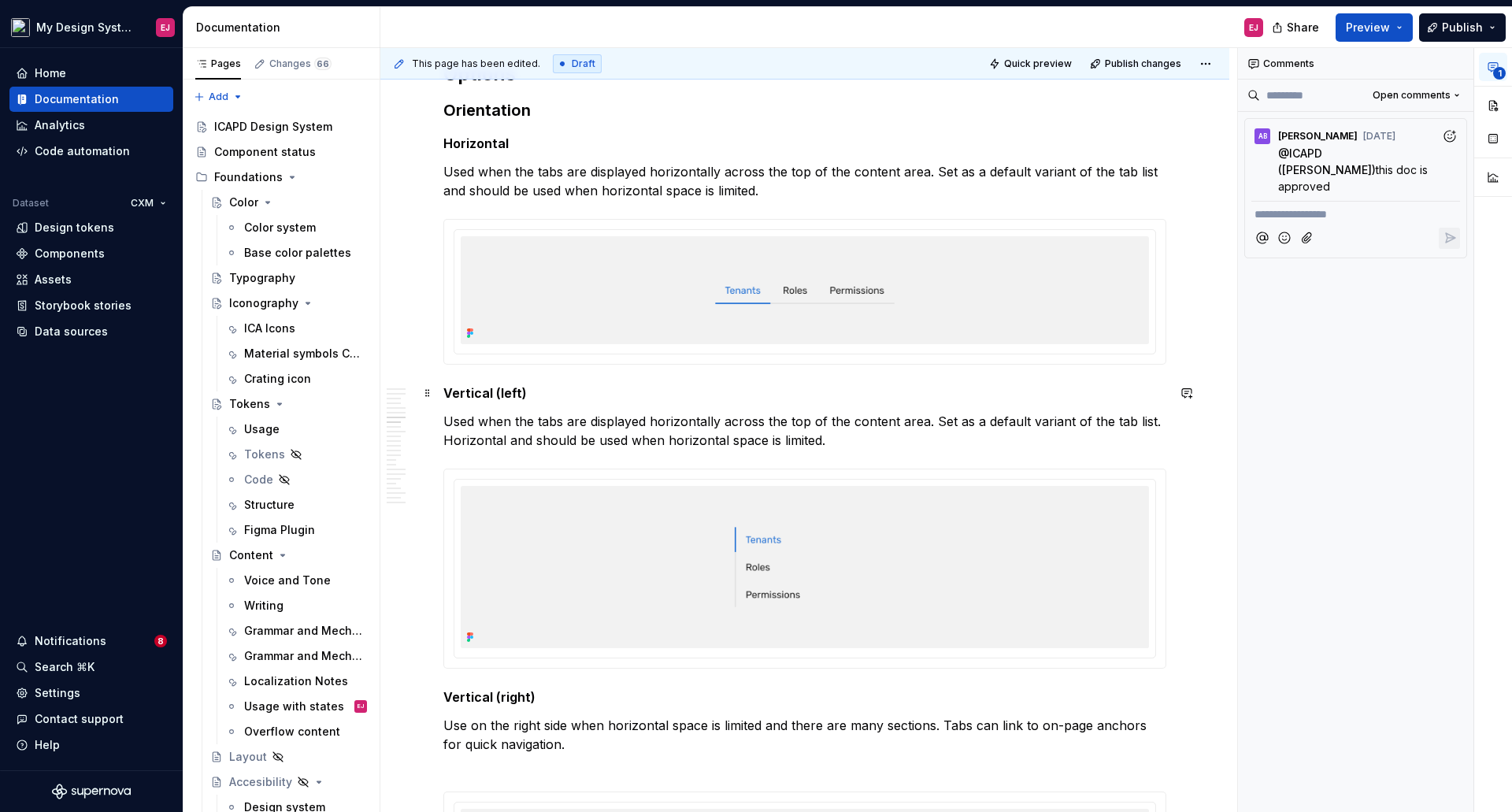
click at [500, 393] on strong "Vertical (left)" at bounding box center [485, 393] width 84 height 15
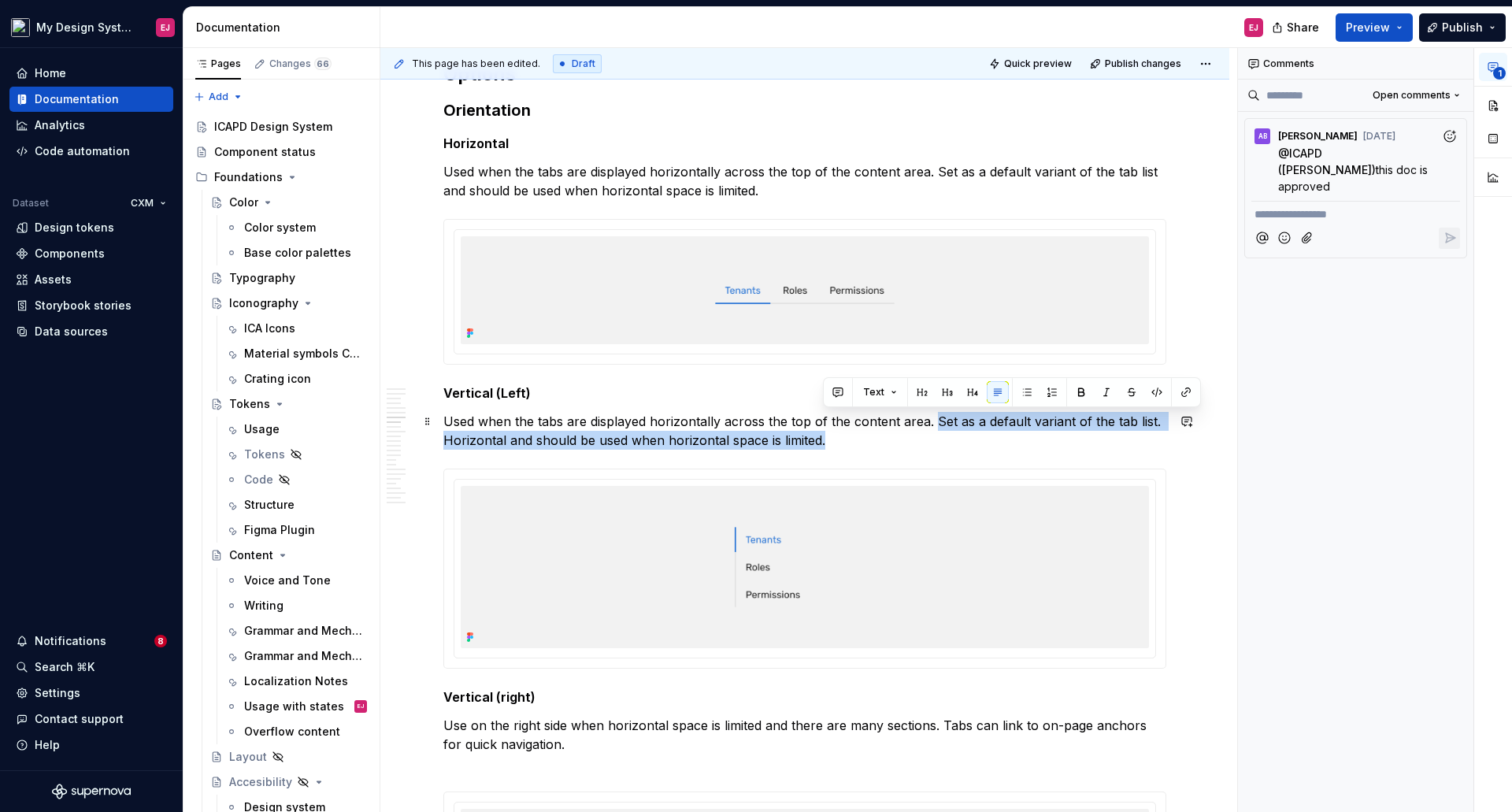
drag, startPoint x: 938, startPoint y: 424, endPoint x: 947, endPoint y: 444, distance: 21.9
click at [947, 444] on p "Used when the tabs are displayed horizontally across the top of the content are…" at bounding box center [805, 430] width 723 height 38
click at [1111, 419] on p "Used when the tabs are displayed horizontally across the top of the content are…" at bounding box center [805, 430] width 723 height 38
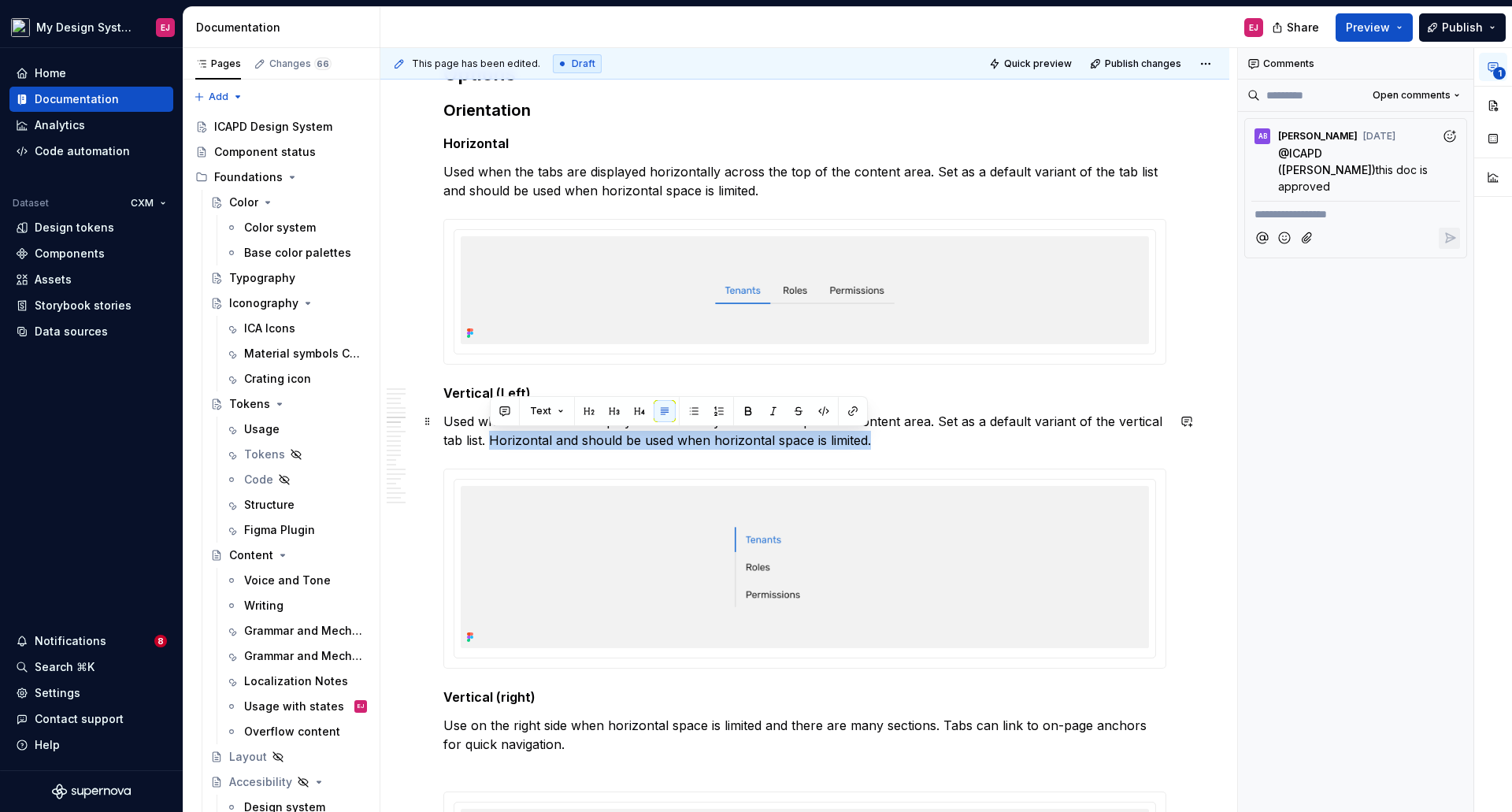
drag, startPoint x: 491, startPoint y: 437, endPoint x: 876, endPoint y: 437, distance: 385.0
click at [876, 437] on p "Used when the tabs are displayed horizontally across the top of the content are…" at bounding box center [805, 430] width 723 height 38
click at [688, 419] on p "Used when the tabs are displayed horizontally across the top of the content are…" at bounding box center [805, 430] width 723 height 38
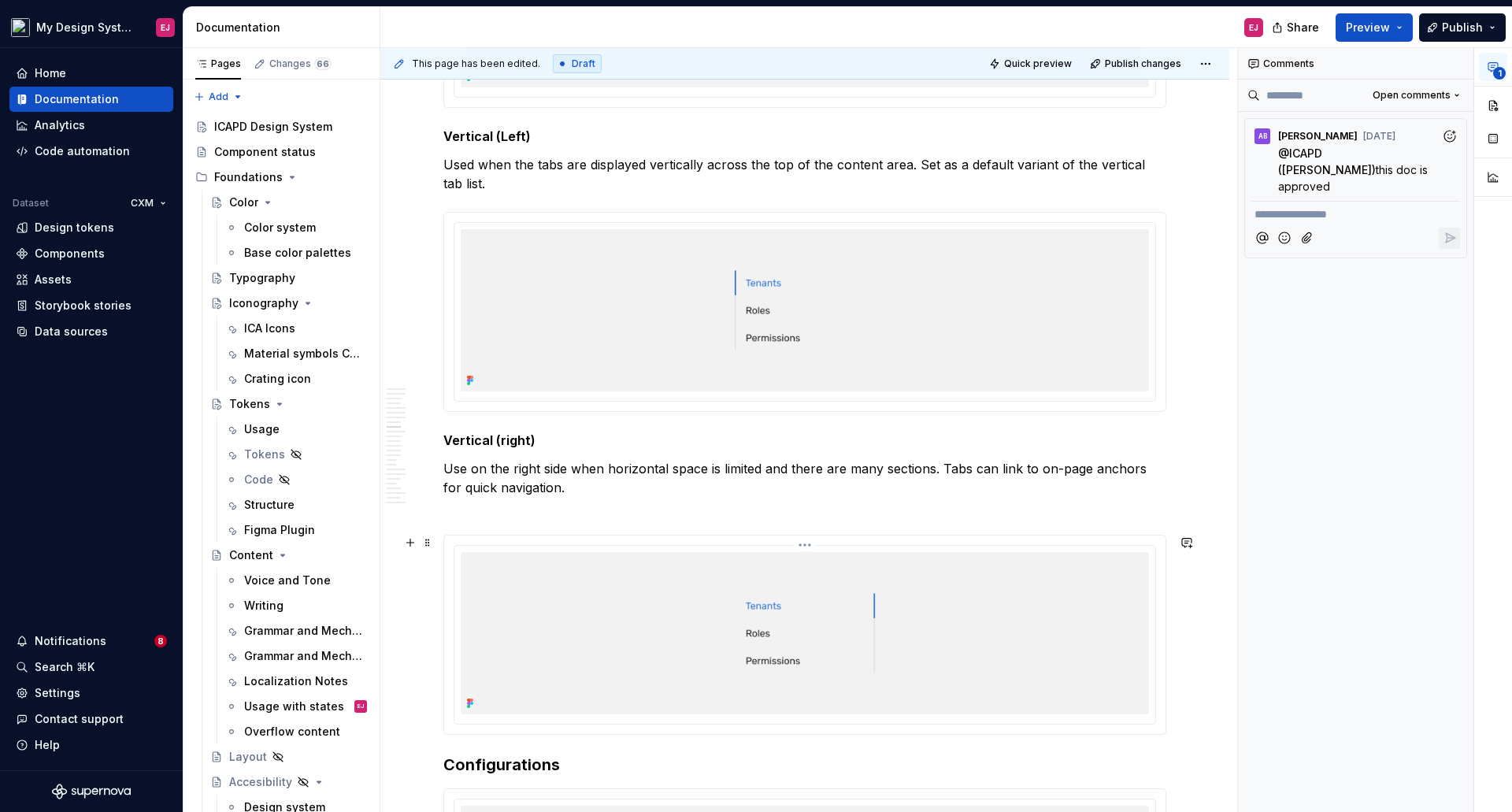
scroll to position [4771, 0]
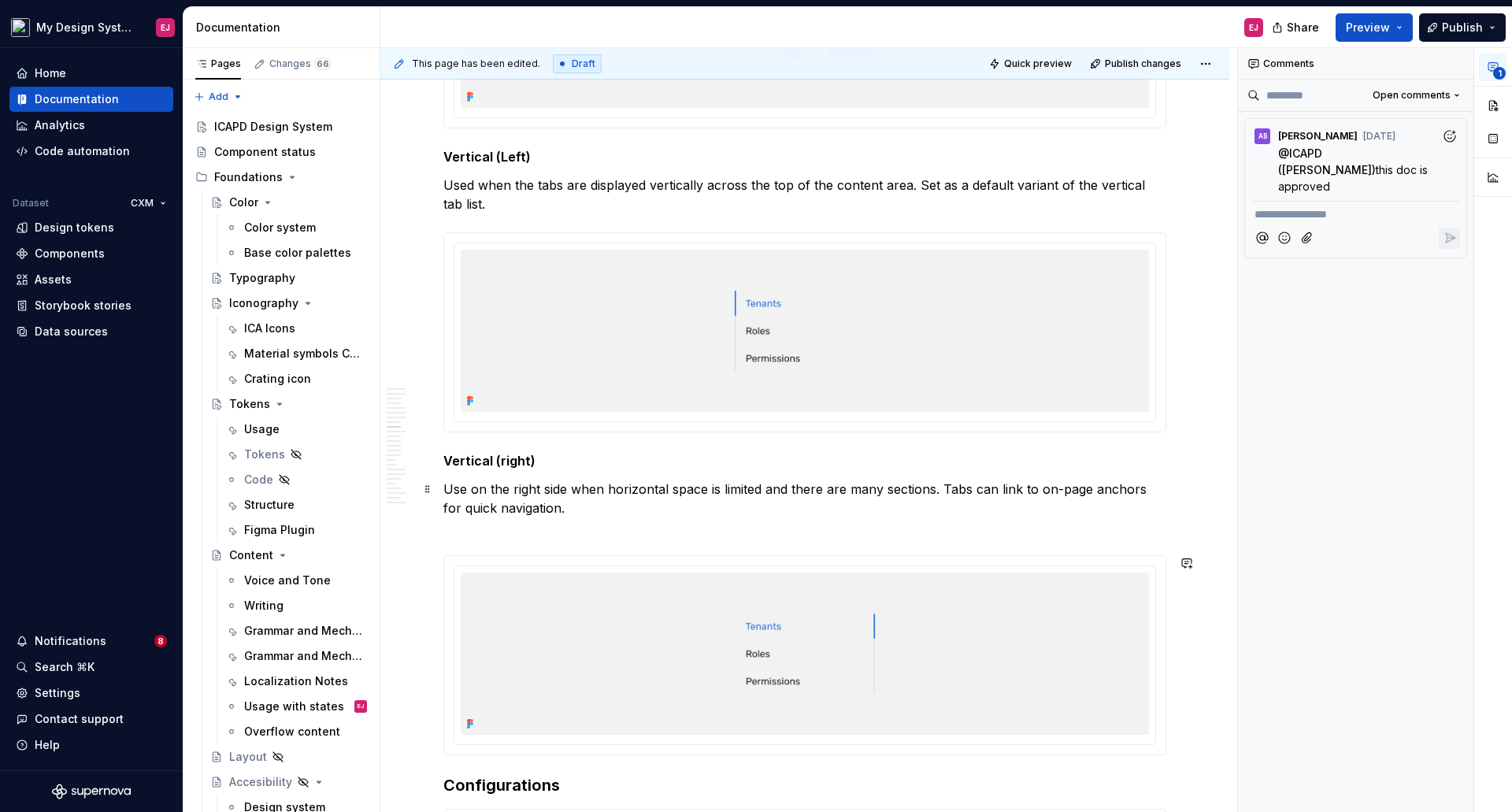
click at [609, 513] on p "Use on the right side when horizontal space is limited and there are many secti…" at bounding box center [805, 507] width 723 height 57
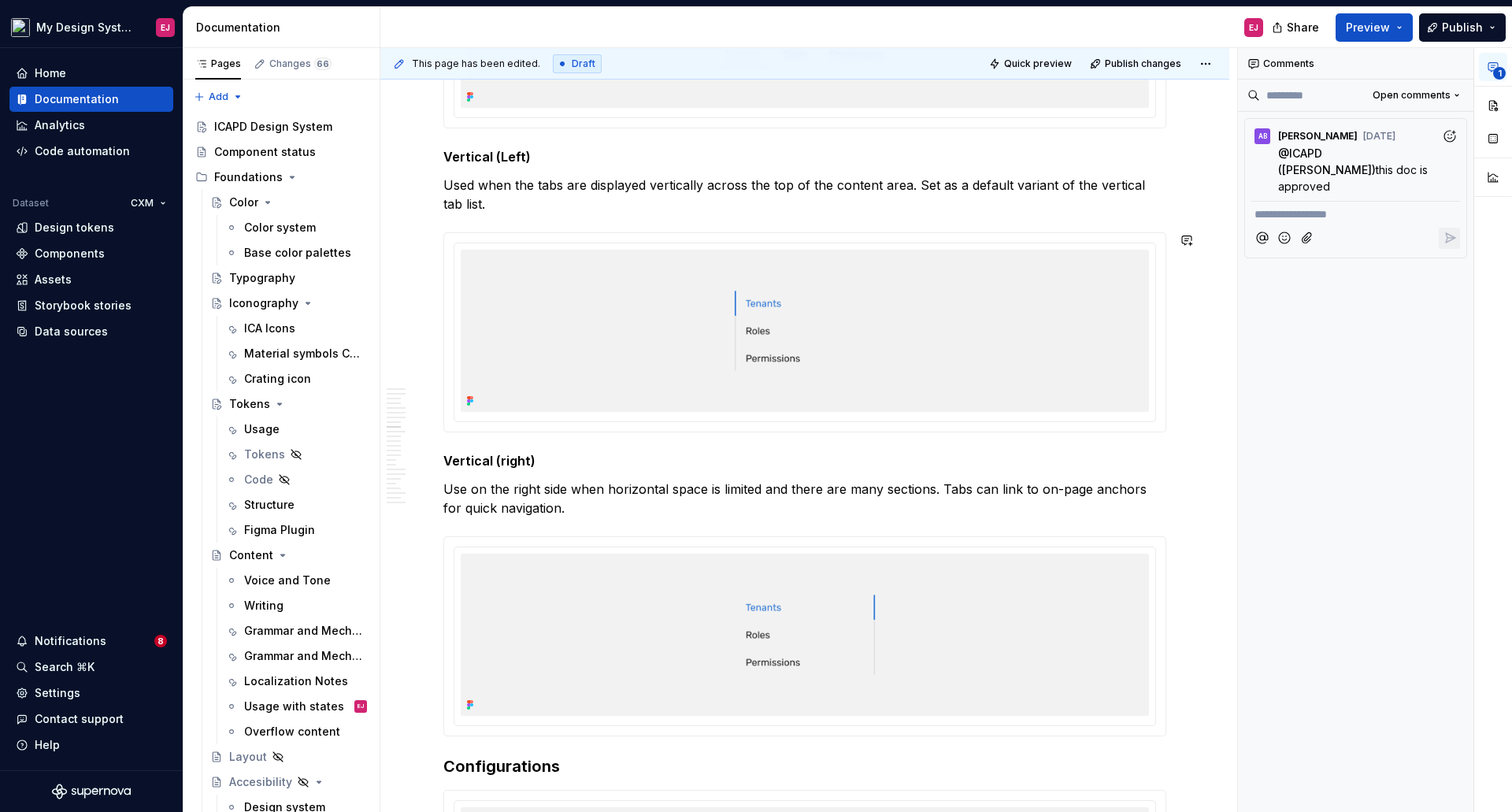
click at [503, 197] on p "Used when the tabs are displayed vertically across the top of the content area.…" at bounding box center [805, 193] width 723 height 38
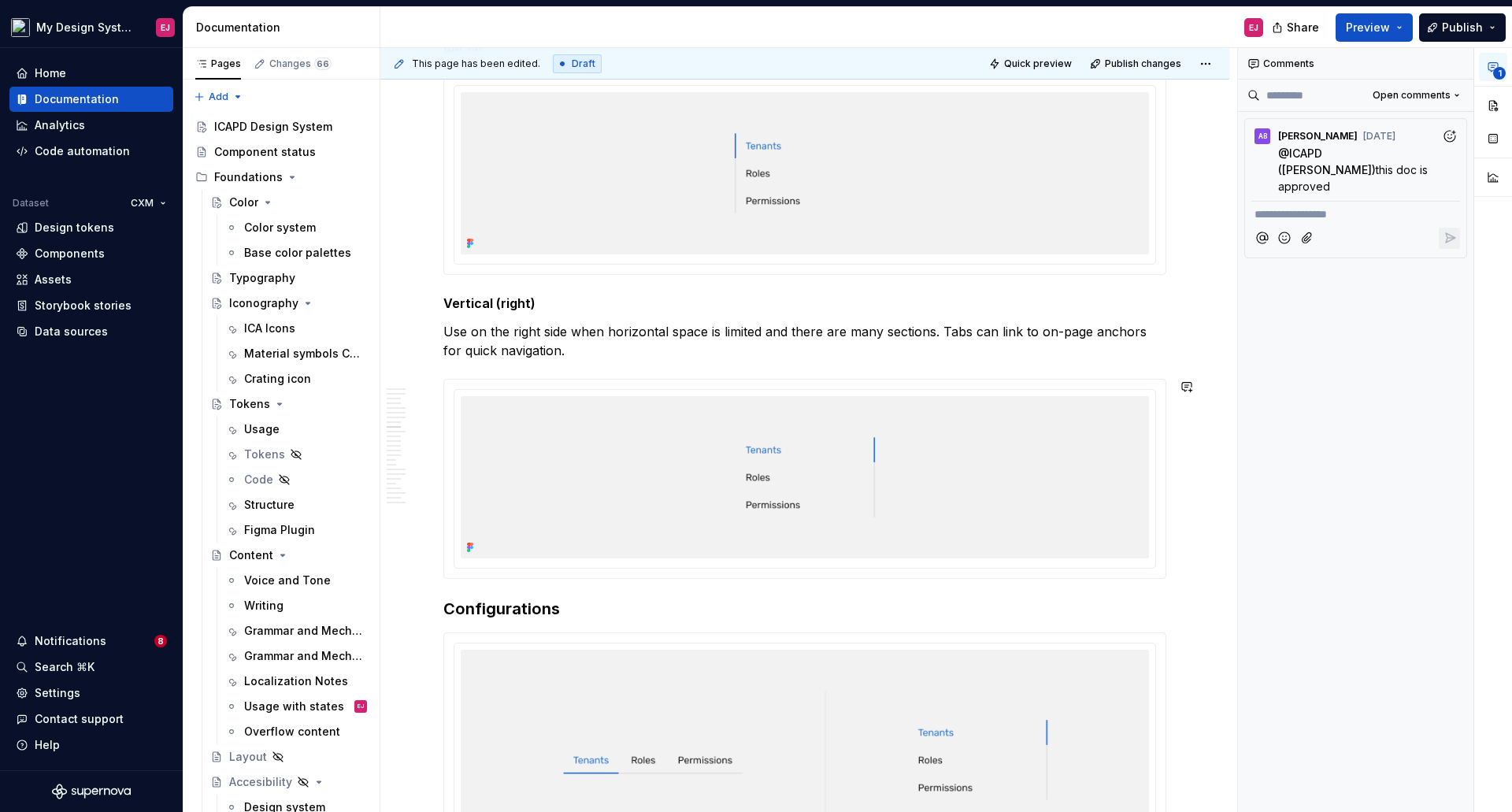
scroll to position [5008, 0]
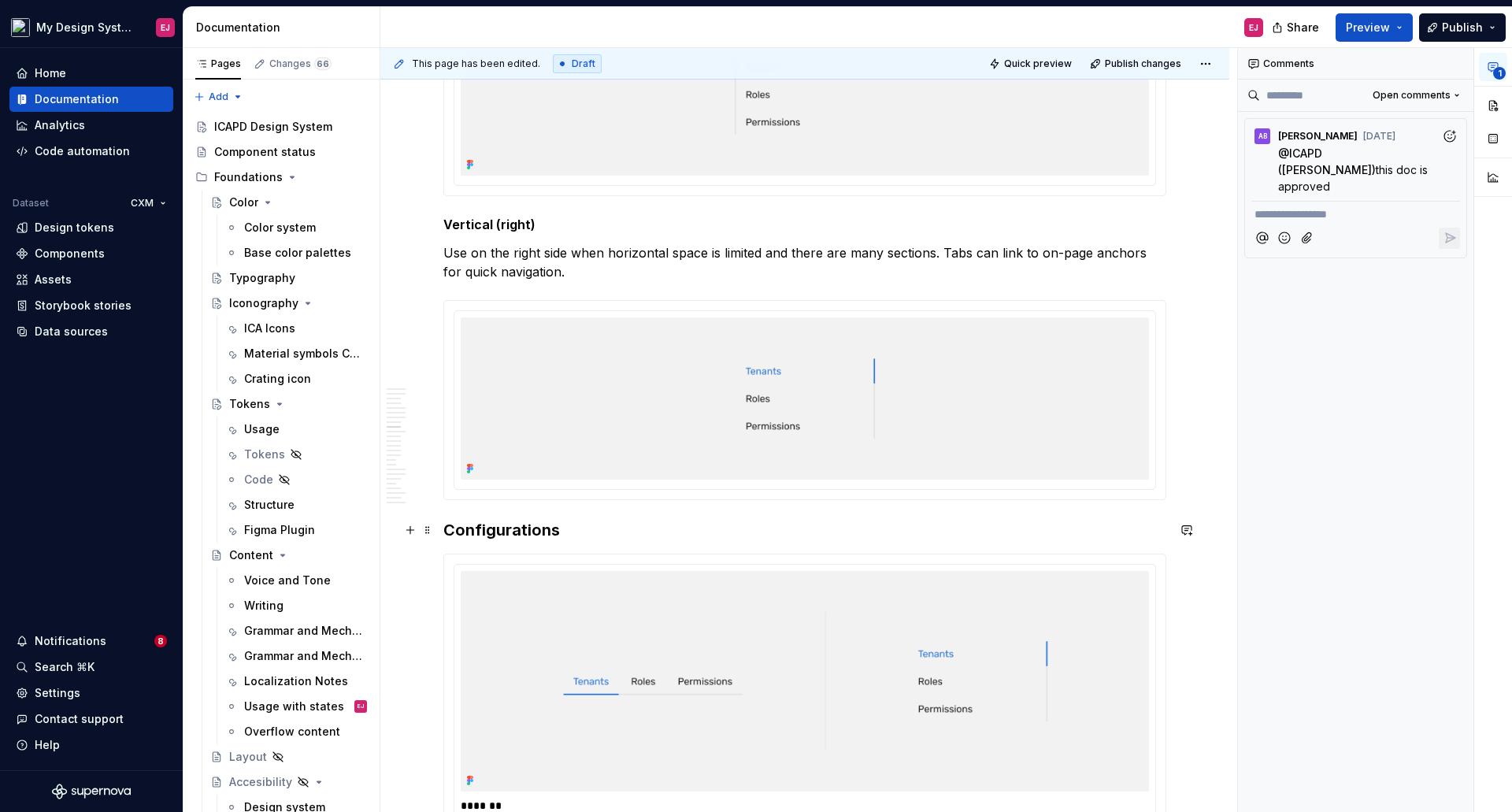
click at [575, 525] on h3 "Configurations" at bounding box center [805, 529] width 723 height 22
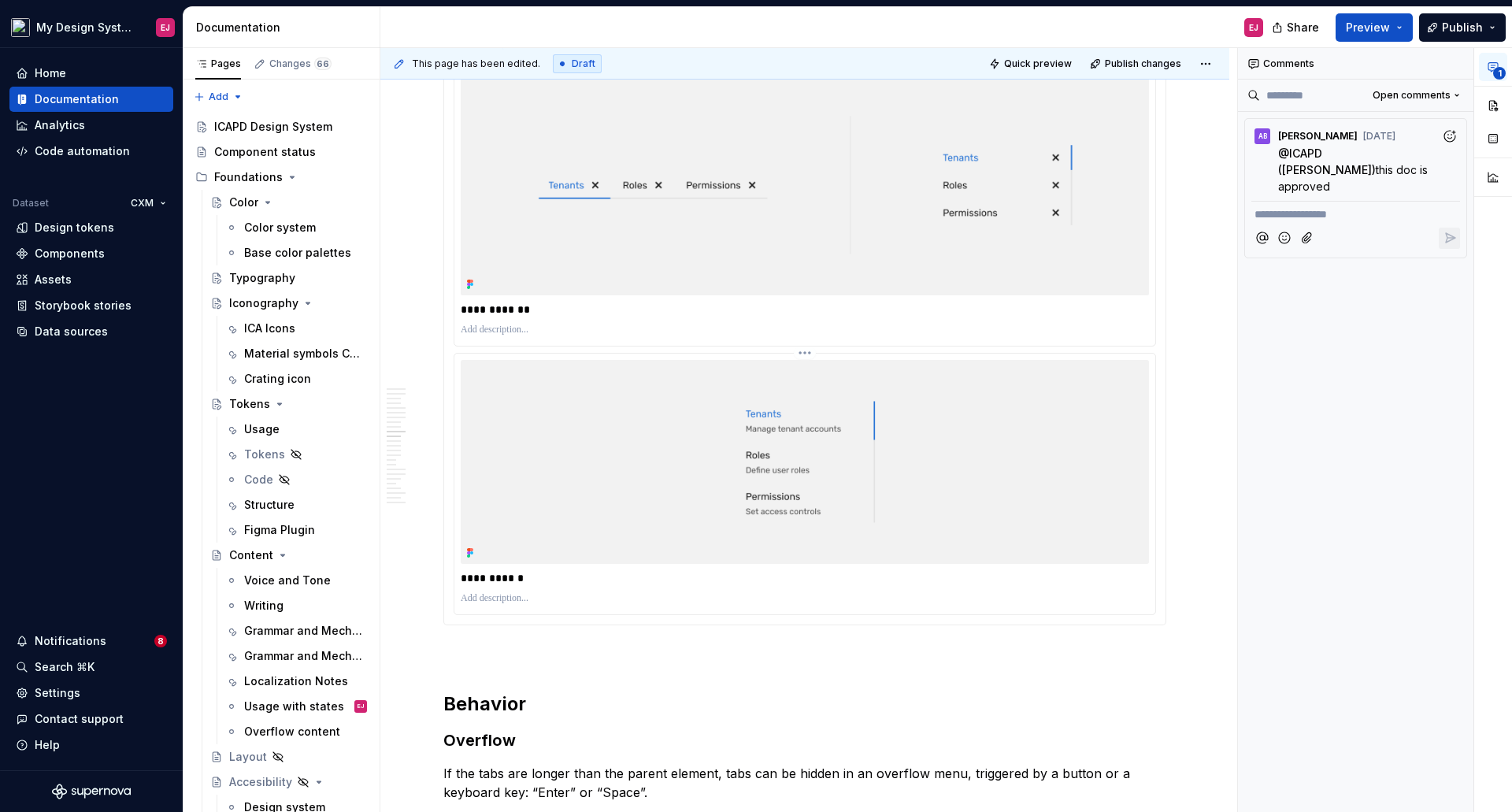
scroll to position [7370, 0]
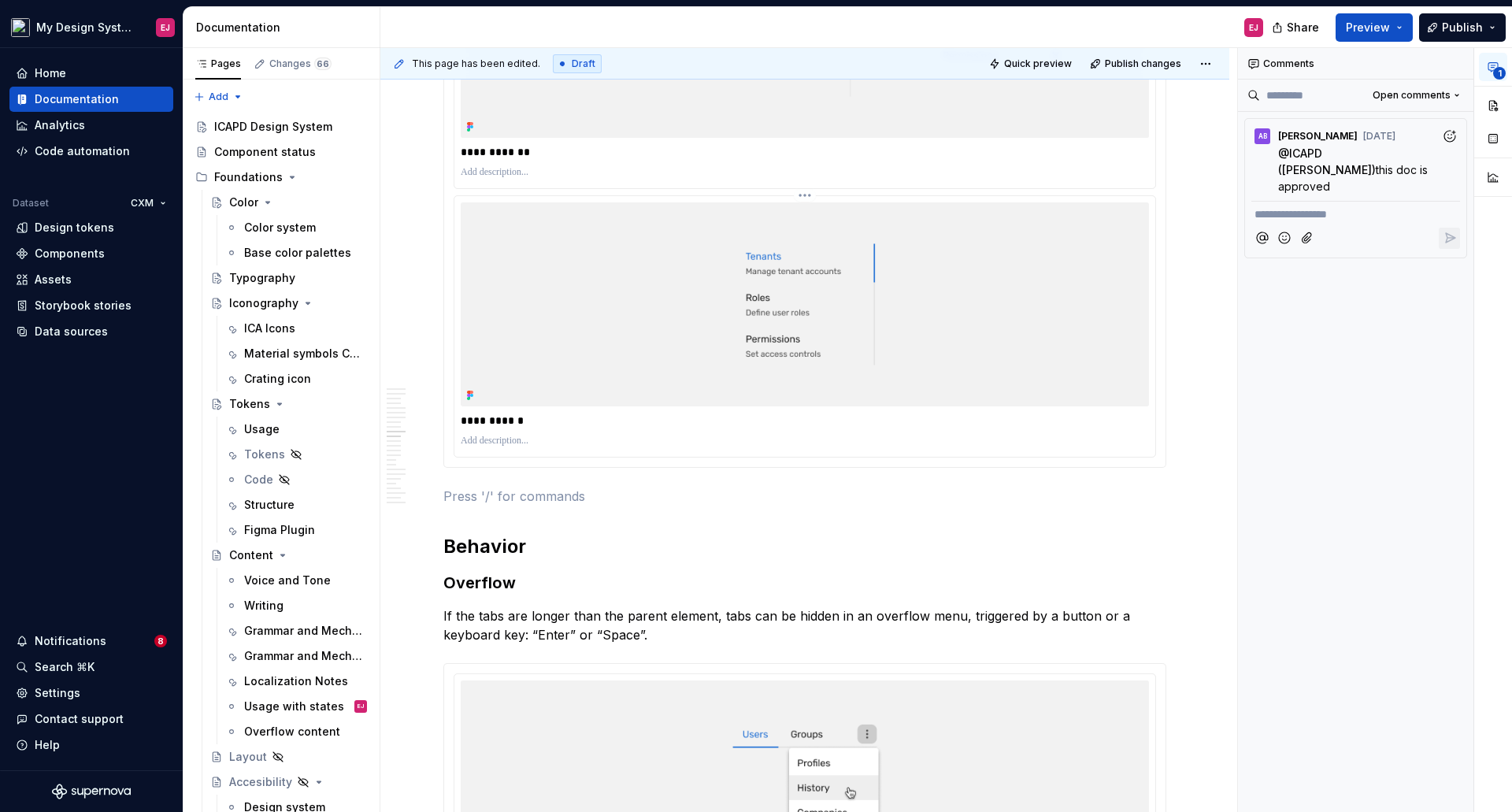
drag, startPoint x: 1157, startPoint y: 492, endPoint x: 550, endPoint y: 325, distance: 629.6
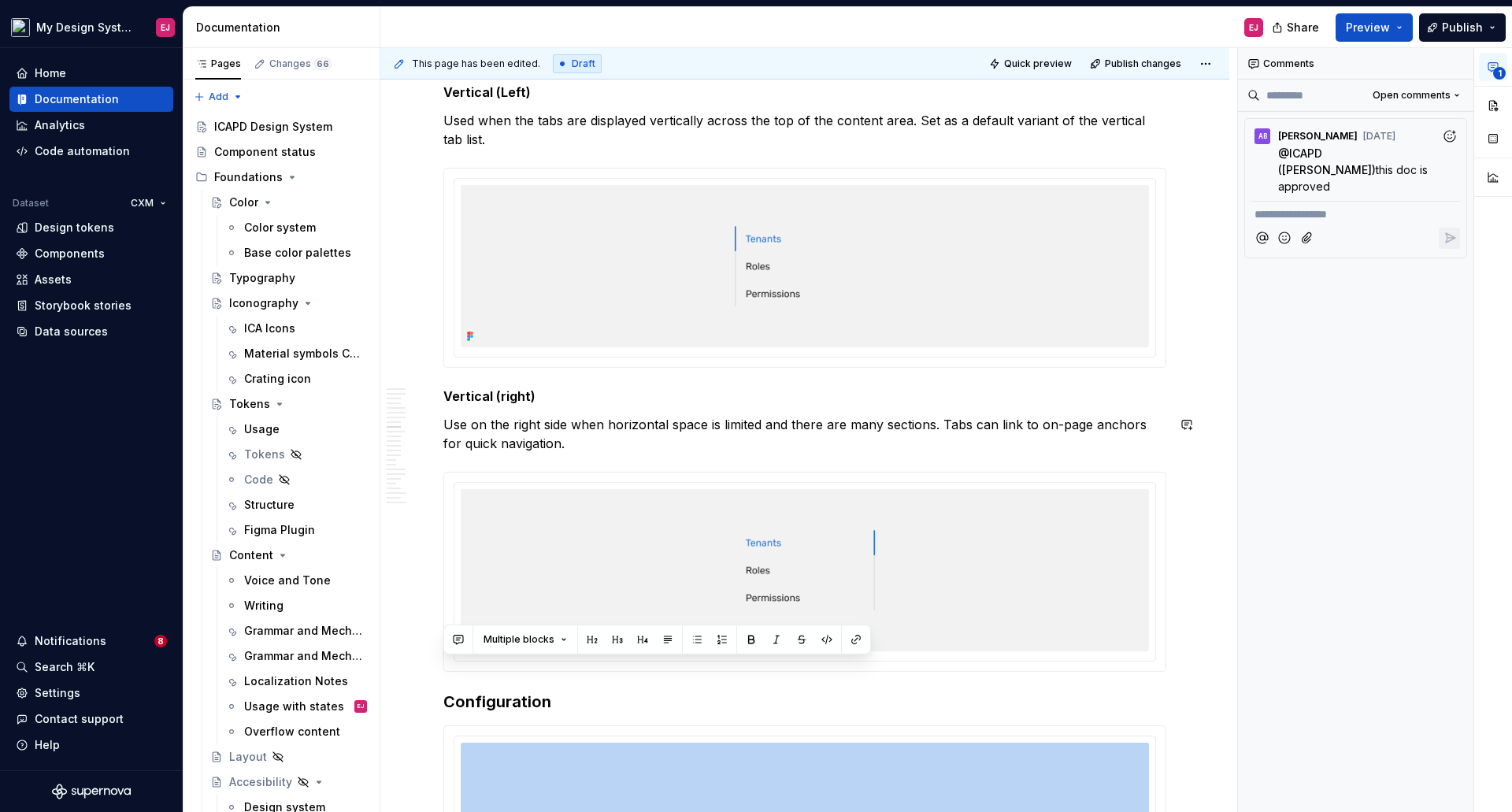
scroll to position [4887, 0]
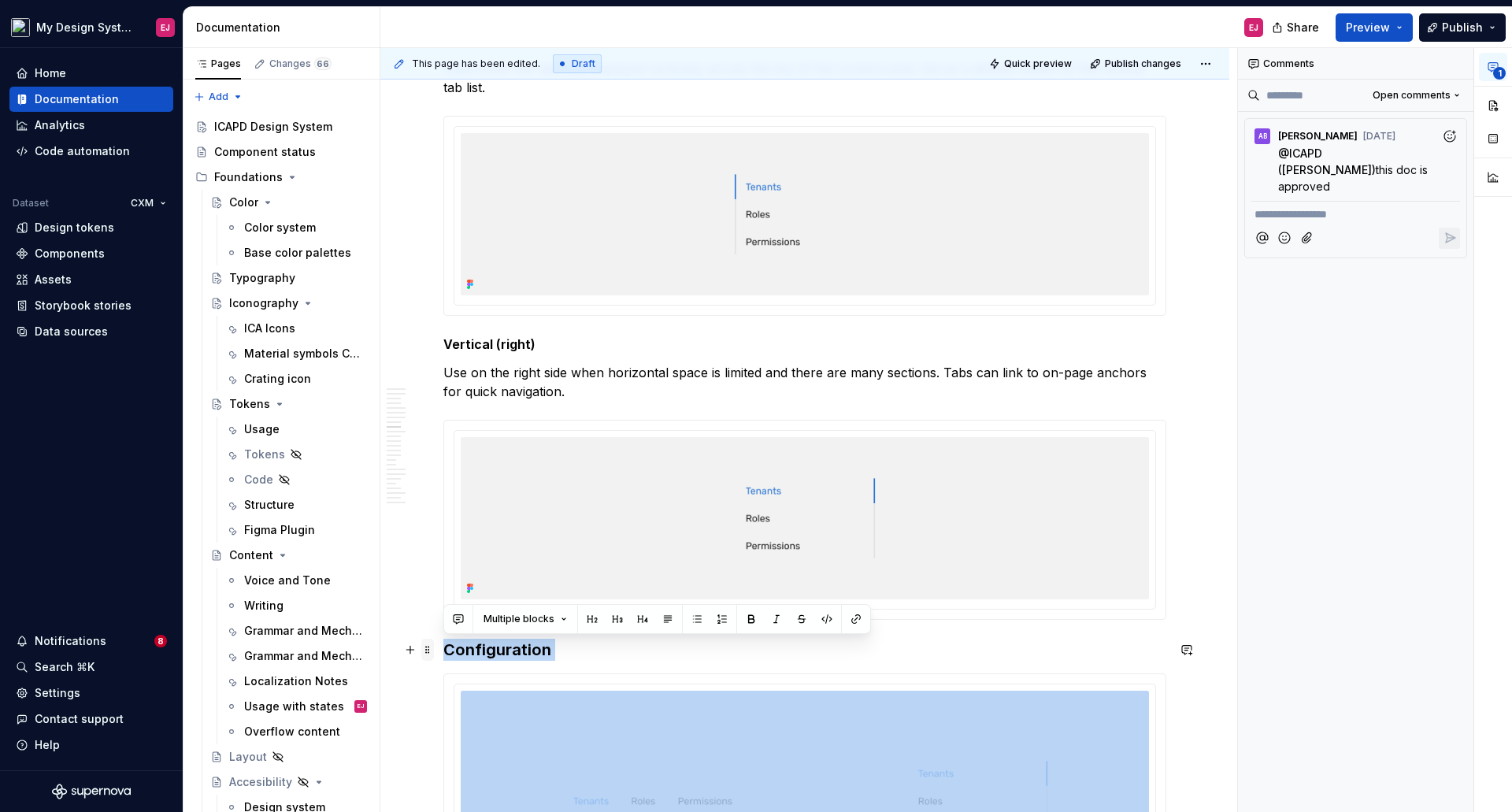
drag, startPoint x: 464, startPoint y: 504, endPoint x: 430, endPoint y: 657, distance: 156.7
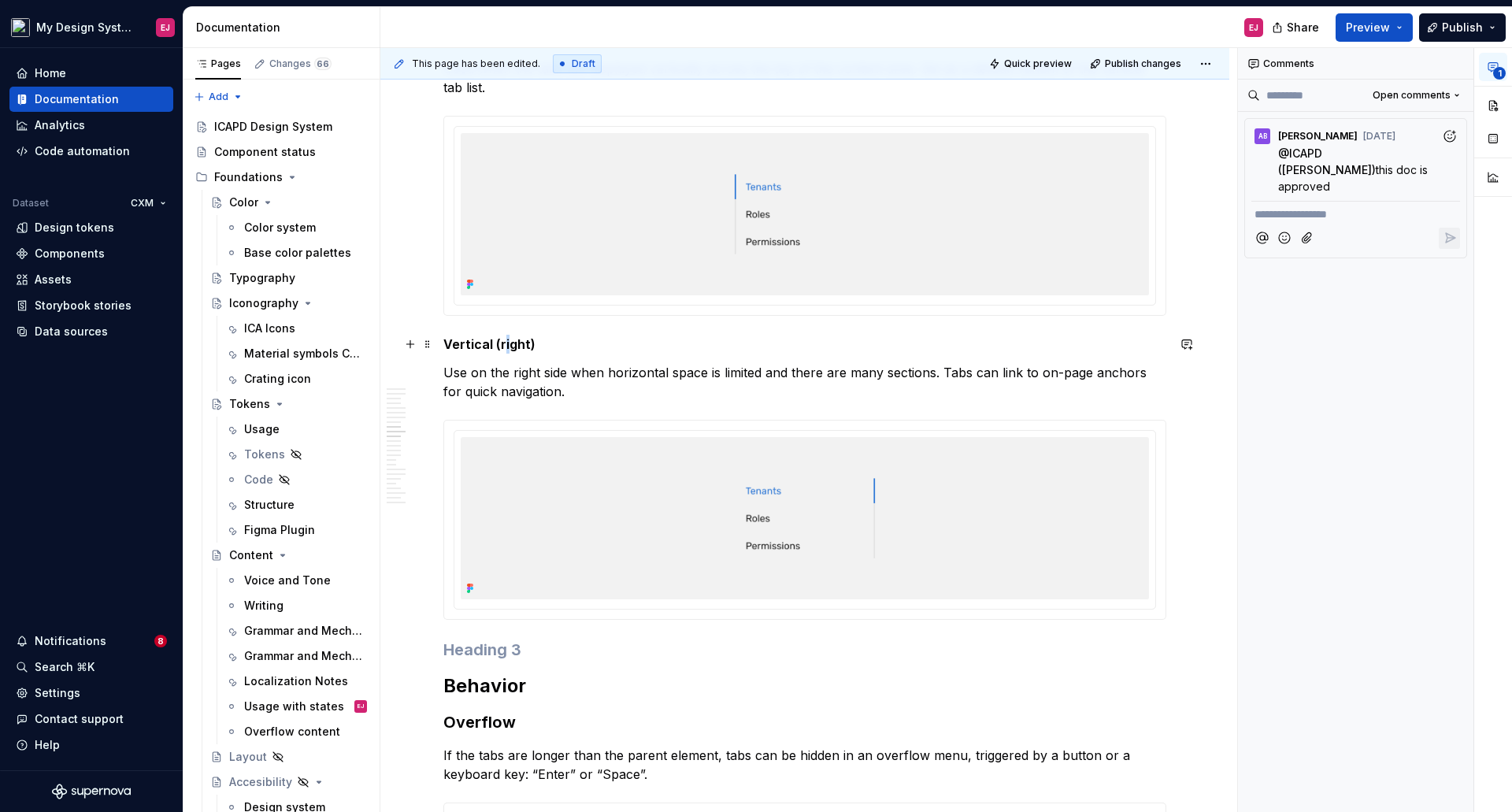
click at [507, 343] on strong "Vertical (right)" at bounding box center [490, 343] width 92 height 15
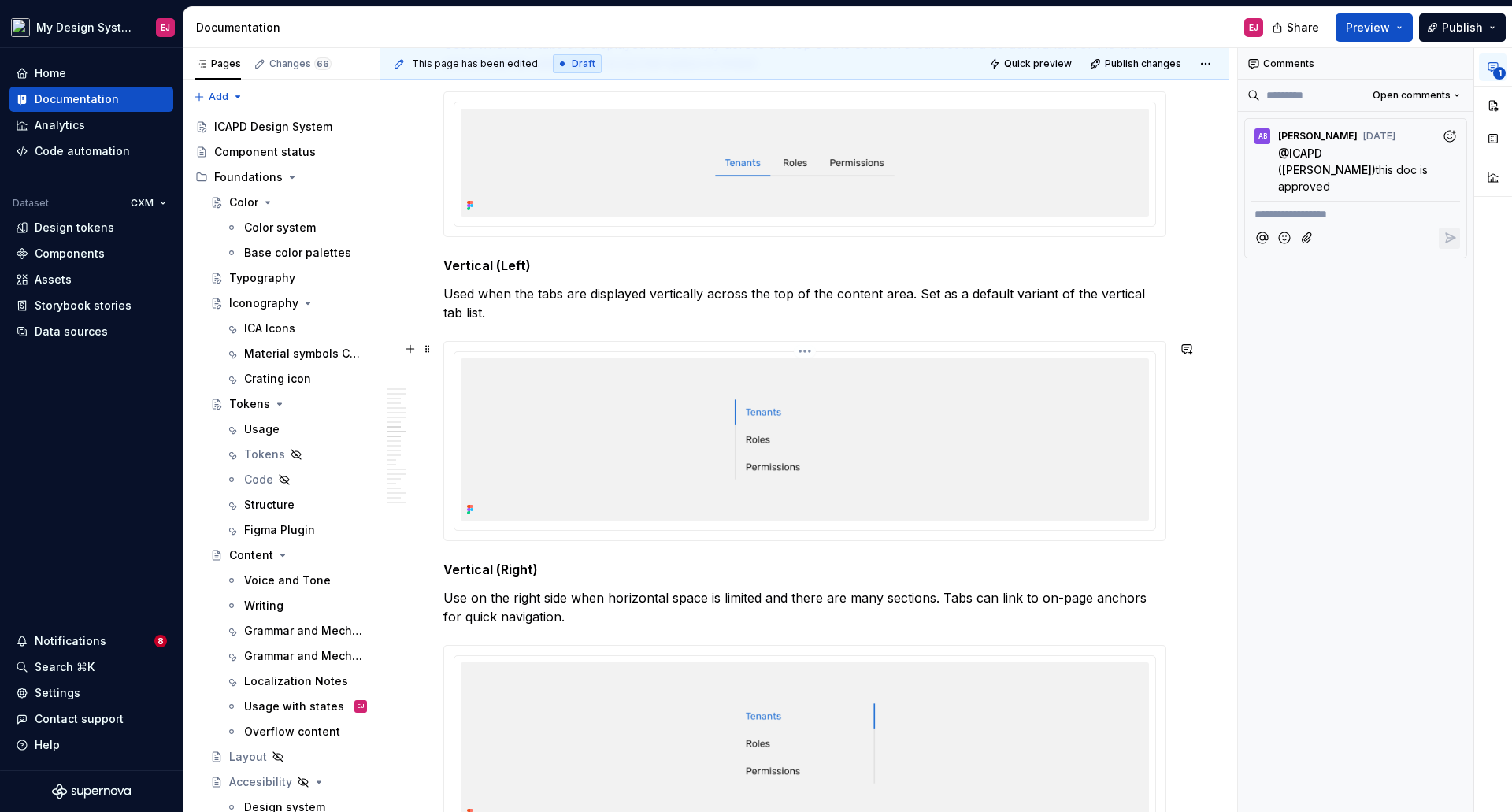
scroll to position [4415, 0]
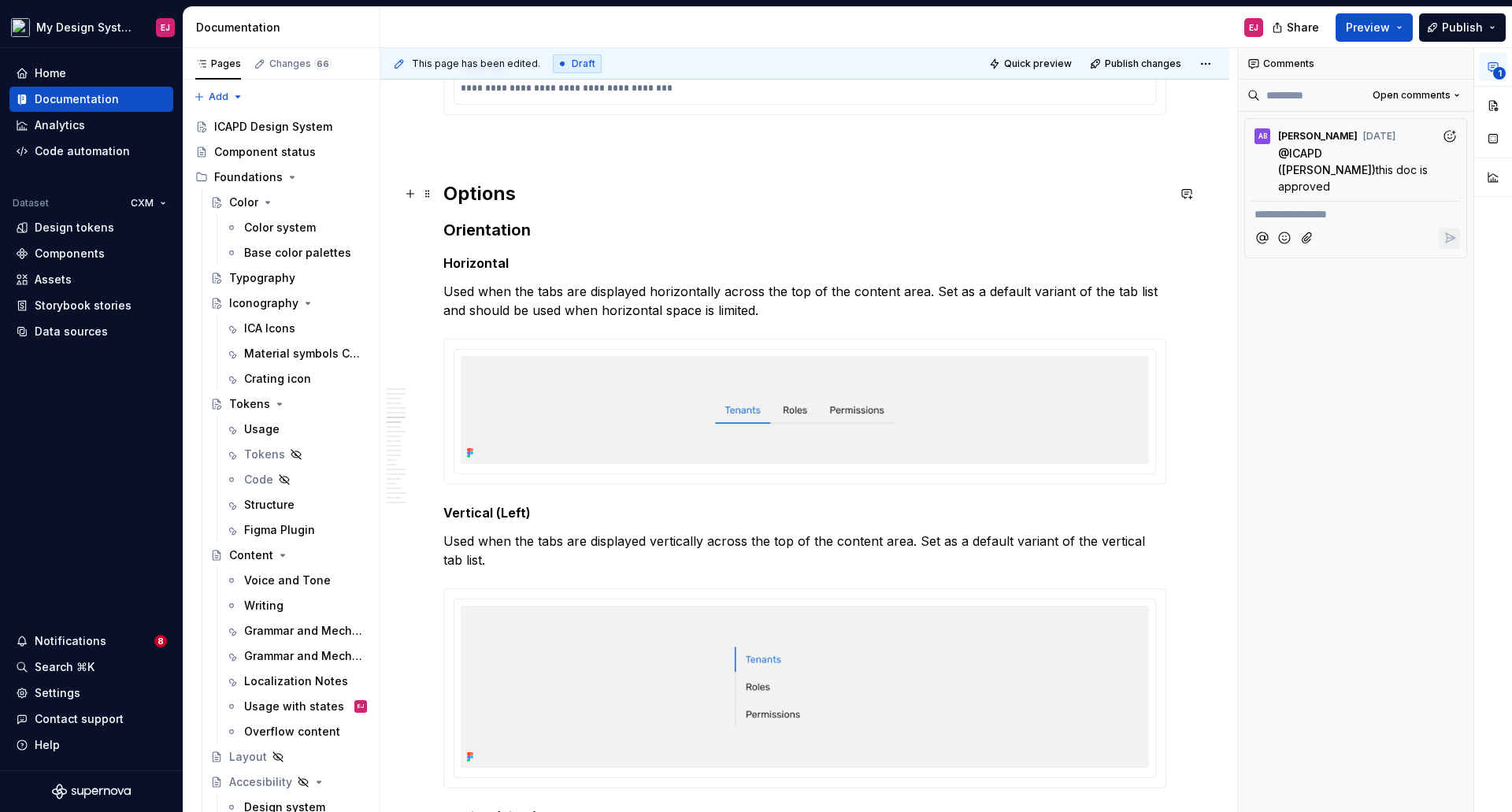
drag, startPoint x: 520, startPoint y: 190, endPoint x: 526, endPoint y: 195, distance: 7.8
click at [524, 193] on h2 "Options" at bounding box center [805, 193] width 723 height 25
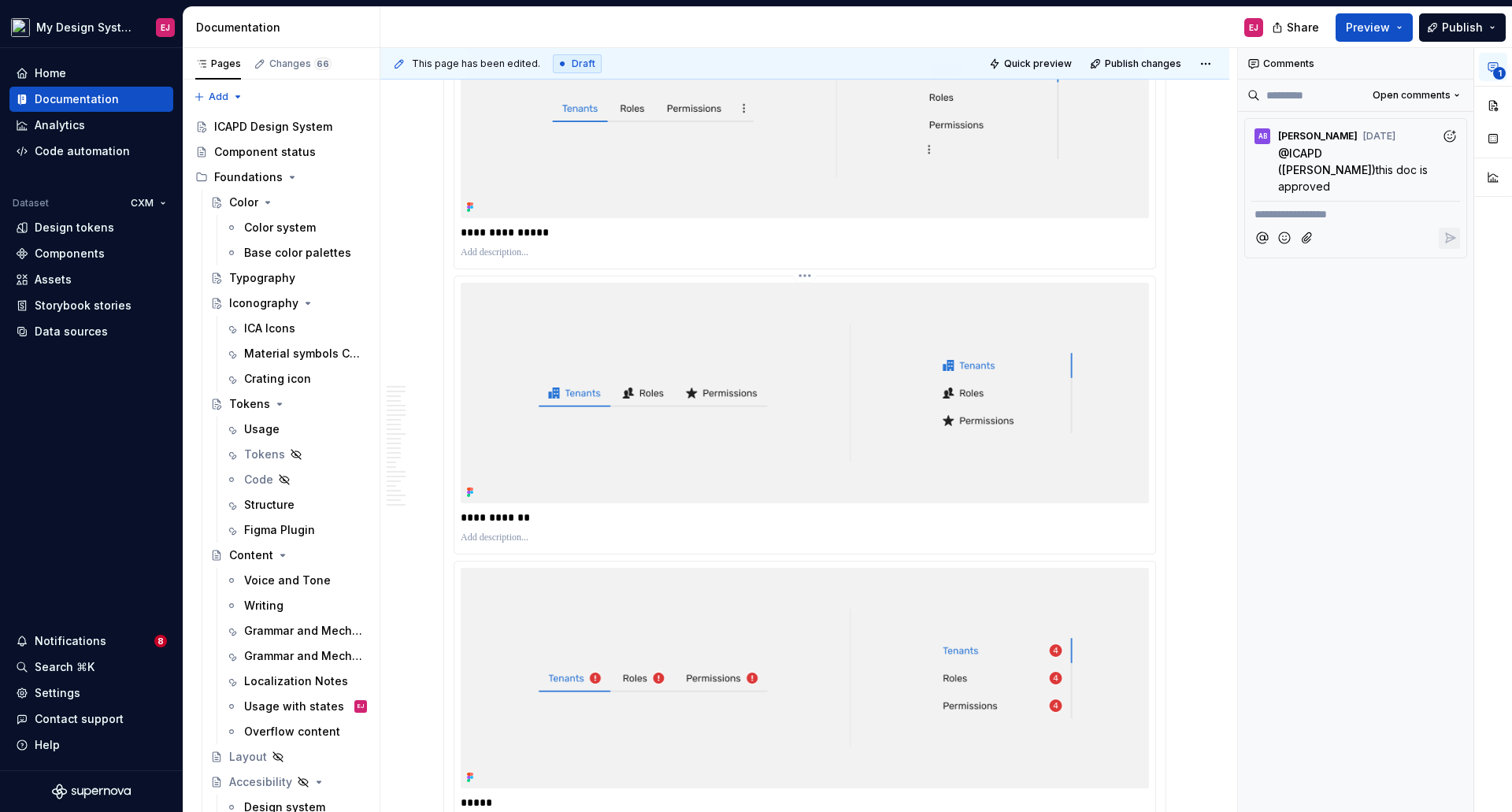
scroll to position [5282, 0]
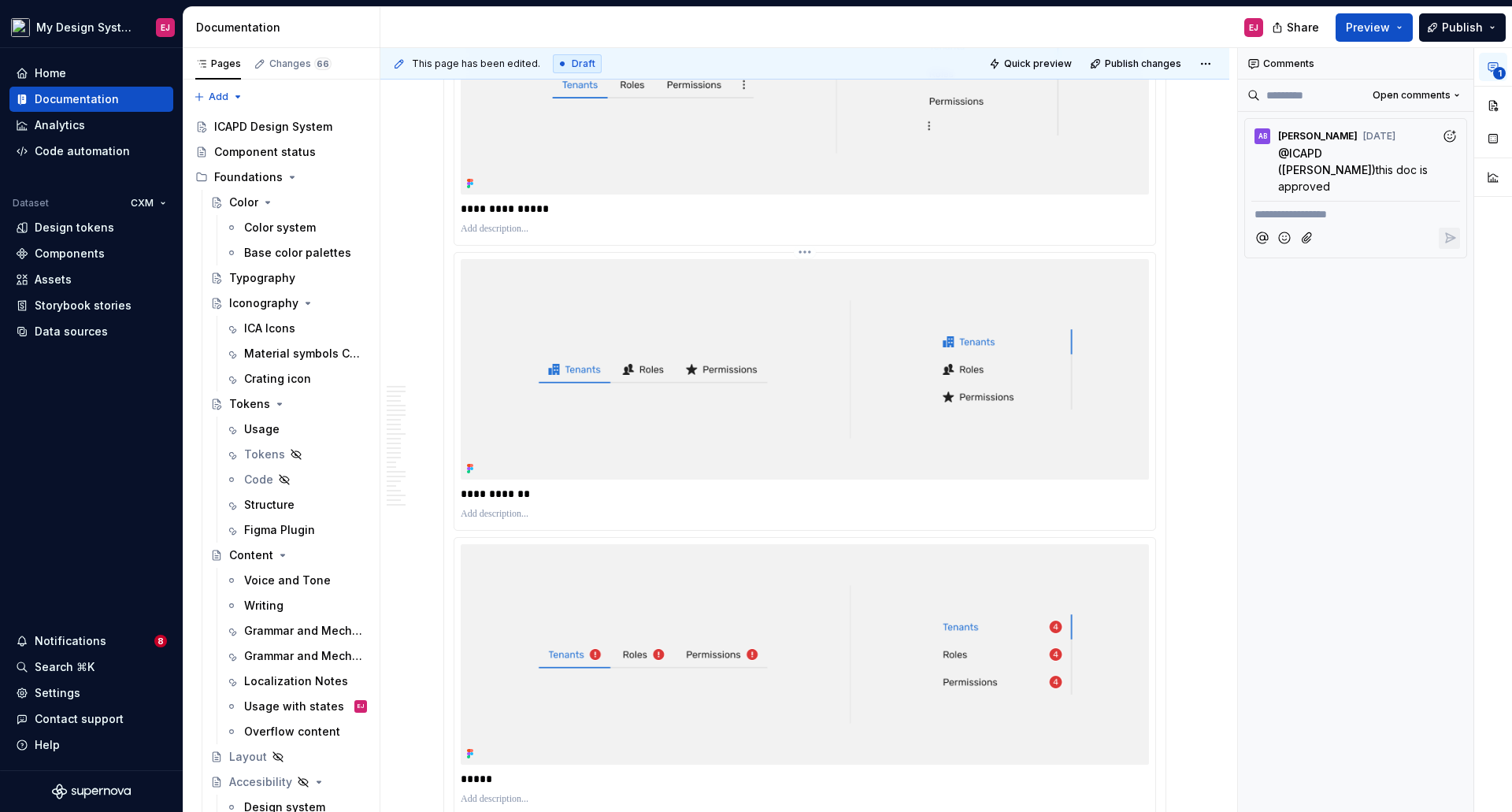
click at [529, 495] on p "**********" at bounding box center [805, 494] width 688 height 15
type textarea "*"
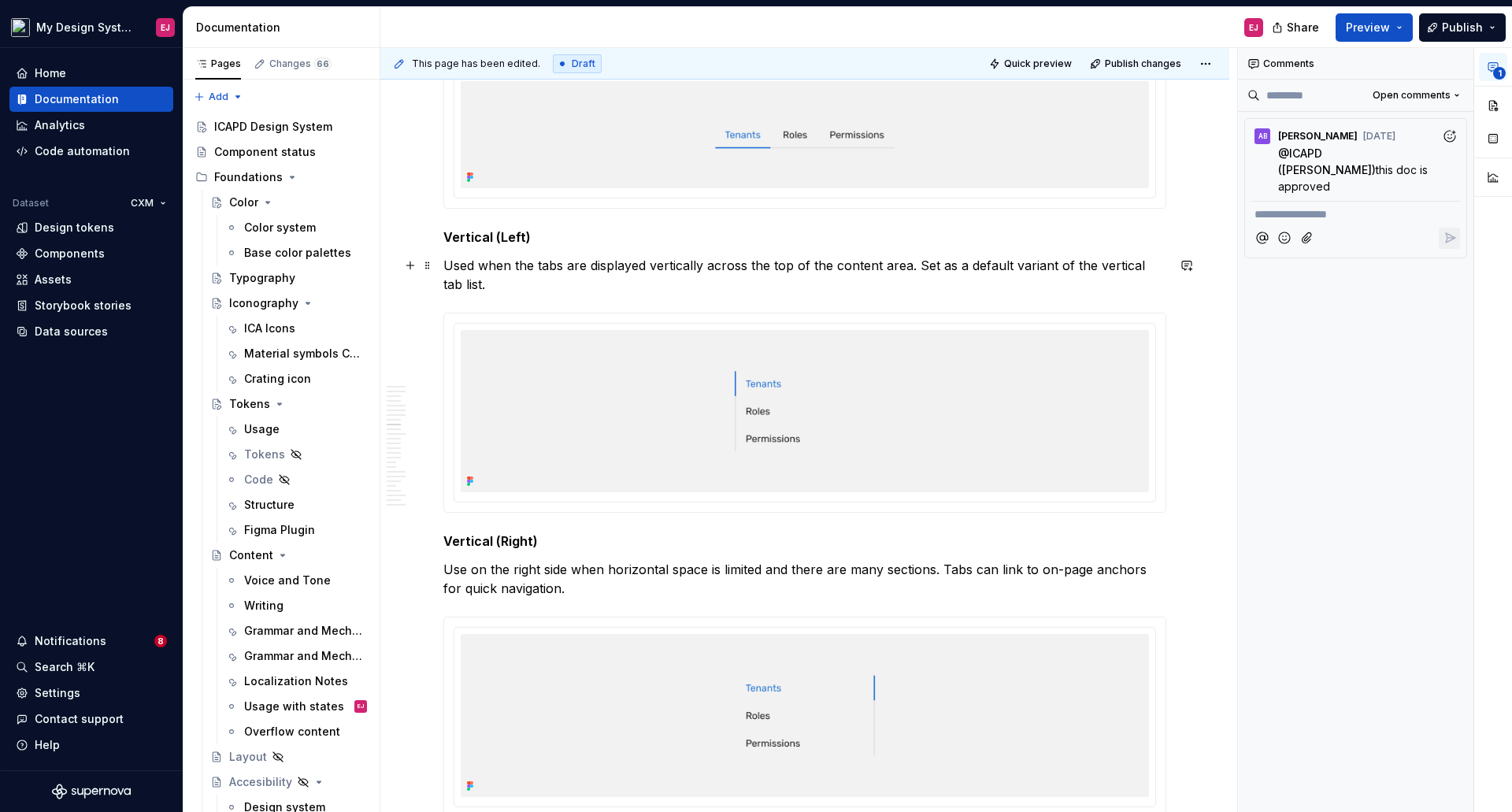
scroll to position [7092, 0]
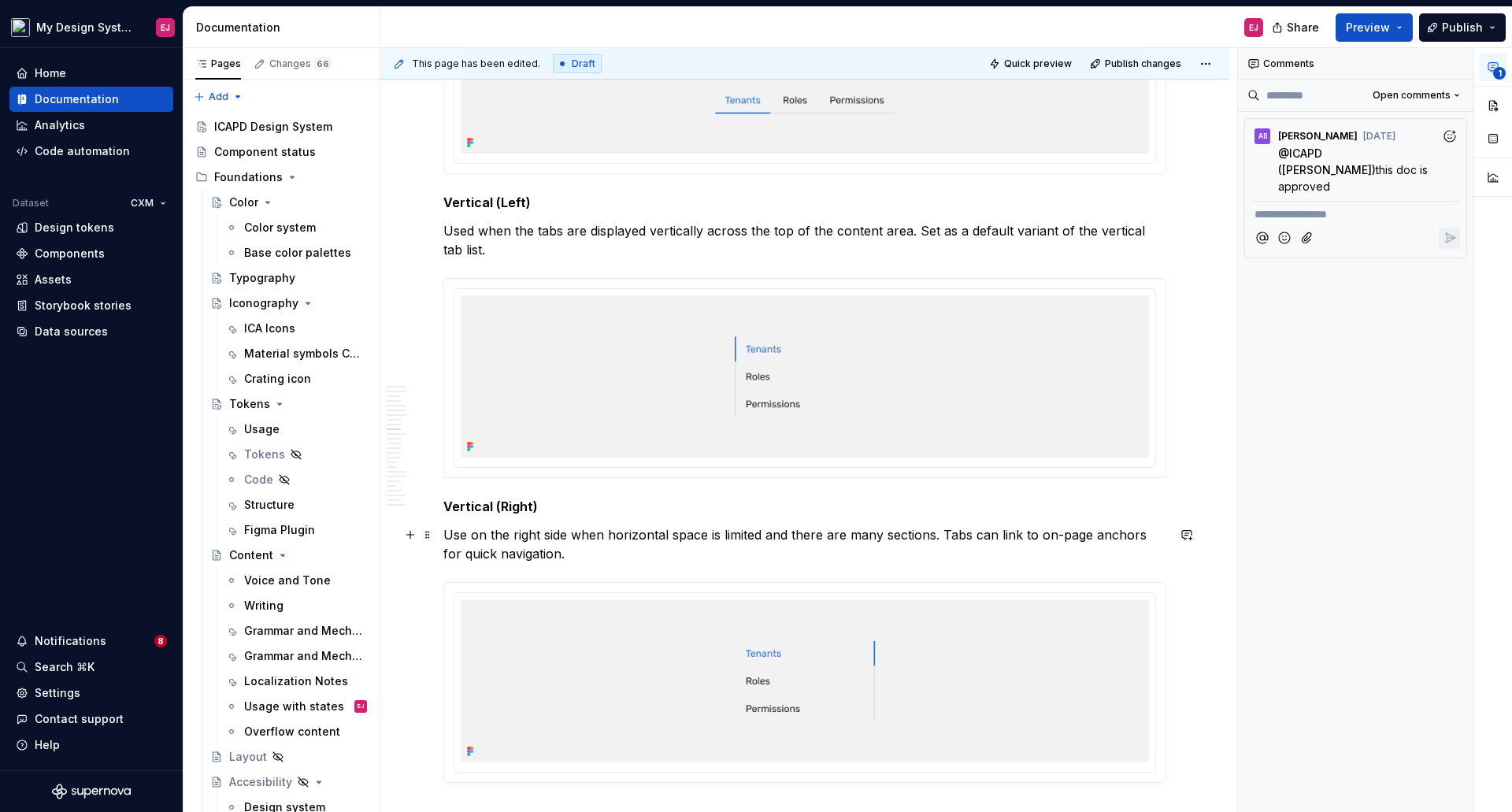
click at [464, 534] on p "Use on the right side when horizontal space is limited and there are many secti…" at bounding box center [805, 544] width 723 height 38
click at [464, 533] on p "Use on the right side when horizontal space is limited and there are many secti…" at bounding box center [805, 544] width 723 height 38
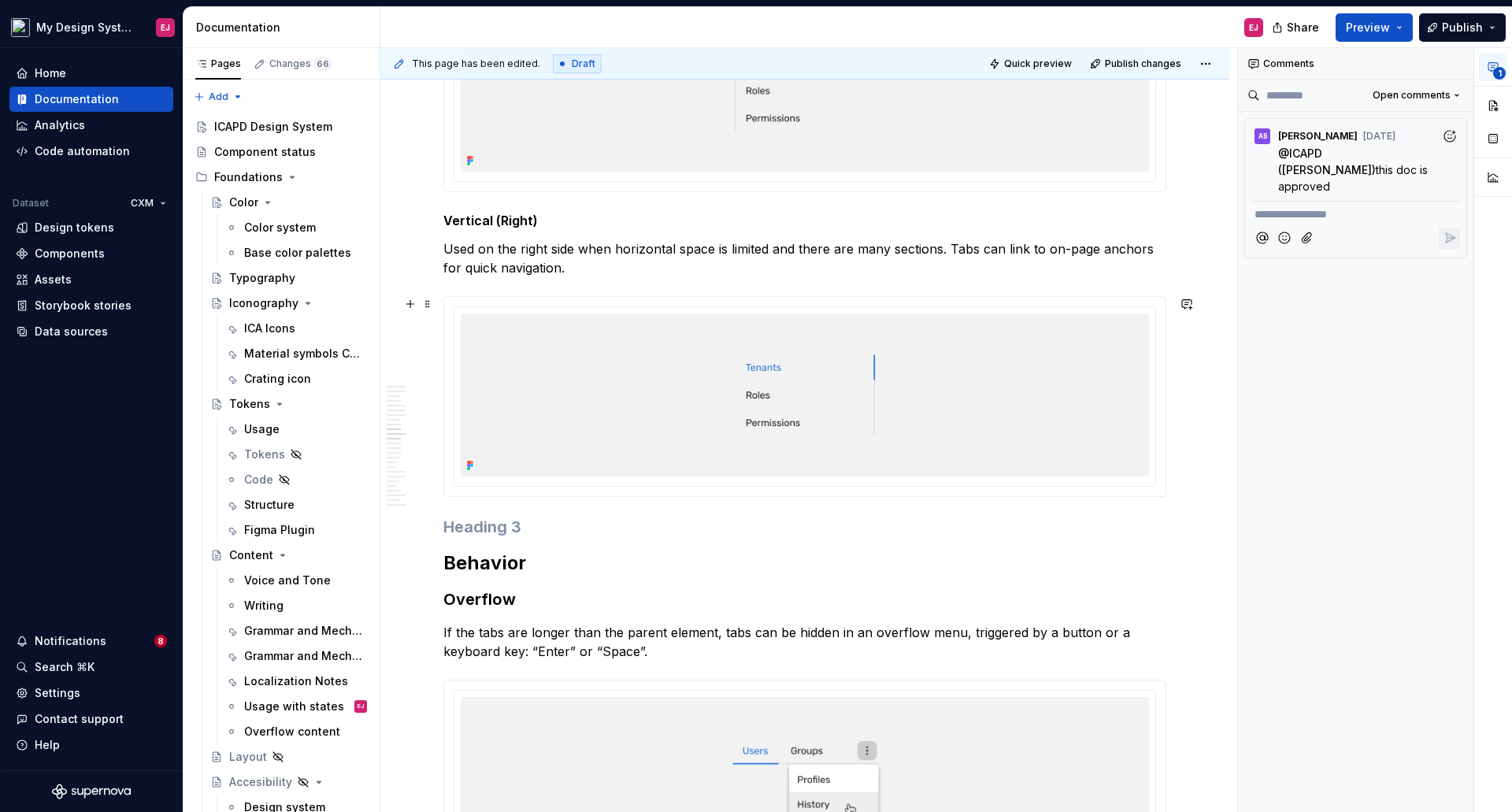
scroll to position [7407, 0]
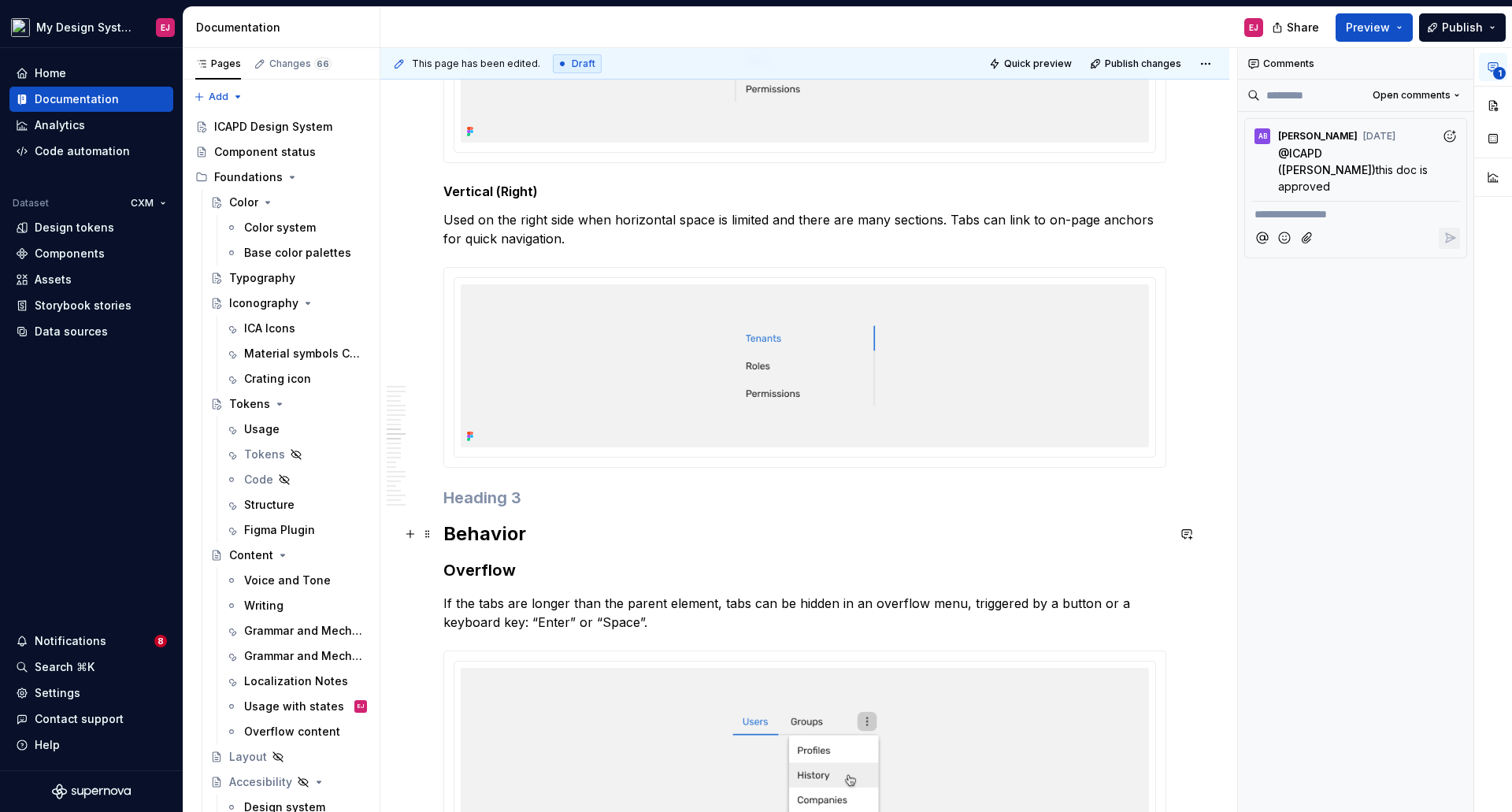
click at [485, 534] on h2 "Behavior" at bounding box center [805, 534] width 723 height 25
click at [484, 533] on h2 "Behavior" at bounding box center [805, 534] width 723 height 25
click at [1490, 100] on button "button" at bounding box center [1493, 105] width 28 height 28
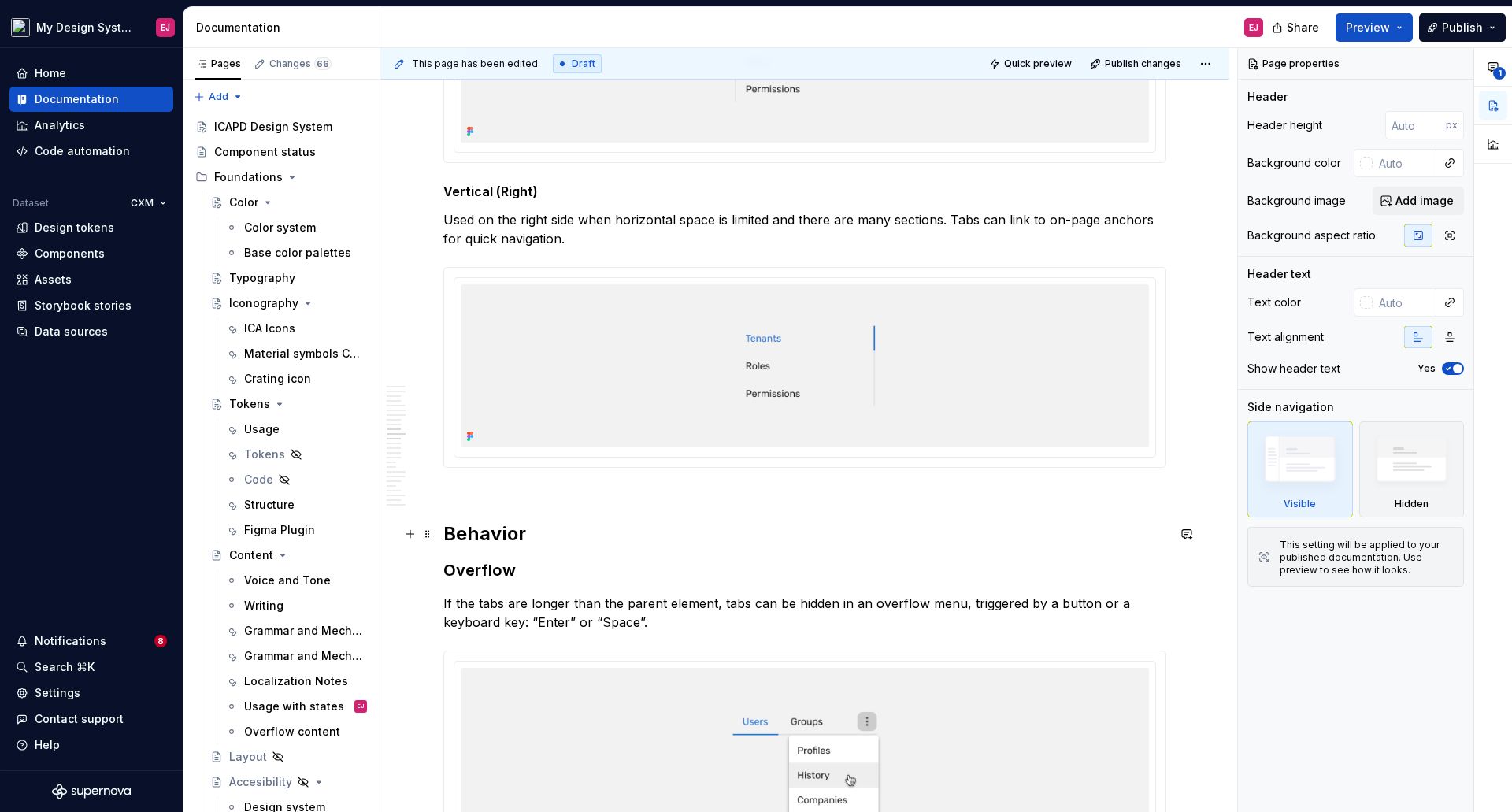
click at [506, 532] on h2 "Behavior" at bounding box center [805, 534] width 723 height 25
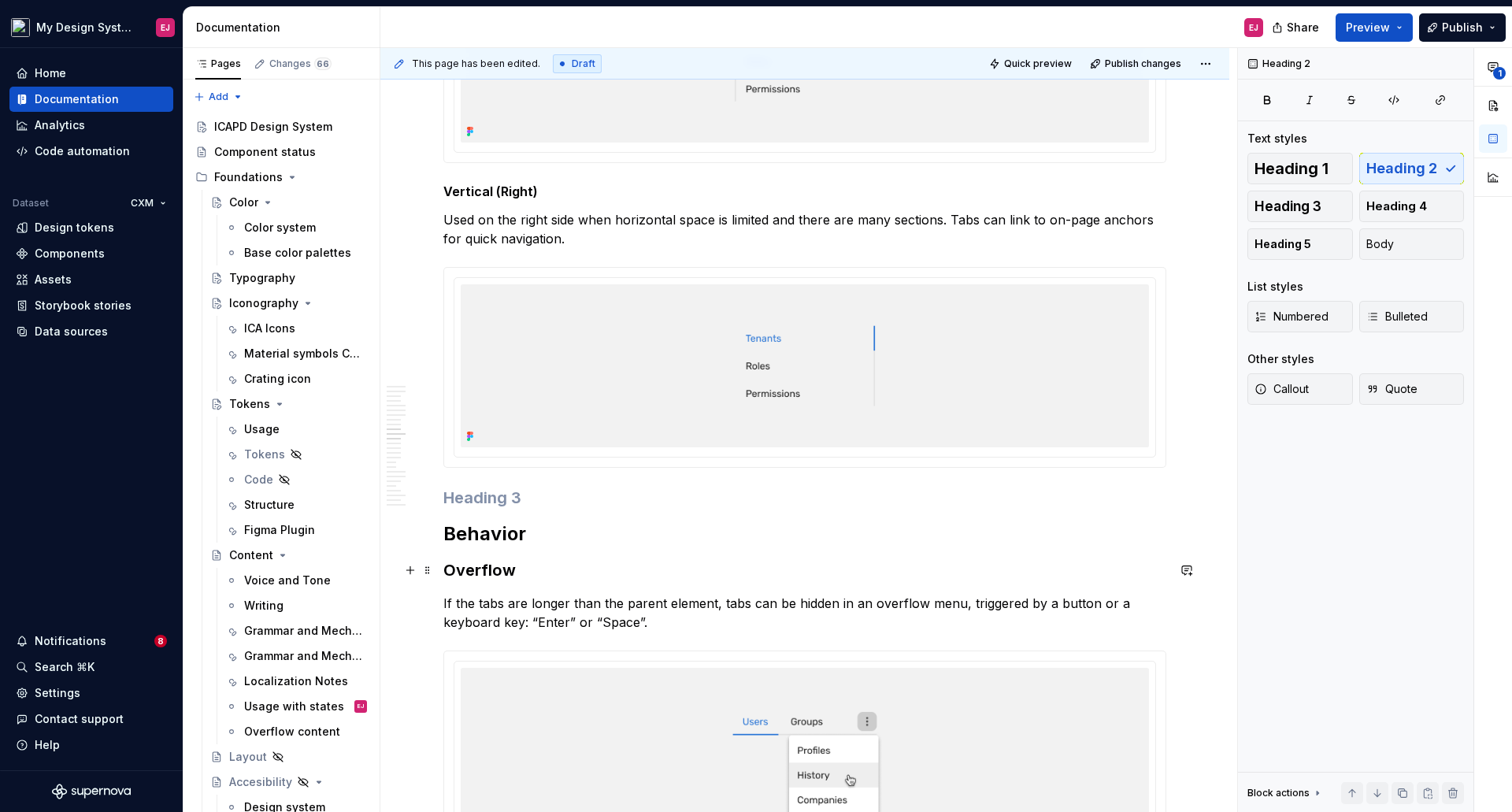
click at [497, 564] on h3 "Overflow" at bounding box center [805, 570] width 723 height 22
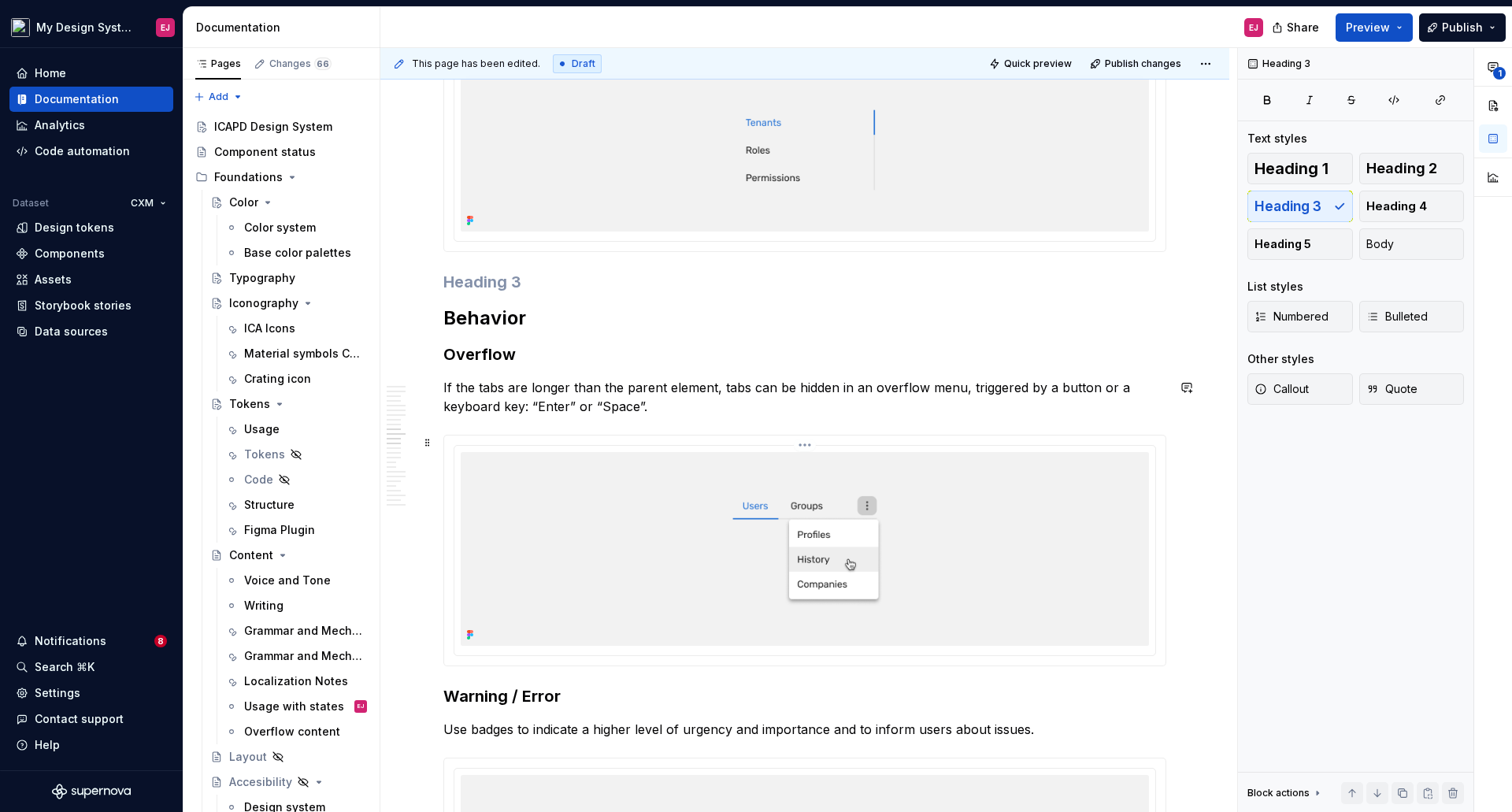
scroll to position [7644, 0]
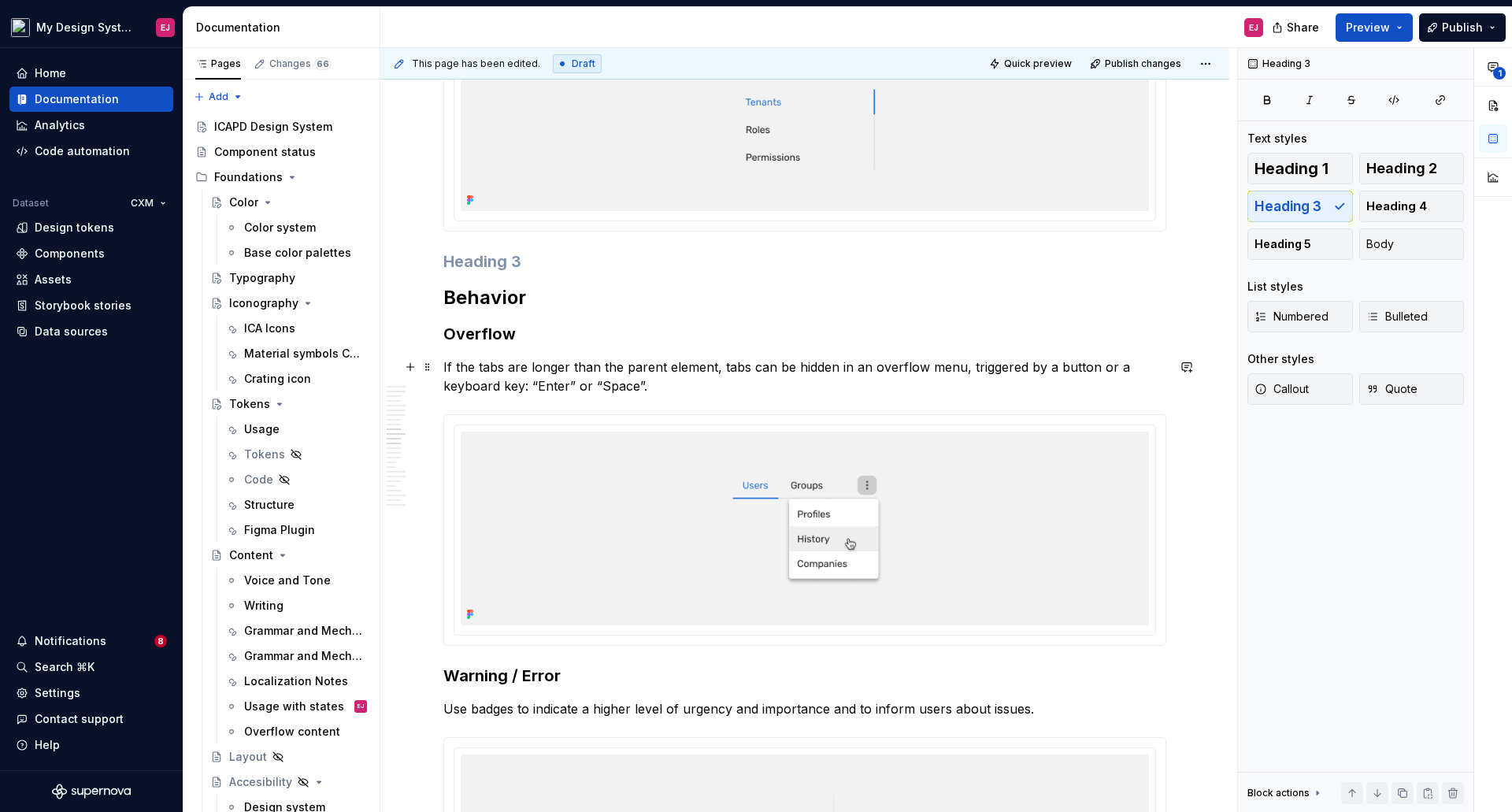
click at [531, 388] on p "If the tabs are longer than the parent element, tabs can be hidden in an overfl…" at bounding box center [805, 376] width 723 height 38
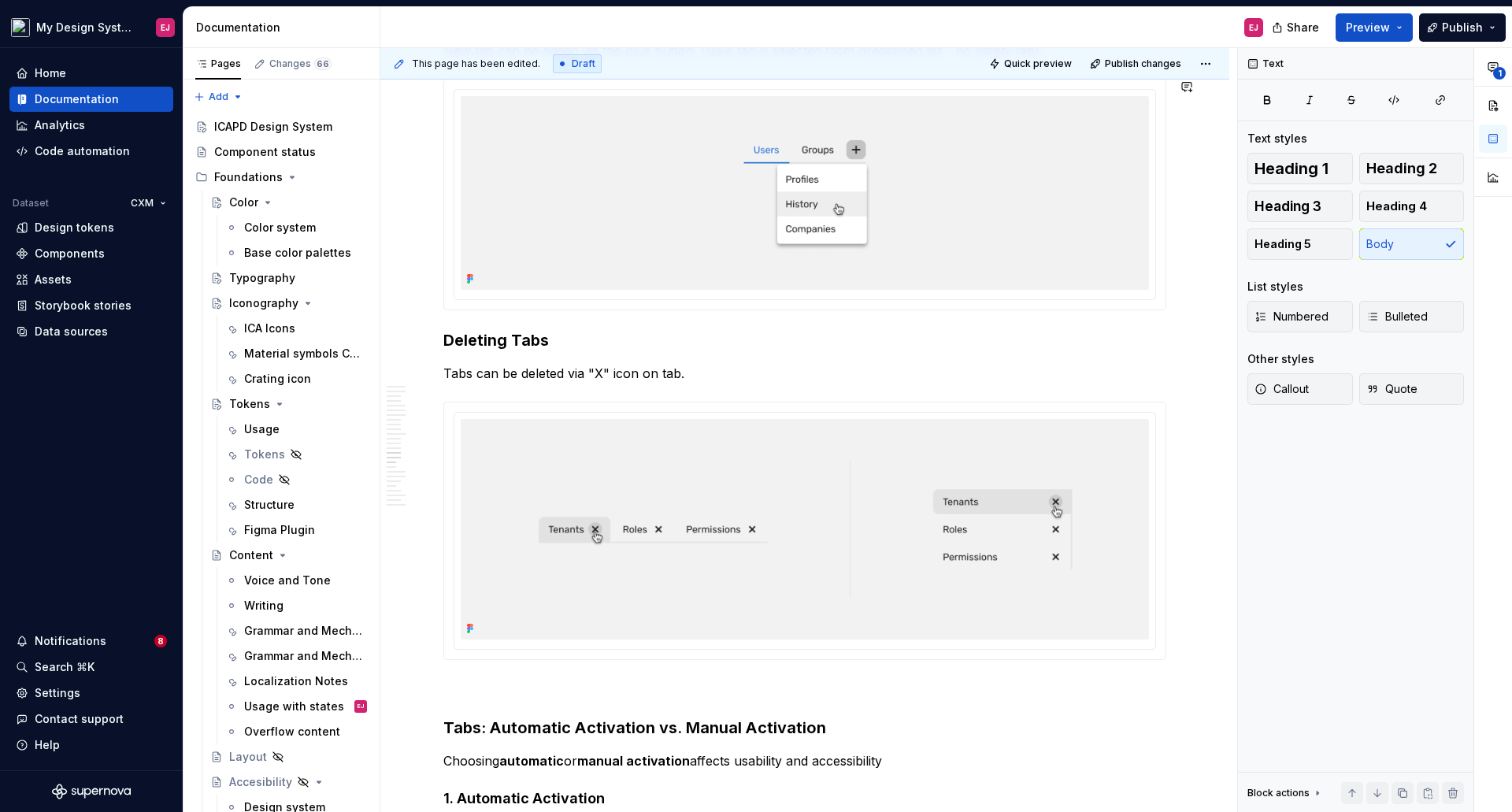
scroll to position [8667, 0]
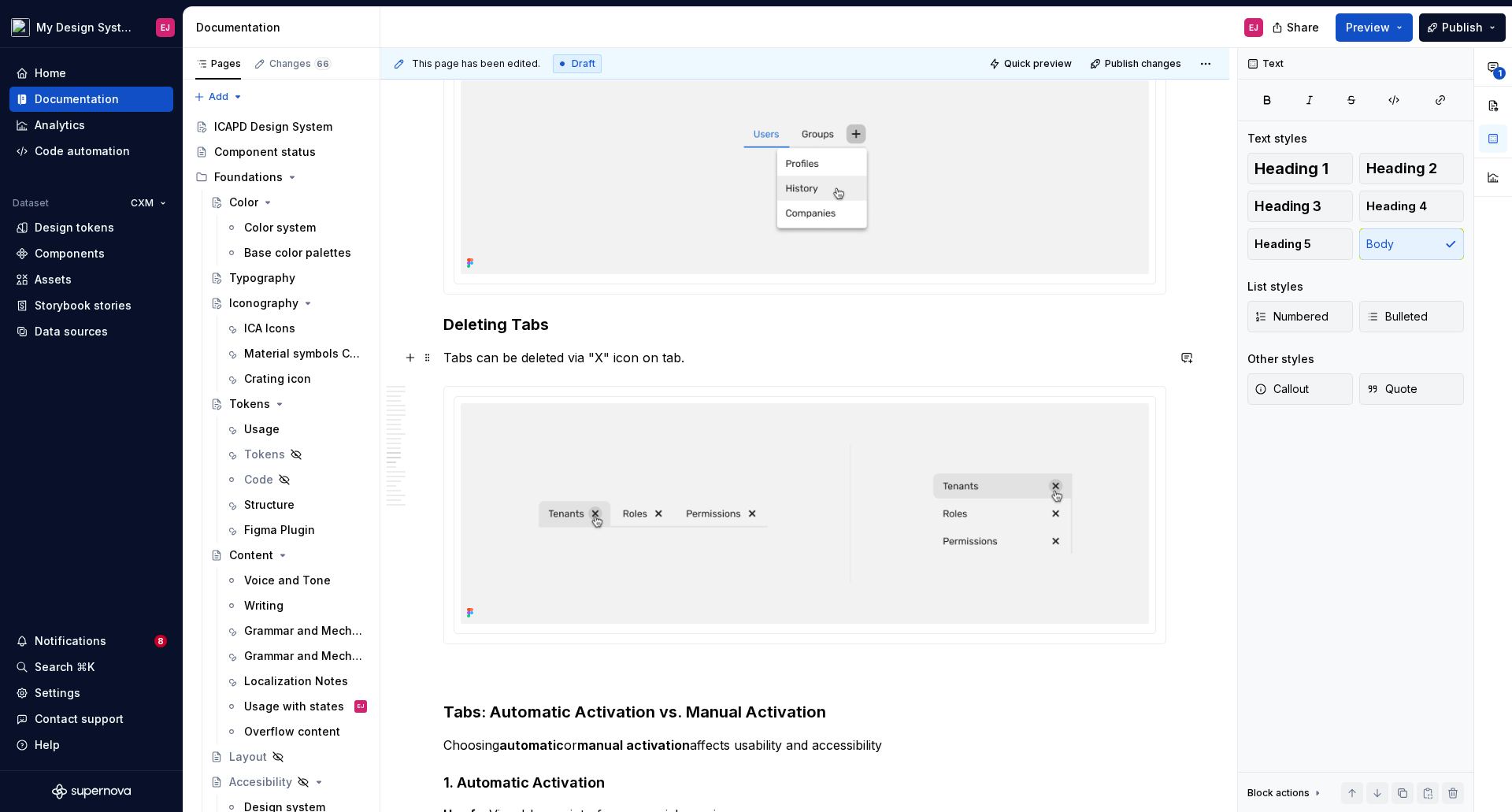
click at [661, 362] on p "Tabs can be deleted via "X" icon on tab." at bounding box center [805, 358] width 723 height 19
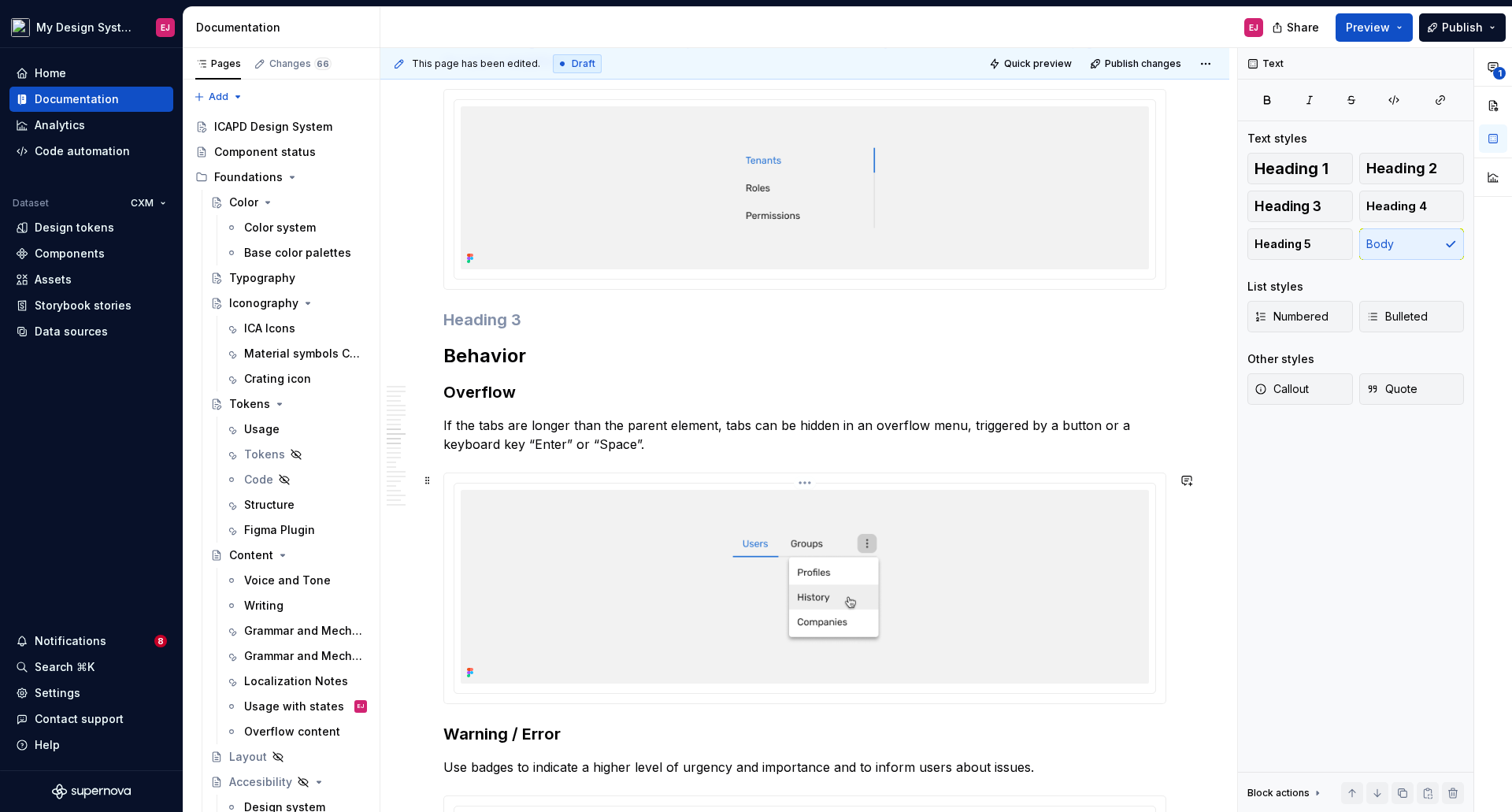
scroll to position [7565, 0]
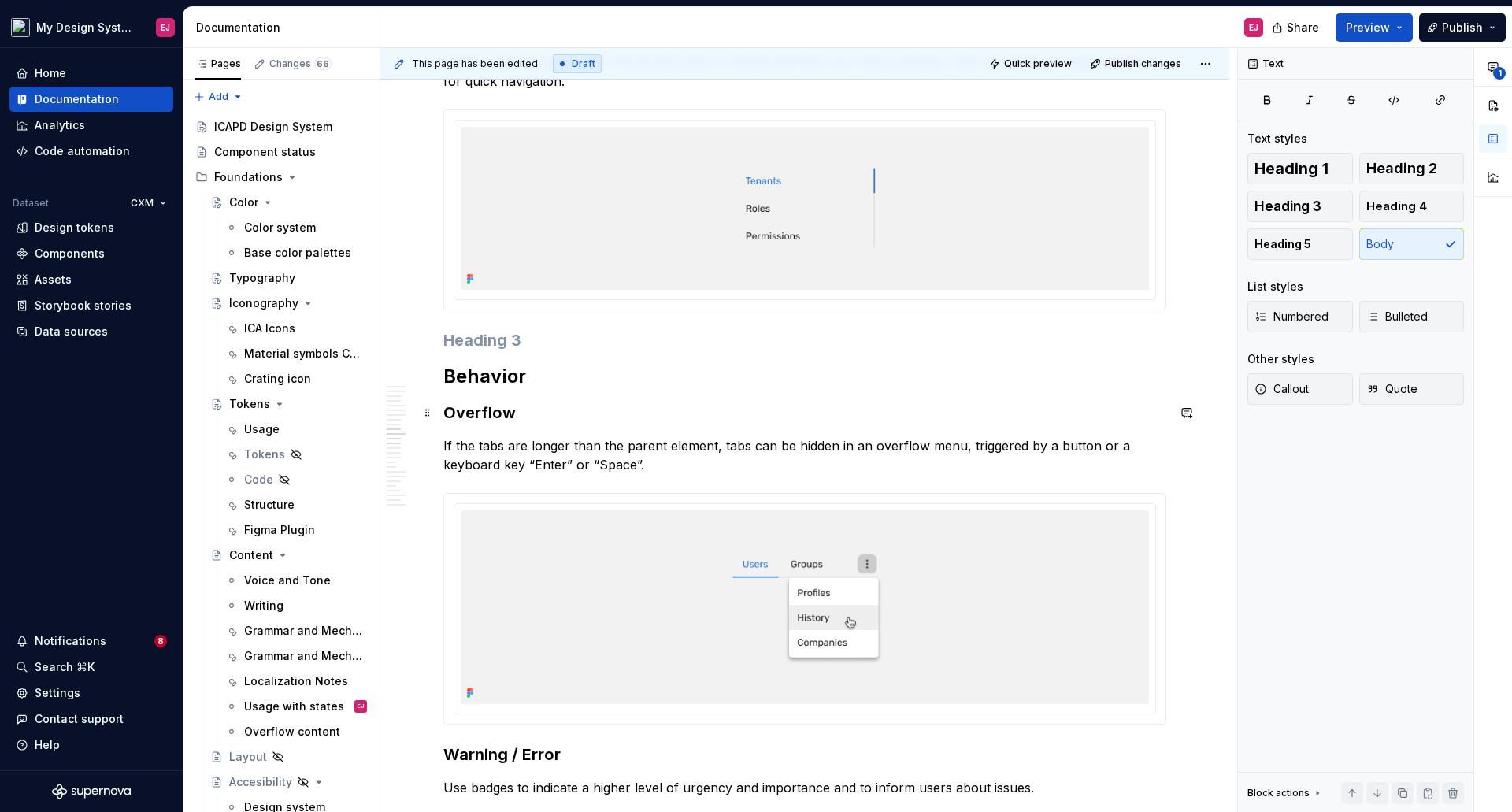
click at [471, 408] on h3 "Overflow" at bounding box center [805, 412] width 723 height 22
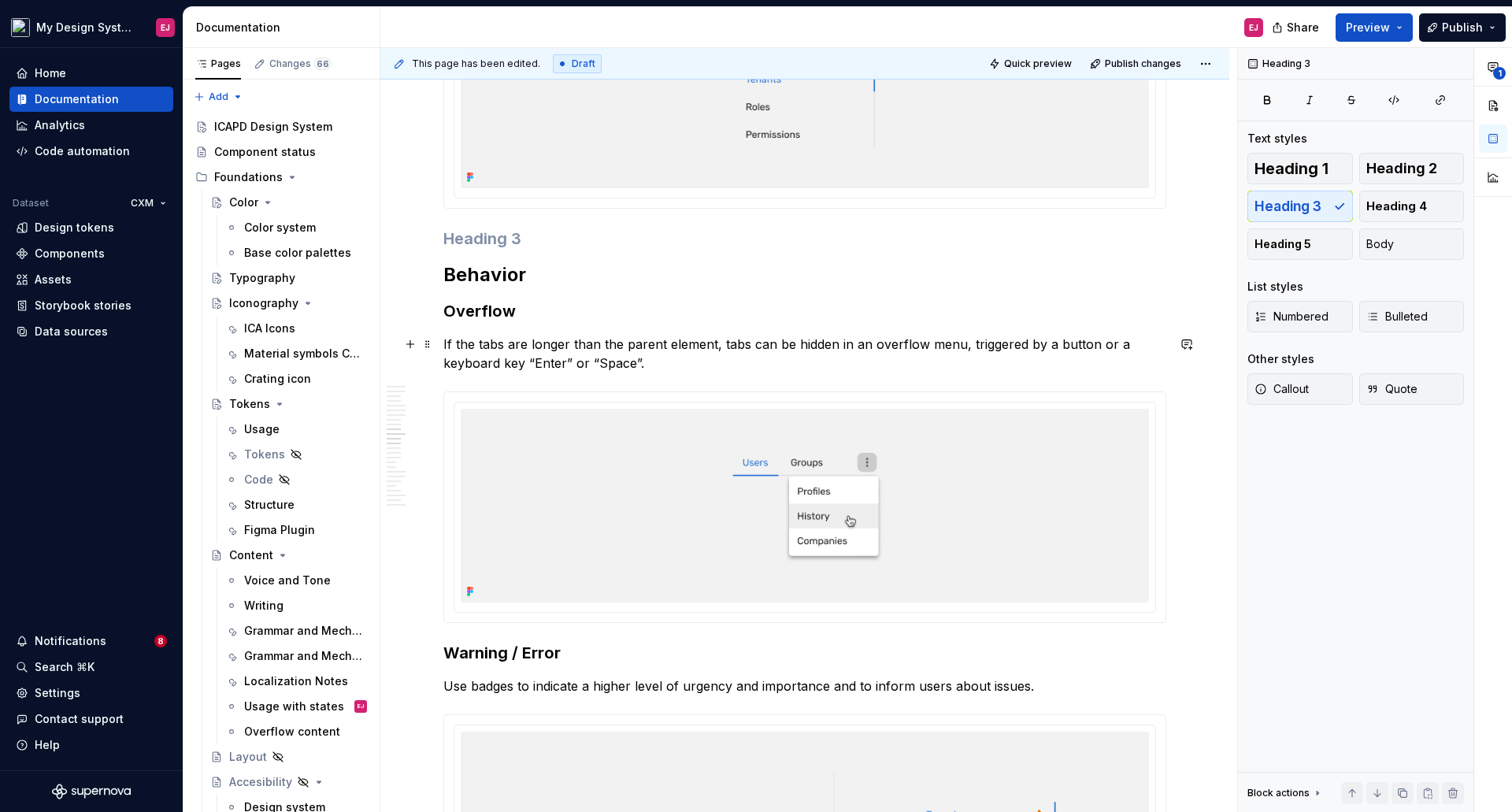
scroll to position [7723, 0]
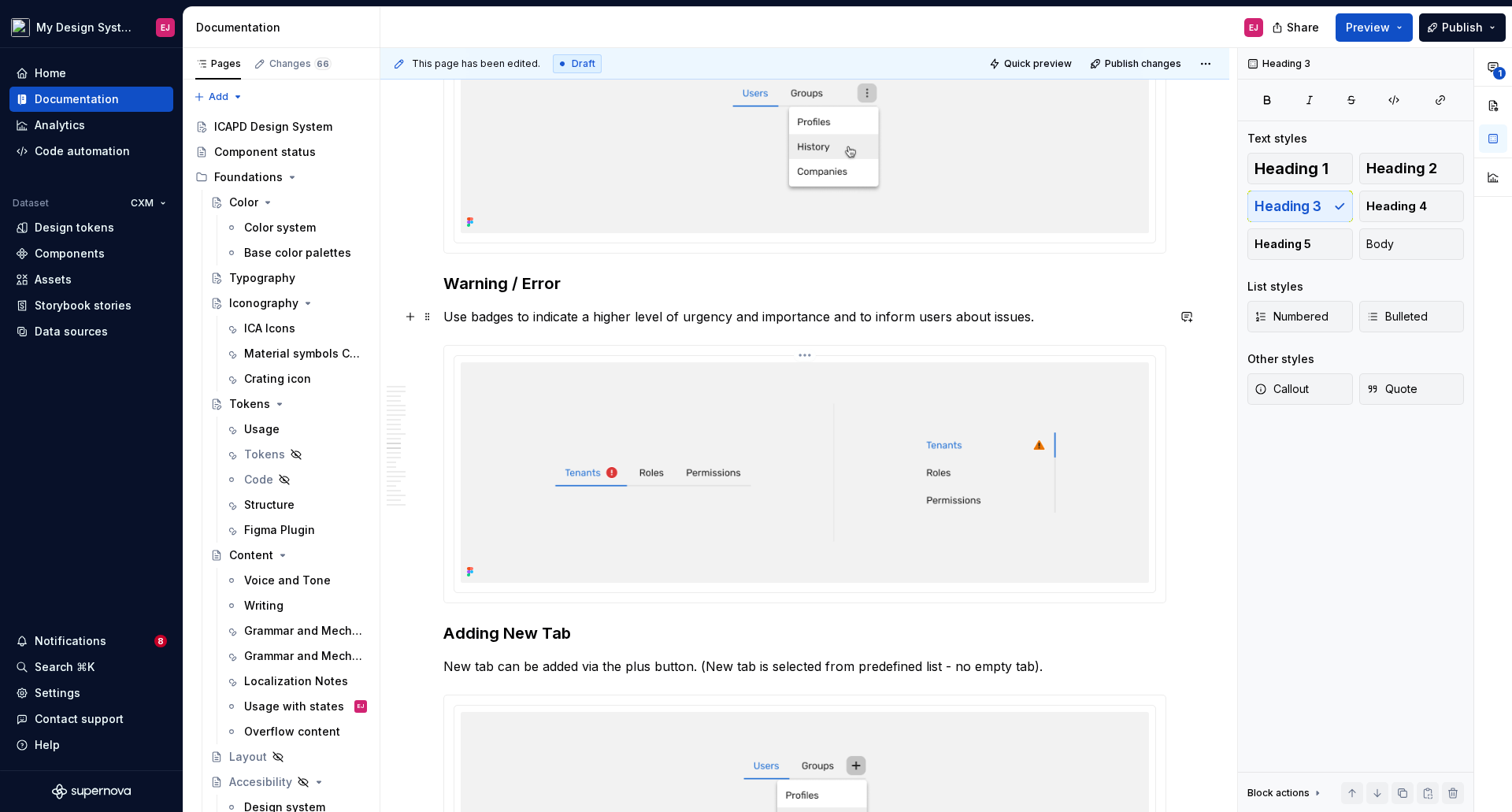
scroll to position [8037, 0]
click at [514, 629] on h3 "Adding New Tab" at bounding box center [805, 631] width 723 height 22
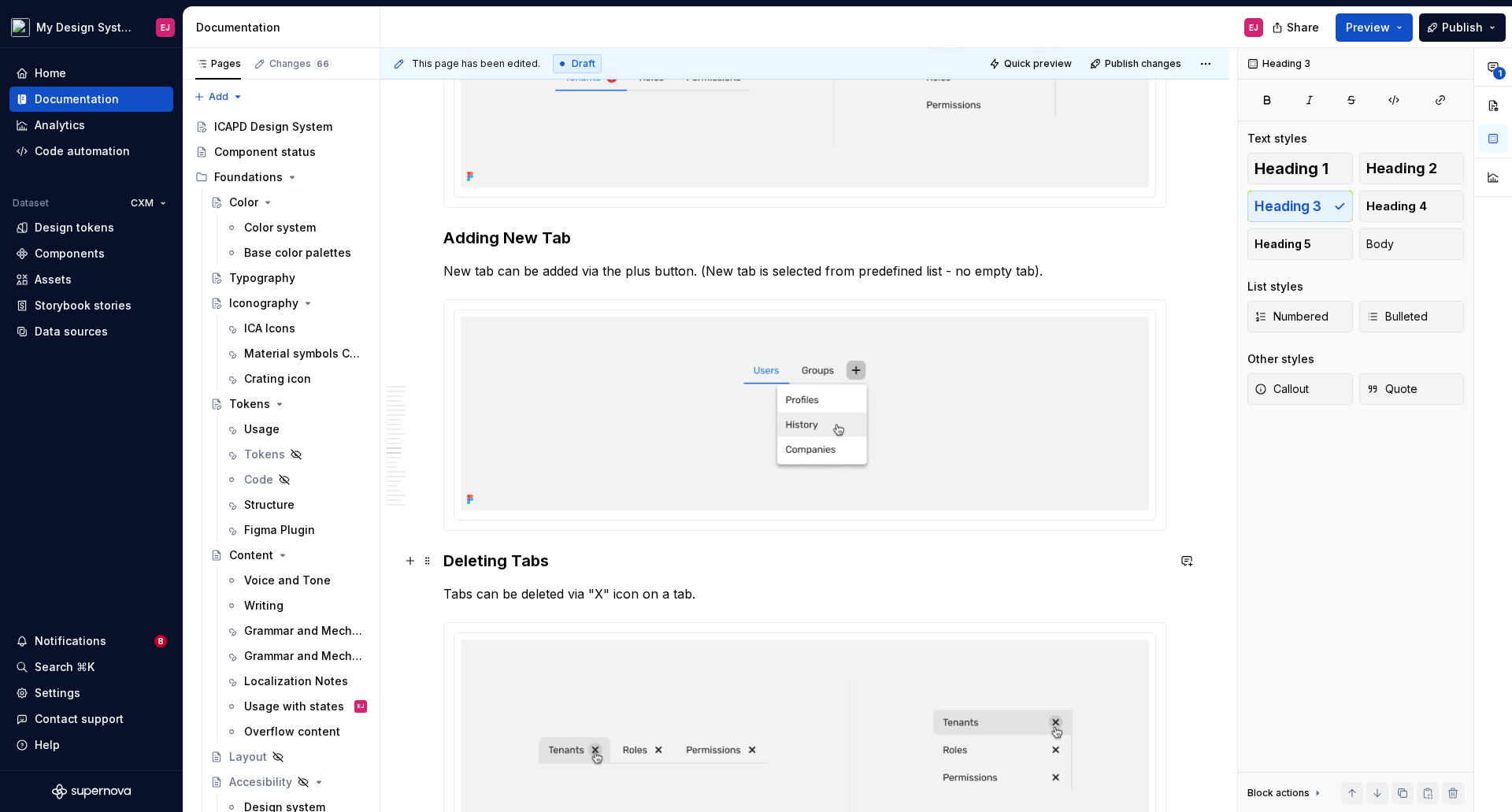
click at [491, 570] on h3 "Deleting Tabs" at bounding box center [805, 560] width 723 height 22
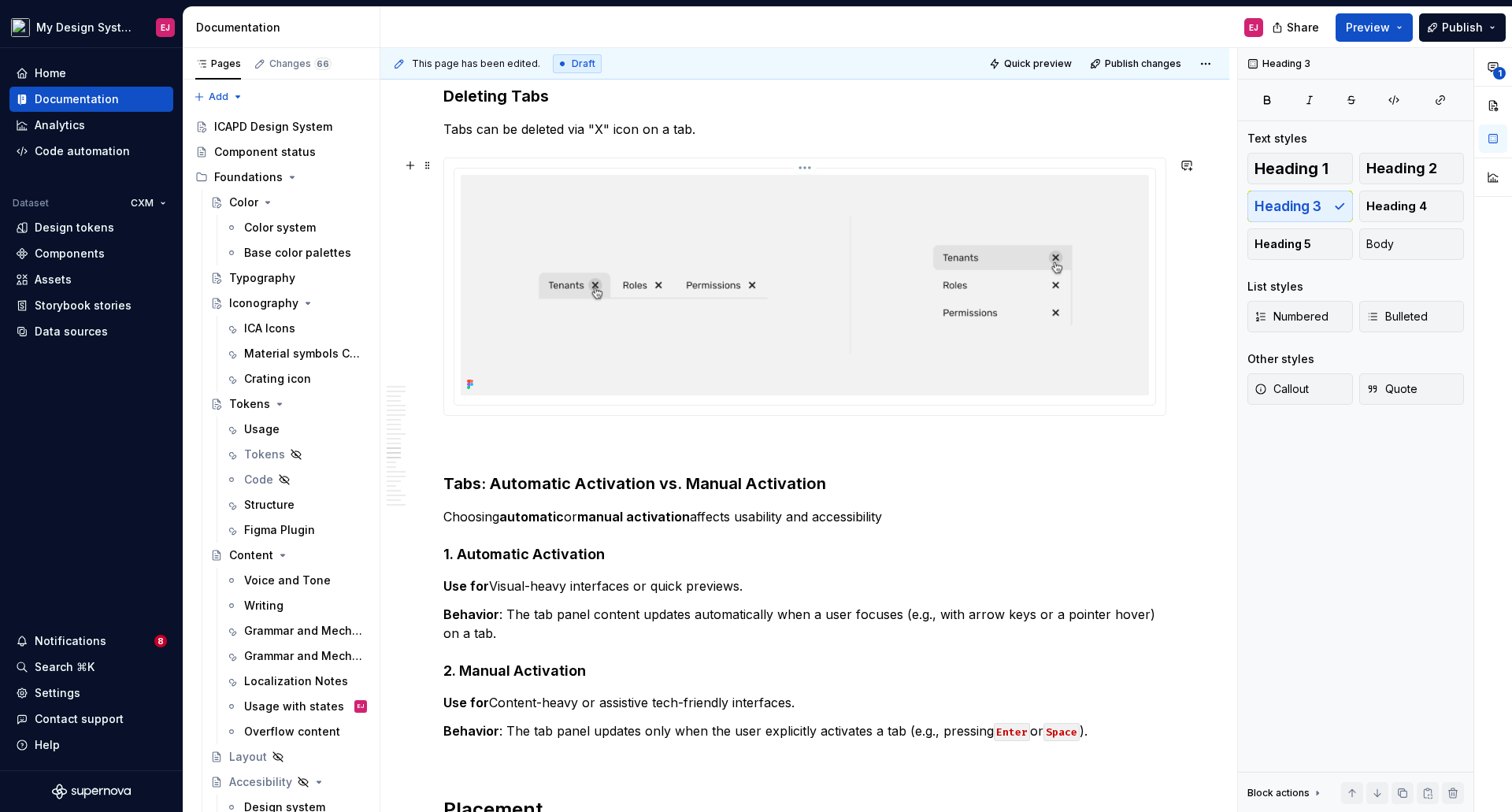
scroll to position [8903, 0]
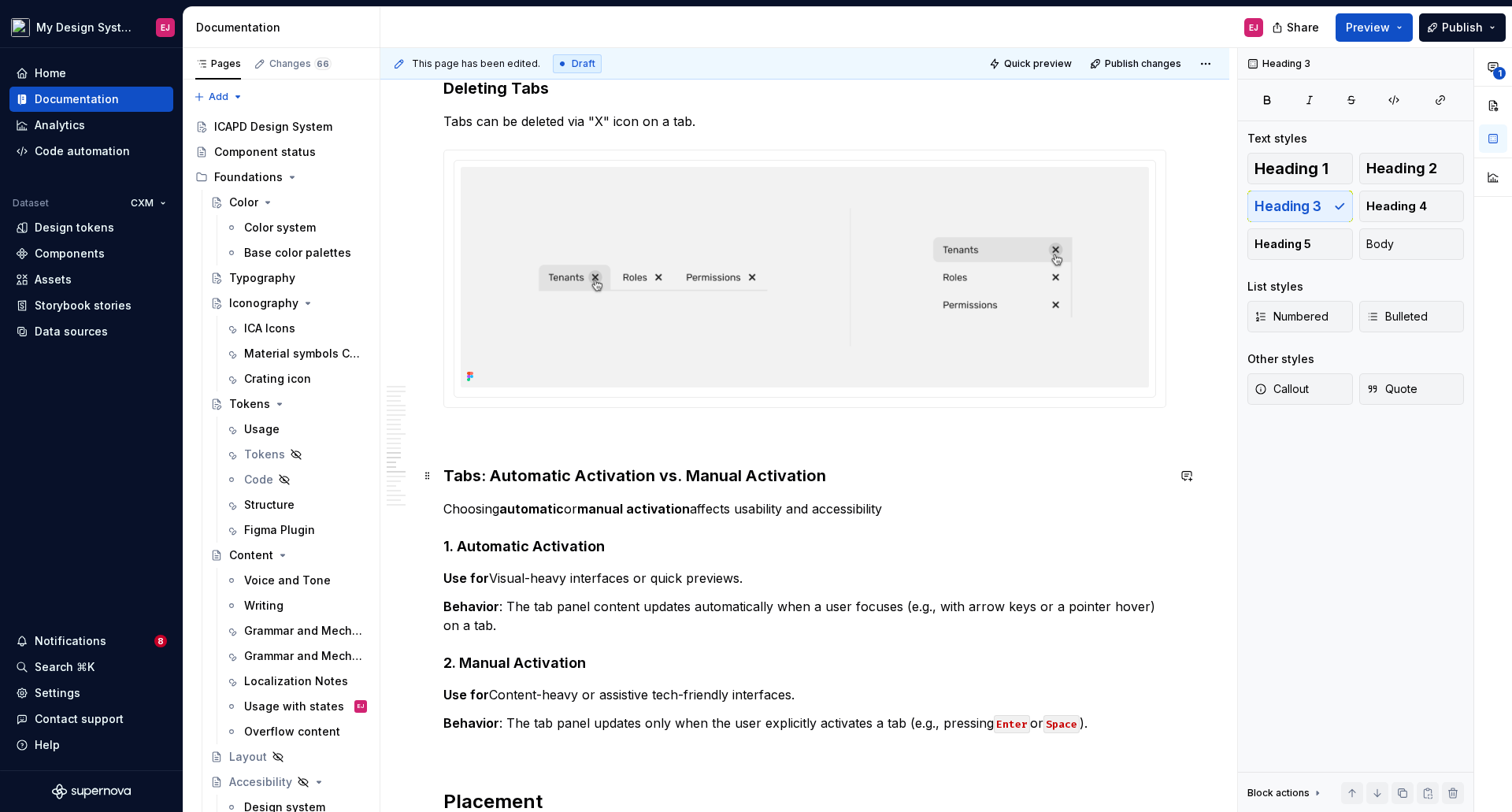
click at [518, 476] on h3 "Tabs: Automatic Activation vs. Manual Activation" at bounding box center [805, 475] width 723 height 22
click at [490, 476] on h3 "Tabs: Automatic Activation vs. Manual Activation" at bounding box center [805, 475] width 723 height 22
click at [902, 510] on p "Choosing automatic or manual activation affects usability and accessibility" at bounding box center [805, 509] width 723 height 19
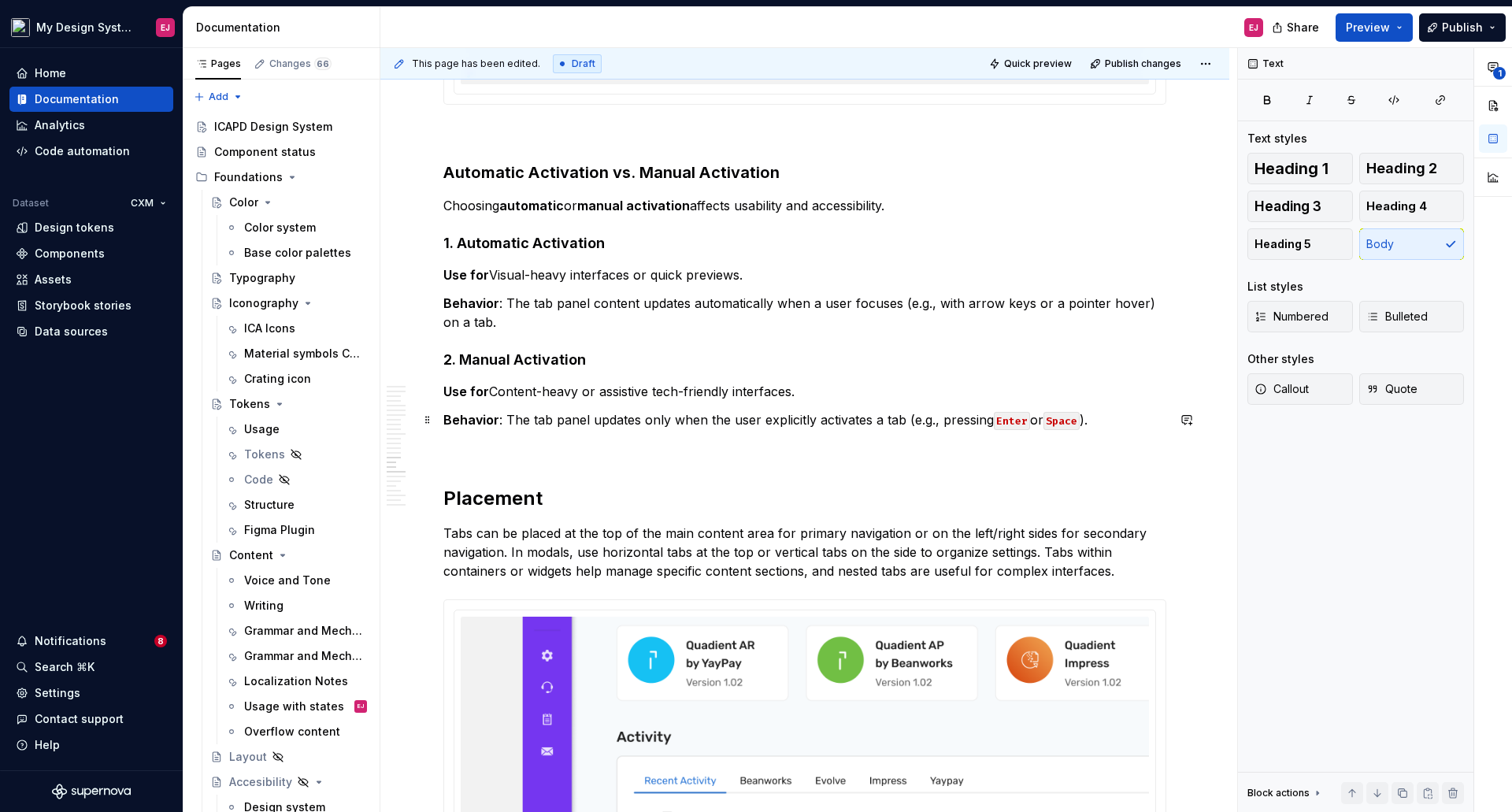
scroll to position [9218, 0]
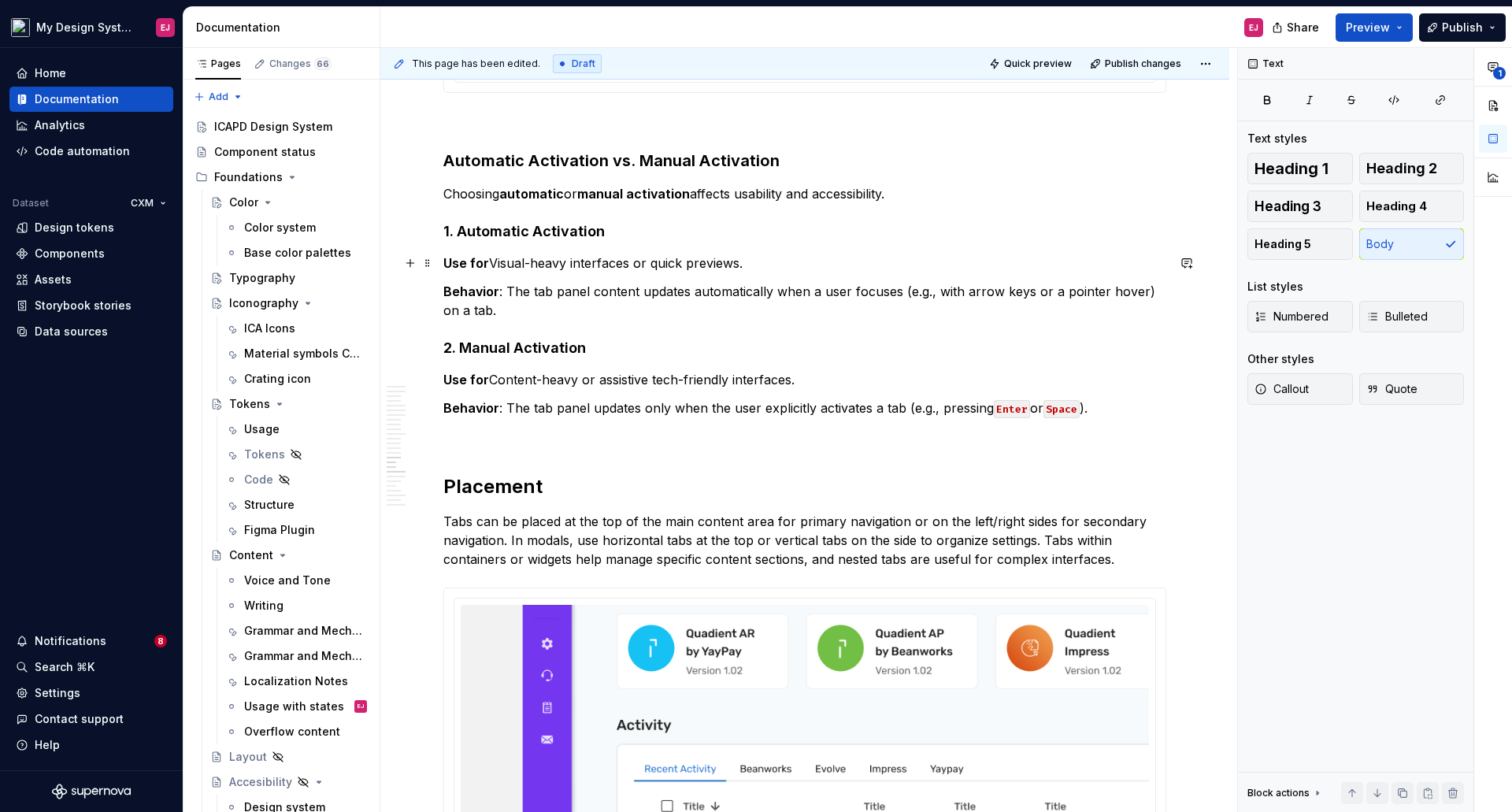
click at [486, 265] on strong "Use for" at bounding box center [466, 263] width 45 height 15
drag, startPoint x: 489, startPoint y: 375, endPoint x: 490, endPoint y: 395, distance: 20.0
click at [489, 377] on p "Use for Content-heavy or assistive tech-friendly interfaces." at bounding box center [805, 380] width 723 height 19
click at [546, 160] on h3 "Automatic Activation vs. Manual Activation" at bounding box center [805, 160] width 723 height 22
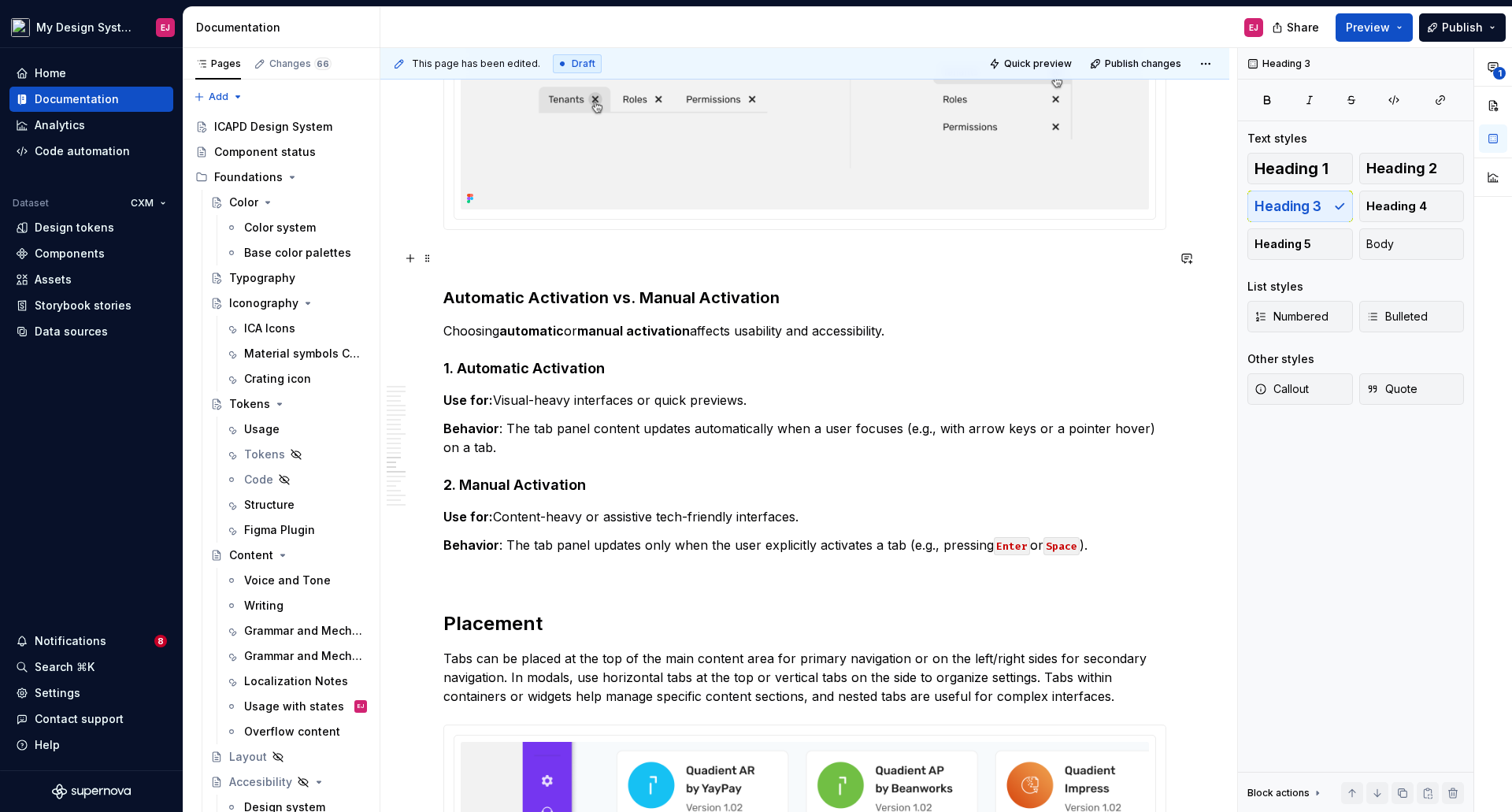
scroll to position [9061, 0]
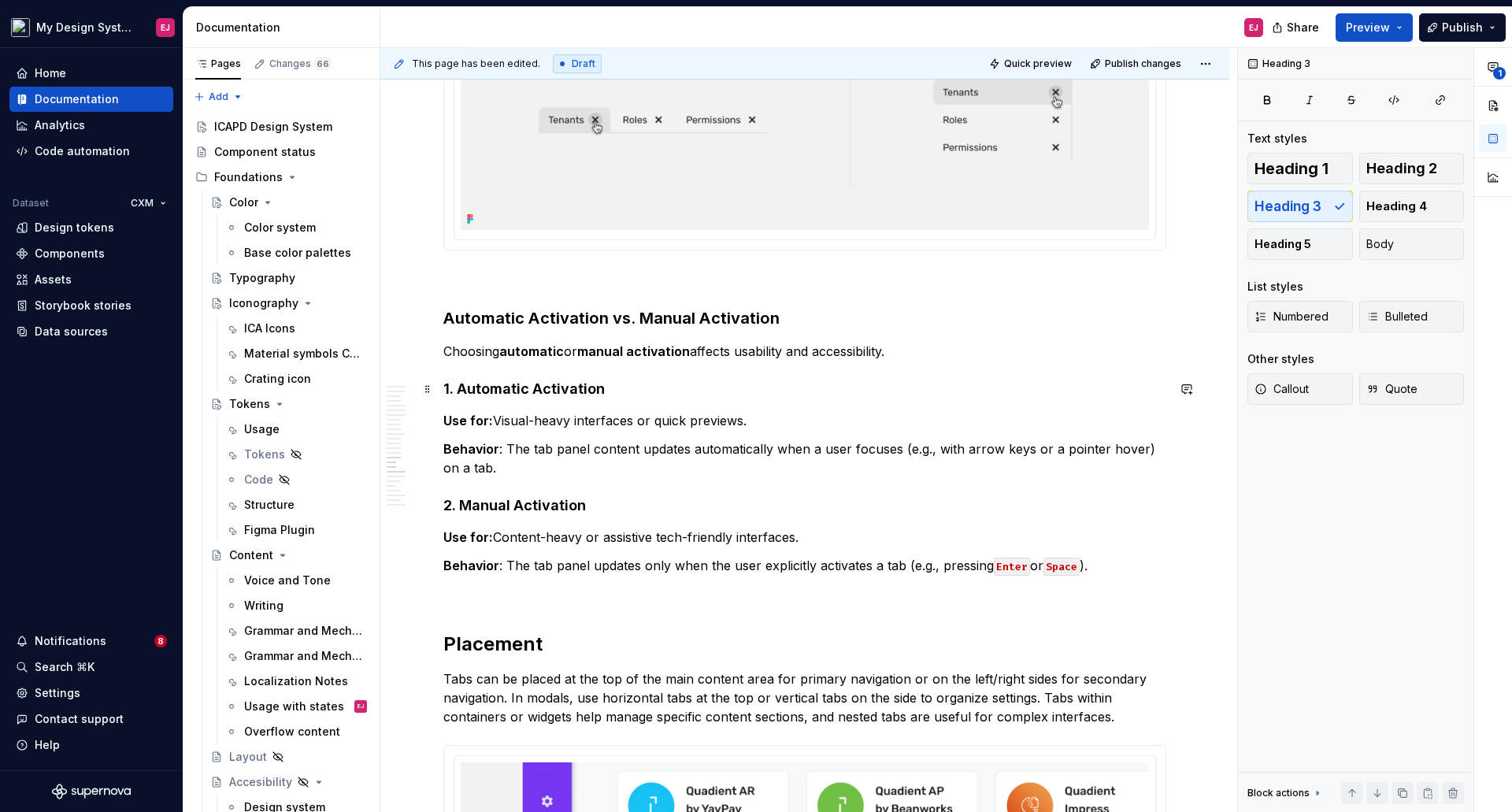
click at [526, 390] on strong "1. Automatic Activation" at bounding box center [525, 388] width 162 height 16
click at [584, 393] on strong "1. Automatic Activation" at bounding box center [525, 388] width 162 height 16
click at [460, 388] on strong "1. Automatic Activation" at bounding box center [525, 388] width 162 height 16
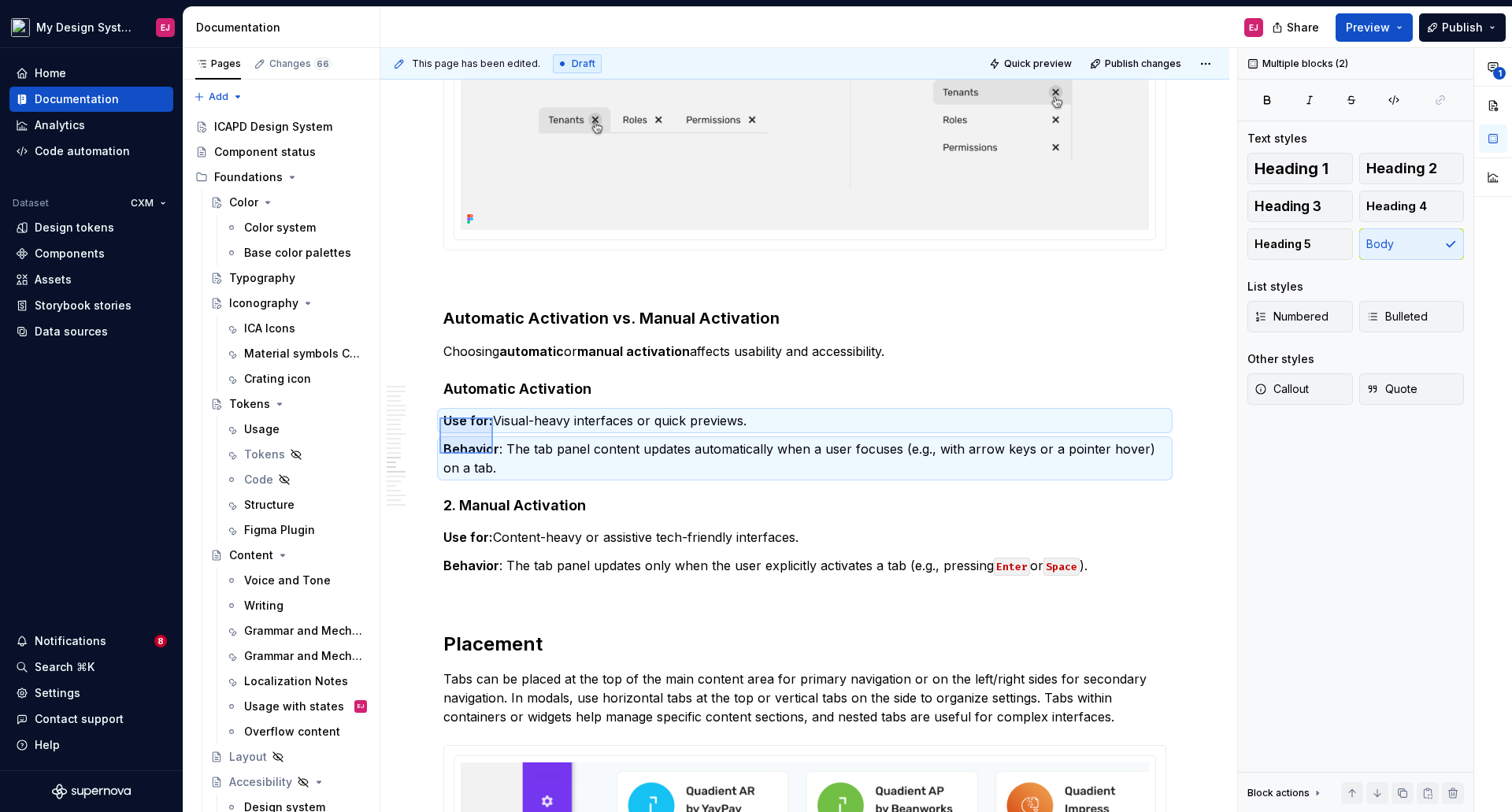
drag, startPoint x: 440, startPoint y: 418, endPoint x: 493, endPoint y: 453, distance: 63.5
click at [493, 453] on div "**********" at bounding box center [808, 430] width 857 height 765
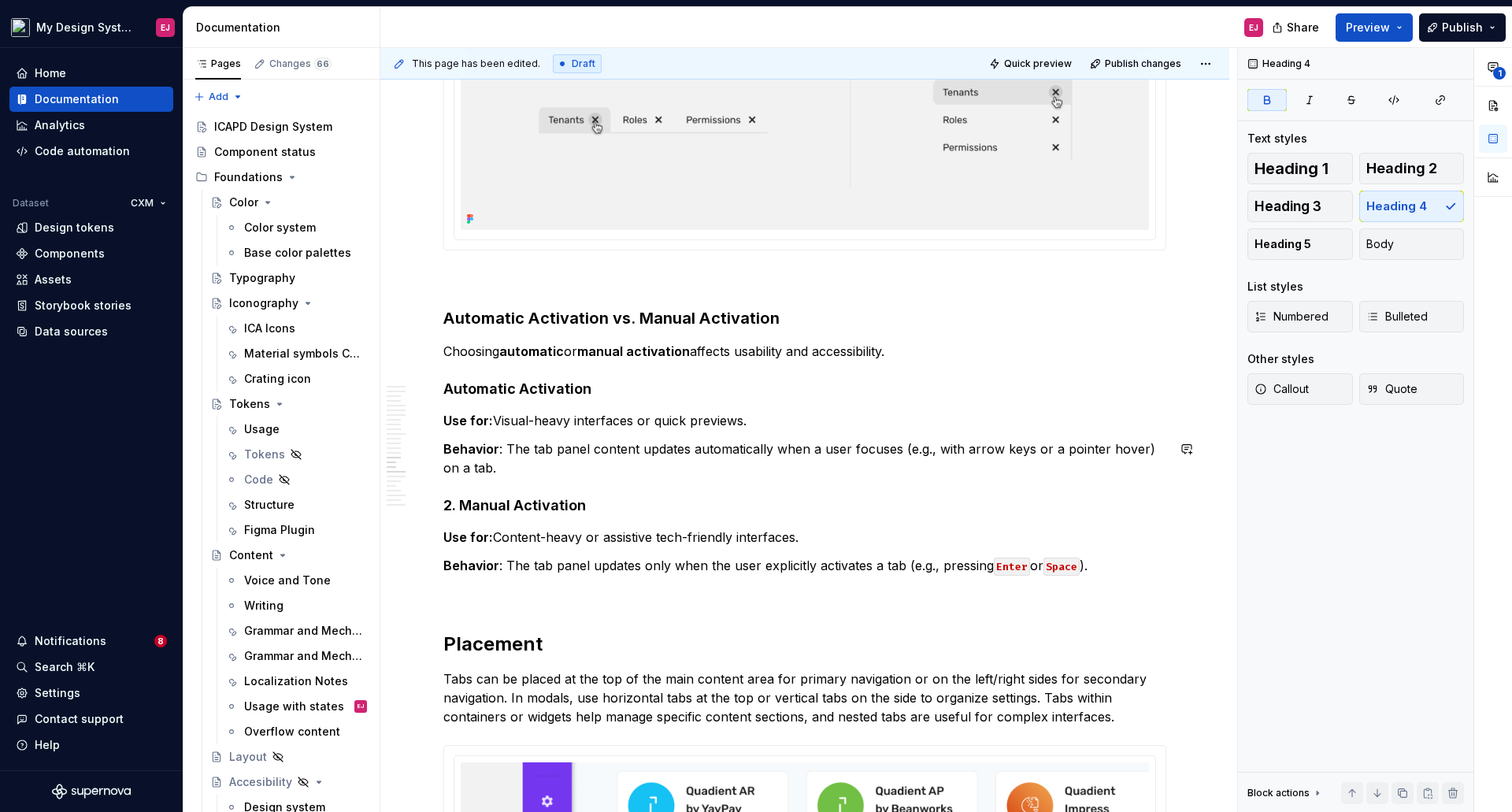
click at [463, 505] on strong "2. Manual Activation" at bounding box center [515, 504] width 142 height 16
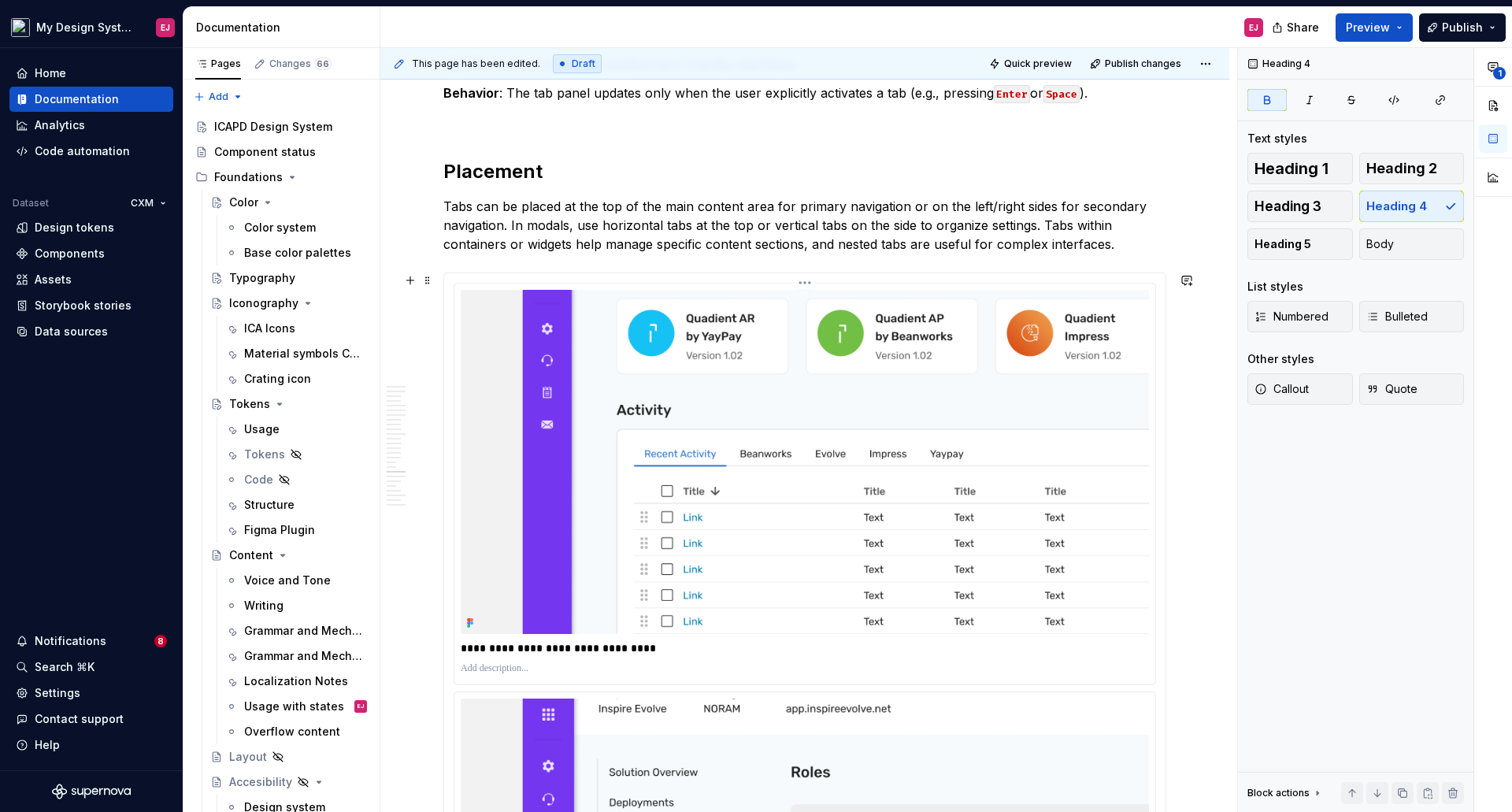
scroll to position [9612, 0]
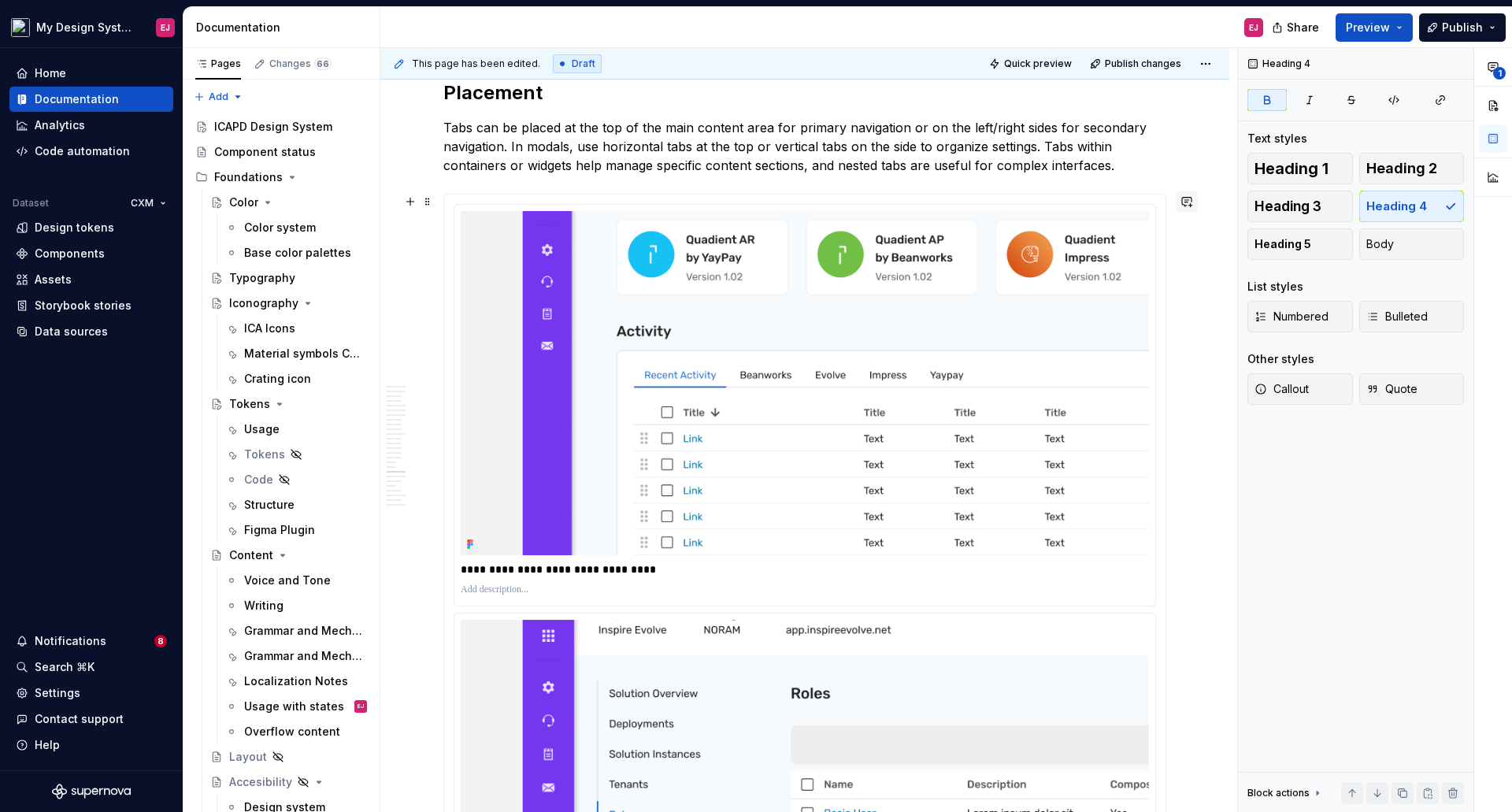
click at [1189, 210] on button "button" at bounding box center [1187, 201] width 22 height 22
click at [963, 254] on icon "Mention someone" at bounding box center [964, 253] width 15 height 15
type textarea "*"
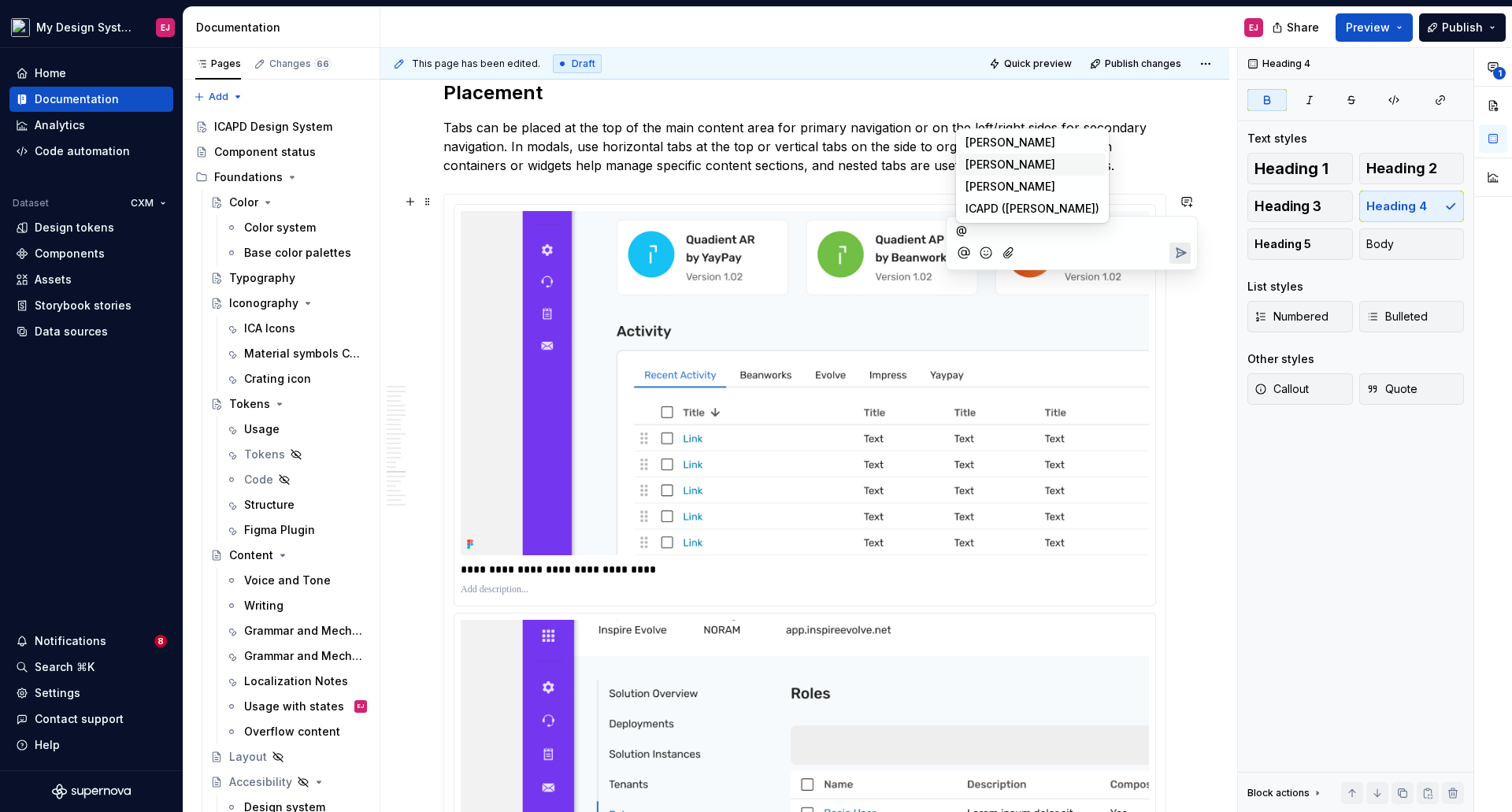
click at [1006, 162] on span "[PERSON_NAME]" at bounding box center [1010, 165] width 90 height 15
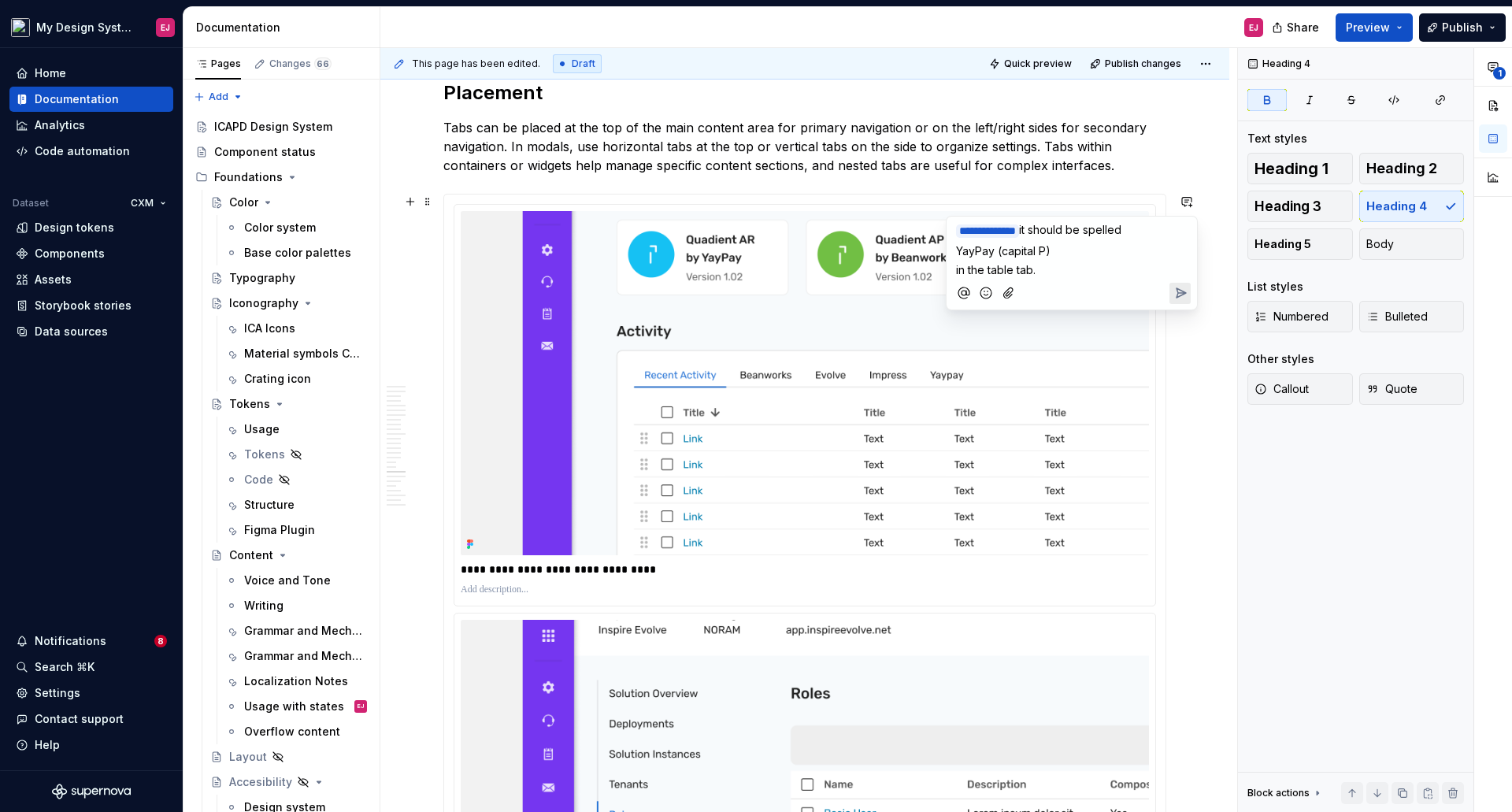
click at [1180, 292] on icon "Send" at bounding box center [1181, 292] width 15 height 15
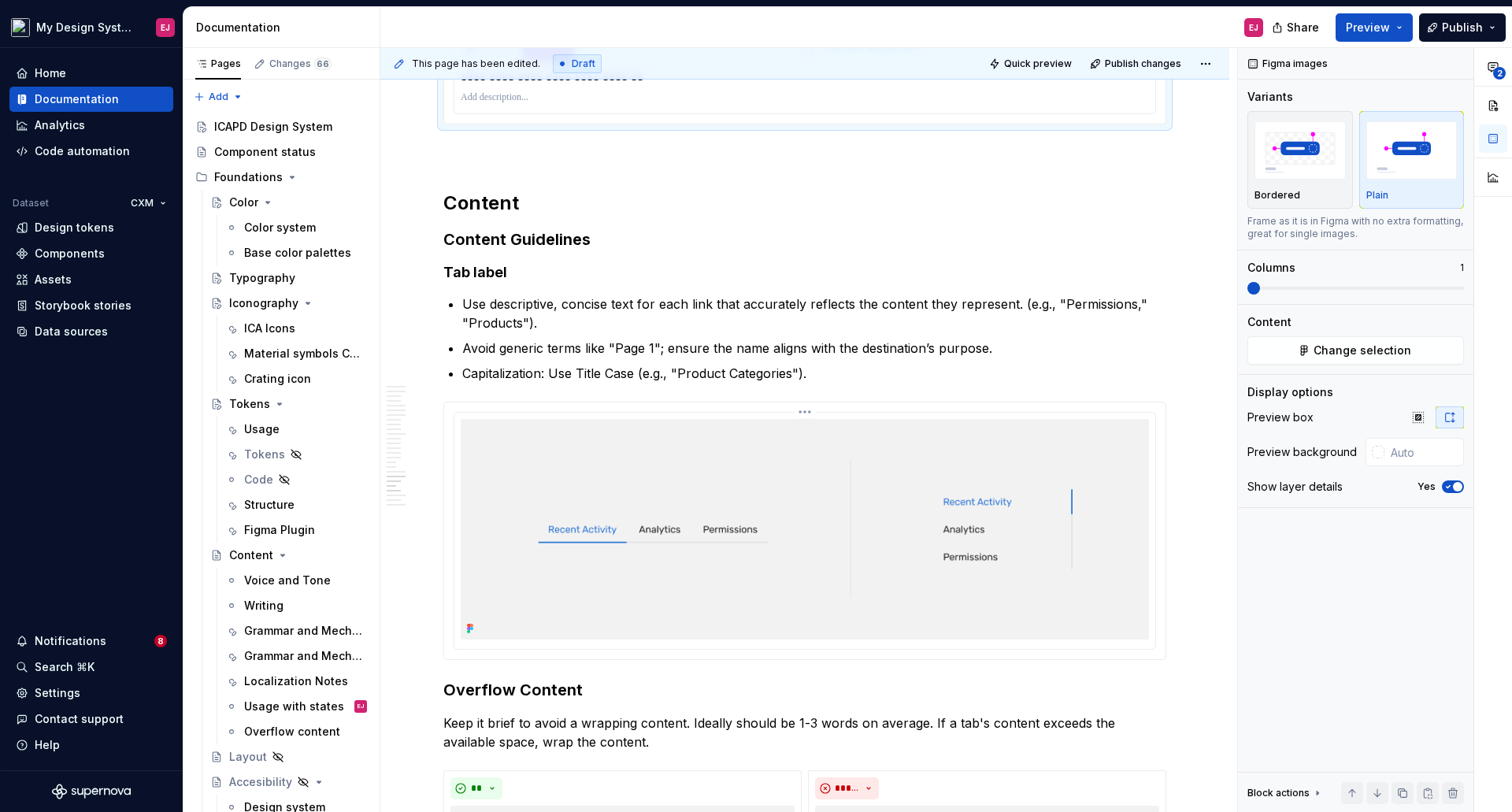
scroll to position [10478, 0]
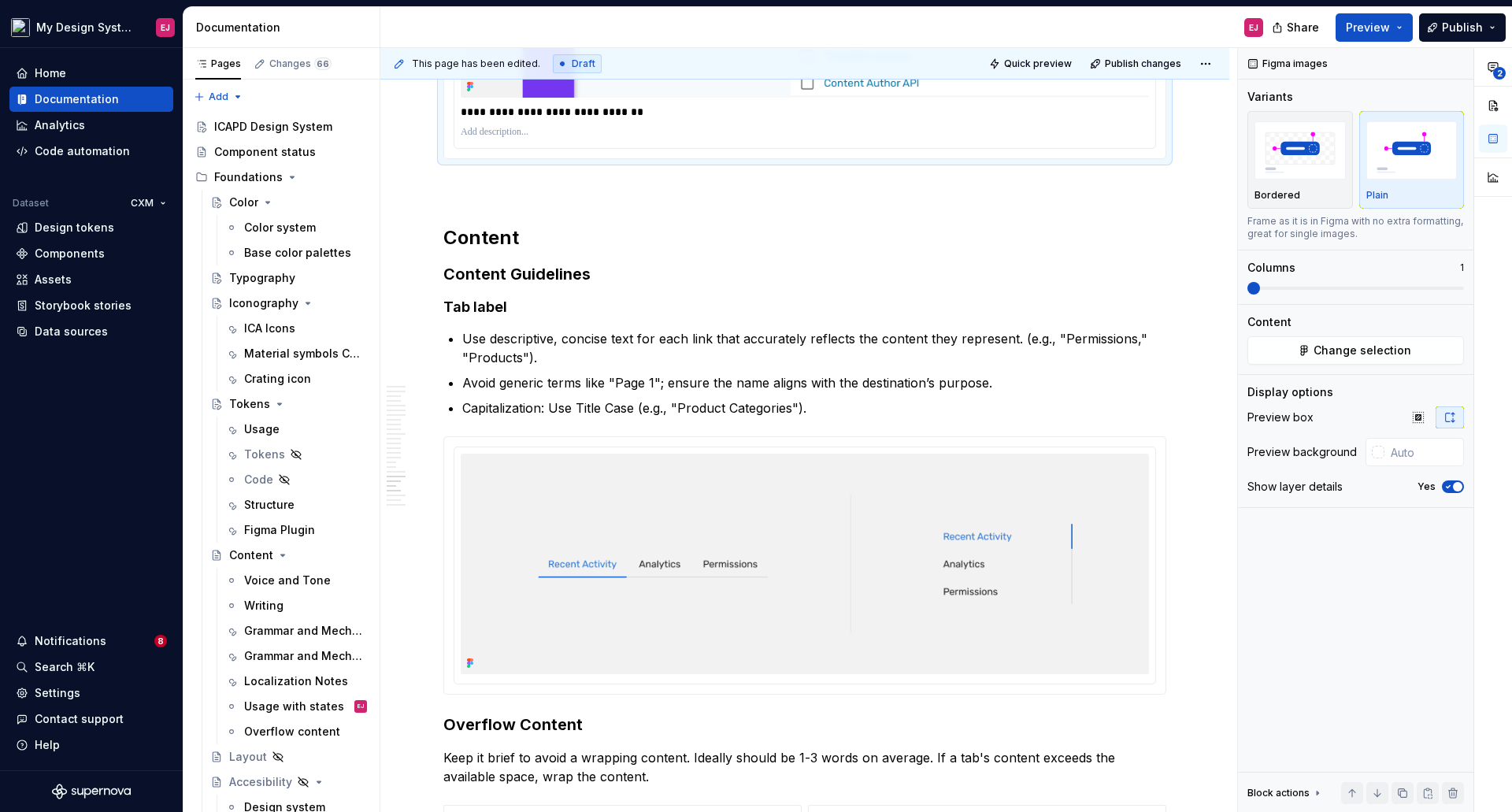
click at [476, 307] on strong "Tab label" at bounding box center [475, 306] width 64 height 16
click at [479, 307] on strong "Tab label" at bounding box center [475, 306] width 64 height 16
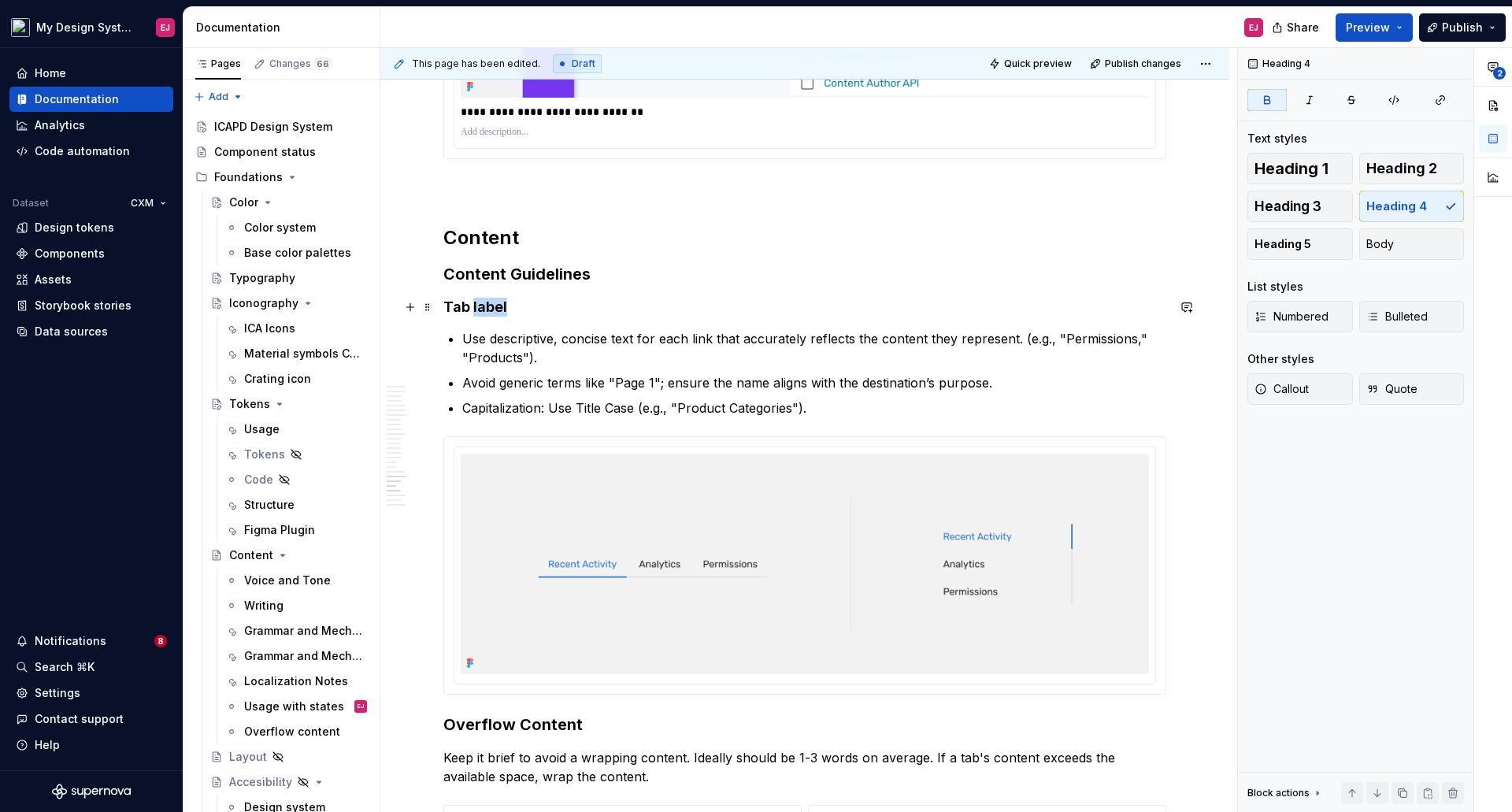
click at [479, 307] on strong "Tab label" at bounding box center [475, 306] width 64 height 16
click at [474, 278] on strong "Content Guidelines" at bounding box center [517, 274] width 147 height 19
click at [457, 315] on h4 "Label" at bounding box center [805, 307] width 723 height 19
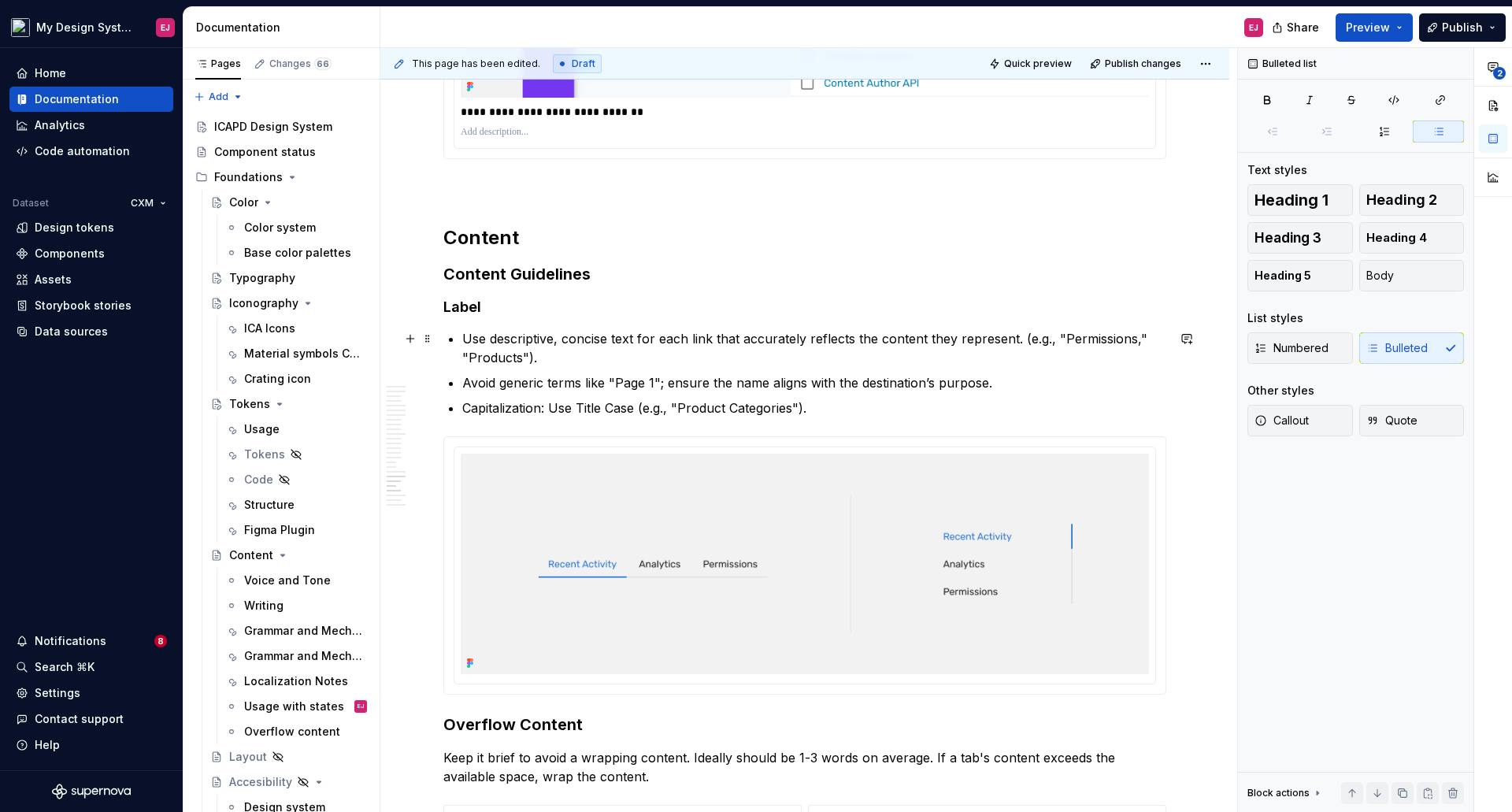
click at [710, 358] on p "Use descriptive, concise text for each link that accurately reflects the conten…" at bounding box center [814, 347] width 705 height 38
click at [696, 341] on p "Use descriptive, concise text for each link that accurately reflects the conten…" at bounding box center [814, 347] width 705 height 38
click at [699, 341] on p "Use descriptive, concise text for each link that accurately reflects the conten…" at bounding box center [814, 347] width 705 height 38
click at [931, 343] on p "Use descriptive, concise text for each tab that accurately reflects the content…" at bounding box center [814, 347] width 705 height 38
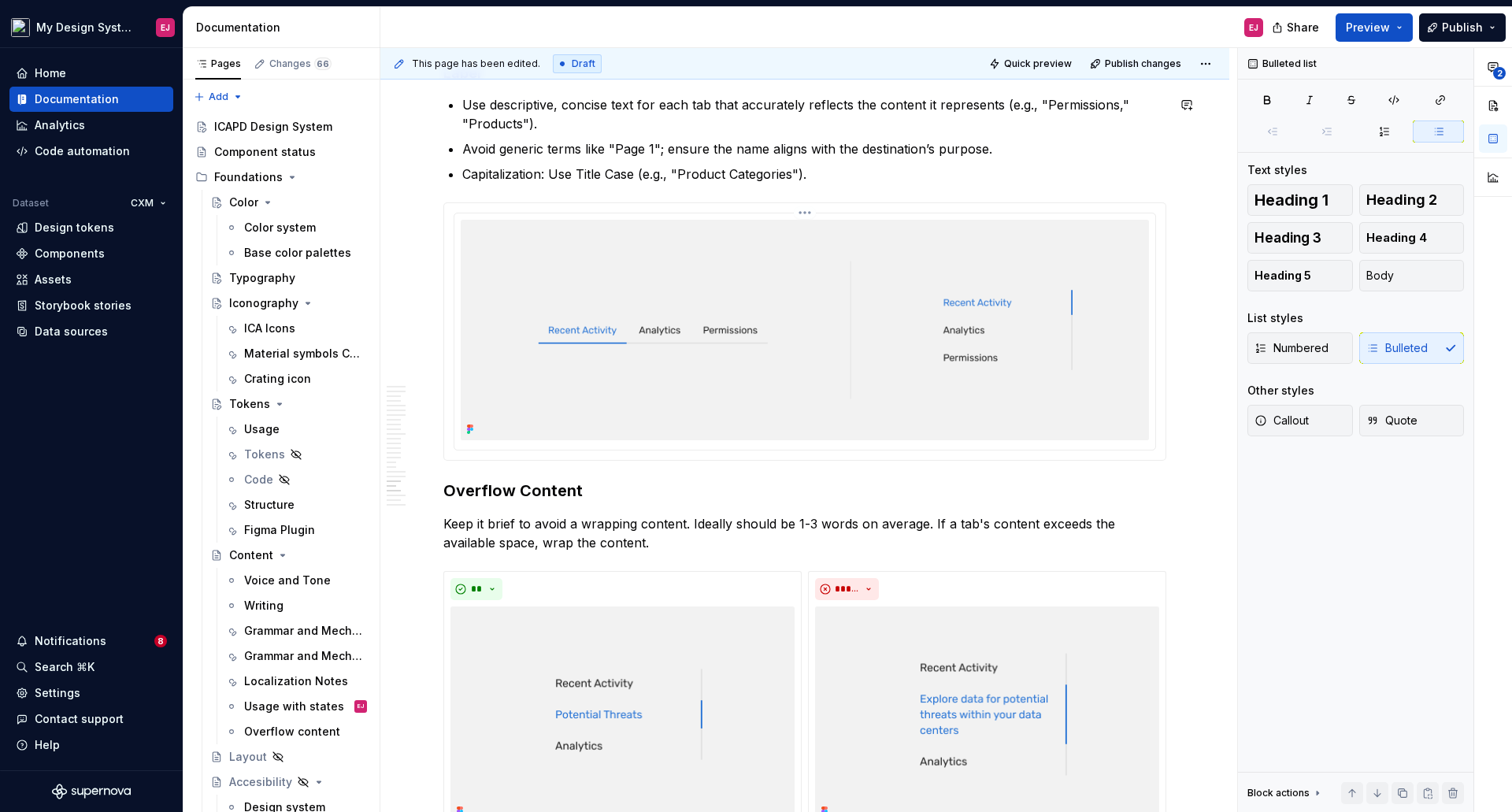
scroll to position [10714, 0]
click at [484, 523] on p "Keep it brief to avoid a wrapping content. Ideally should be 1-3 words on avera…" at bounding box center [805, 530] width 723 height 38
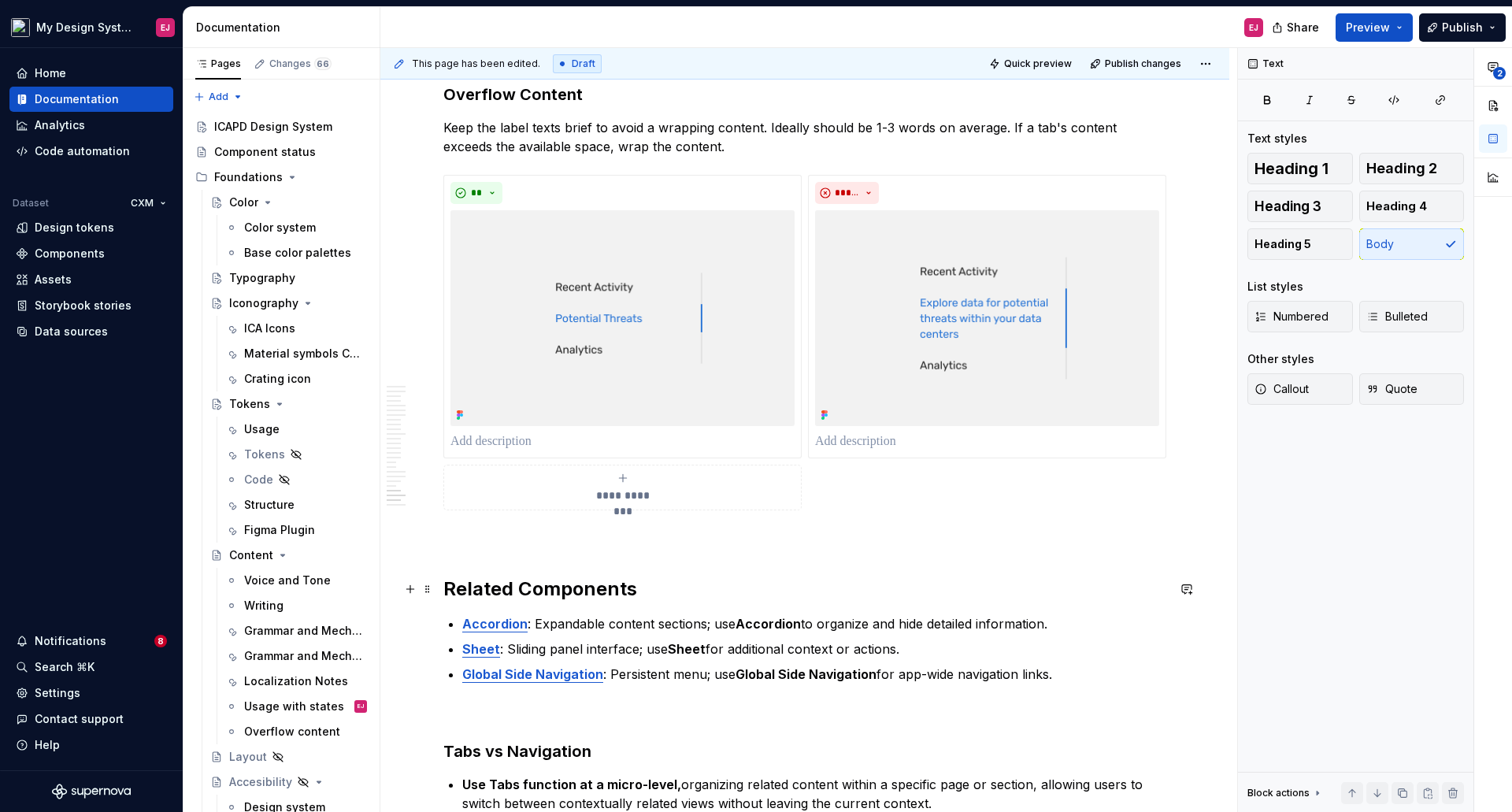
scroll to position [11265, 0]
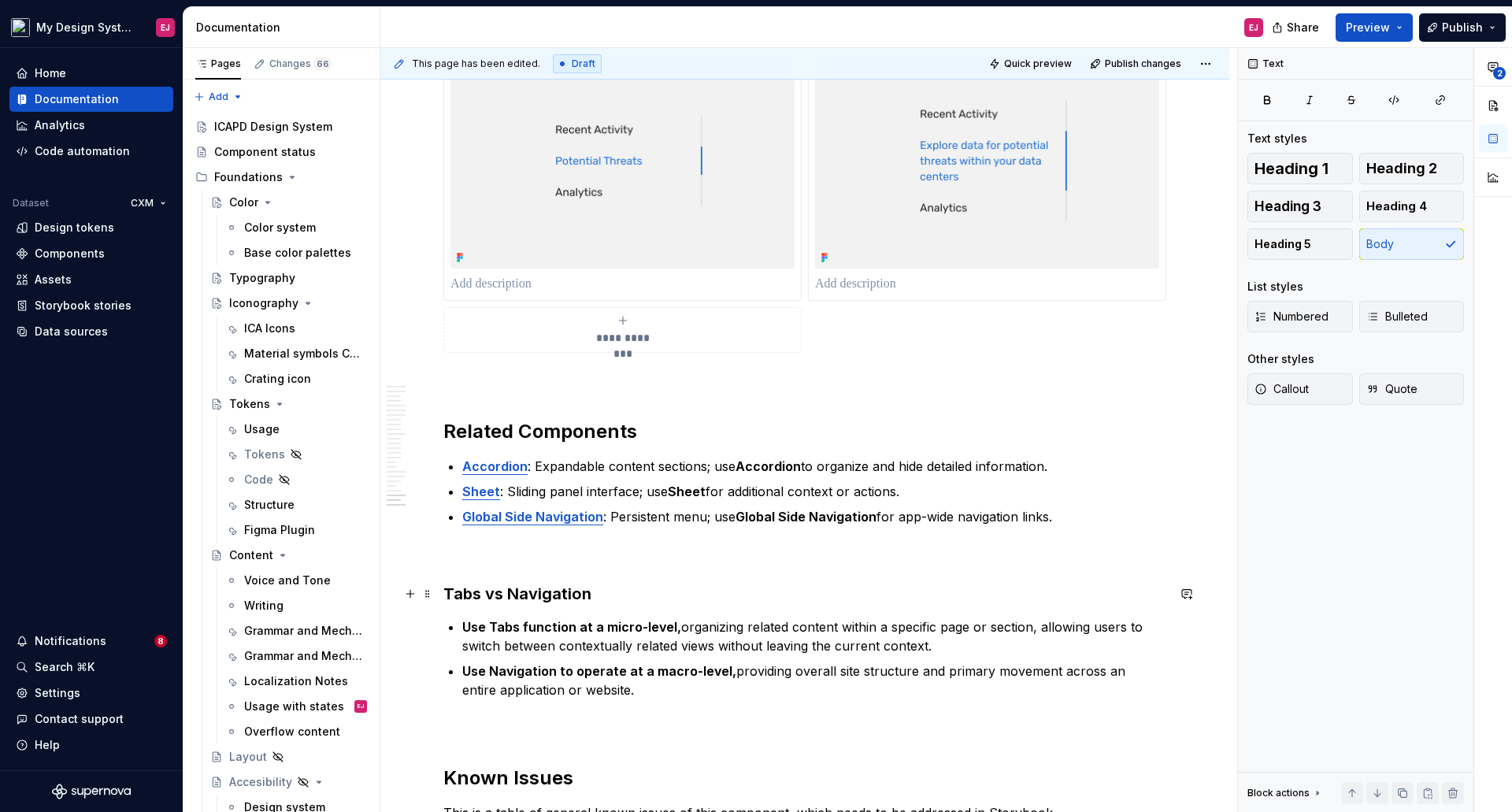
click at [499, 597] on h3 "Tabs vs Navigation" at bounding box center [805, 594] width 723 height 22
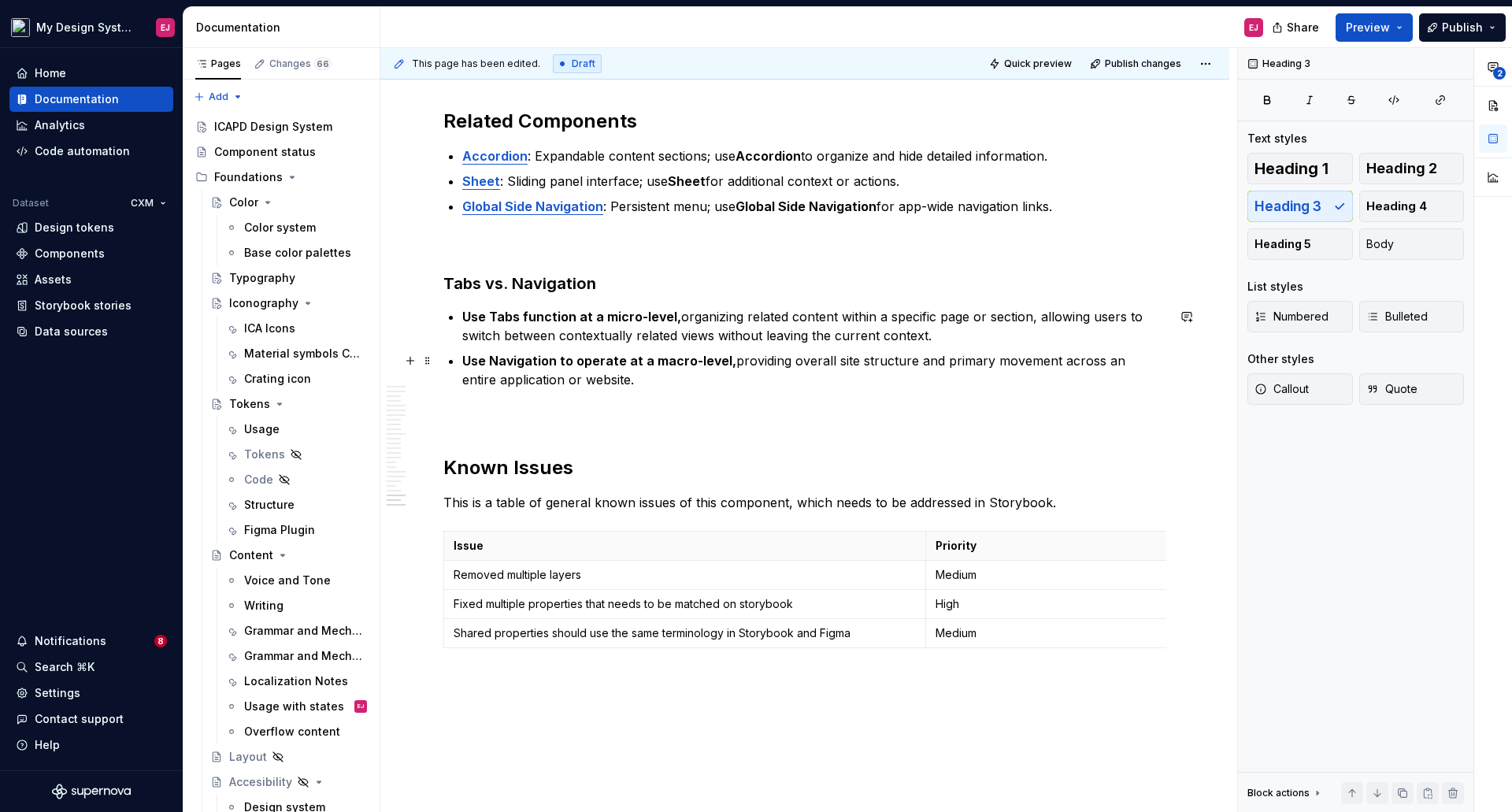
scroll to position [11581, 0]
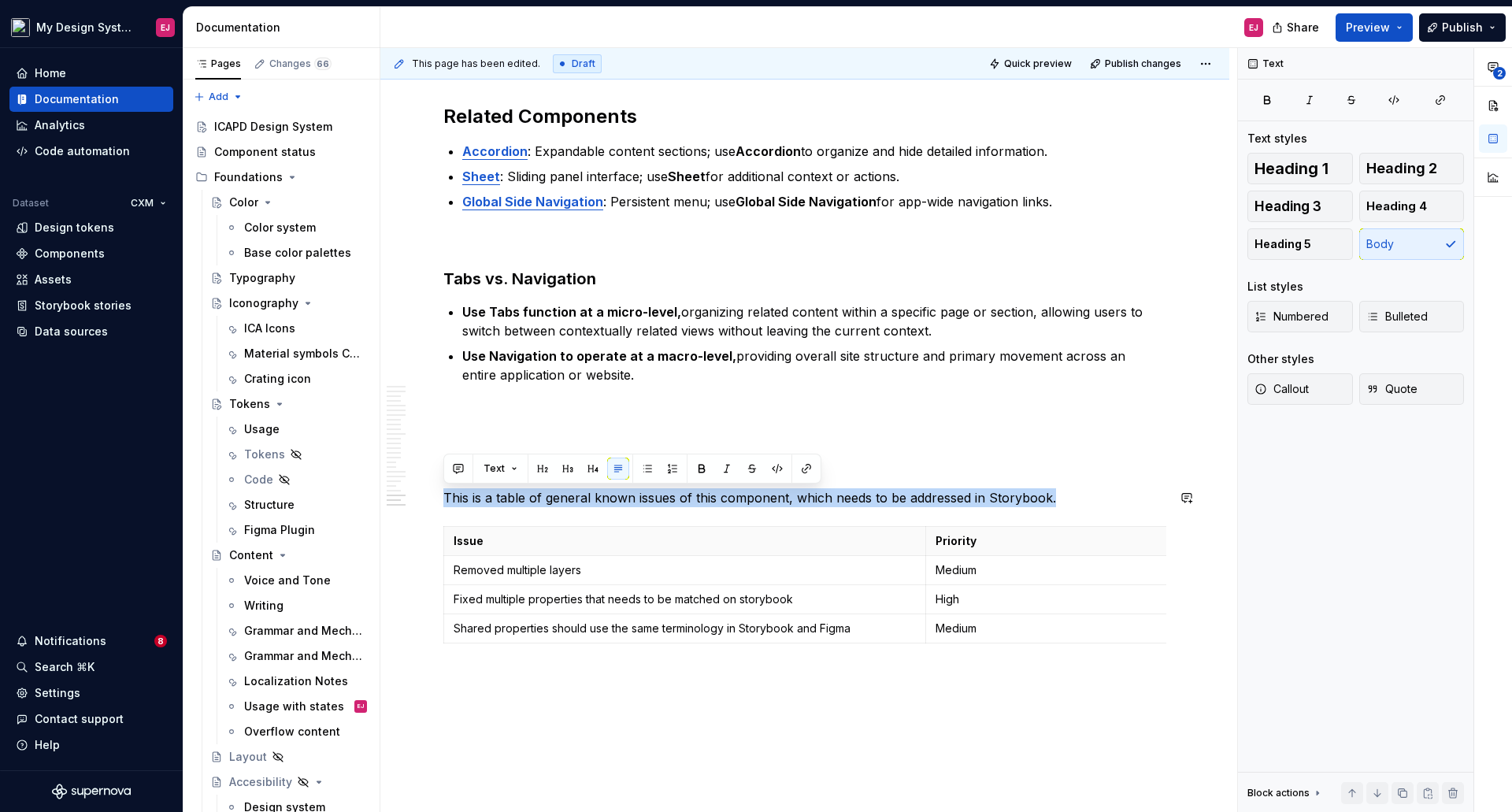
drag, startPoint x: 1052, startPoint y: 501, endPoint x: 436, endPoint y: 475, distance: 616.5
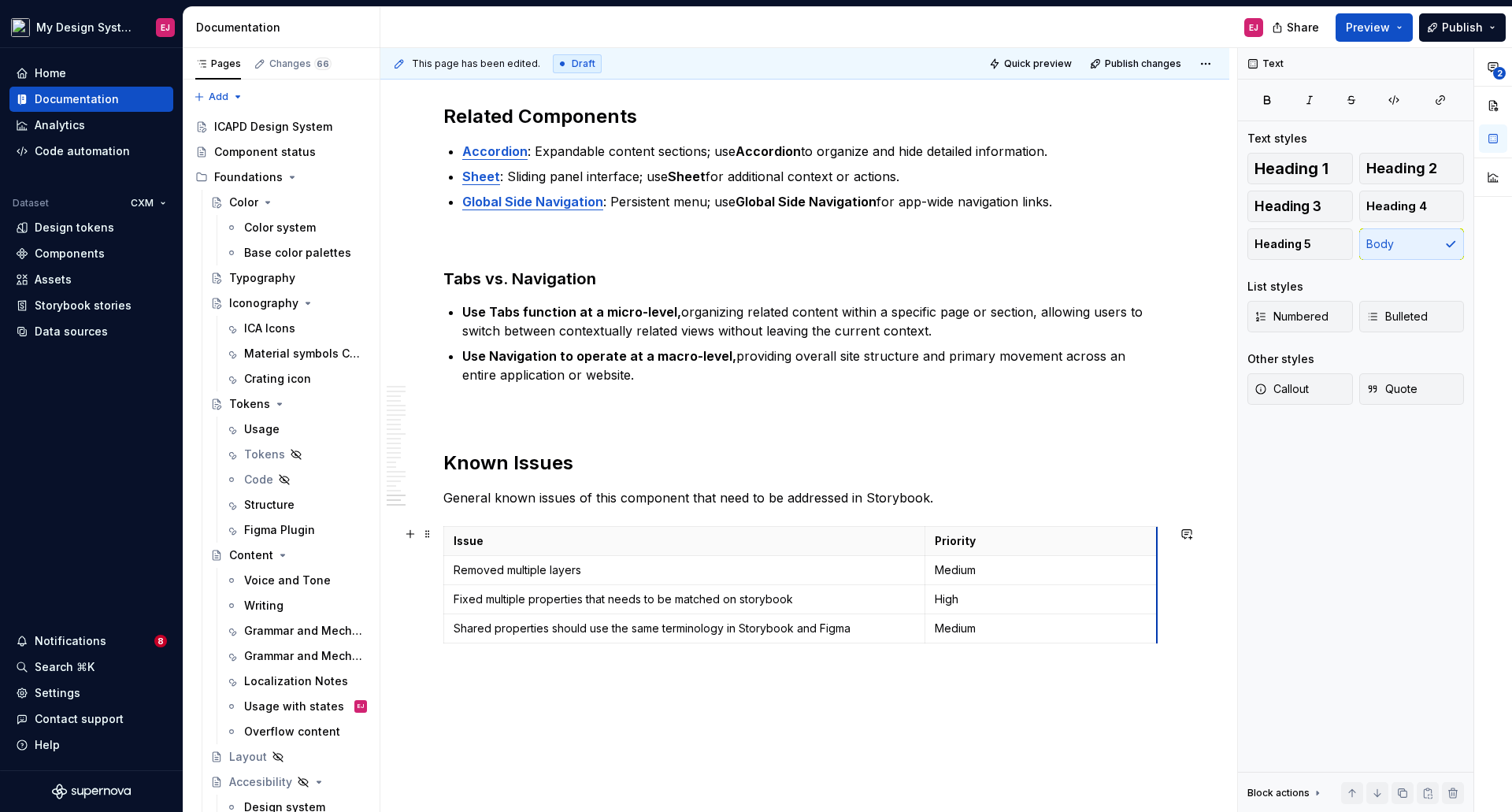
scroll to position [0, 0]
drag, startPoint x: 1164, startPoint y: 553, endPoint x: 765, endPoint y: 520, distance: 400.4
click at [803, 601] on p "Fixed multiple properties that needs to be matched on storybook" at bounding box center [684, 599] width 462 height 15
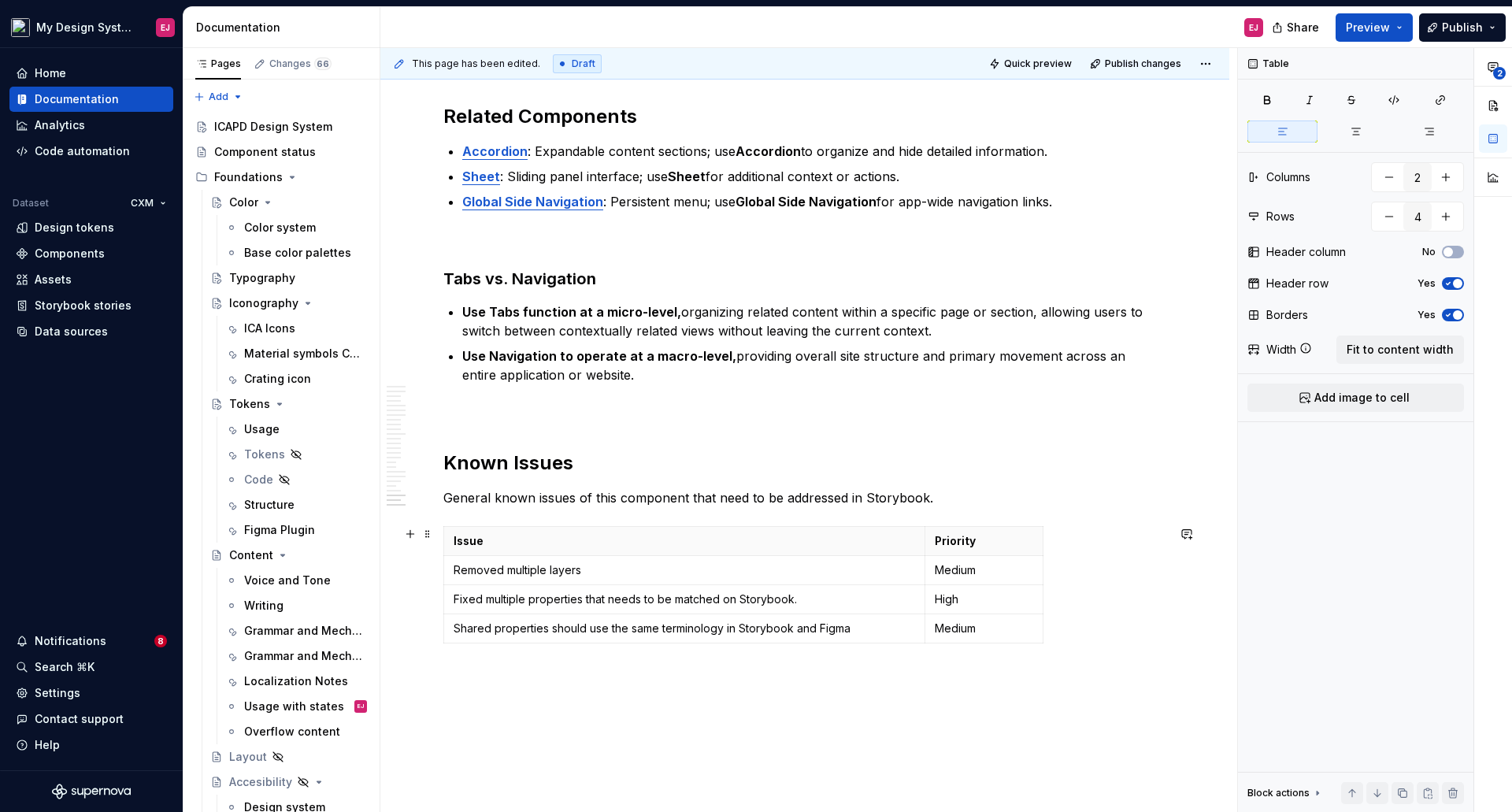
scroll to position [11717, 0]
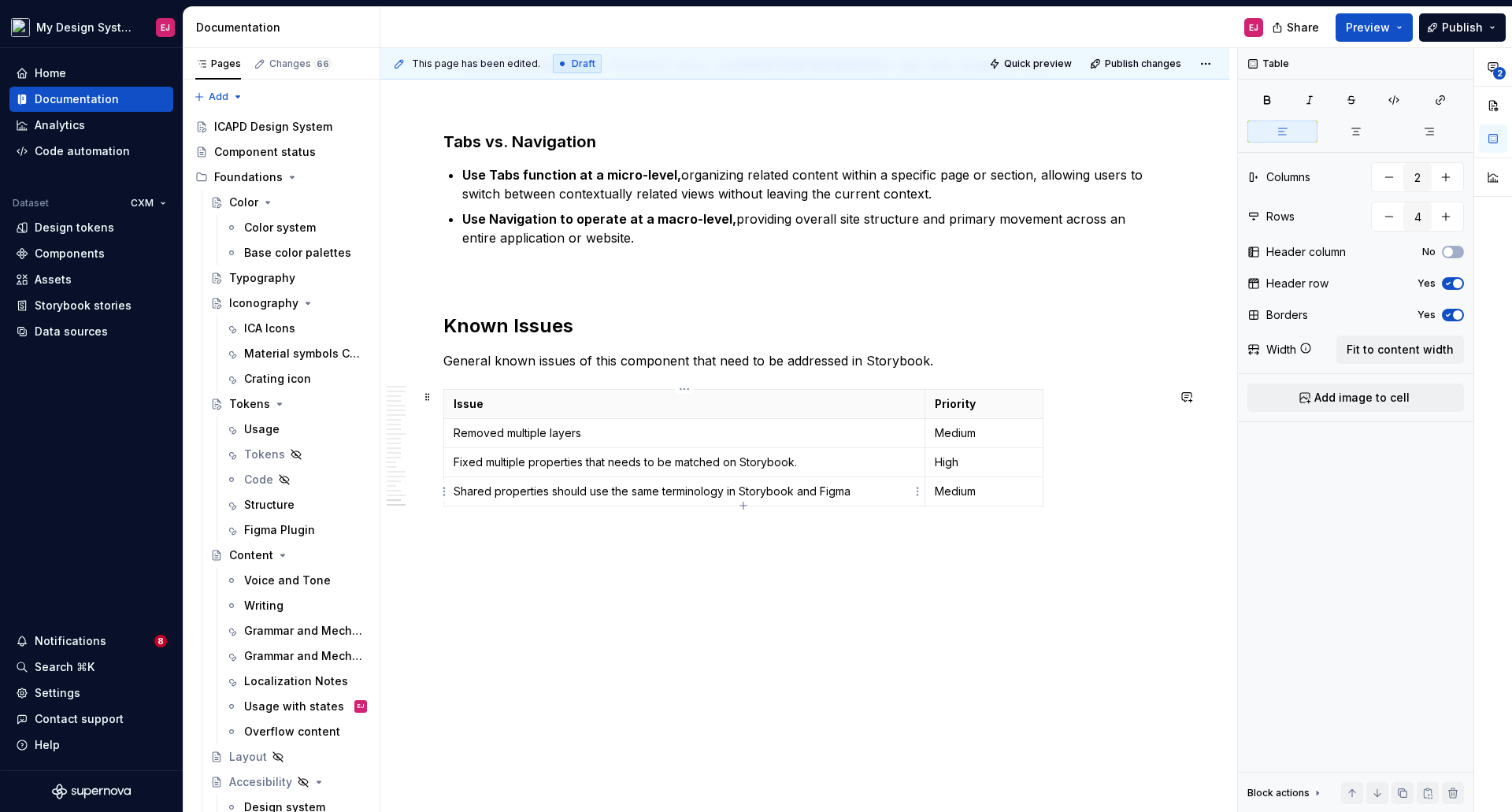
click at [855, 488] on p "Shared properties should use the same terminology in Storybook and Figma" at bounding box center [684, 491] width 462 height 15
click at [722, 427] on p "Removed multiple layers" at bounding box center [684, 433] width 462 height 15
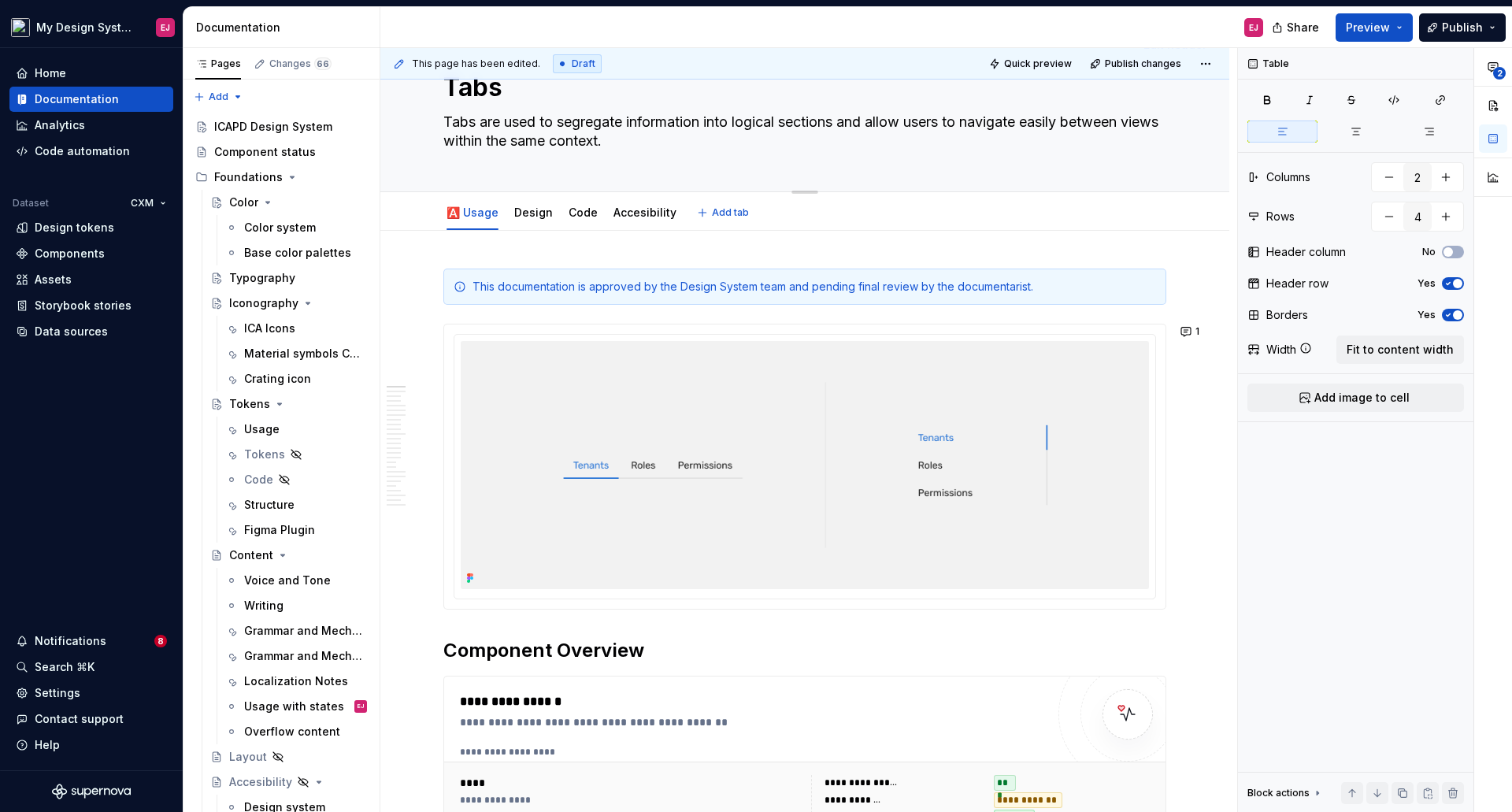
scroll to position [0, 0]
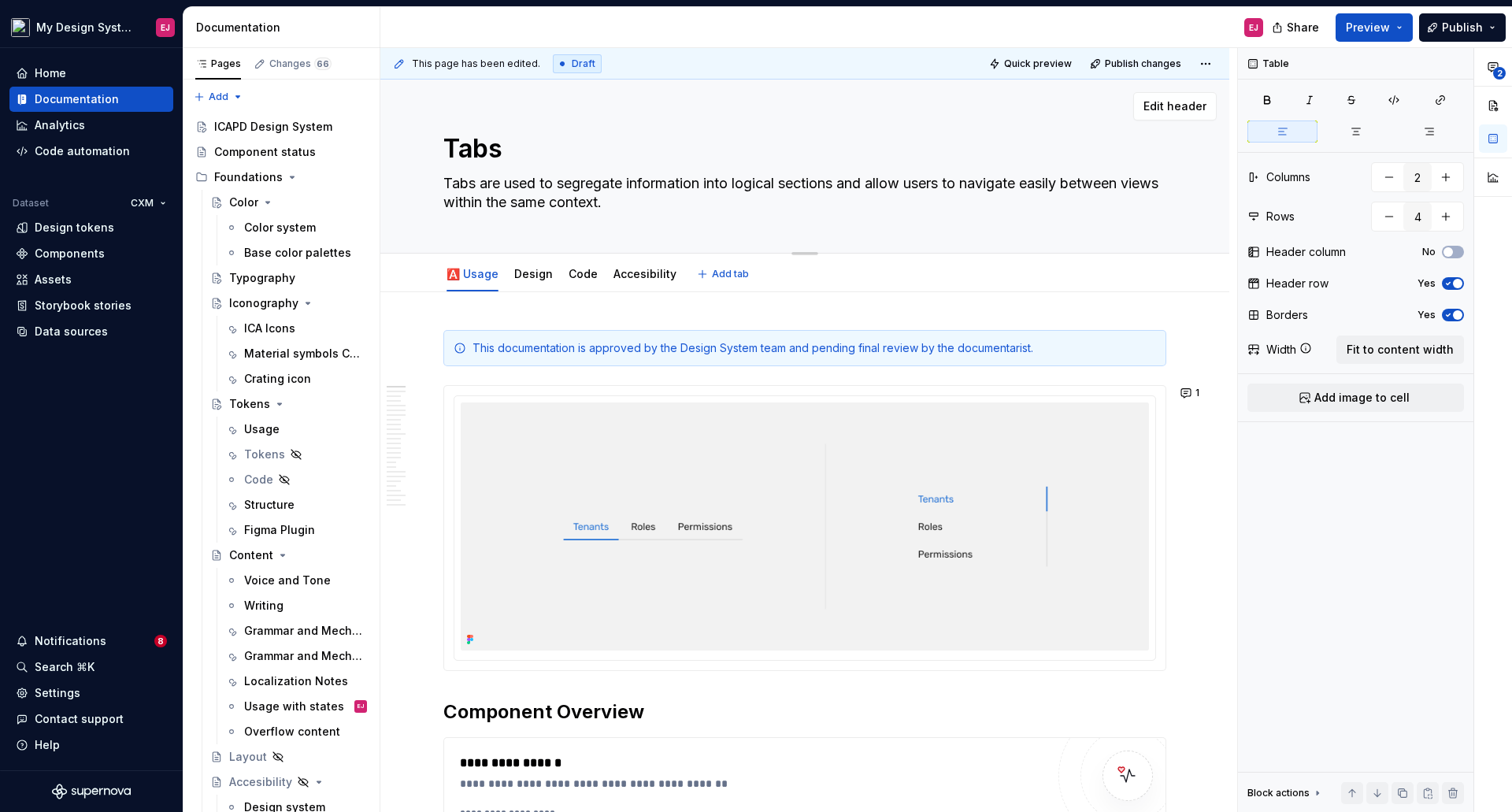
click at [476, 149] on textarea "Tabs" at bounding box center [801, 148] width 723 height 38
click at [474, 143] on textarea "Tabs" at bounding box center [801, 148] width 723 height 38
click at [475, 143] on textarea "Tabs" at bounding box center [801, 148] width 723 height 38
click at [476, 143] on textarea "Tabs" at bounding box center [801, 148] width 723 height 38
type textarea "*"
